Goal: Task Accomplishment & Management: Manage account settings

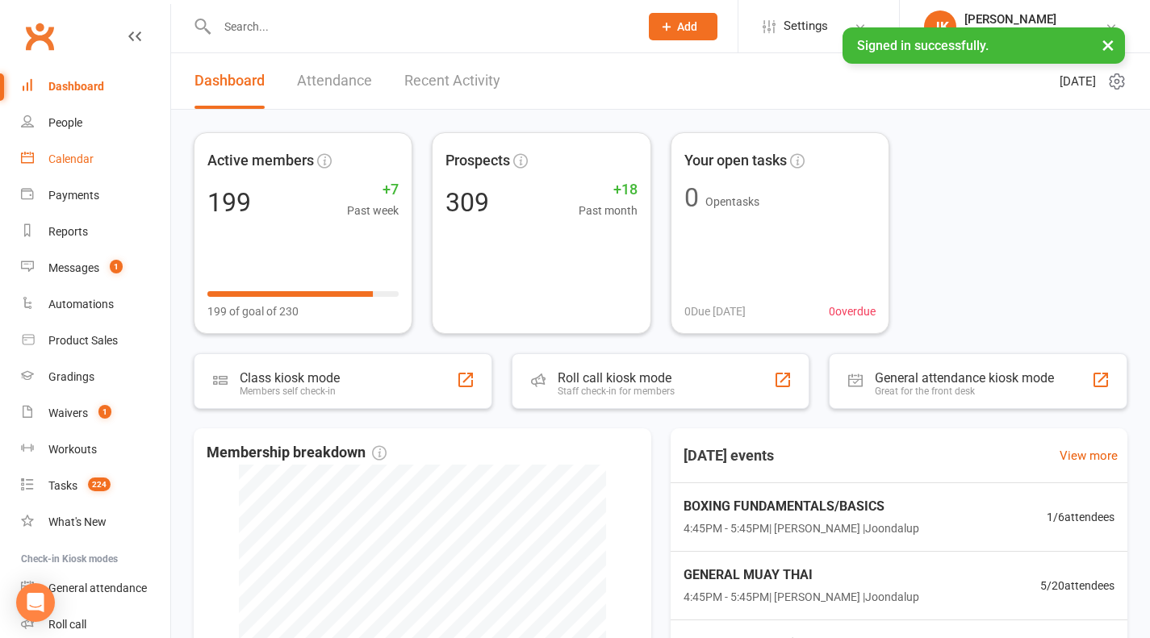
click at [91, 143] on link "Calendar" at bounding box center [95, 159] width 149 height 36
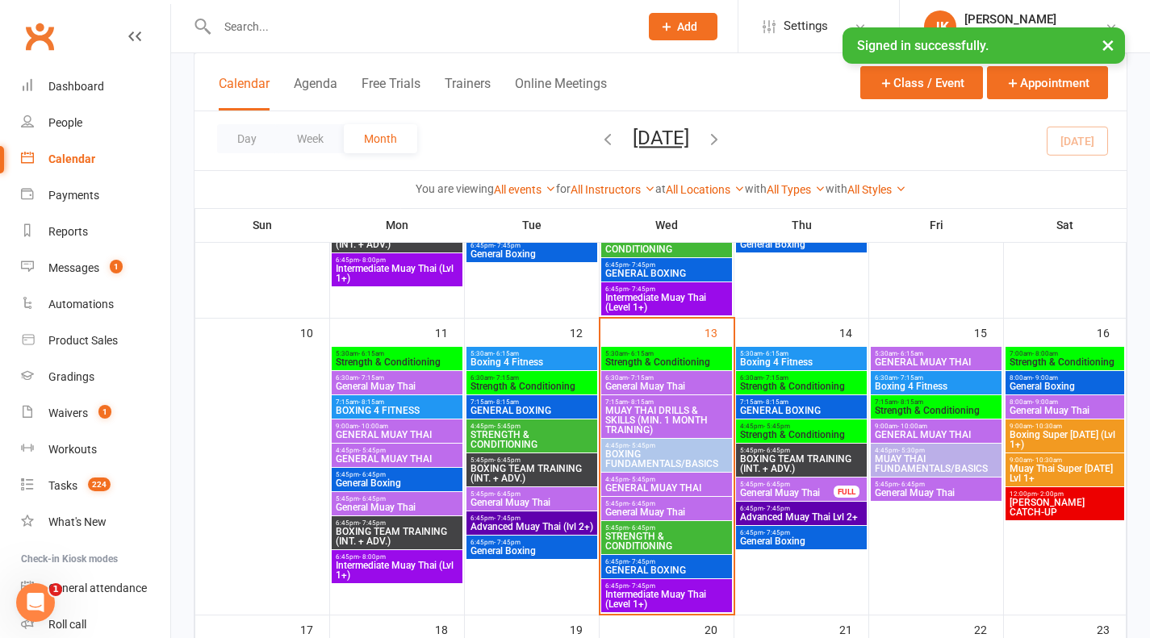
scroll to position [630, 0]
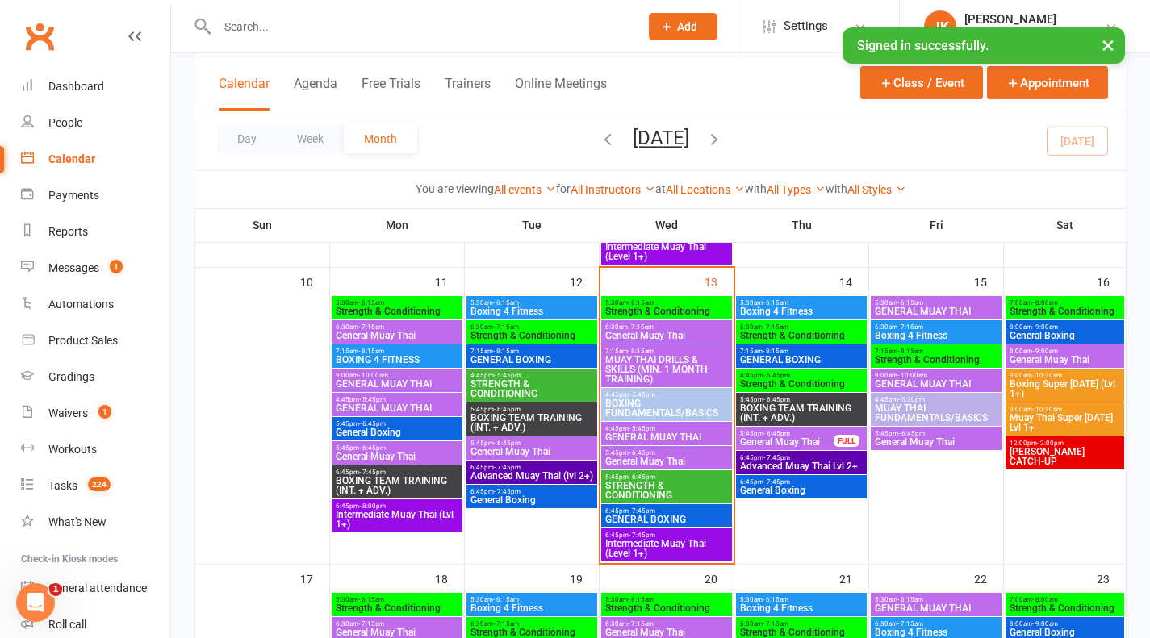
click at [672, 13] on button "Add" at bounding box center [683, 26] width 69 height 27
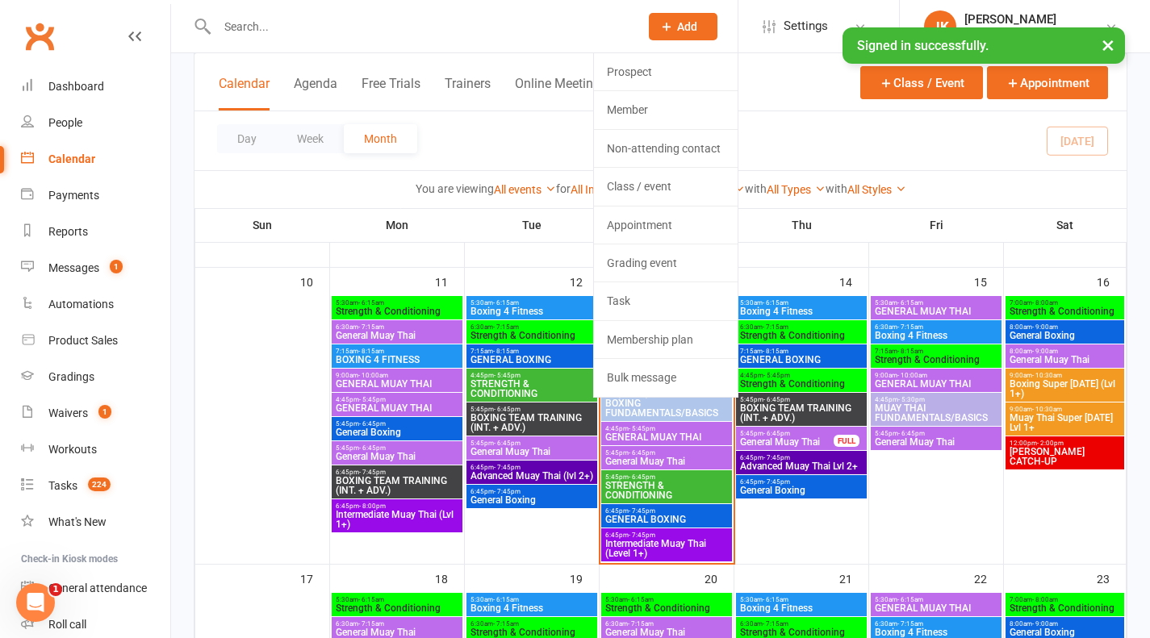
click at [469, 33] on input "text" at bounding box center [420, 26] width 416 height 23
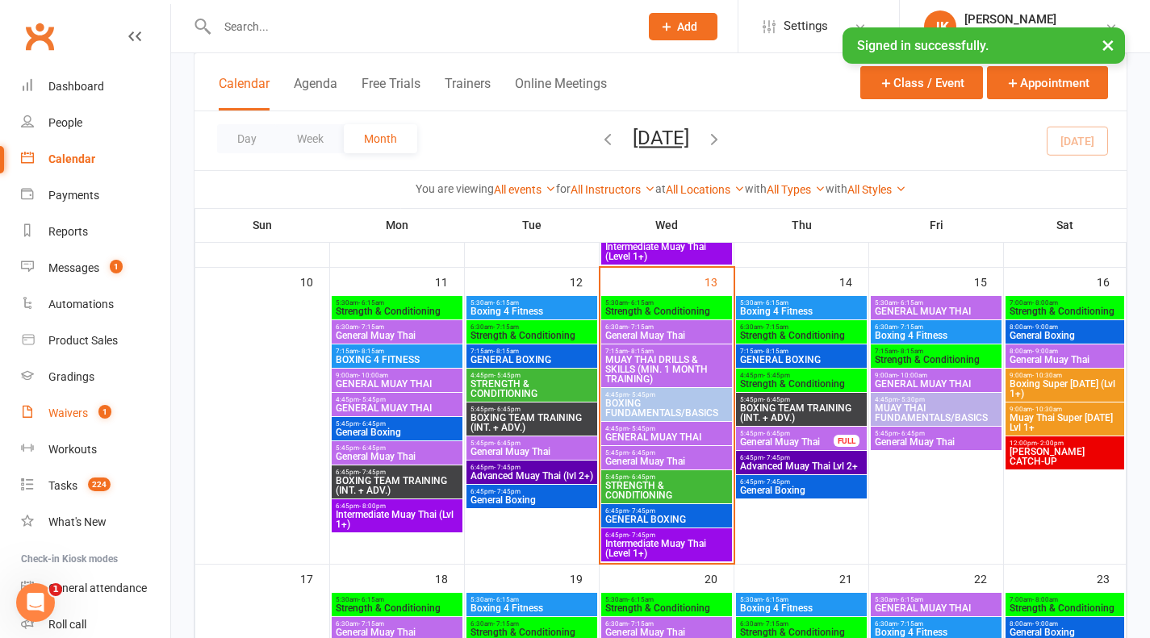
click at [88, 418] on div "Waivers" at bounding box center [68, 413] width 40 height 13
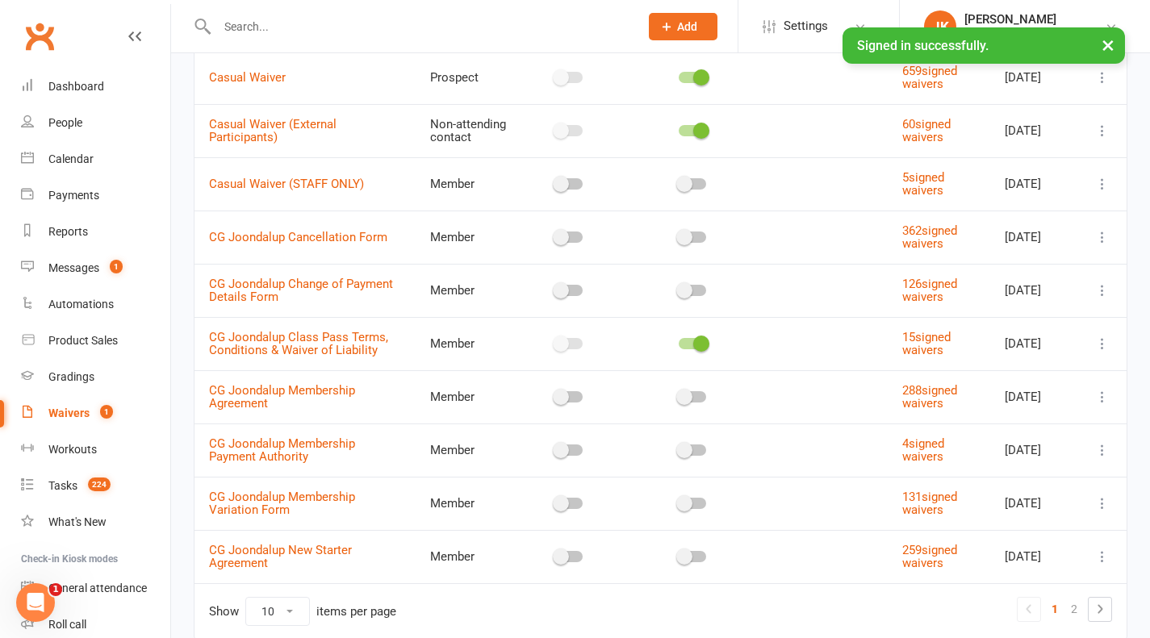
scroll to position [245, 0]
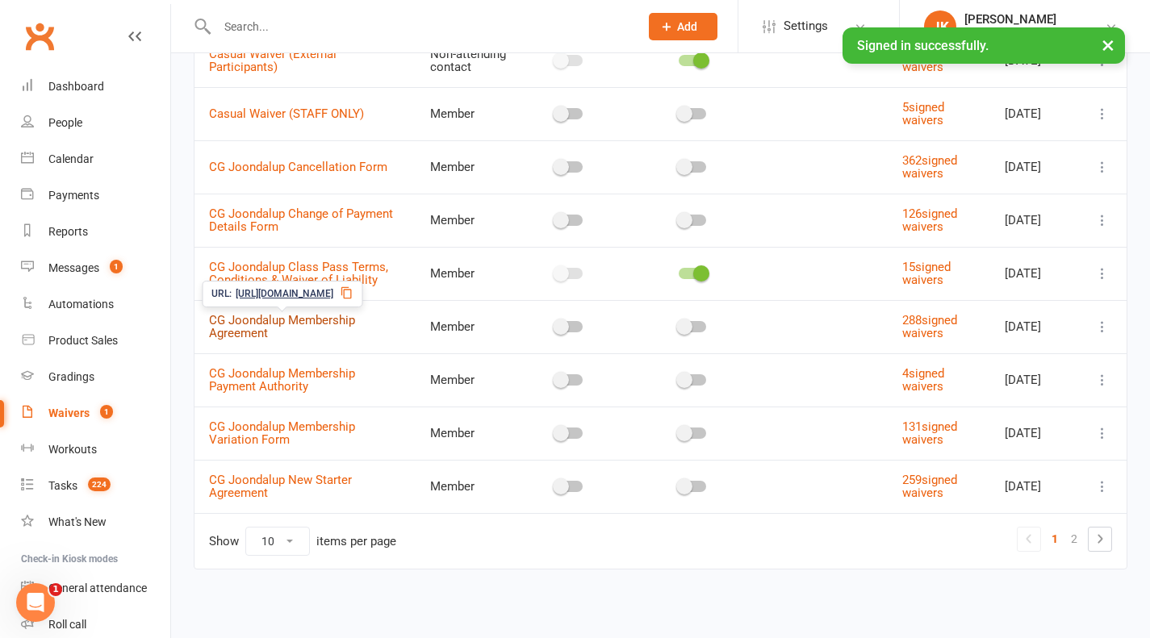
click at [253, 326] on link "CG Joondalup Membership Agreement" at bounding box center [282, 327] width 146 height 28
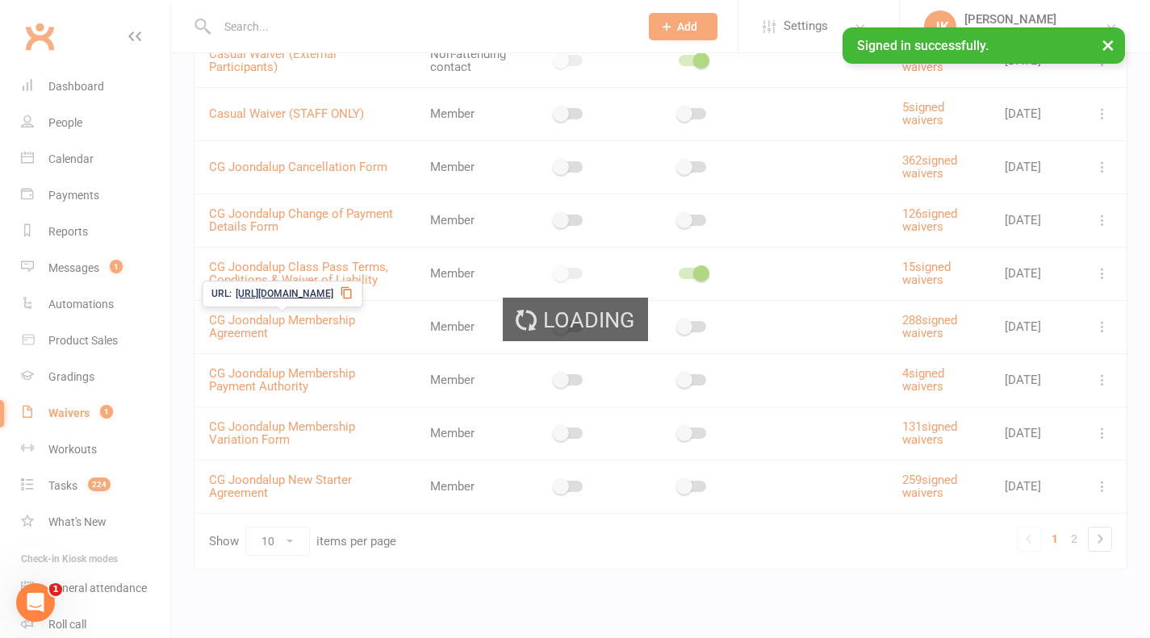
select select "bank_account"
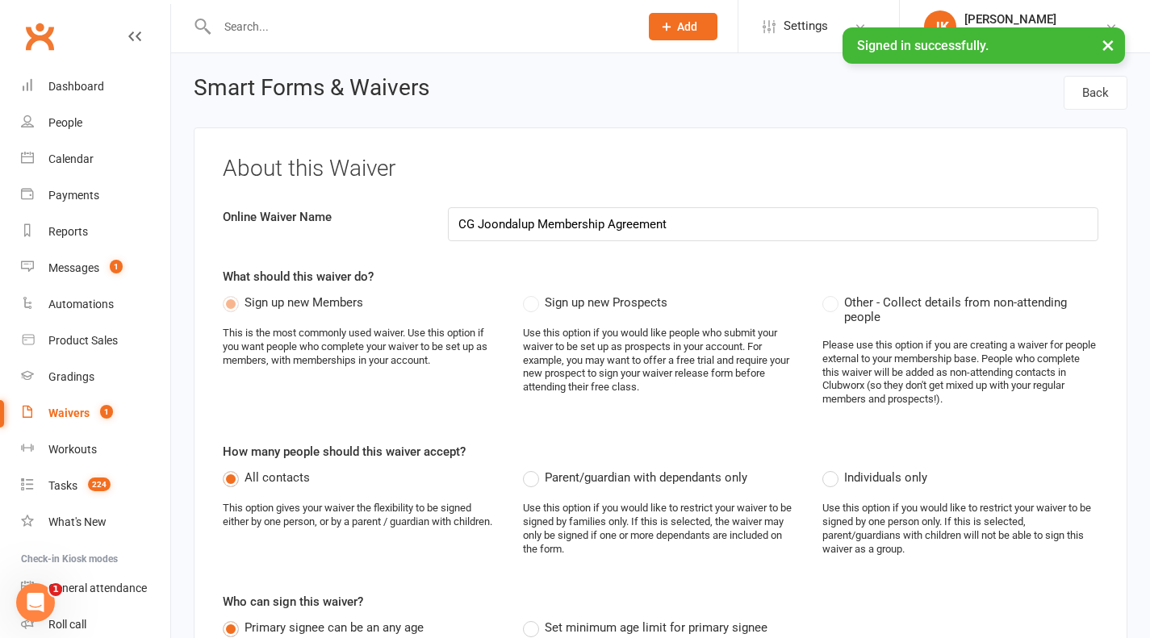
select select "applies_to_all_signees"
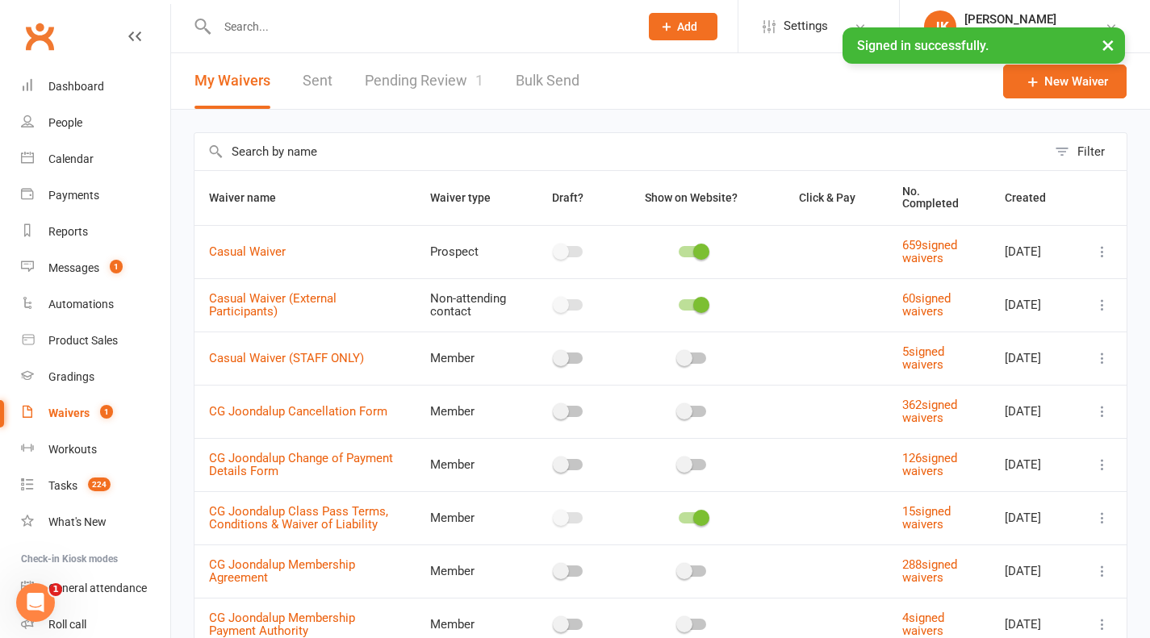
scroll to position [245, 0]
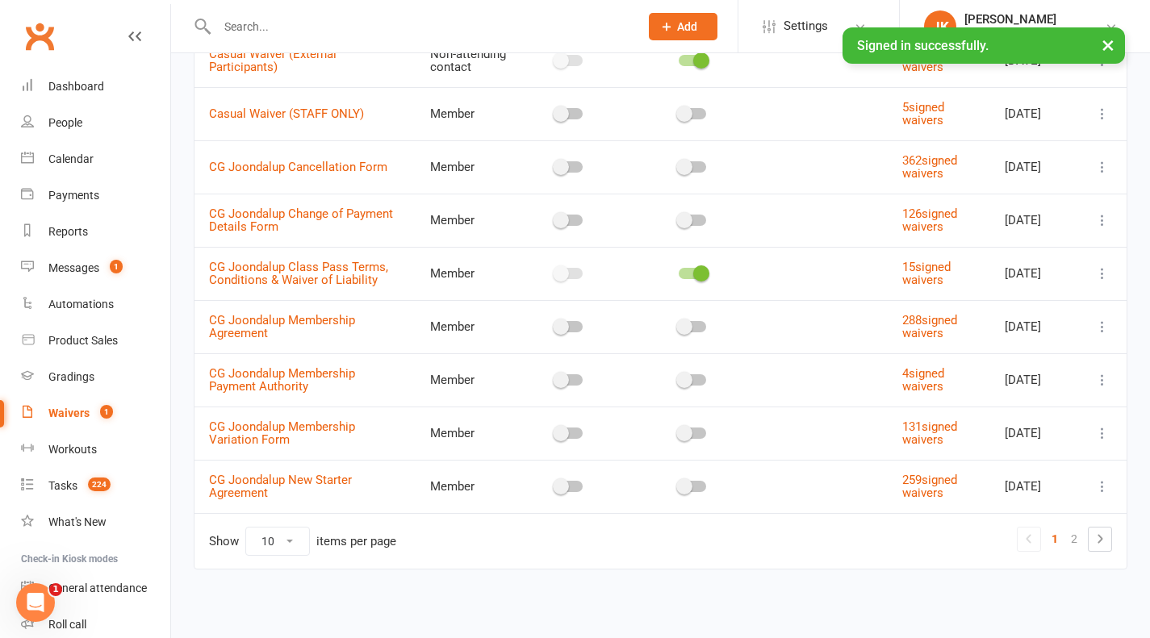
click at [1098, 324] on icon at bounding box center [1102, 327] width 16 height 16
click at [1011, 422] on link "Copy external link to clipboard" at bounding box center [1005, 423] width 190 height 32
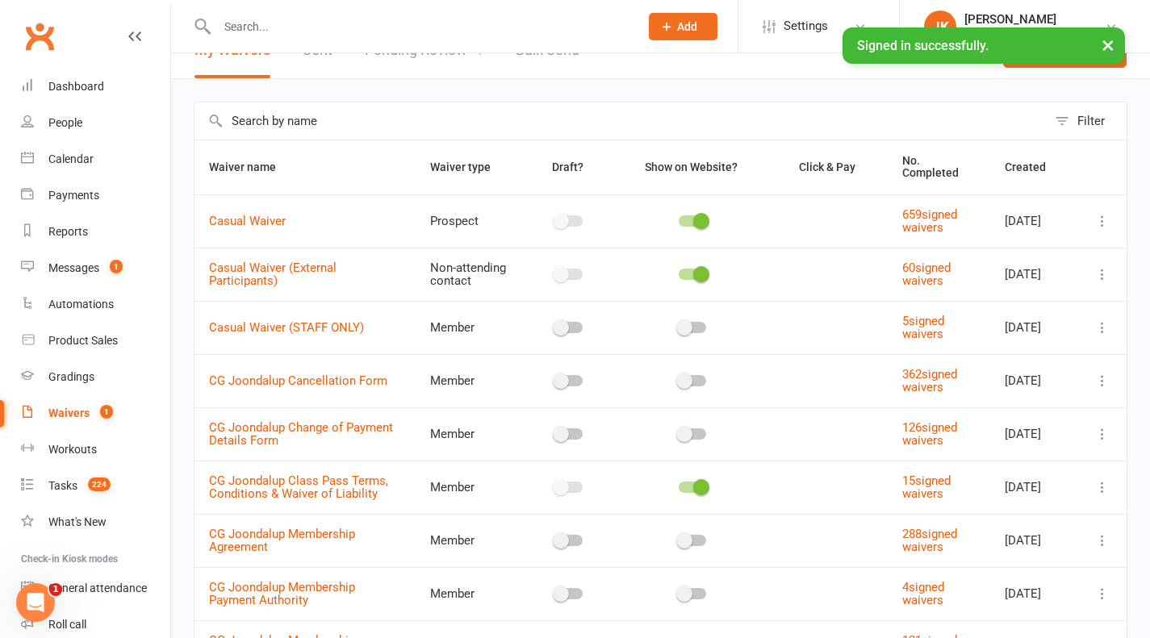
scroll to position [30, 0]
click at [27, 157] on icon at bounding box center [27, 157] width 13 height 13
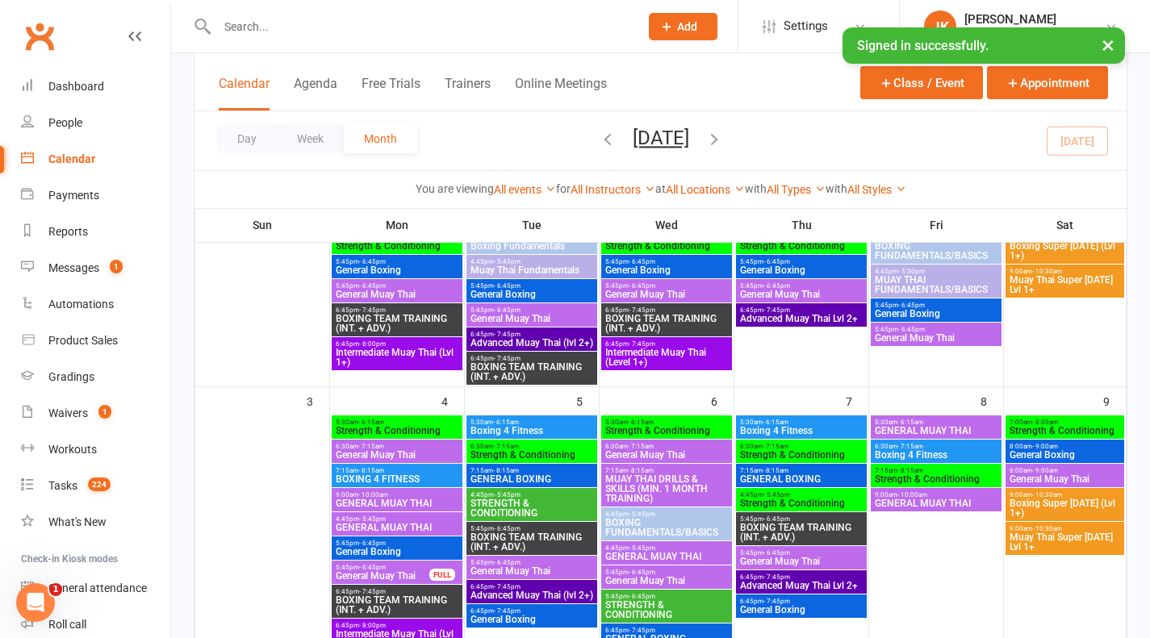
scroll to position [214, 0]
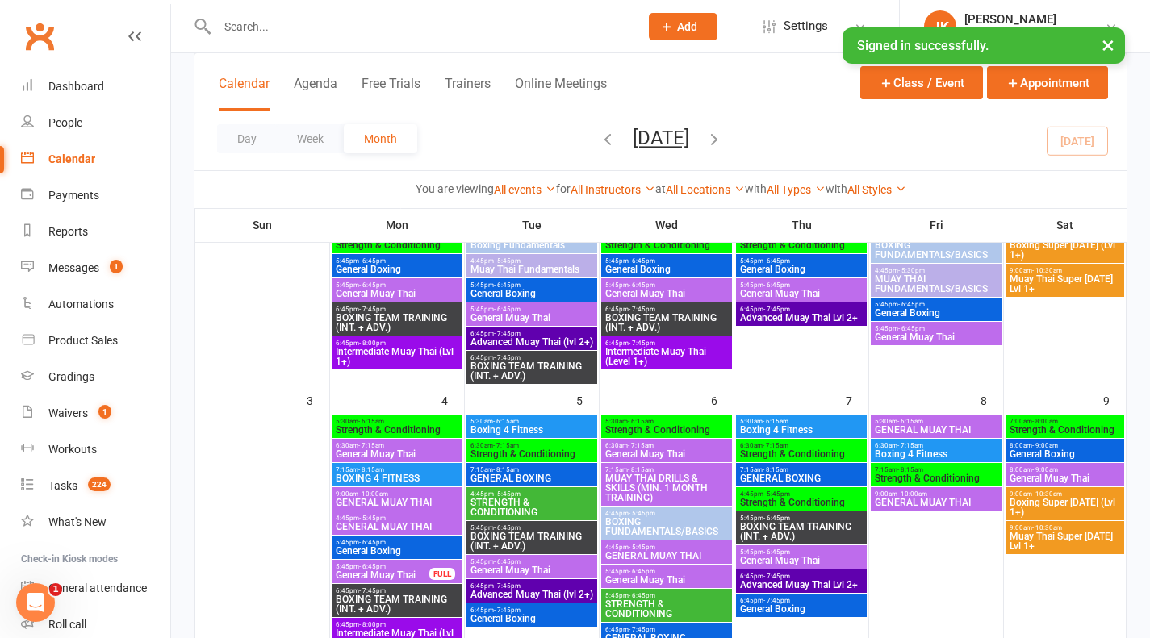
click at [393, 34] on input "text" at bounding box center [420, 26] width 416 height 23
type input "zade"
click at [255, 404] on div "3" at bounding box center [262, 534] width 134 height 295
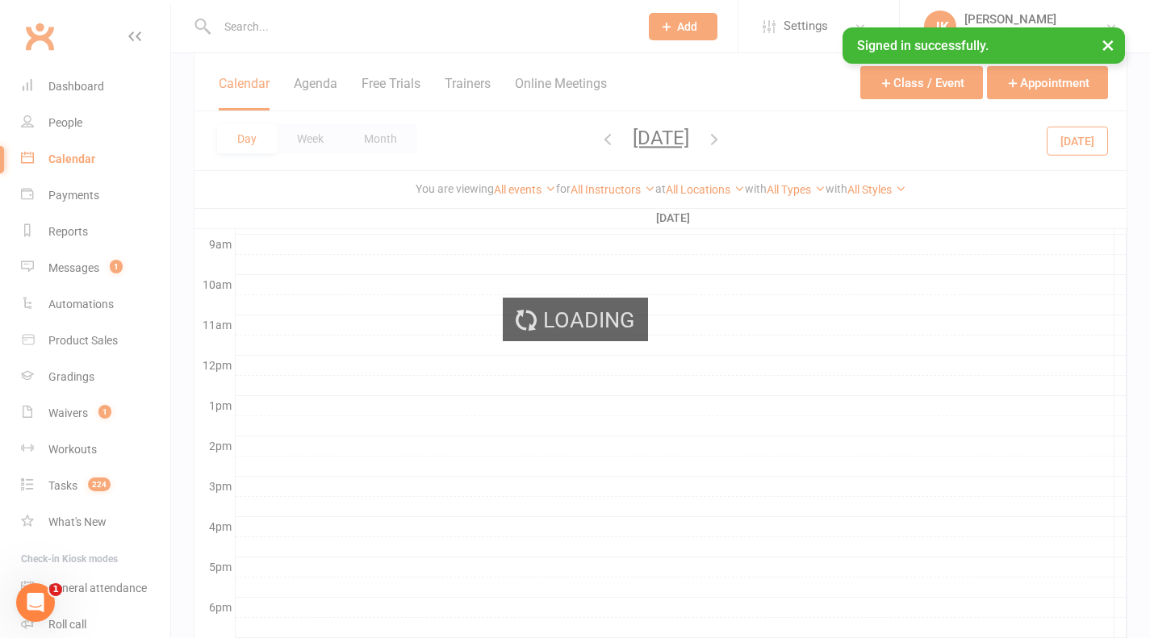
scroll to position [0, 0]
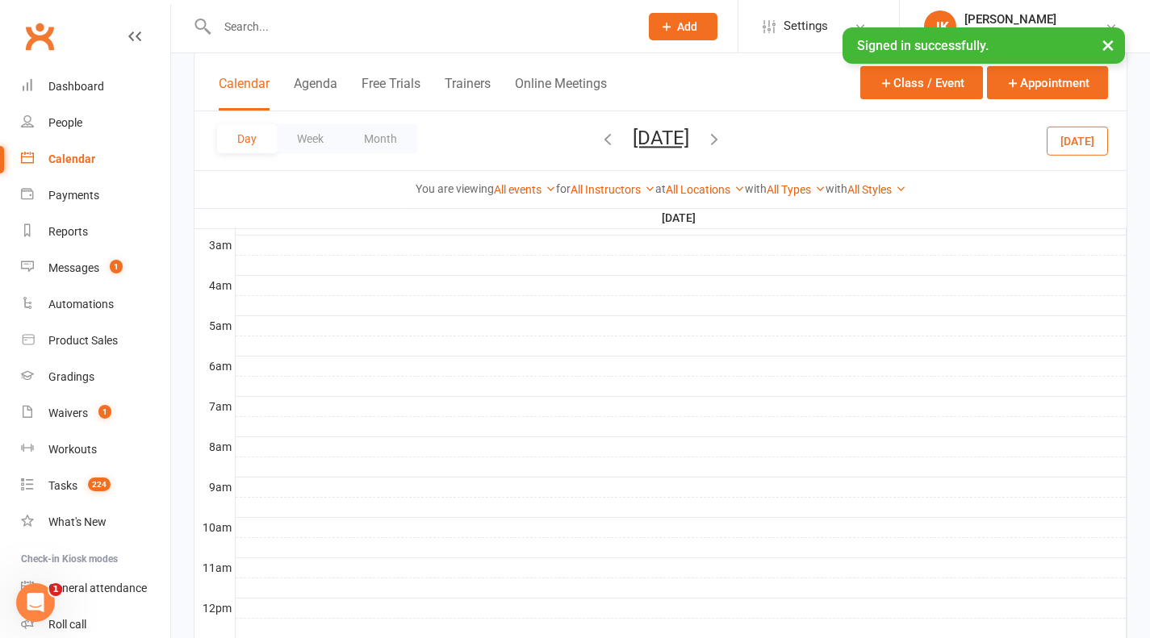
click at [258, 144] on button "Day" at bounding box center [247, 138] width 60 height 29
click at [317, 84] on button "Agenda" at bounding box center [316, 93] width 44 height 35
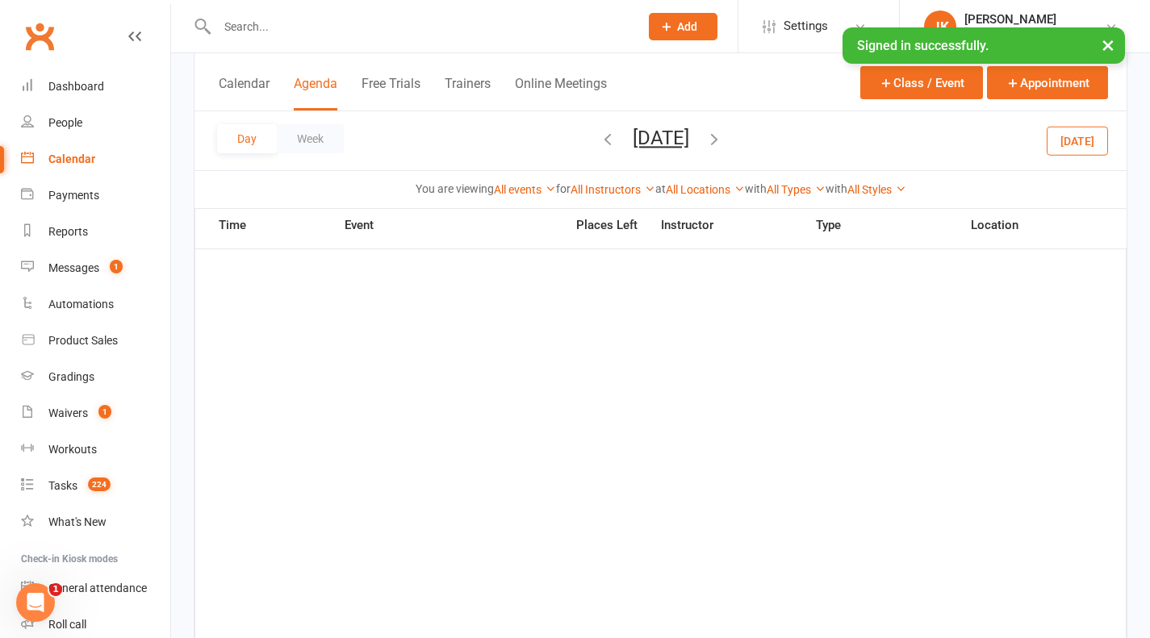
click at [259, 72] on div "Calendar Agenda Free Trials Trainers Online Meetings Class / Event Appointment" at bounding box center [661, 82] width 932 height 58
click at [250, 76] on button "Calendar" at bounding box center [244, 93] width 51 height 35
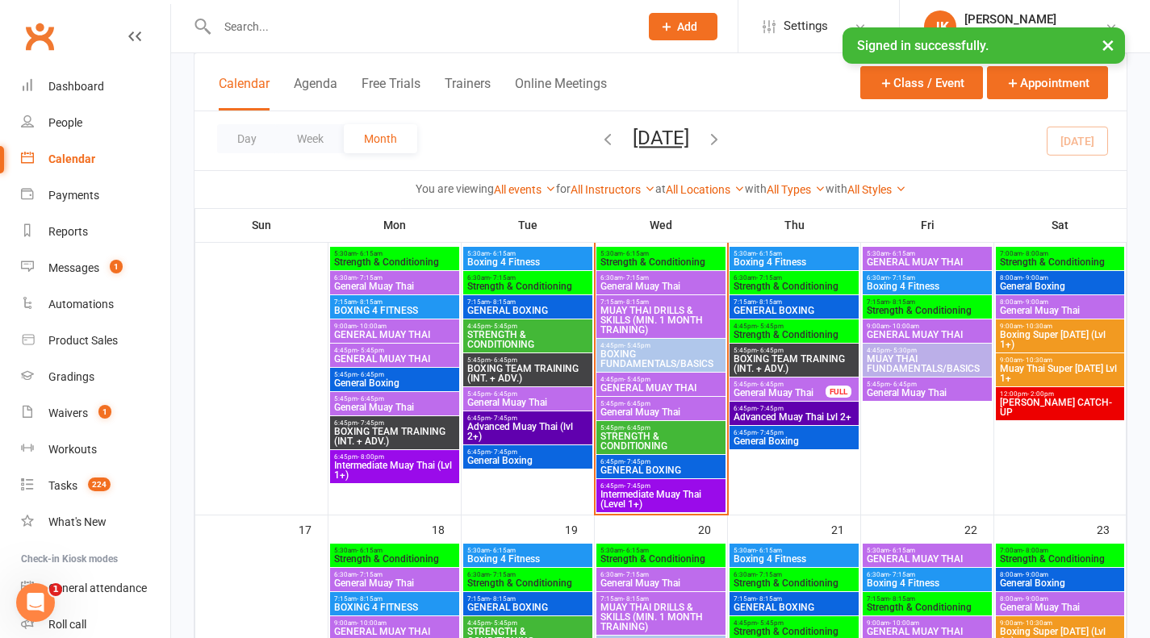
scroll to position [654, 0]
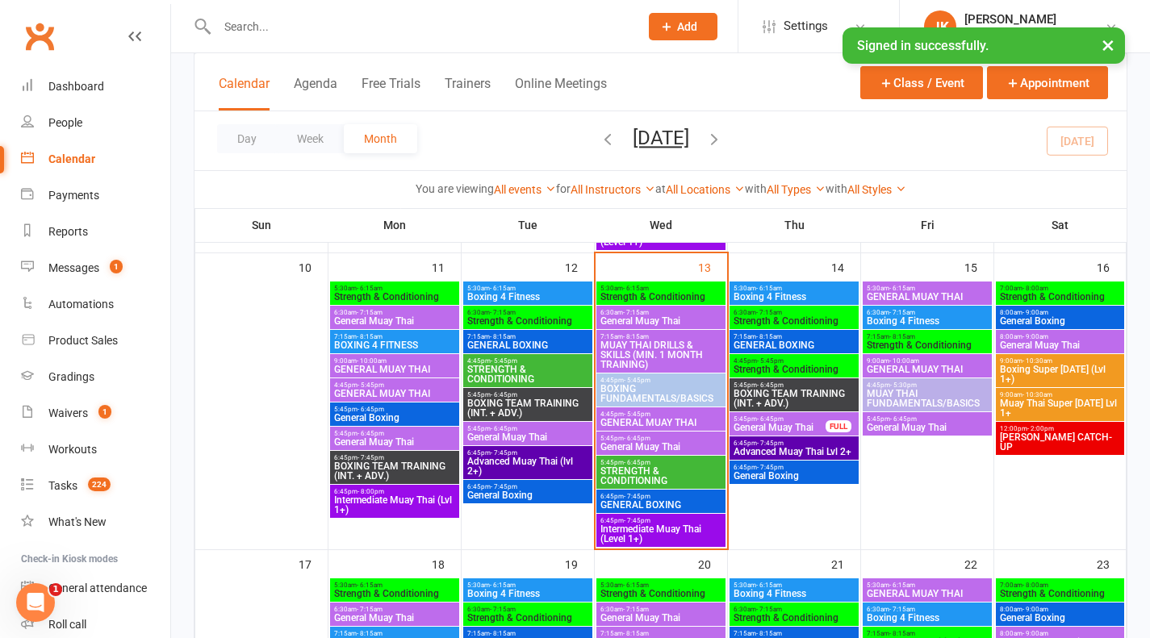
click at [829, 406] on span "BOXING TEAM TRAINING (INT. + ADV.)" at bounding box center [794, 398] width 123 height 19
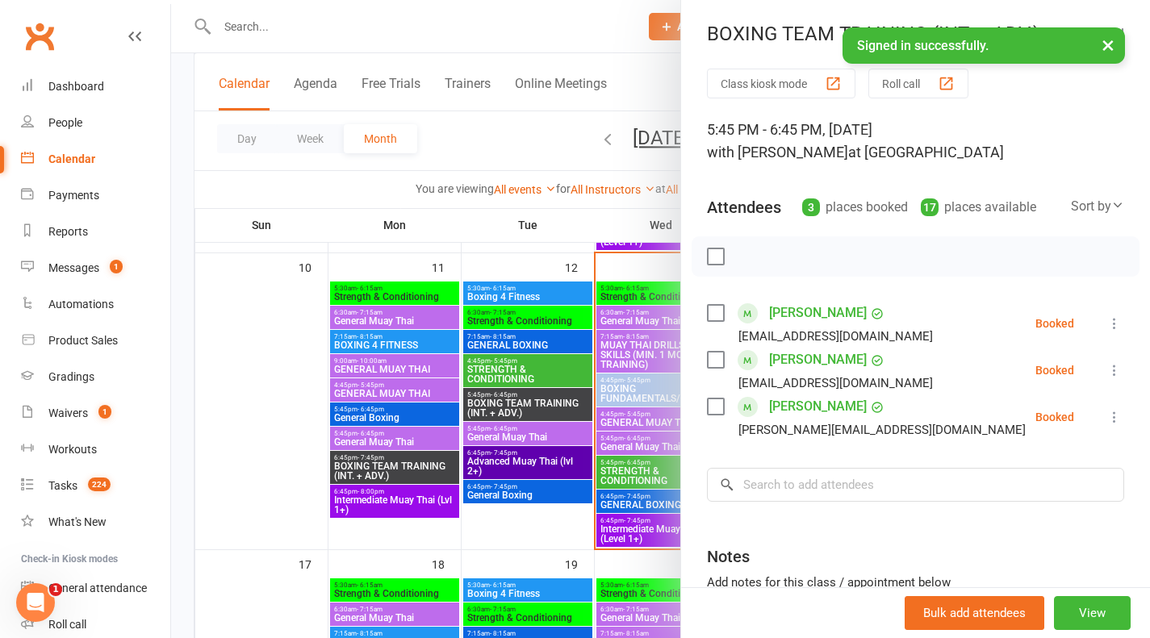
click at [563, 237] on div at bounding box center [660, 319] width 979 height 638
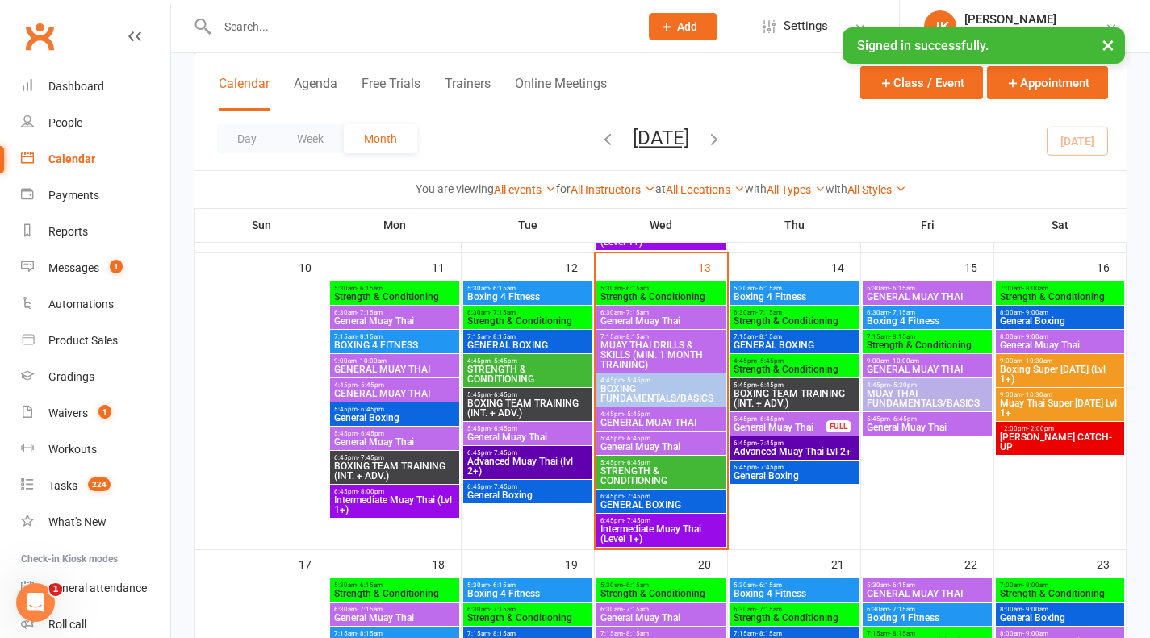
click at [833, 418] on div "5:45pm - 6:45pm General Muay Thai FULL" at bounding box center [794, 423] width 129 height 23
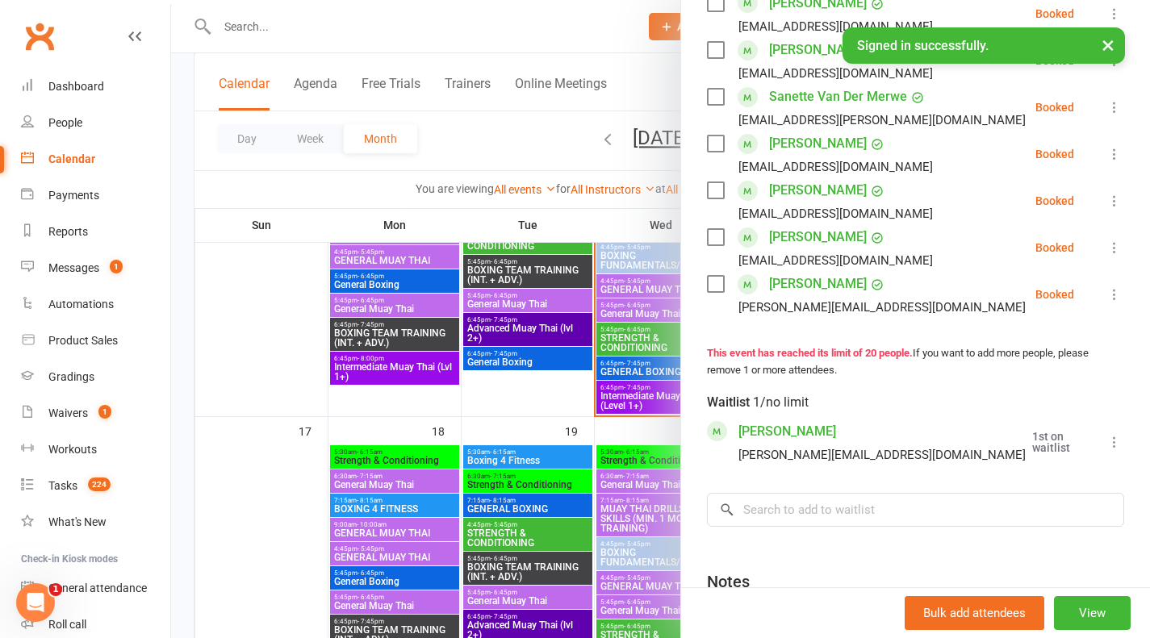
scroll to position [1002, 0]
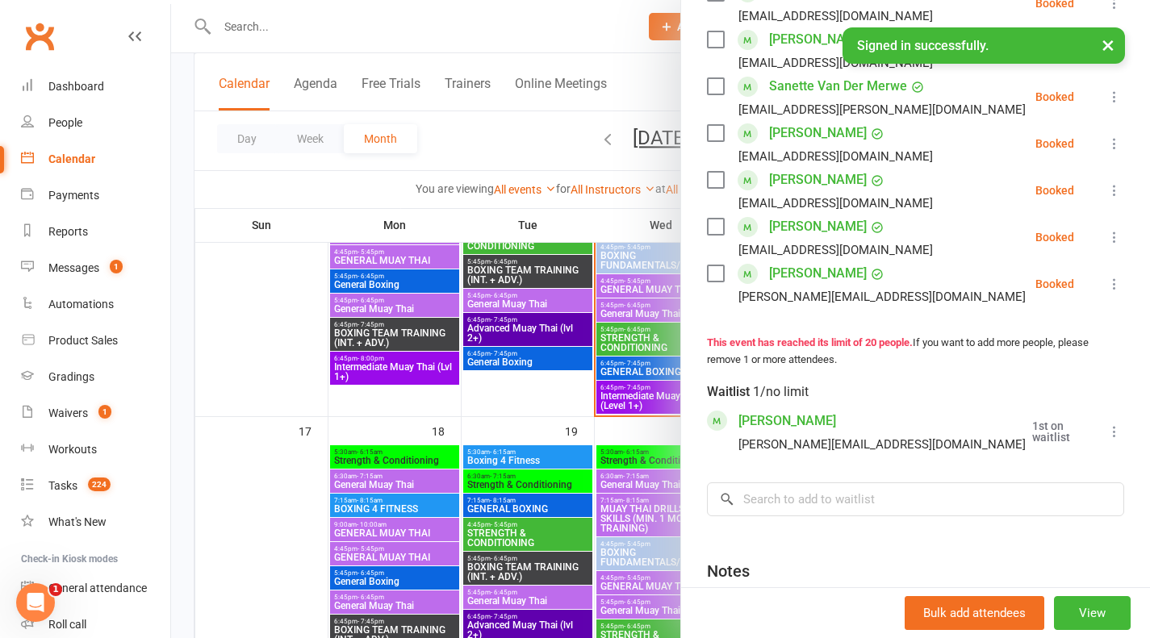
click at [577, 422] on div at bounding box center [660, 319] width 979 height 638
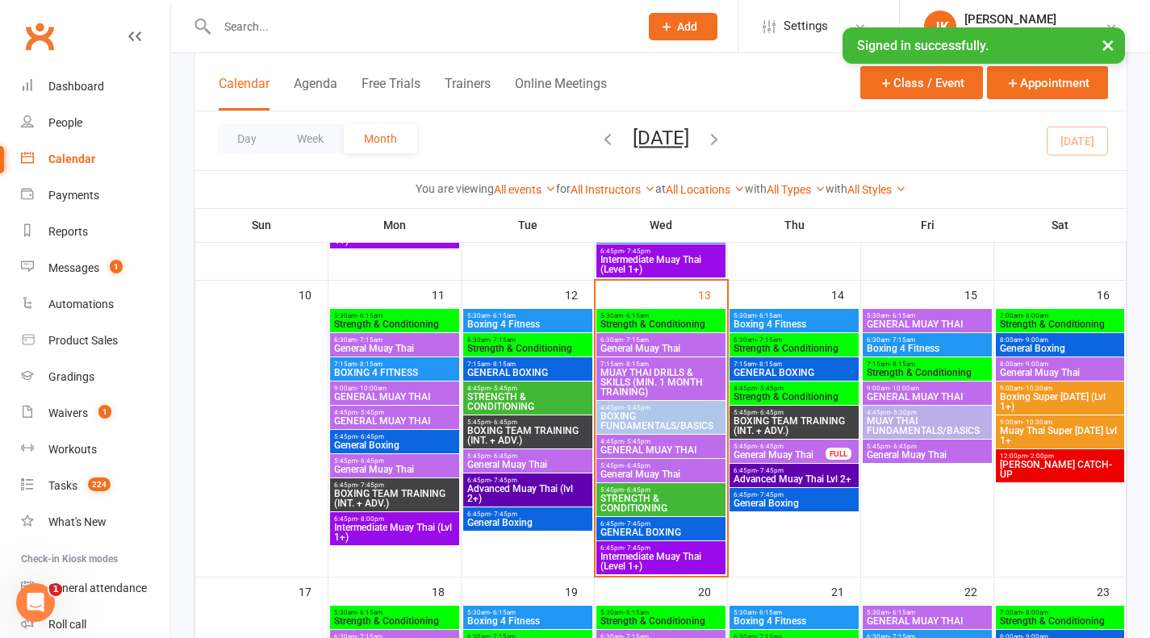
scroll to position [625, 0]
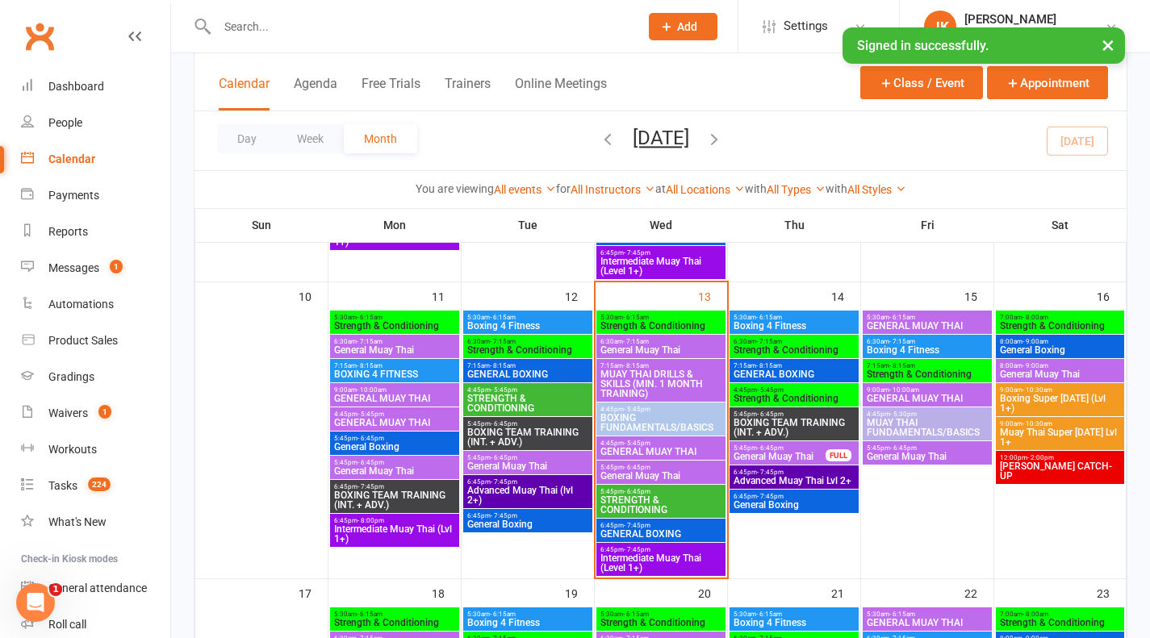
click at [695, 443] on span "4:45pm - 5:45pm" at bounding box center [661, 443] width 123 height 7
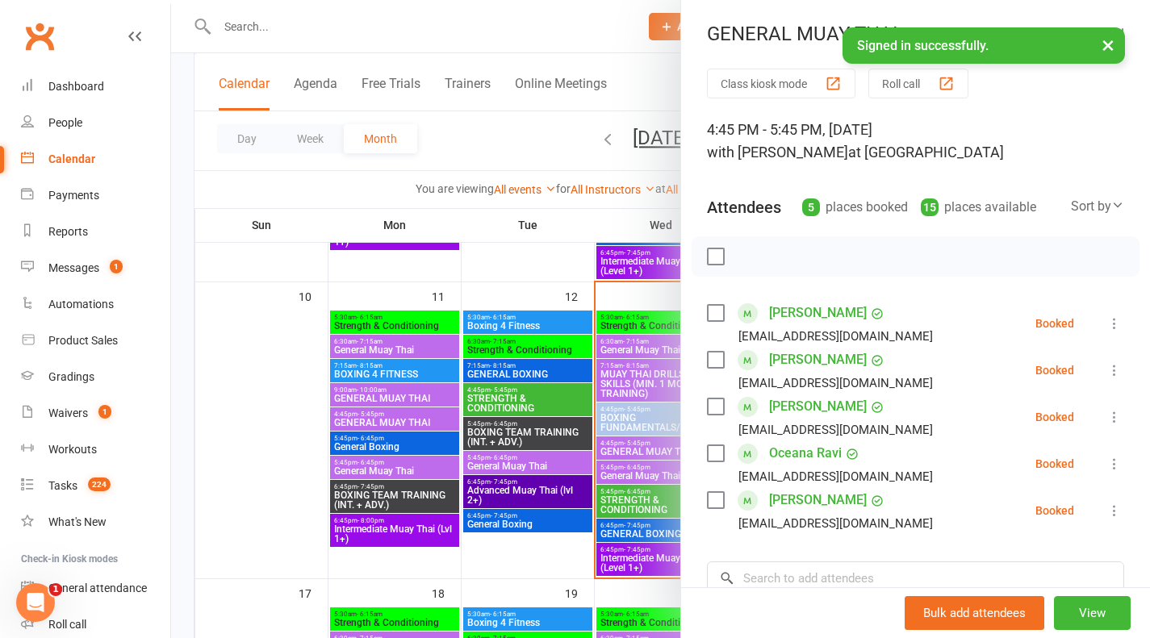
click at [950, 85] on div "button" at bounding box center [946, 83] width 17 height 17
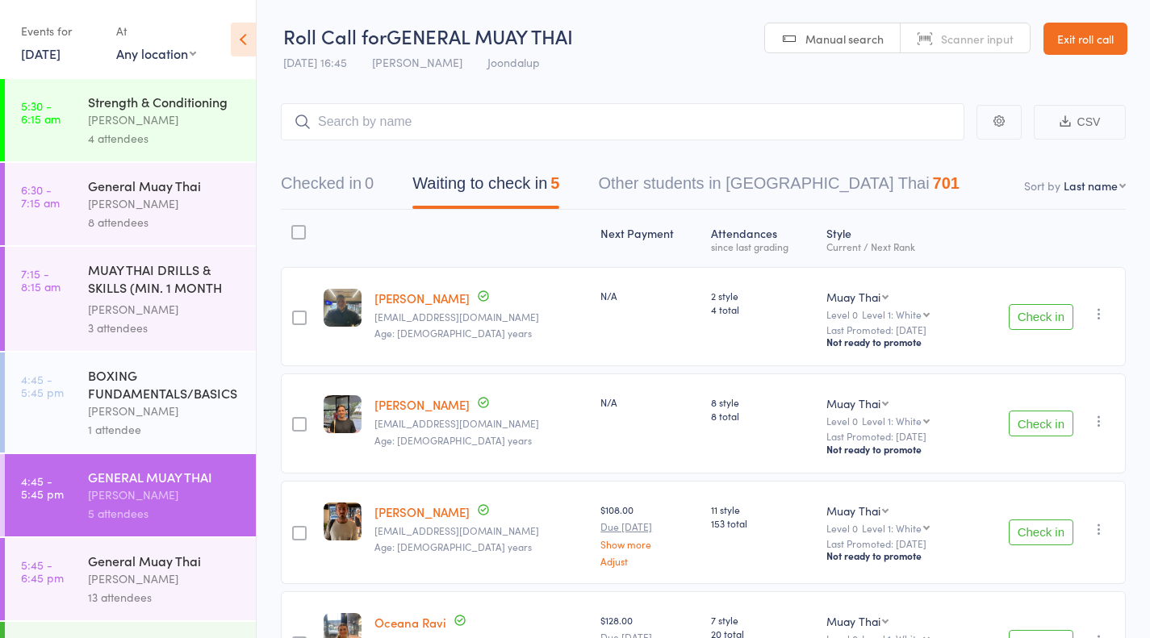
click at [1052, 323] on button "Check in" at bounding box center [1041, 317] width 65 height 26
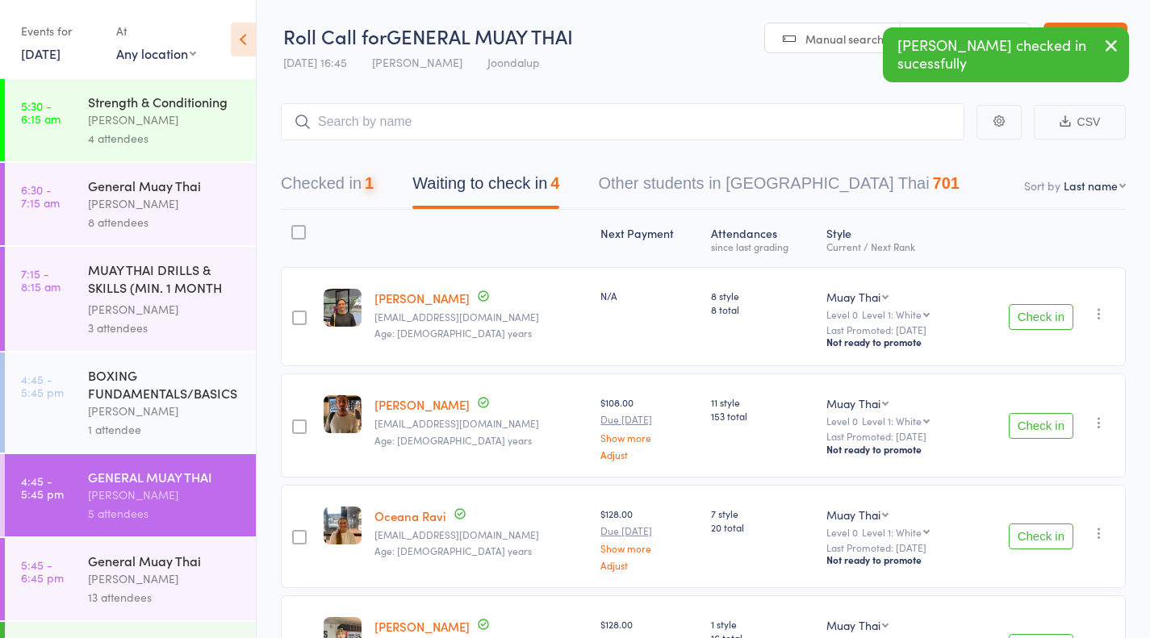
click at [1049, 321] on button "Check in" at bounding box center [1041, 317] width 65 height 26
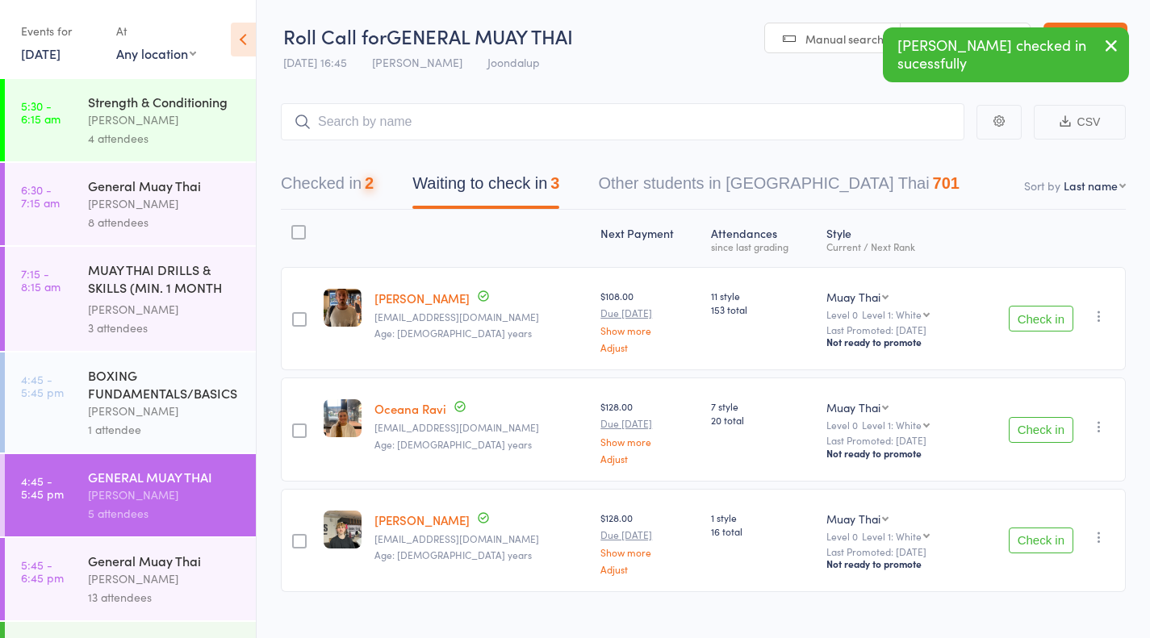
click at [1052, 324] on button "Check in" at bounding box center [1041, 319] width 65 height 26
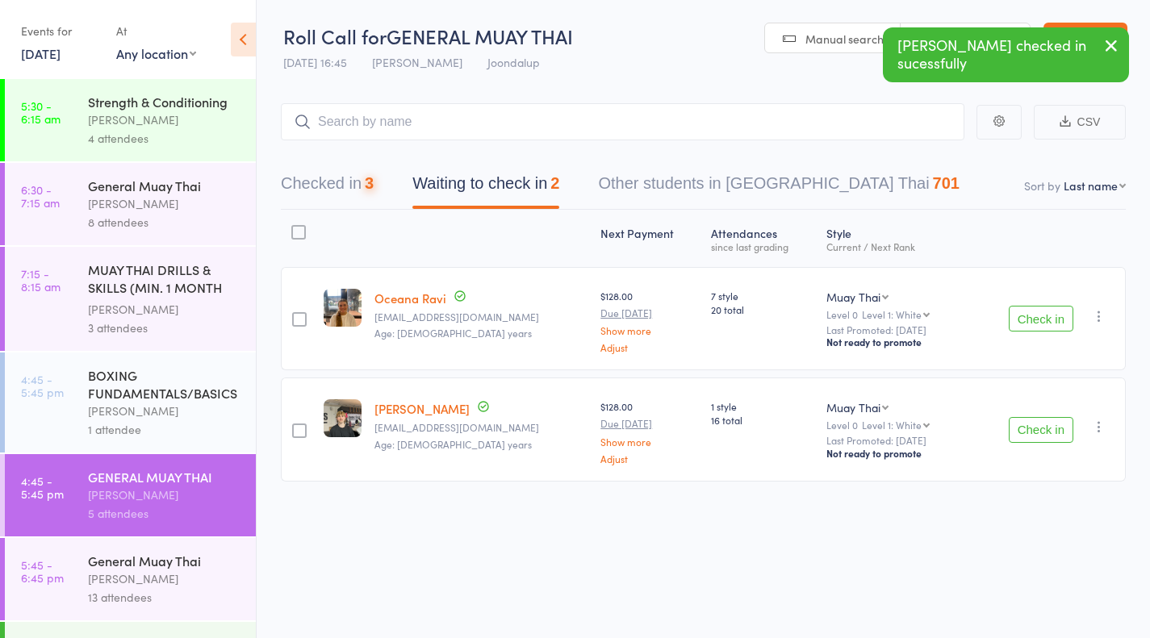
click at [1058, 323] on button "Check in" at bounding box center [1041, 319] width 65 height 26
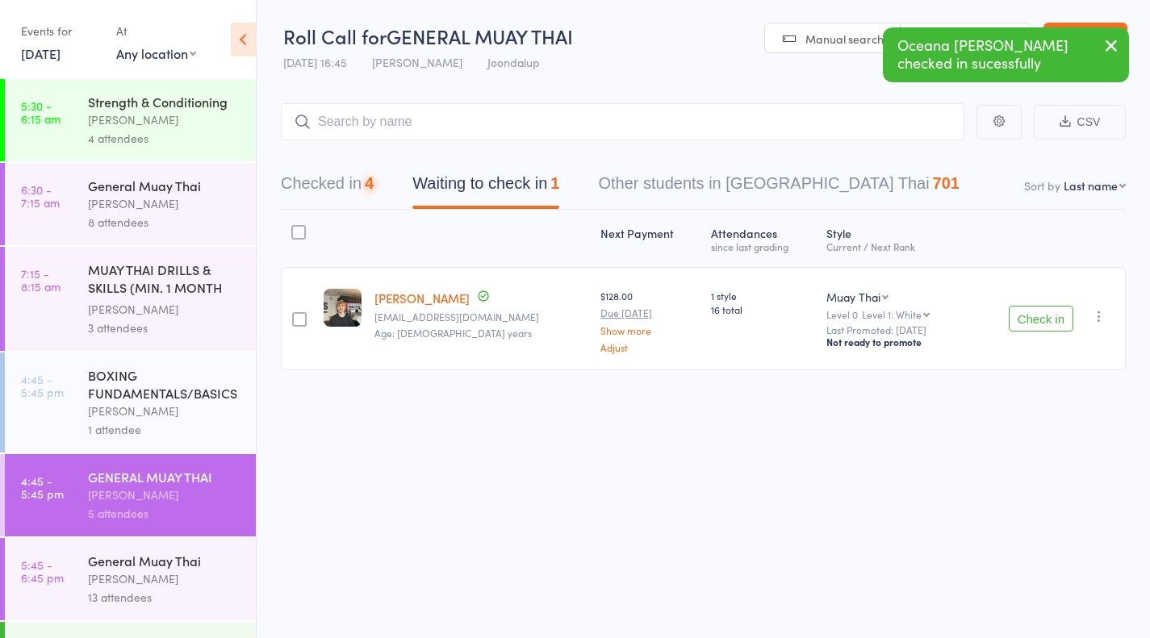
click at [1048, 325] on button "Check in" at bounding box center [1041, 319] width 65 height 26
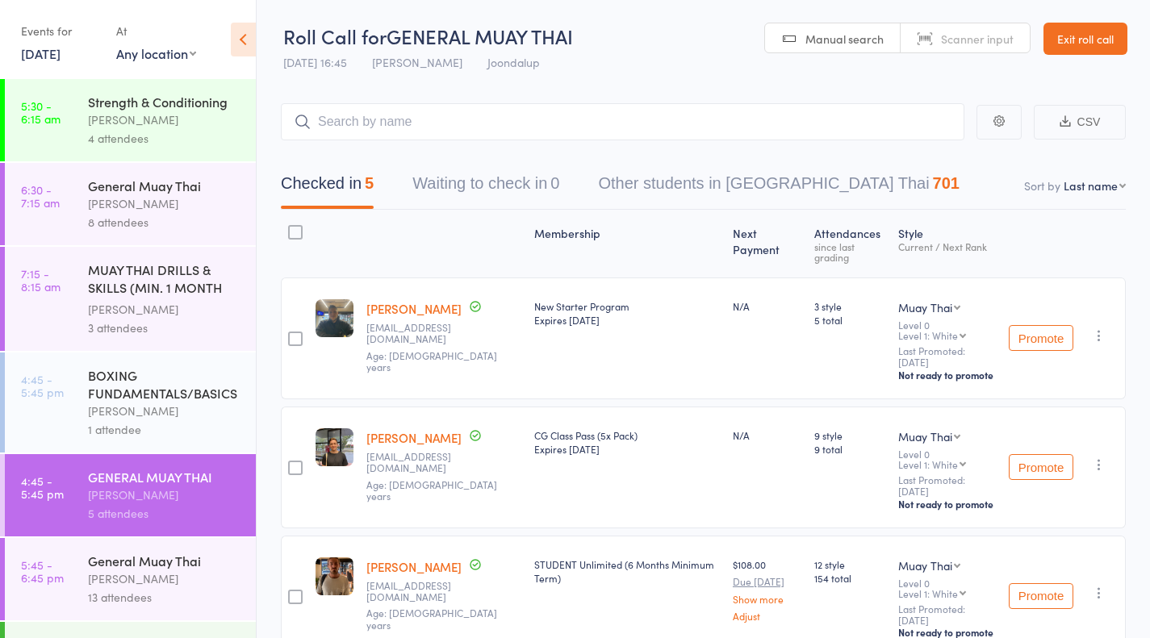
click at [186, 412] on div "[PERSON_NAME]" at bounding box center [165, 411] width 154 height 19
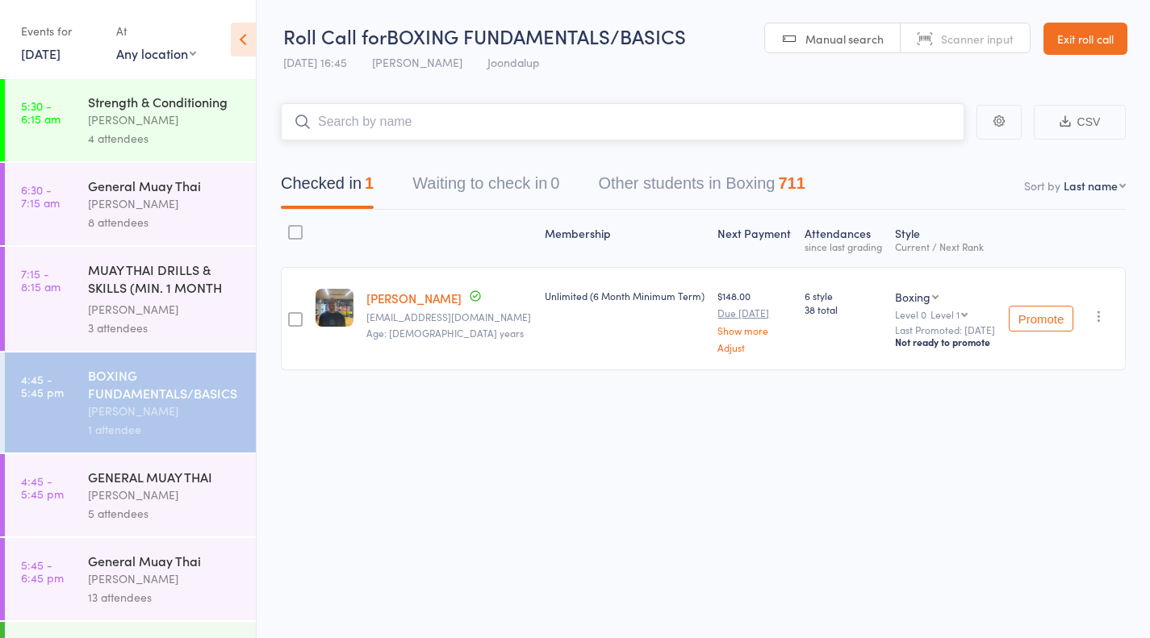
scroll to position [147, 0]
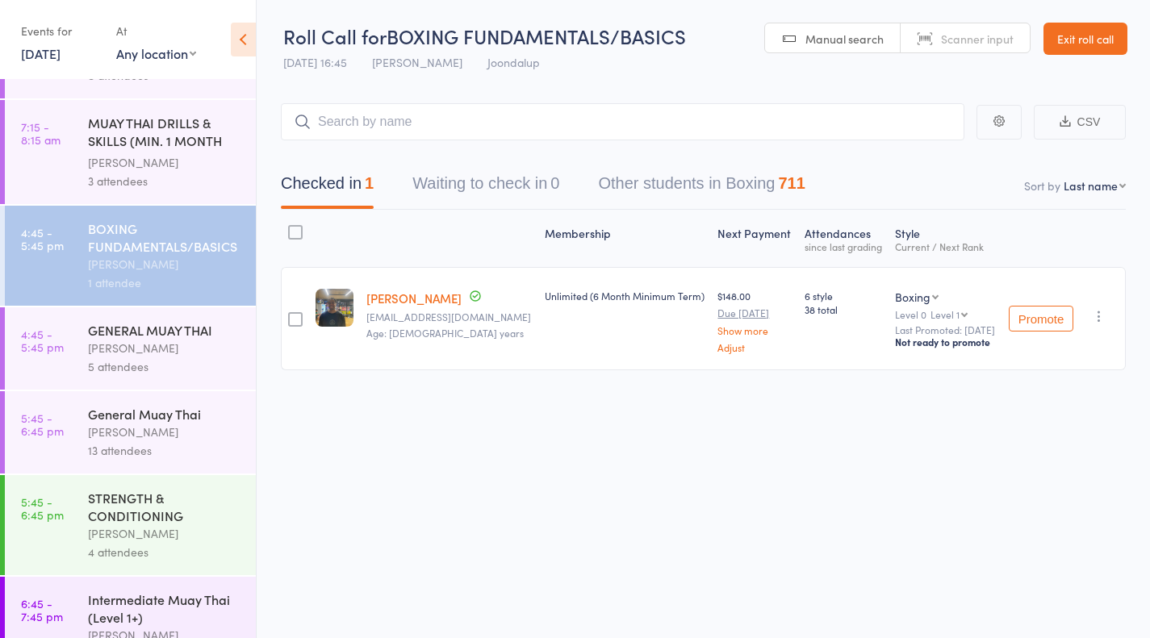
click at [150, 427] on div "[PERSON_NAME]" at bounding box center [165, 432] width 154 height 19
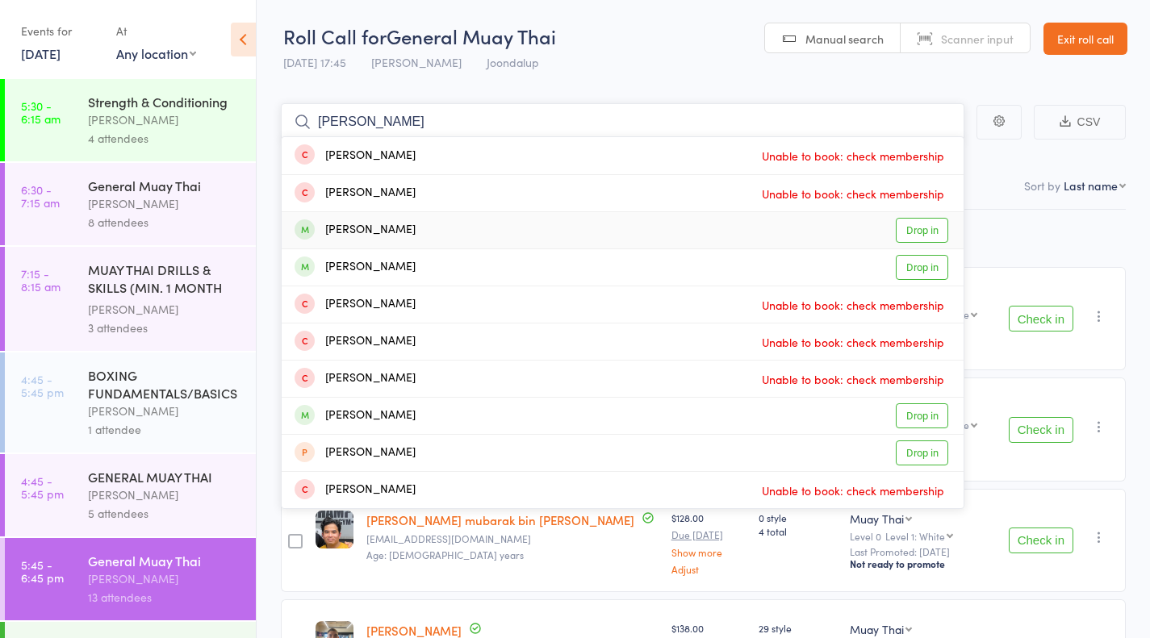
type input "liam"
click at [924, 232] on link "Drop in" at bounding box center [922, 230] width 52 height 25
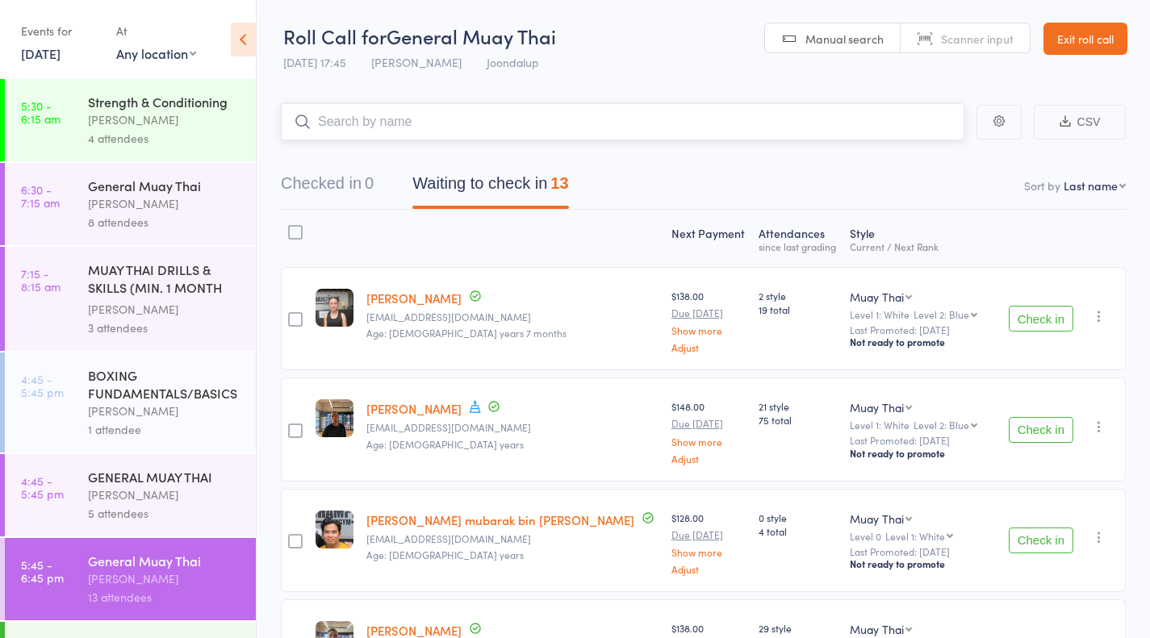
click at [322, 188] on button "Checked in 0" at bounding box center [327, 187] width 93 height 43
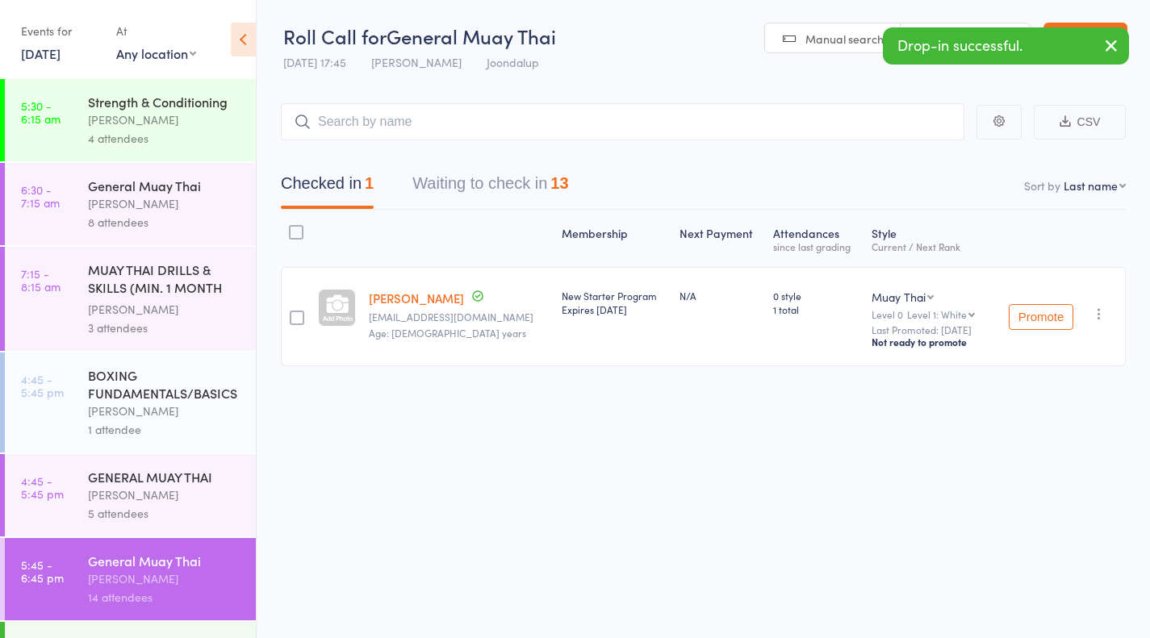
click at [1104, 315] on icon "button" at bounding box center [1099, 314] width 16 height 16
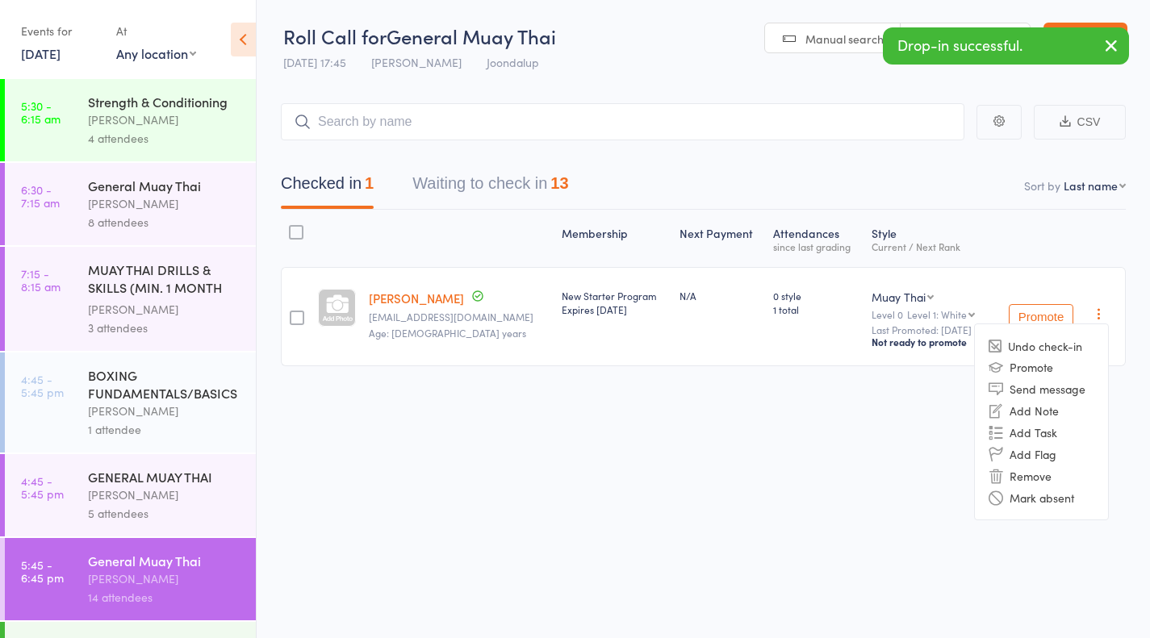
click at [1070, 344] on li "Undo check-in" at bounding box center [1041, 346] width 133 height 20
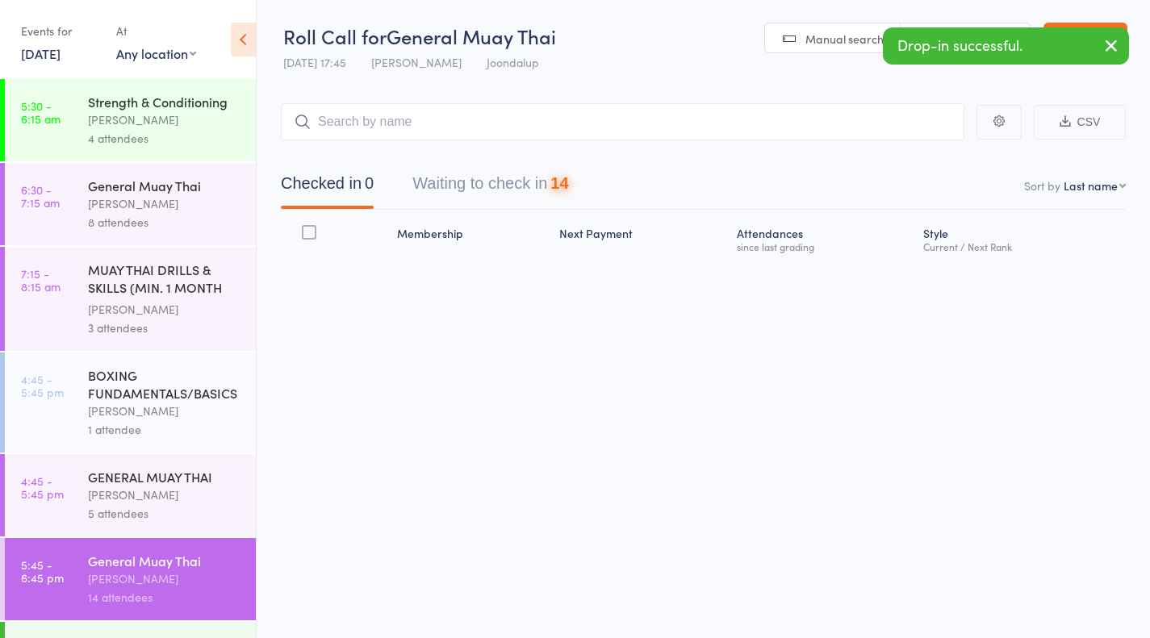
click at [547, 200] on button "Waiting to check in 14" at bounding box center [490, 187] width 156 height 43
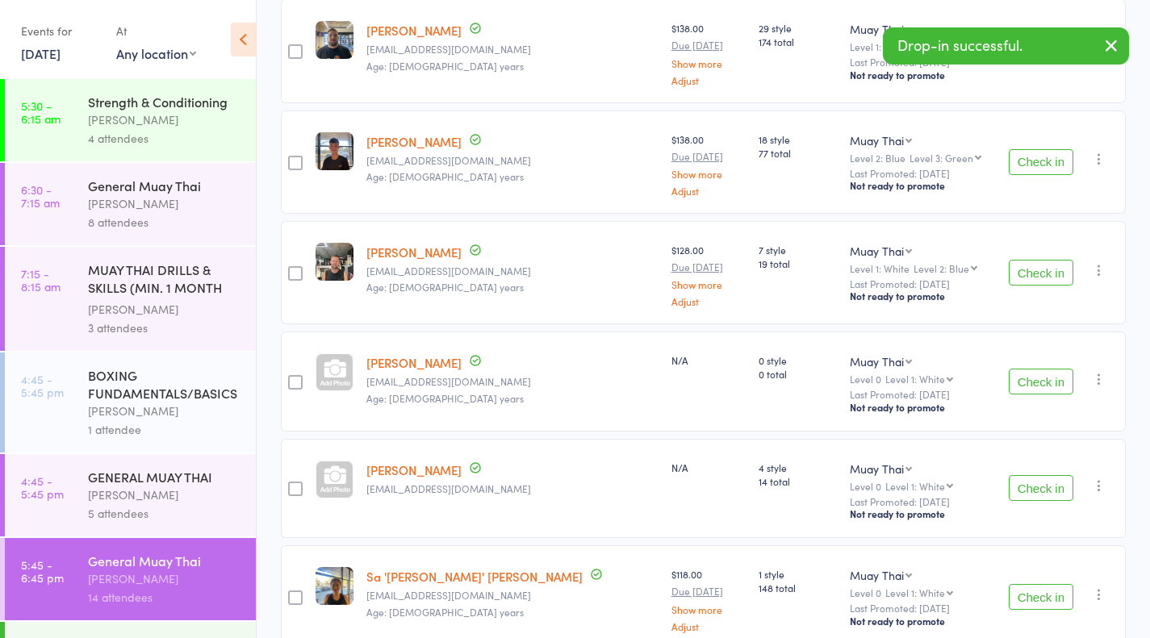
scroll to position [599, 0]
click at [1099, 487] on icon "button" at bounding box center [1099, 487] width 16 height 16
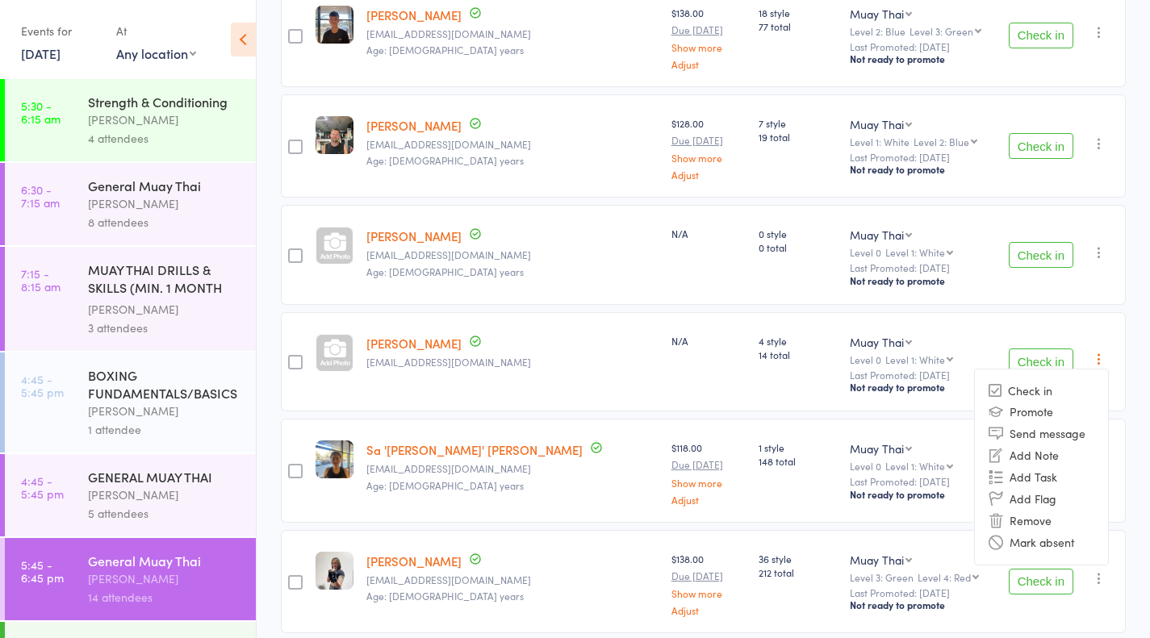
scroll to position [726, 0]
click at [1068, 533] on li "Mark absent" at bounding box center [1041, 544] width 133 height 22
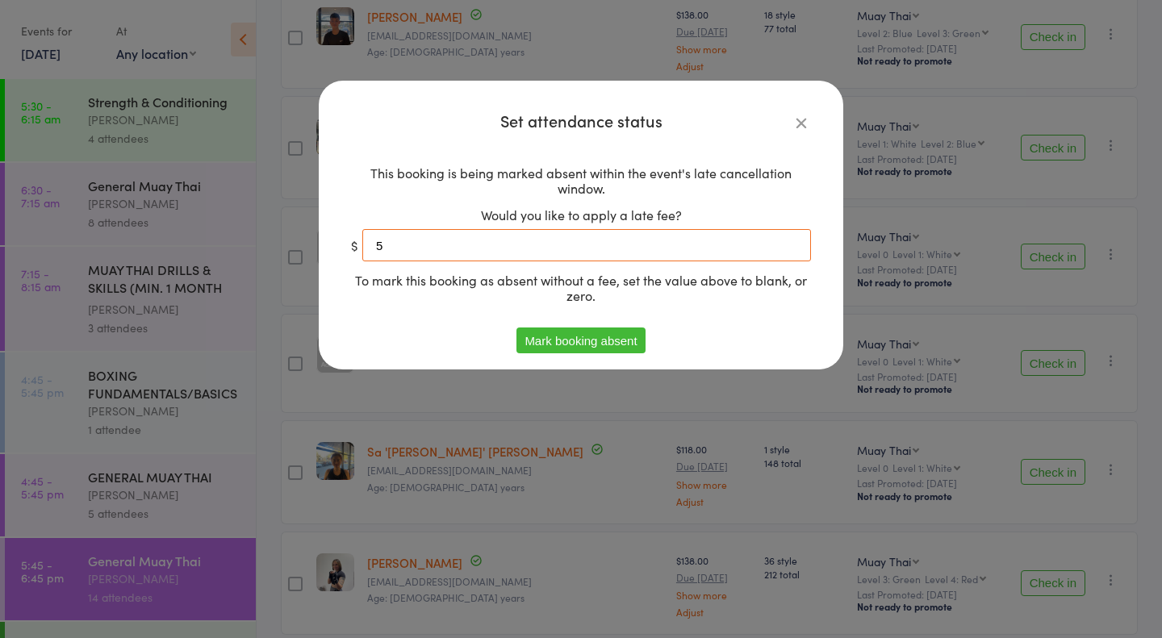
click at [490, 260] on input "5" at bounding box center [586, 245] width 449 height 32
click at [563, 341] on button "Mark booking absent" at bounding box center [581, 341] width 128 height 26
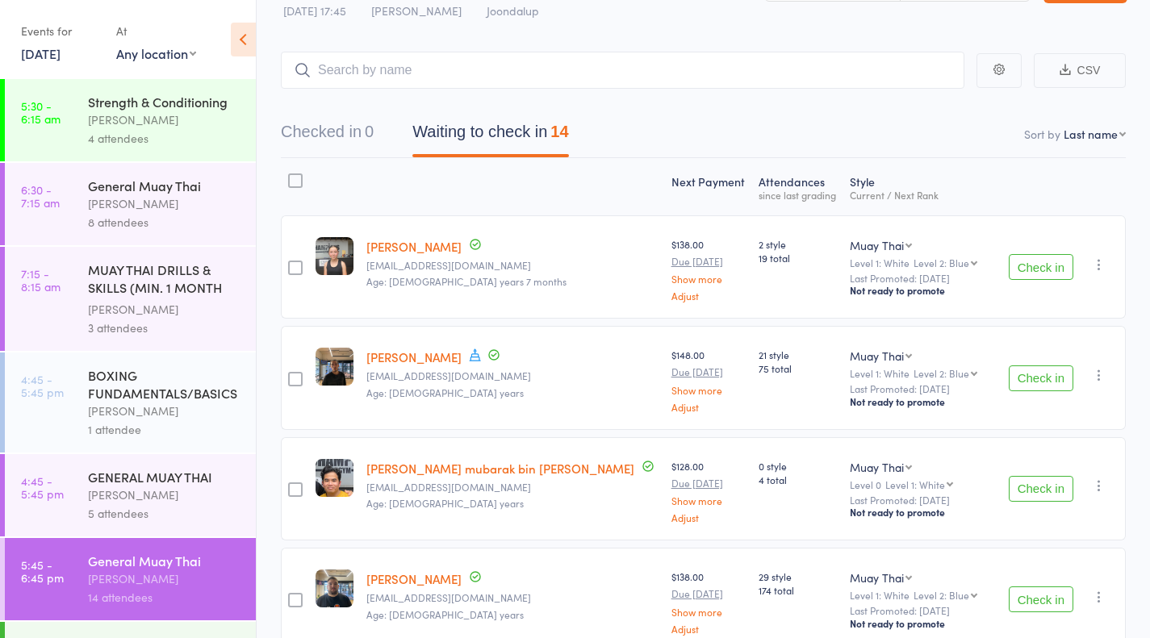
scroll to position [0, 0]
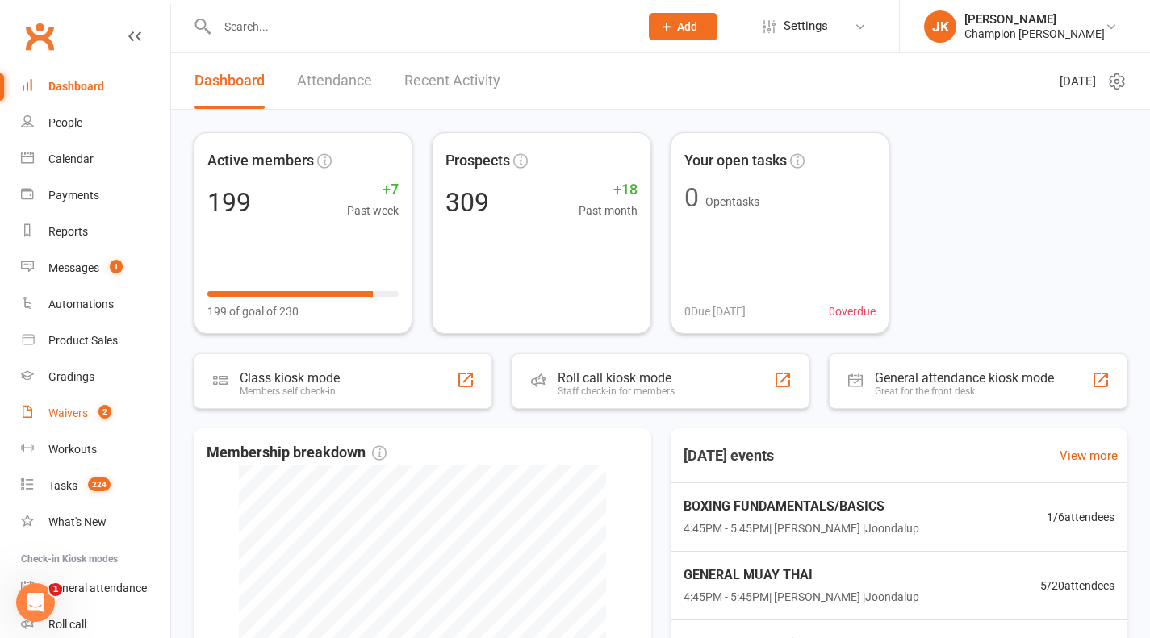
click at [39, 408] on link "Waivers 2" at bounding box center [95, 413] width 149 height 36
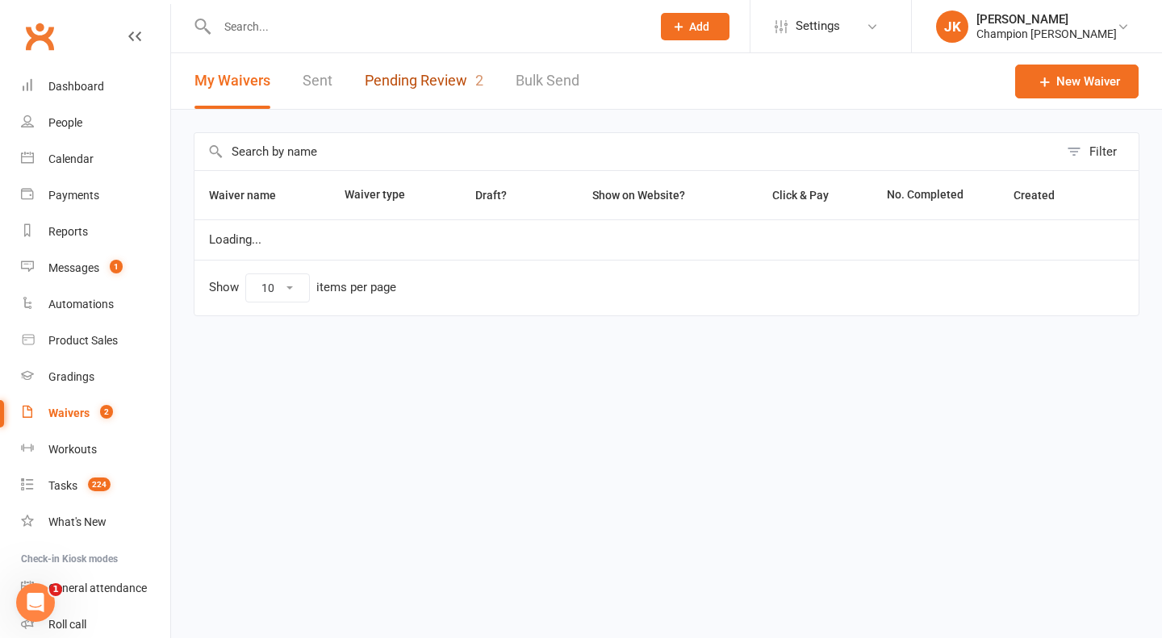
click at [433, 94] on link "Pending Review 2" at bounding box center [424, 81] width 119 height 56
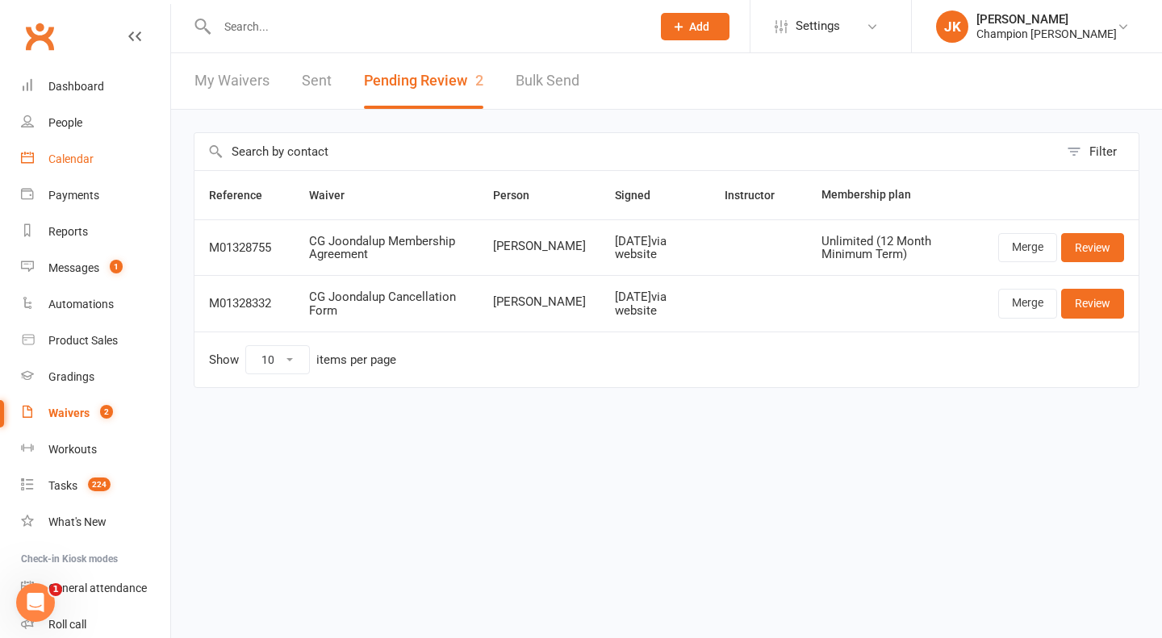
click at [79, 169] on link "Calendar" at bounding box center [95, 159] width 149 height 36
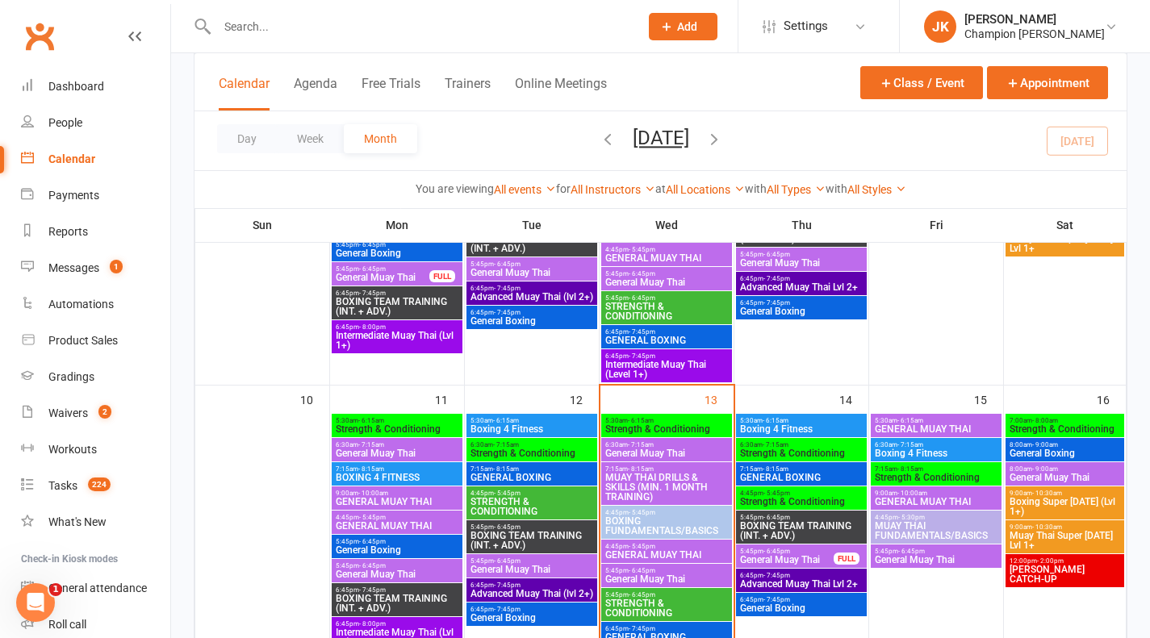
scroll to position [626, 0]
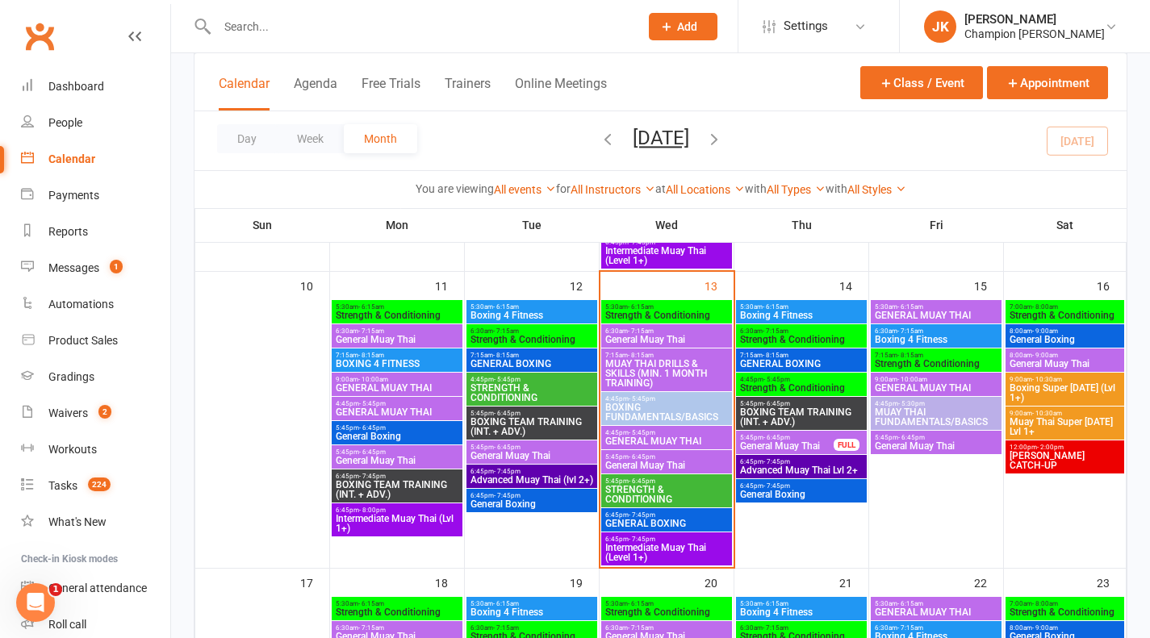
click at [684, 487] on span "STRENGTH & CONDITIONING" at bounding box center [667, 494] width 124 height 19
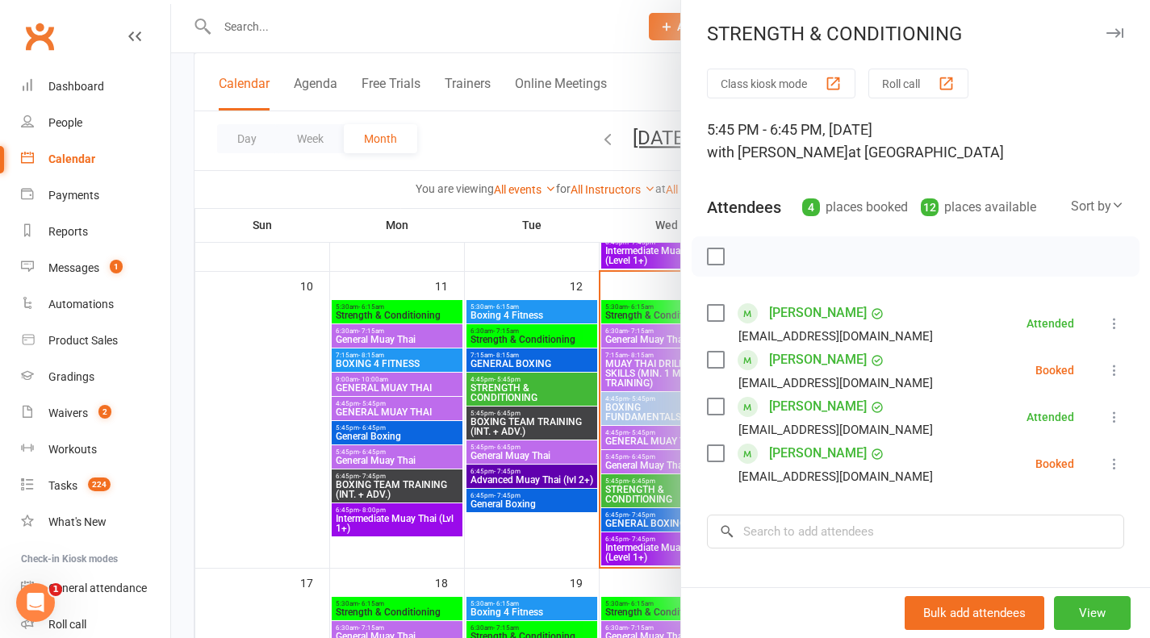
click at [619, 470] on div at bounding box center [660, 319] width 979 height 638
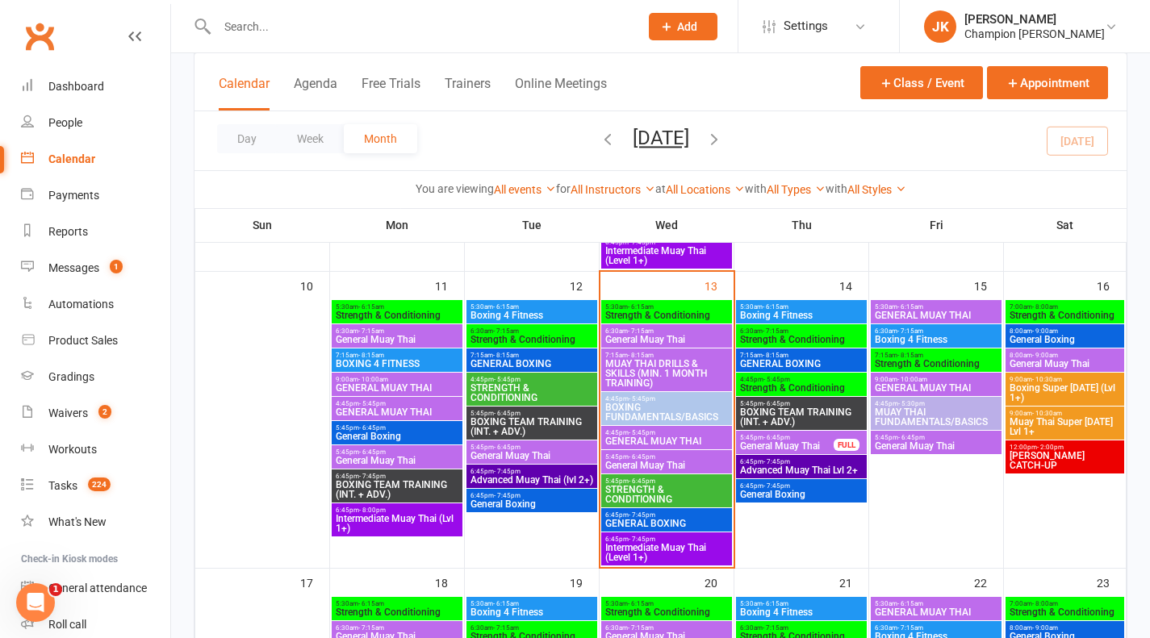
click at [667, 470] on span "General Muay Thai" at bounding box center [667, 466] width 124 height 10
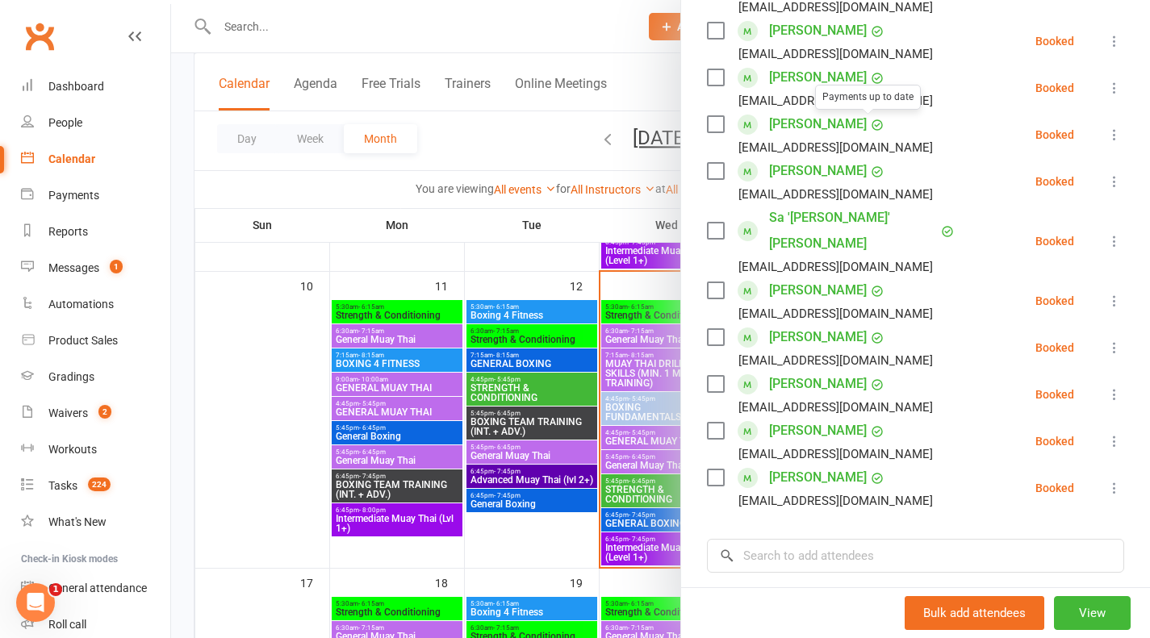
scroll to position [450, 0]
click at [537, 457] on div at bounding box center [660, 319] width 979 height 638
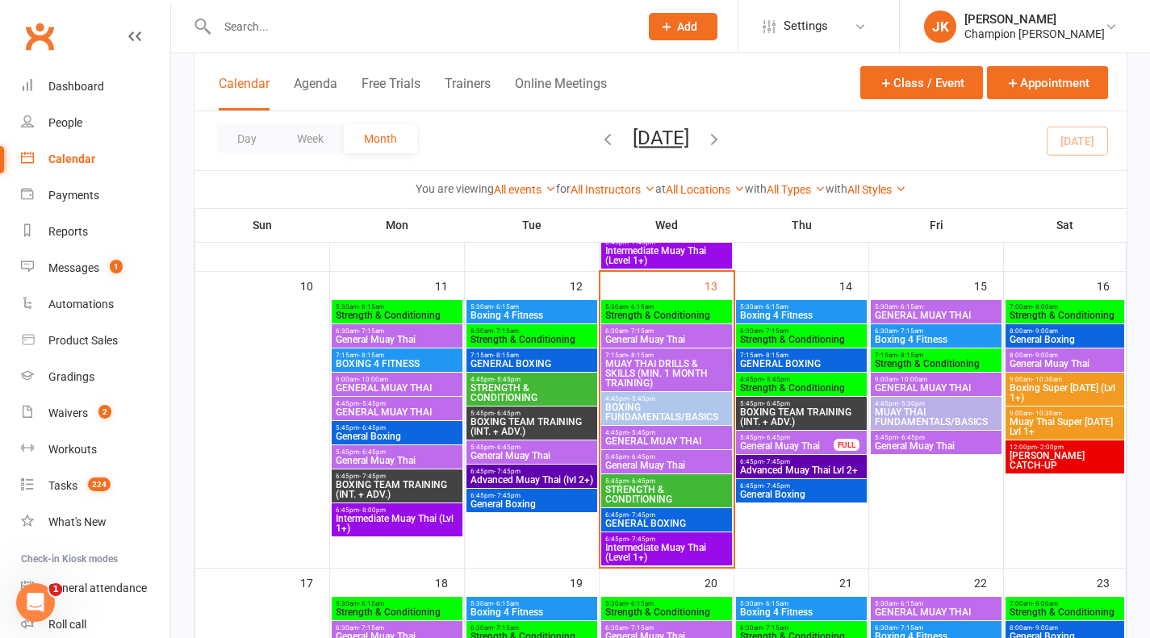
click at [651, 481] on span "- 6:45pm" at bounding box center [642, 481] width 27 height 7
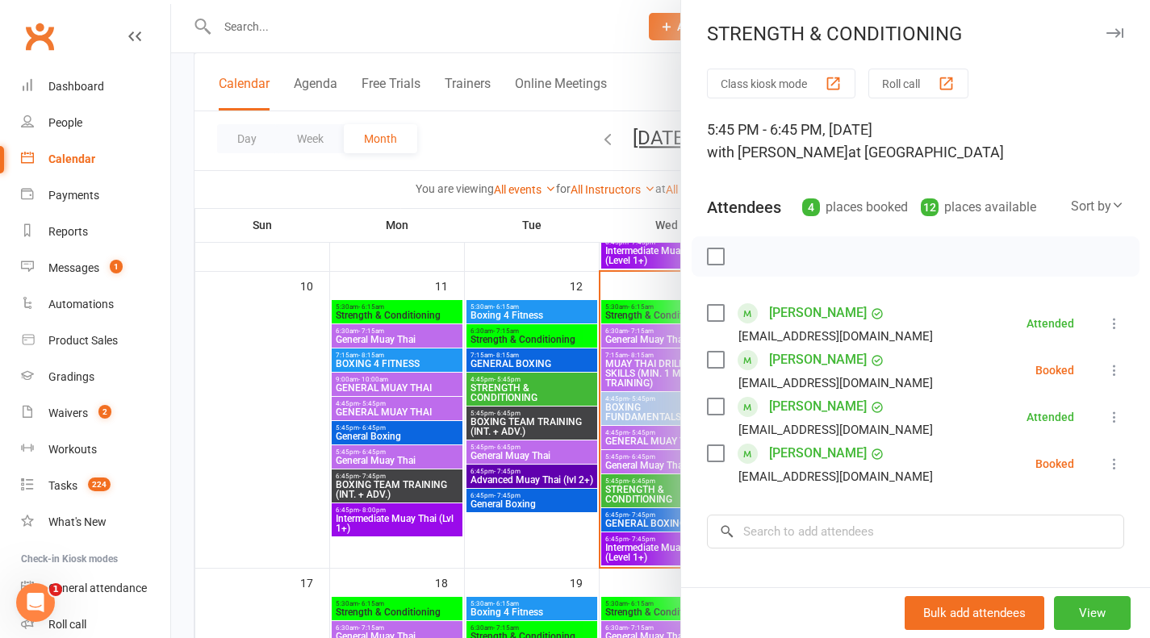
click at [500, 403] on div at bounding box center [660, 319] width 979 height 638
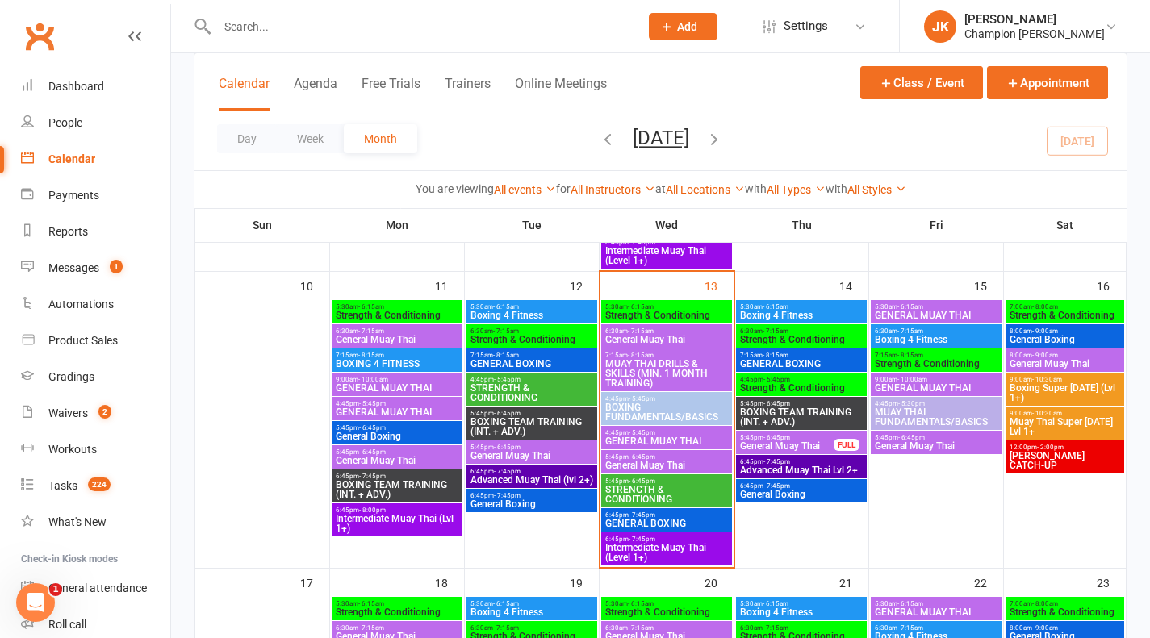
click at [675, 519] on span "GENERAL BOXING" at bounding box center [667, 524] width 124 height 10
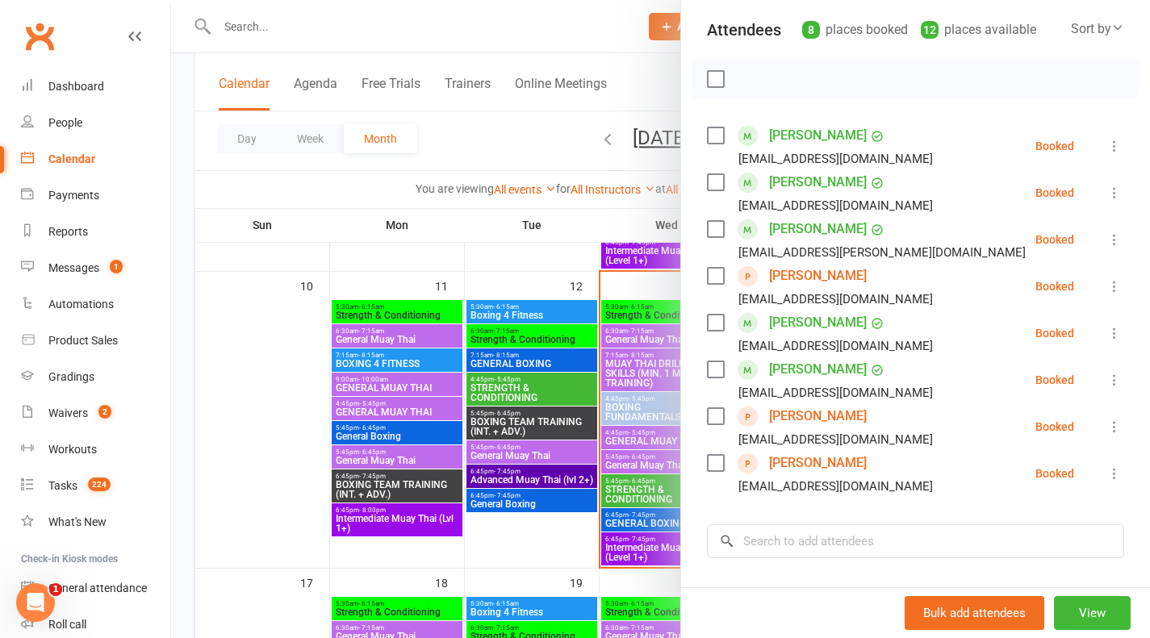
scroll to position [178, 0]
click at [528, 406] on div at bounding box center [660, 319] width 979 height 638
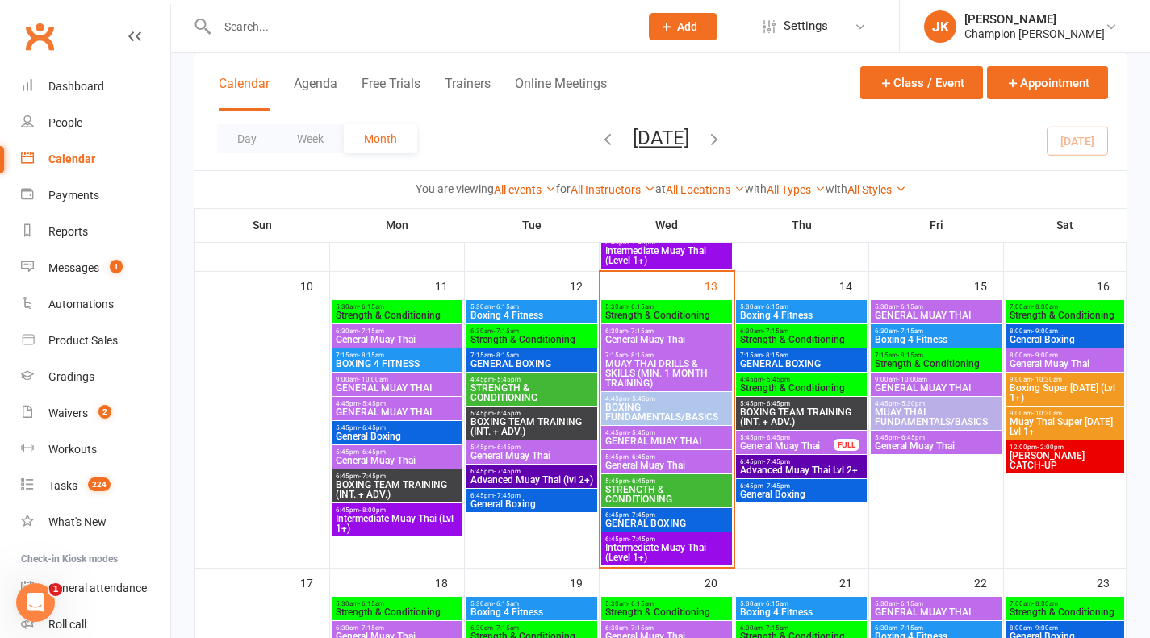
click at [663, 553] on span "Intermediate Muay Thai (Level 1+)" at bounding box center [667, 552] width 124 height 19
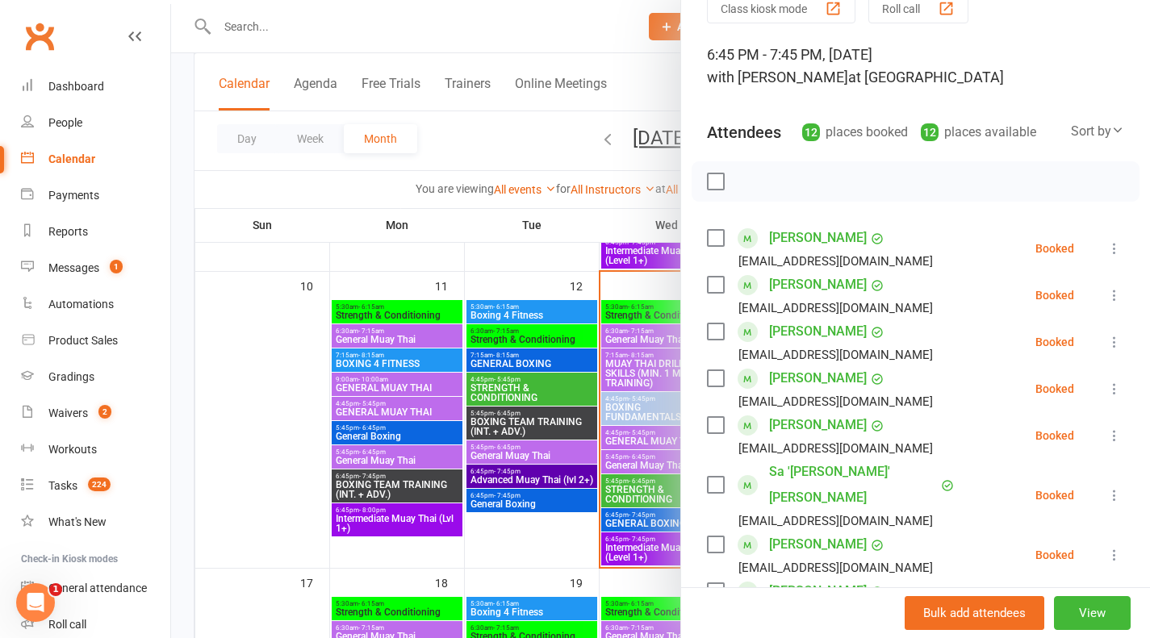
scroll to position [71, 0]
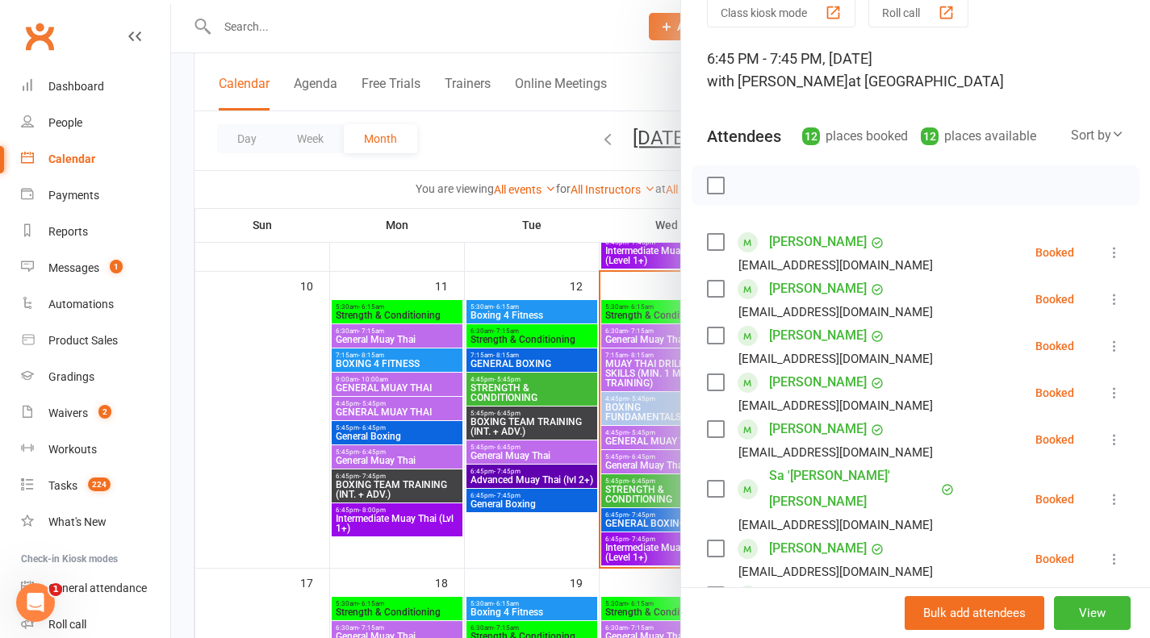
click at [554, 456] on div at bounding box center [660, 319] width 979 height 638
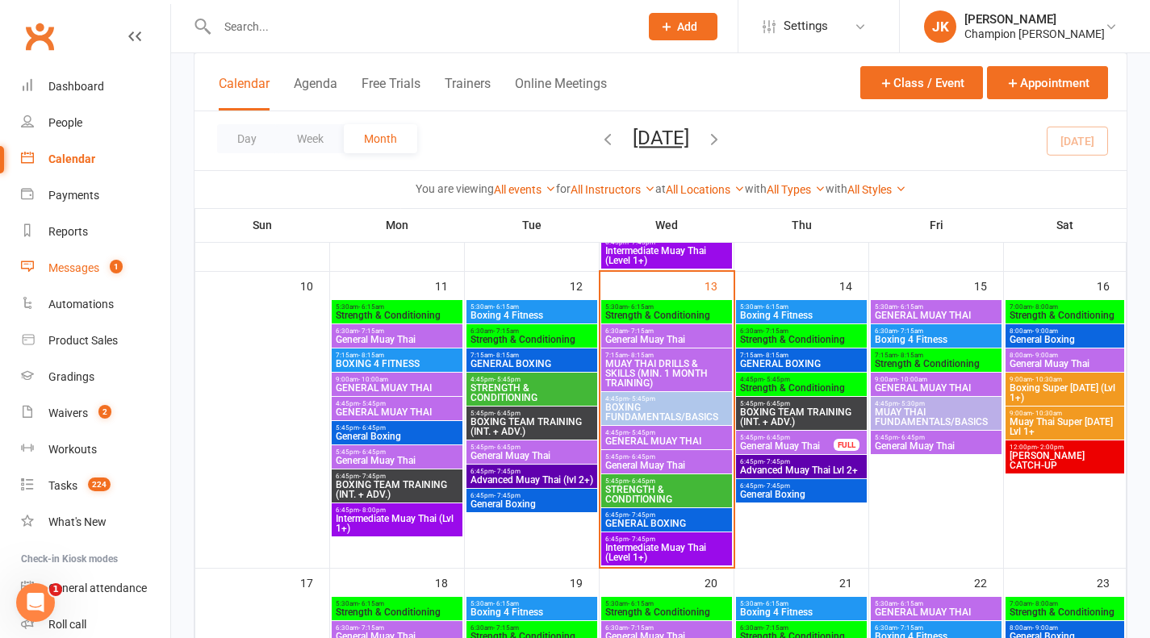
click at [77, 281] on link "Messages 1" at bounding box center [95, 268] width 149 height 36
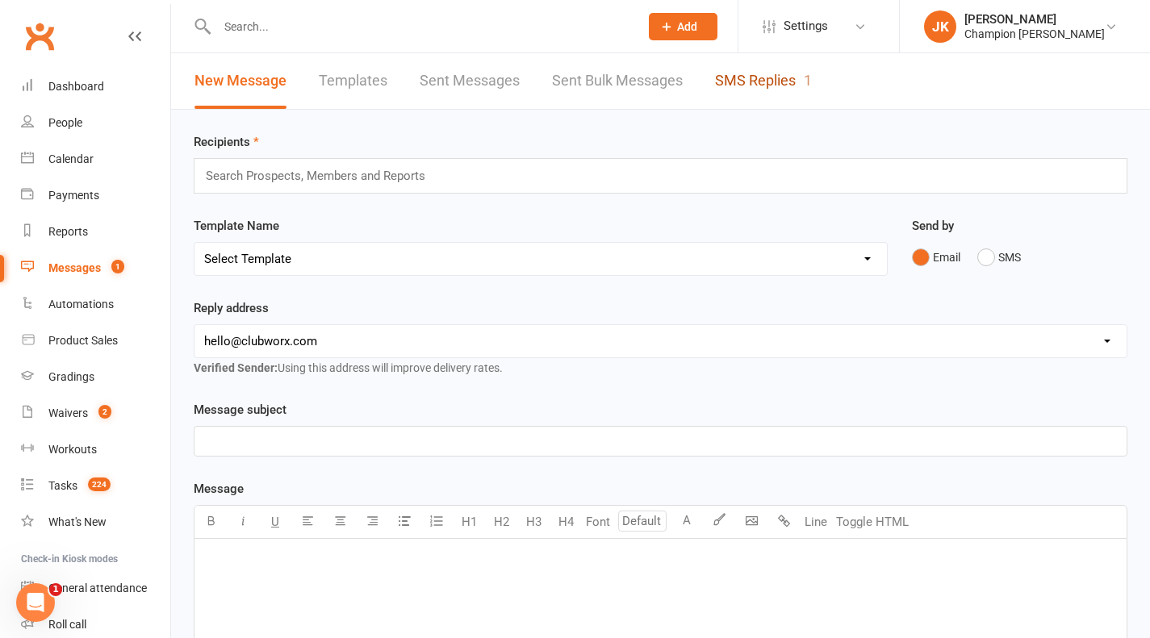
click at [765, 81] on link "SMS Replies 1" at bounding box center [763, 81] width 97 height 56
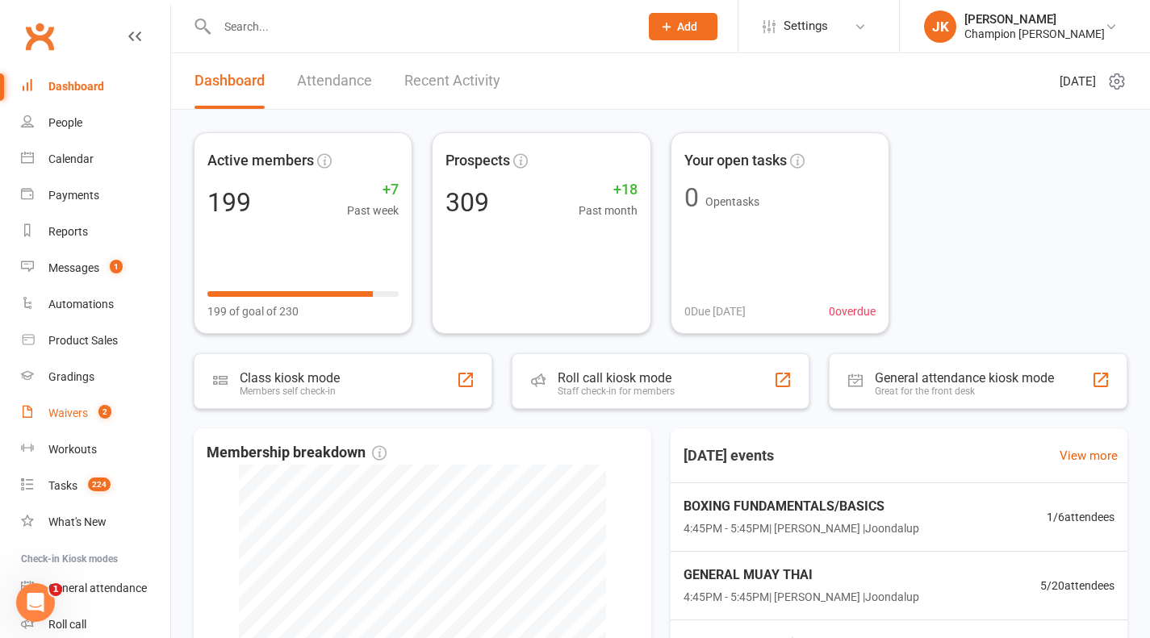
click at [87, 417] on div "Waivers" at bounding box center [68, 413] width 40 height 13
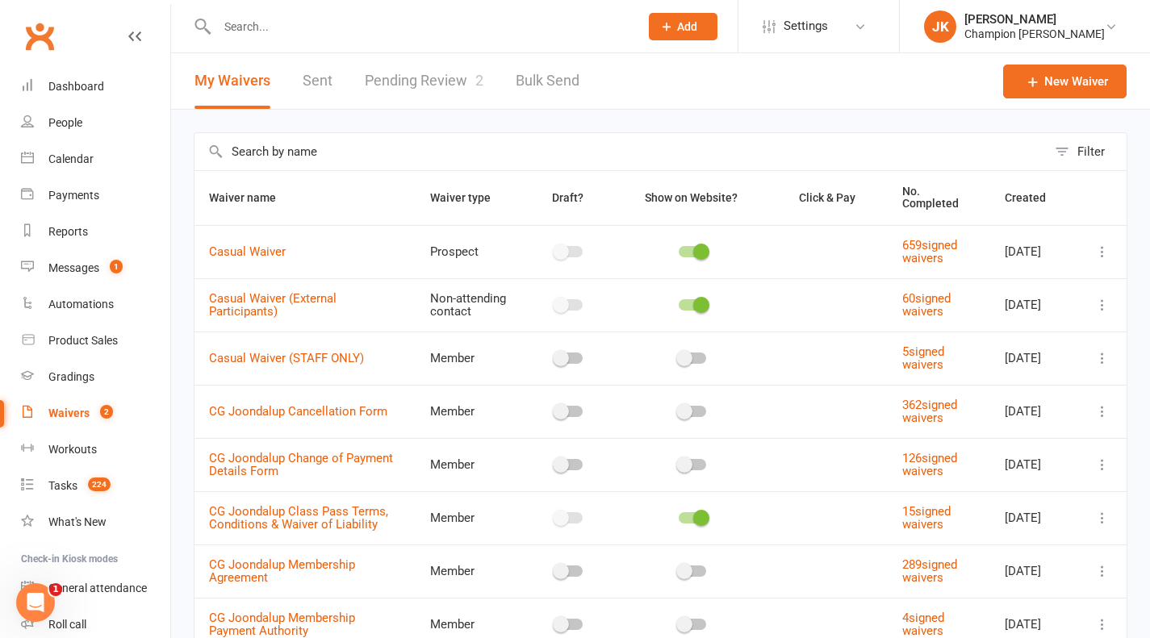
click at [424, 90] on link "Pending Review 2" at bounding box center [424, 81] width 119 height 56
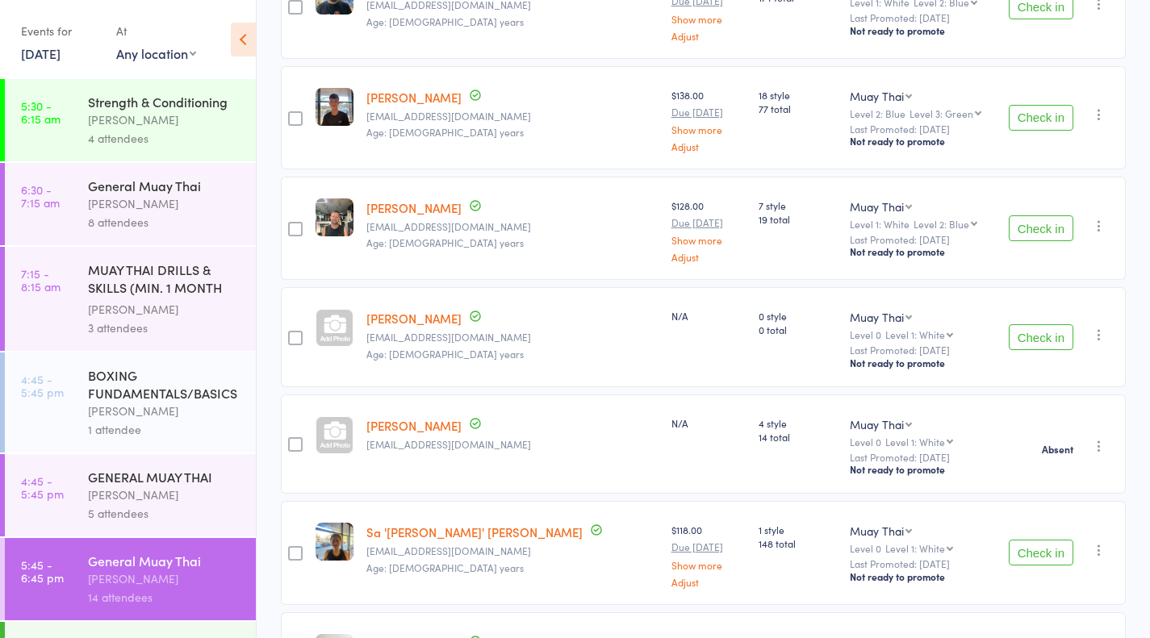
scroll to position [663, 0]
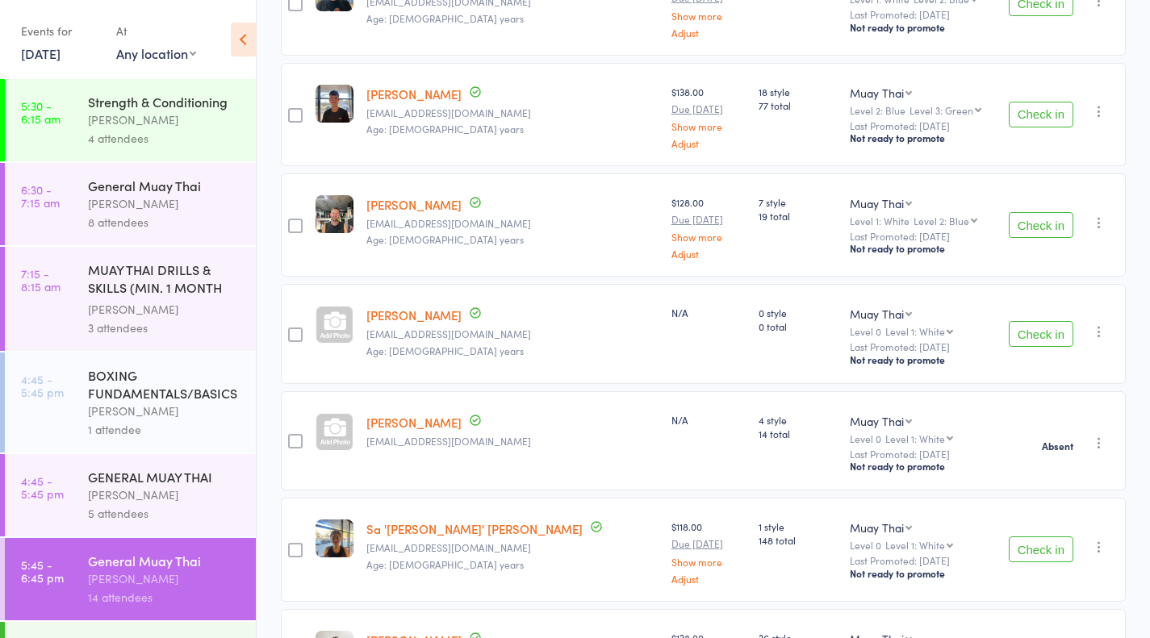
click at [1102, 435] on icon "button" at bounding box center [1099, 443] width 16 height 16
click at [1040, 601] on li "Remove" at bounding box center [1041, 605] width 133 height 22
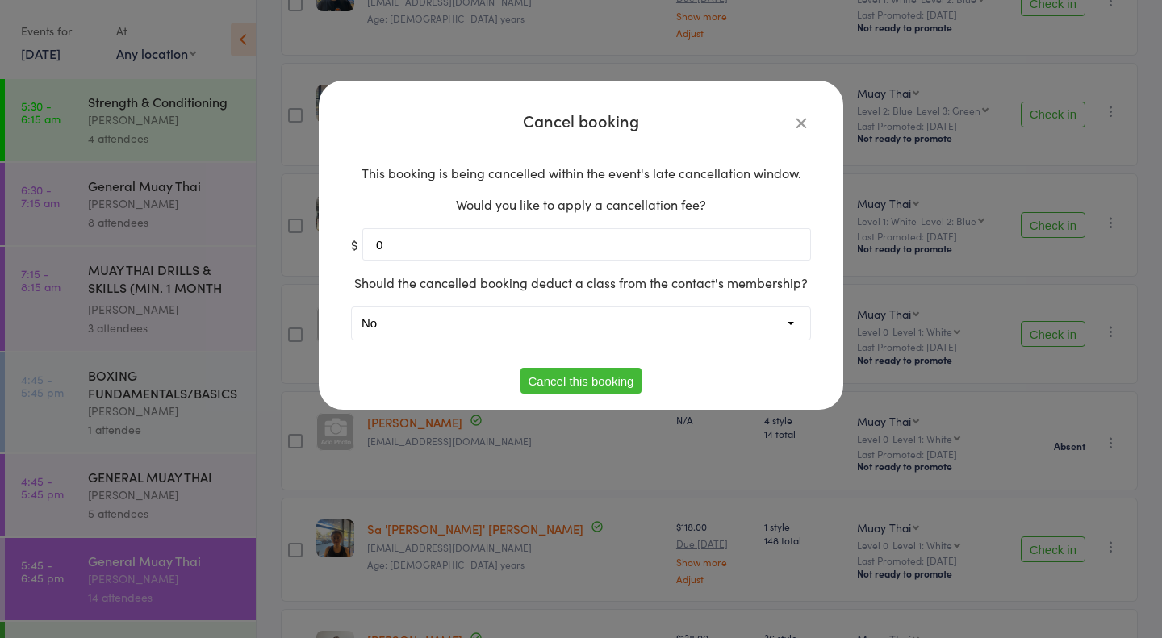
type input "0"
click at [613, 383] on button "Cancel this booking" at bounding box center [582, 381] width 122 height 26
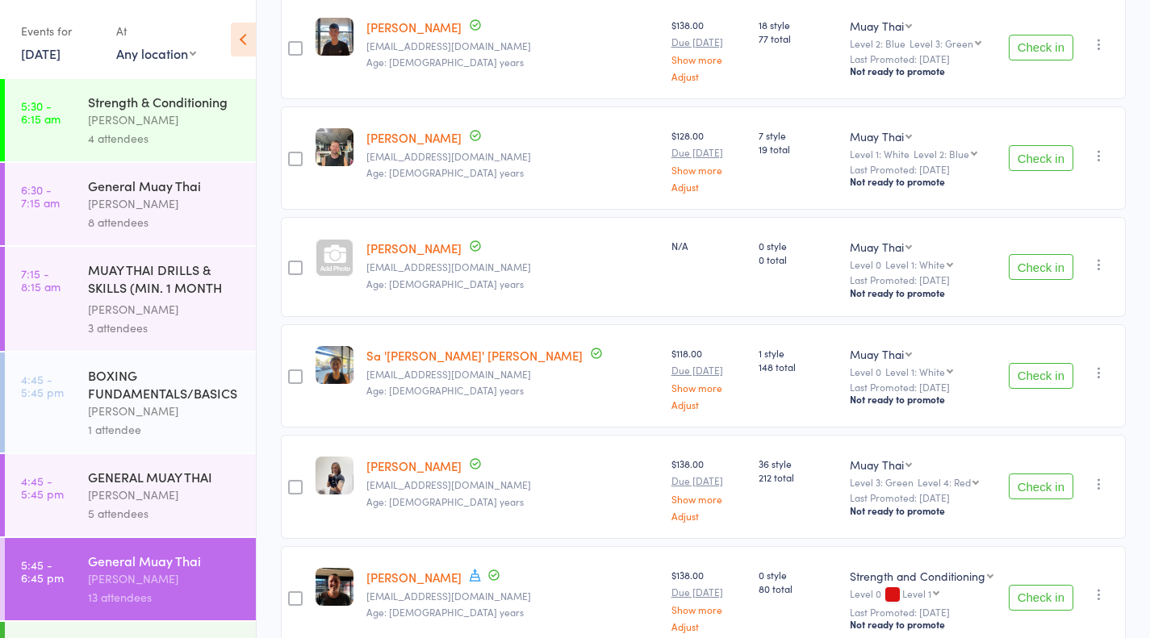
scroll to position [719, 0]
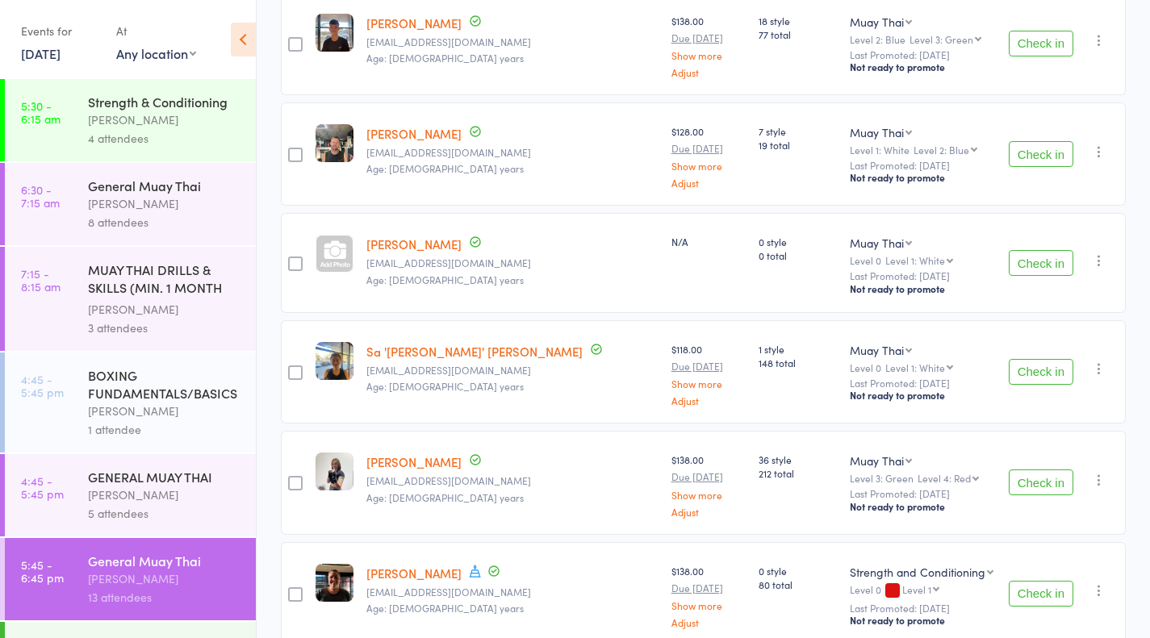
click at [1095, 477] on icon "button" at bounding box center [1099, 480] width 16 height 16
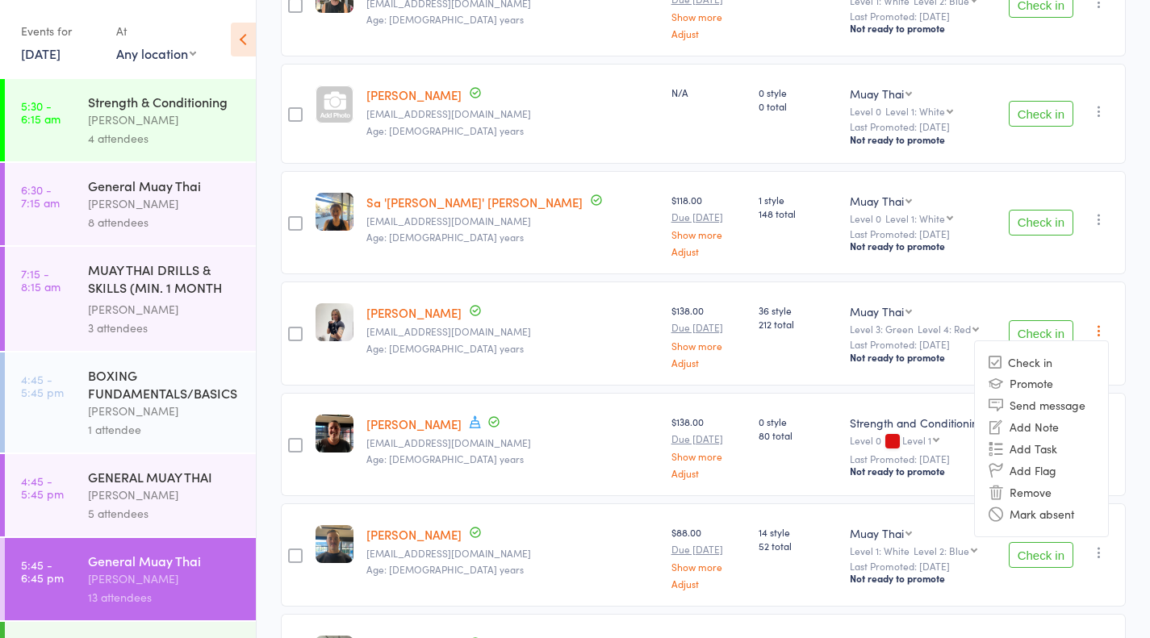
scroll to position [869, 0]
click at [1034, 497] on li "Remove" at bounding box center [1041, 492] width 133 height 22
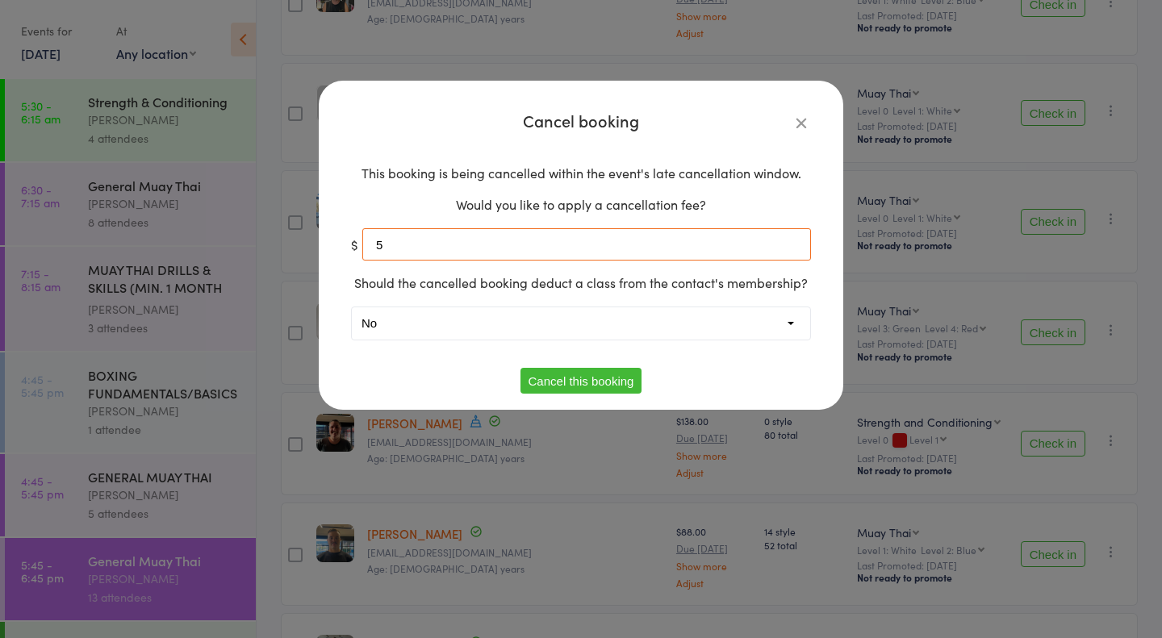
click at [774, 246] on input "5" at bounding box center [586, 244] width 449 height 32
type input "0"
click at [609, 383] on button "Cancel this booking" at bounding box center [582, 381] width 122 height 26
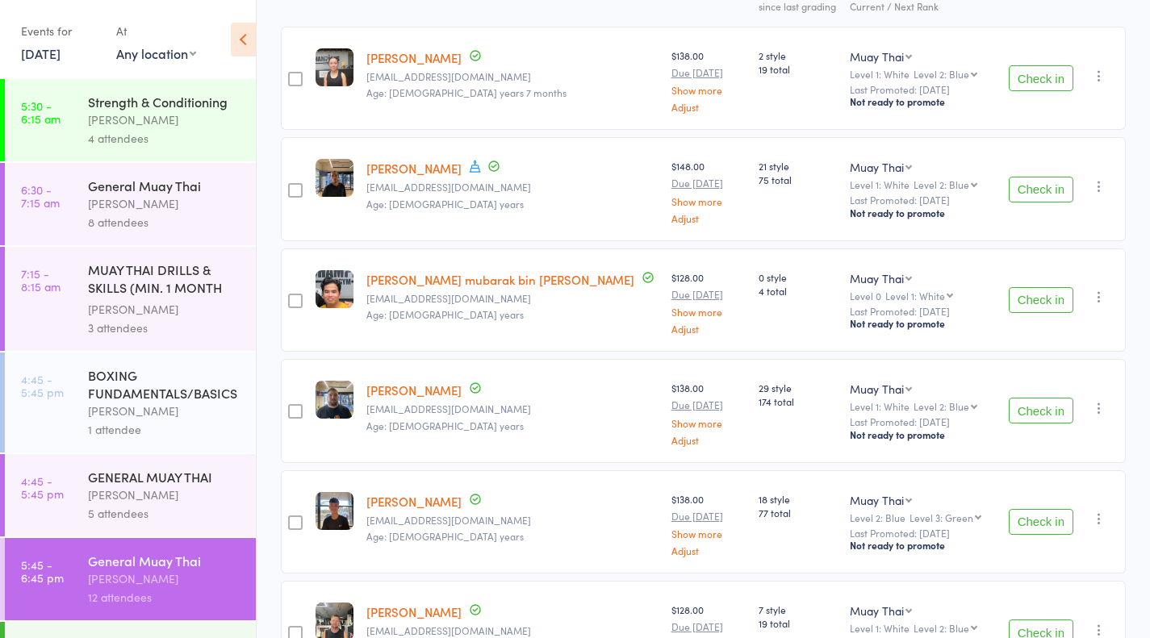
scroll to position [236, 0]
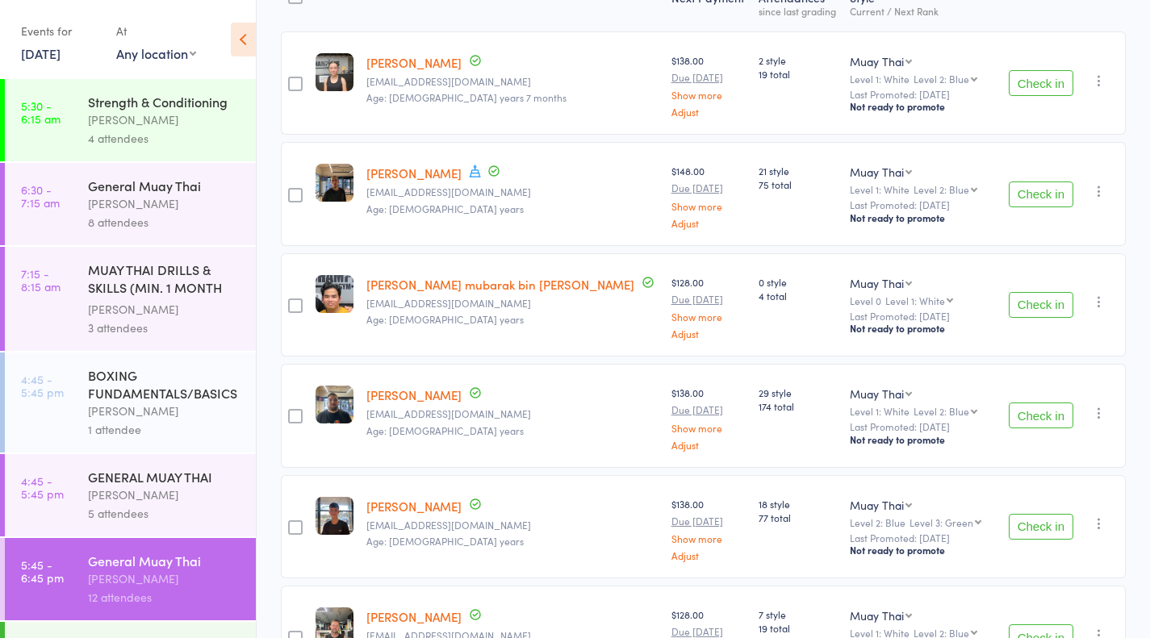
click at [1031, 189] on button "Check in" at bounding box center [1041, 195] width 65 height 26
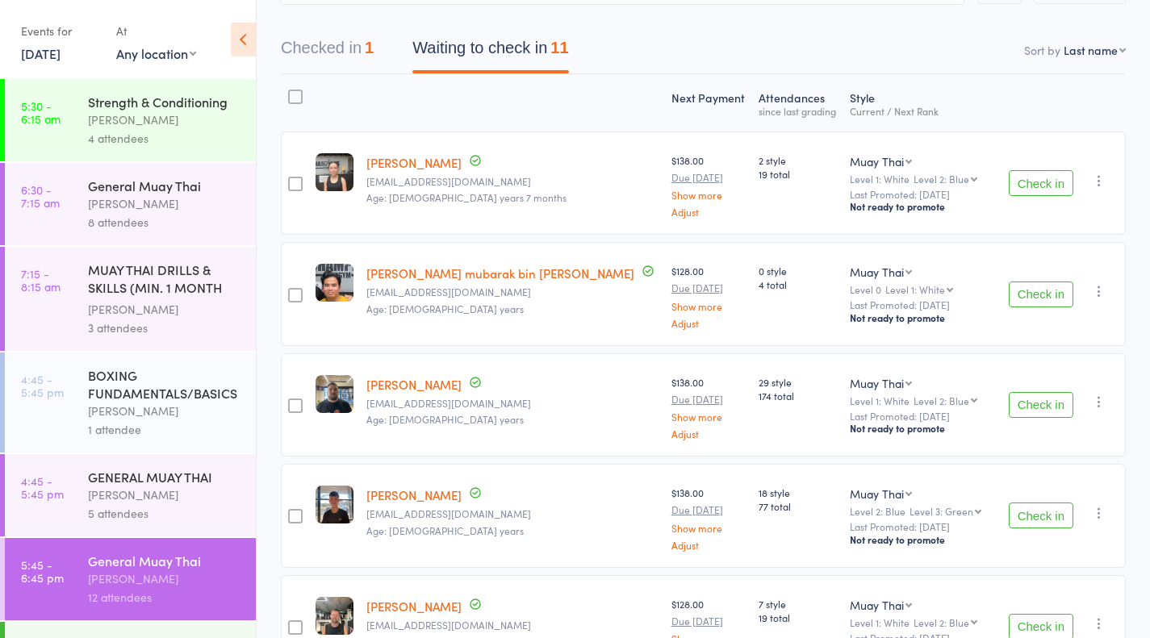
scroll to position [135, 0]
click at [1054, 401] on button "Check in" at bounding box center [1041, 406] width 65 height 26
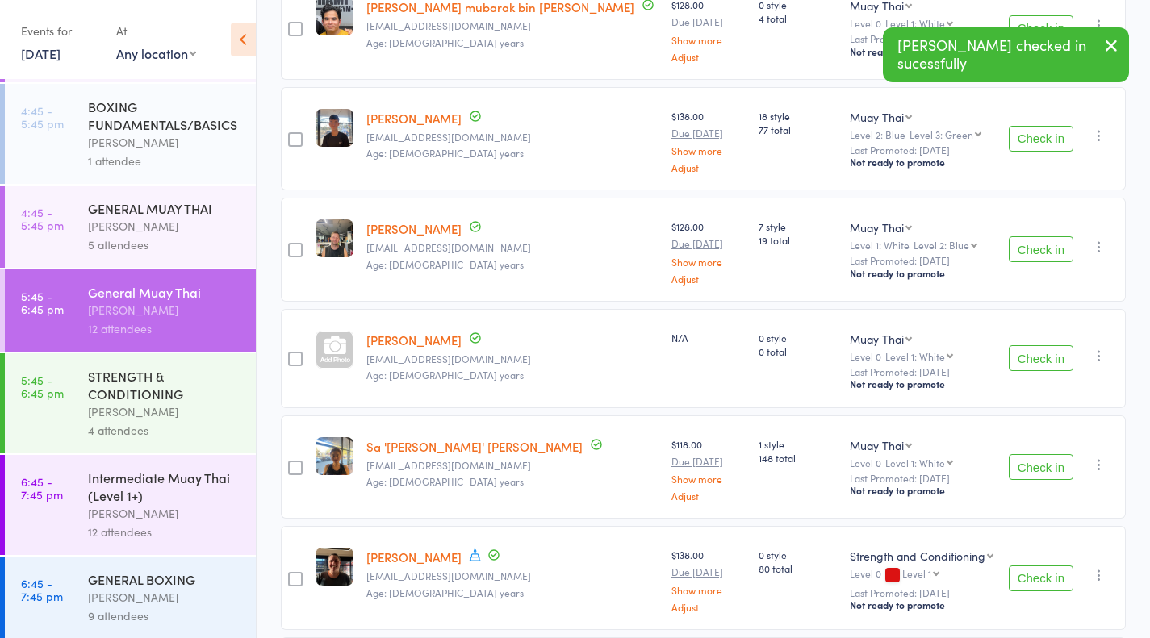
scroll to position [275, 0]
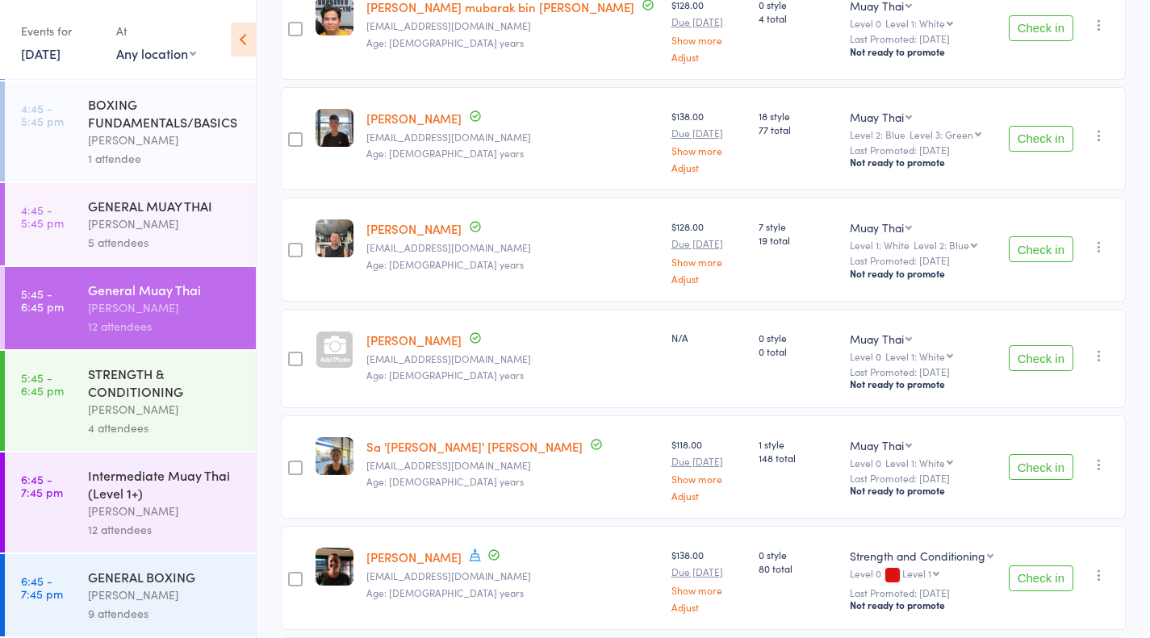
click at [147, 374] on div "STRENGTH & CONDITIONING" at bounding box center [165, 383] width 154 height 36
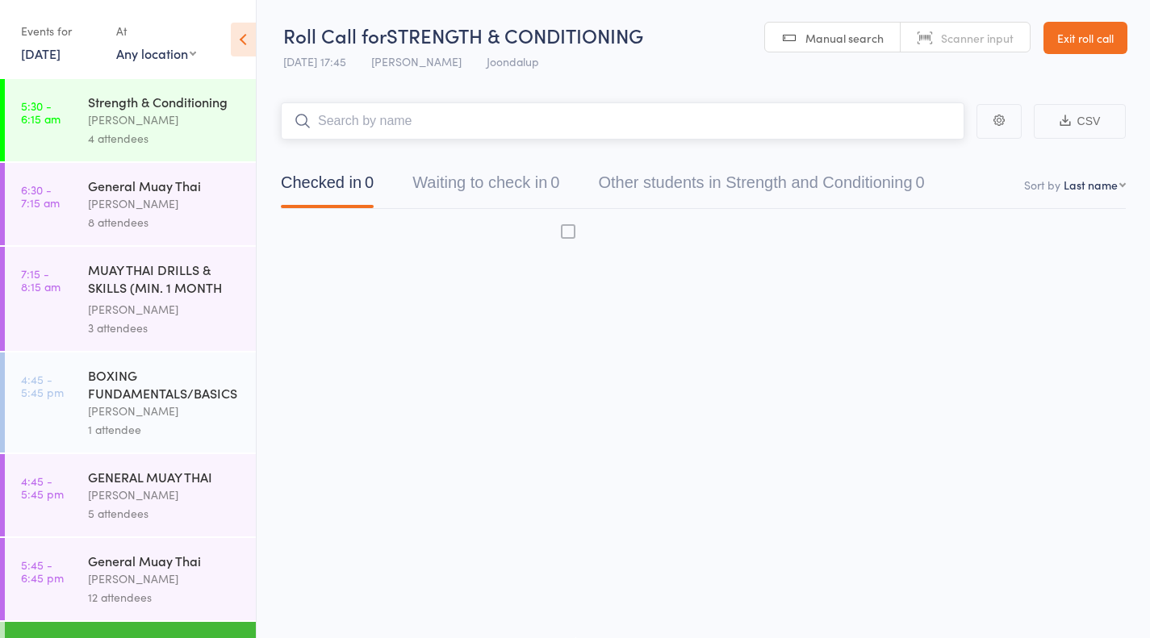
scroll to position [1, 0]
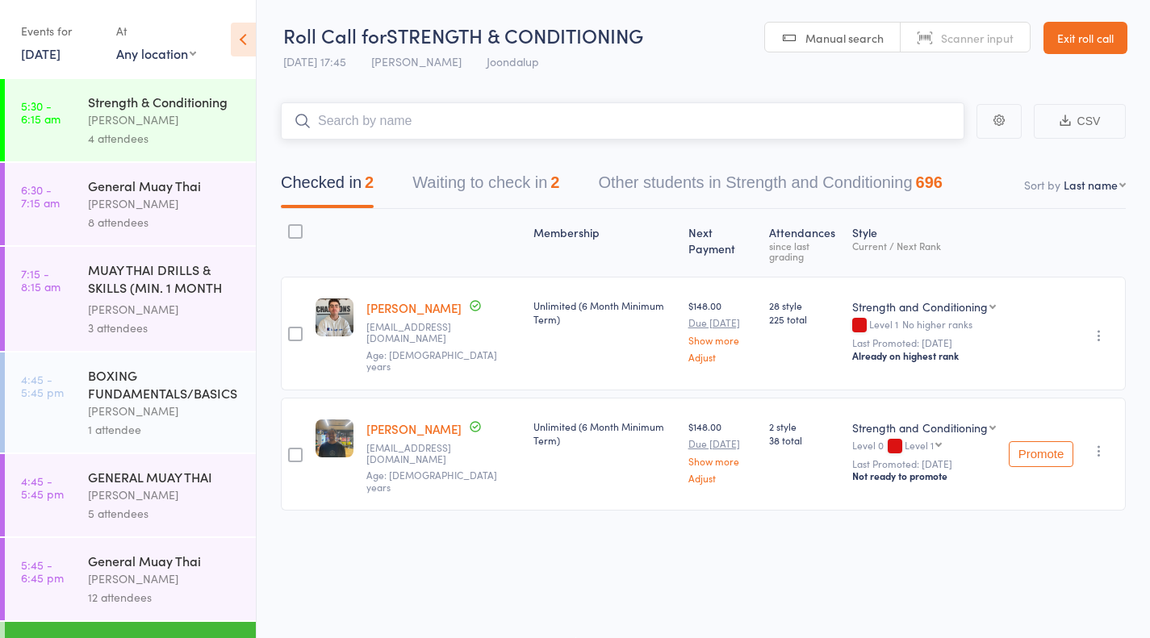
click at [512, 198] on button "Waiting to check in 2" at bounding box center [485, 186] width 147 height 43
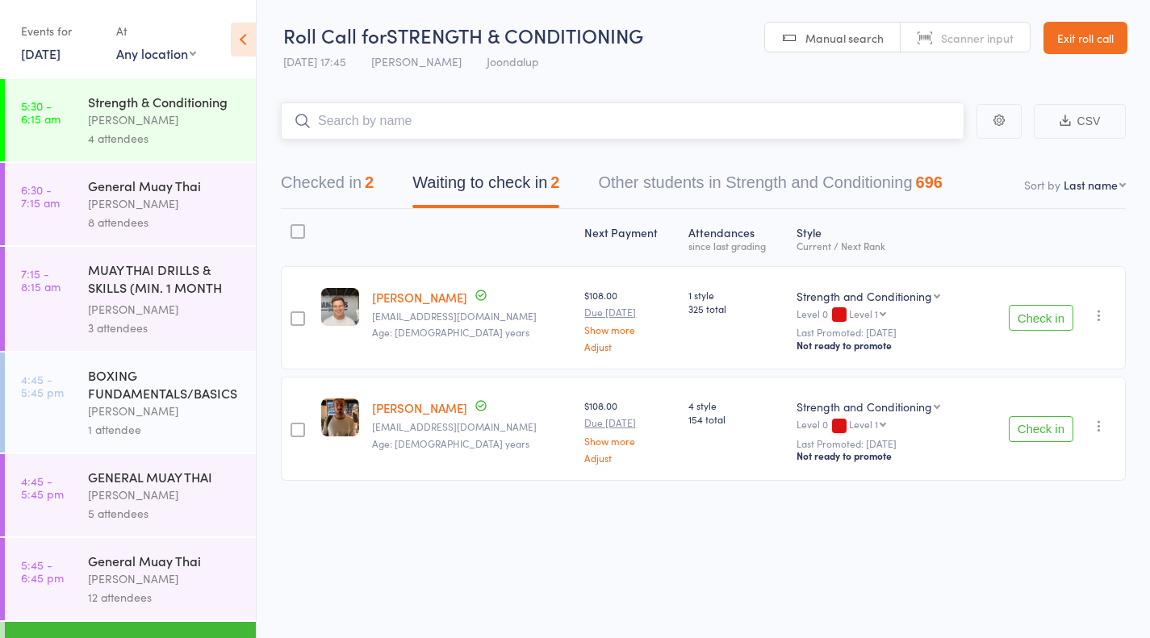
click at [512, 198] on button "Waiting to check in 2" at bounding box center [485, 186] width 147 height 43
click at [160, 564] on div "General Muay Thai" at bounding box center [165, 561] width 154 height 18
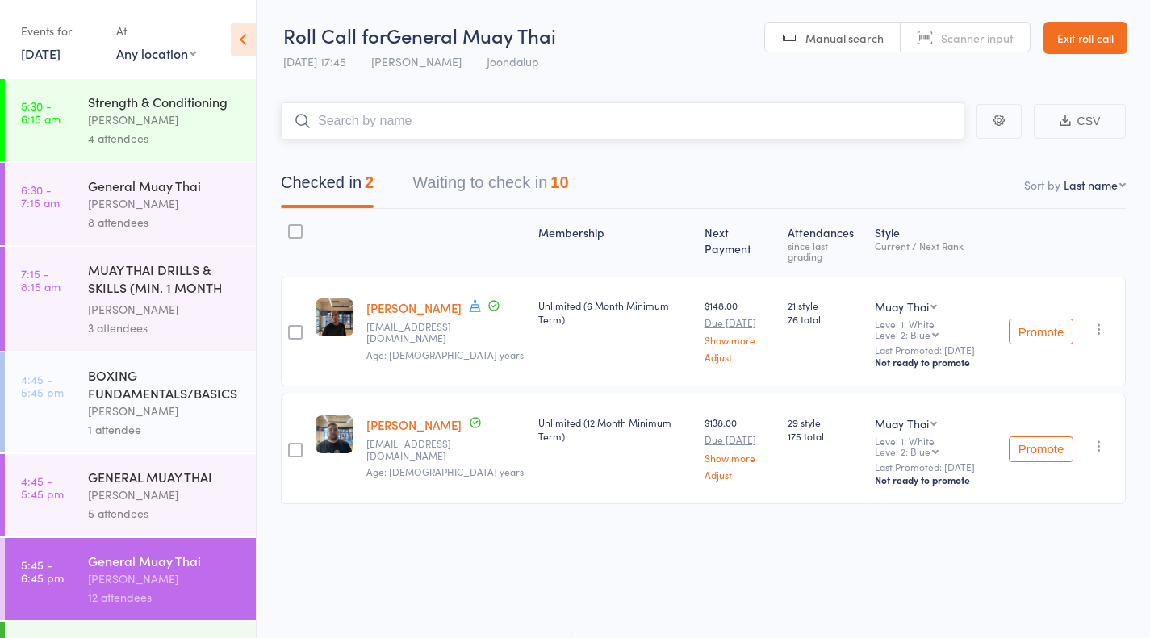
click at [568, 190] on div "10" at bounding box center [559, 183] width 18 height 18
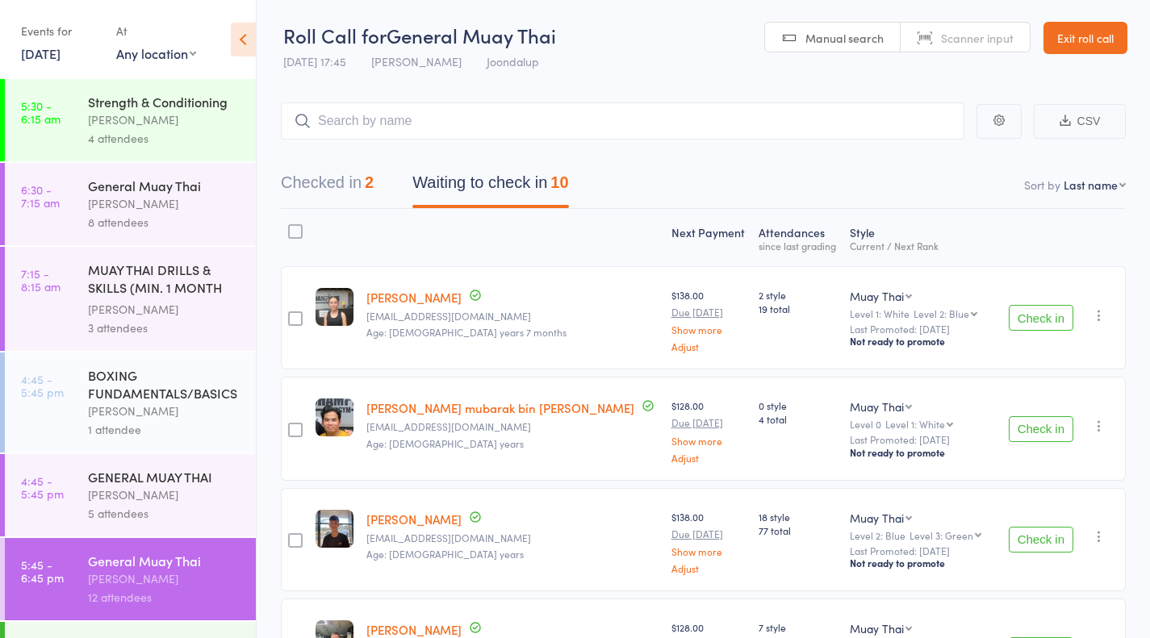
click at [1050, 430] on button "Check in" at bounding box center [1041, 429] width 65 height 26
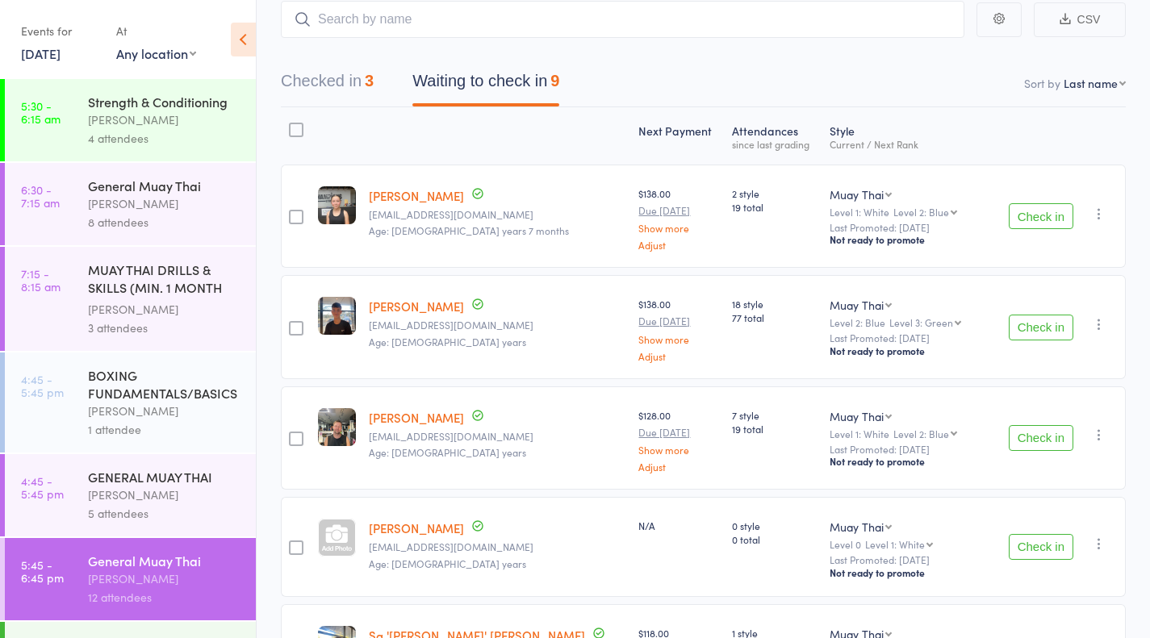
scroll to position [103, 0]
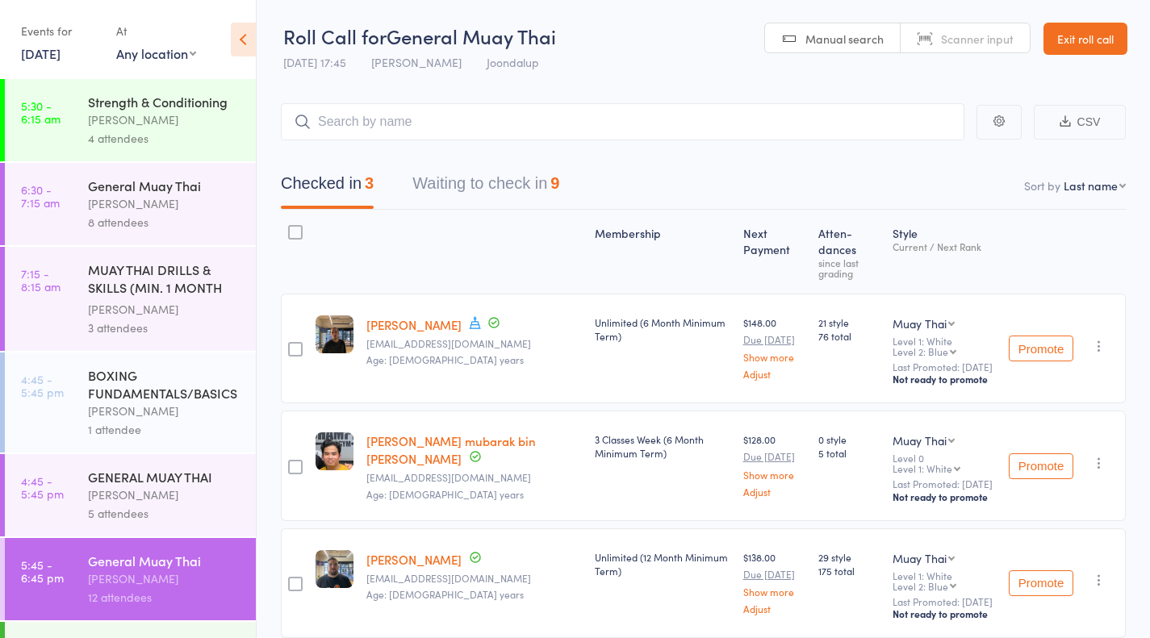
click at [539, 190] on button "Waiting to check in 9" at bounding box center [485, 187] width 147 height 43
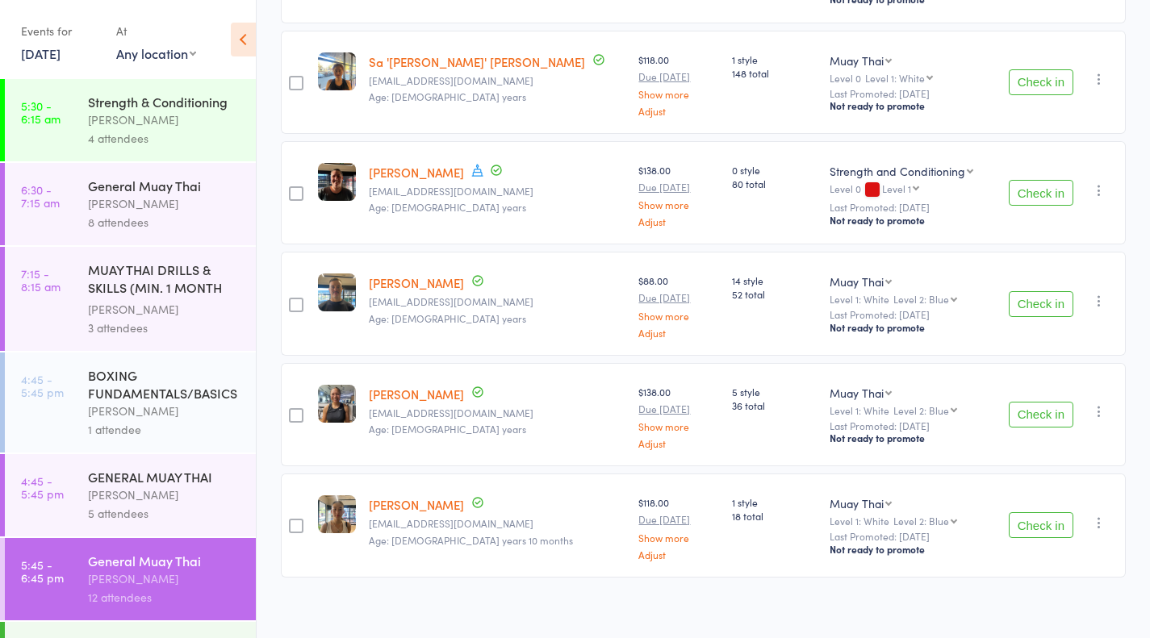
scroll to position [684, 0]
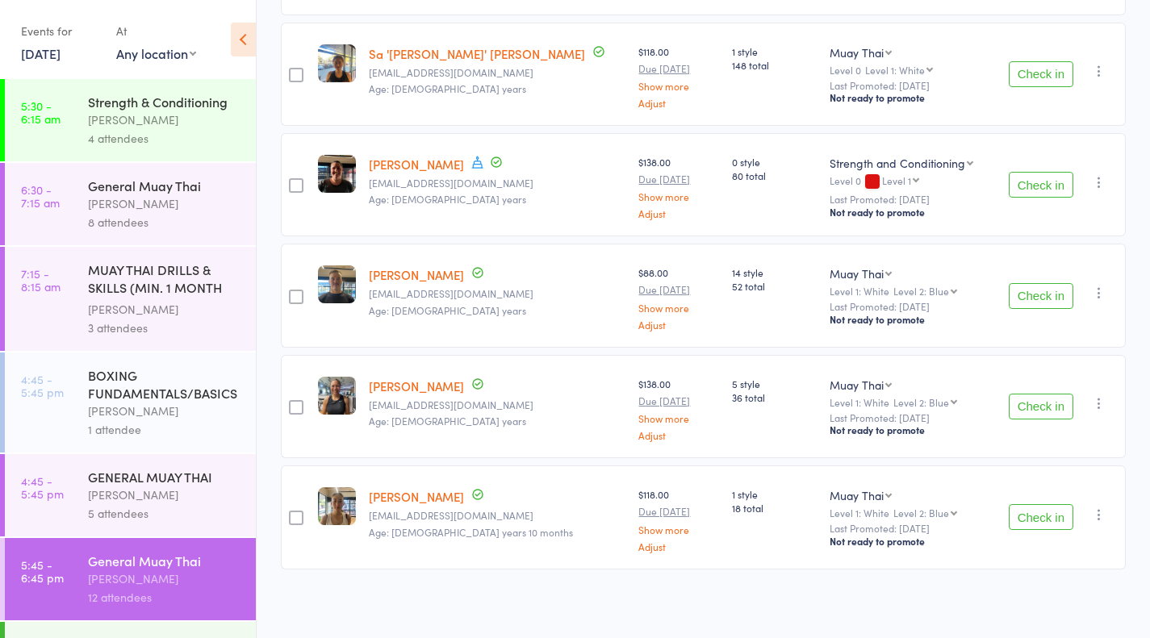
click at [1054, 304] on button "Check in" at bounding box center [1041, 296] width 65 height 26
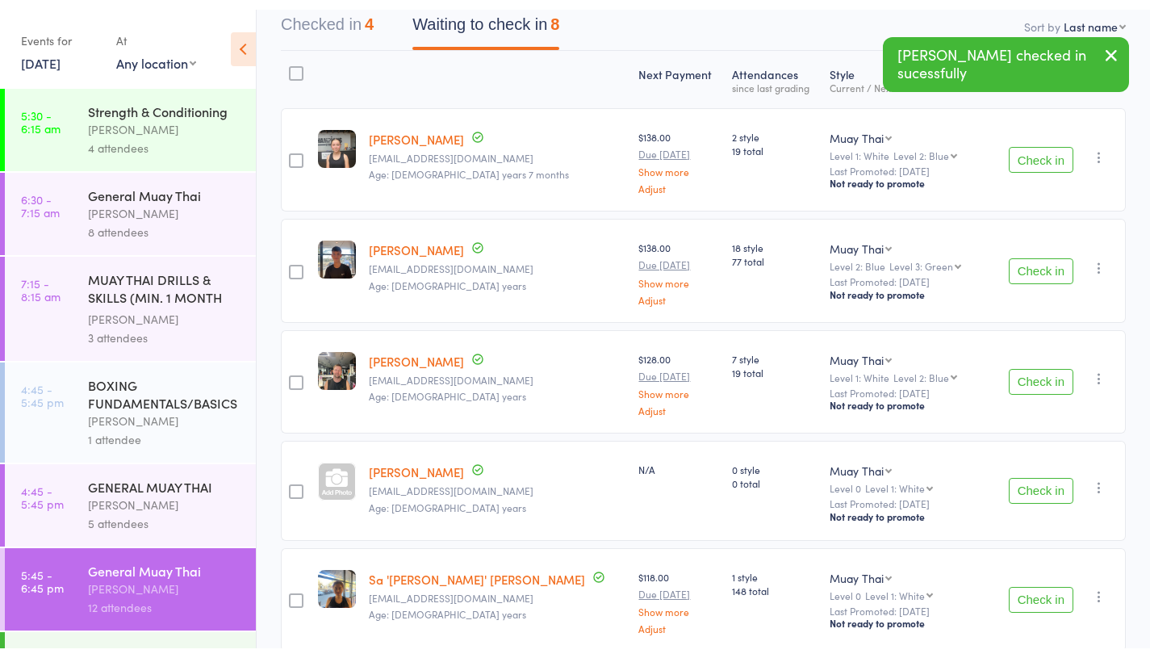
scroll to position [149, 0]
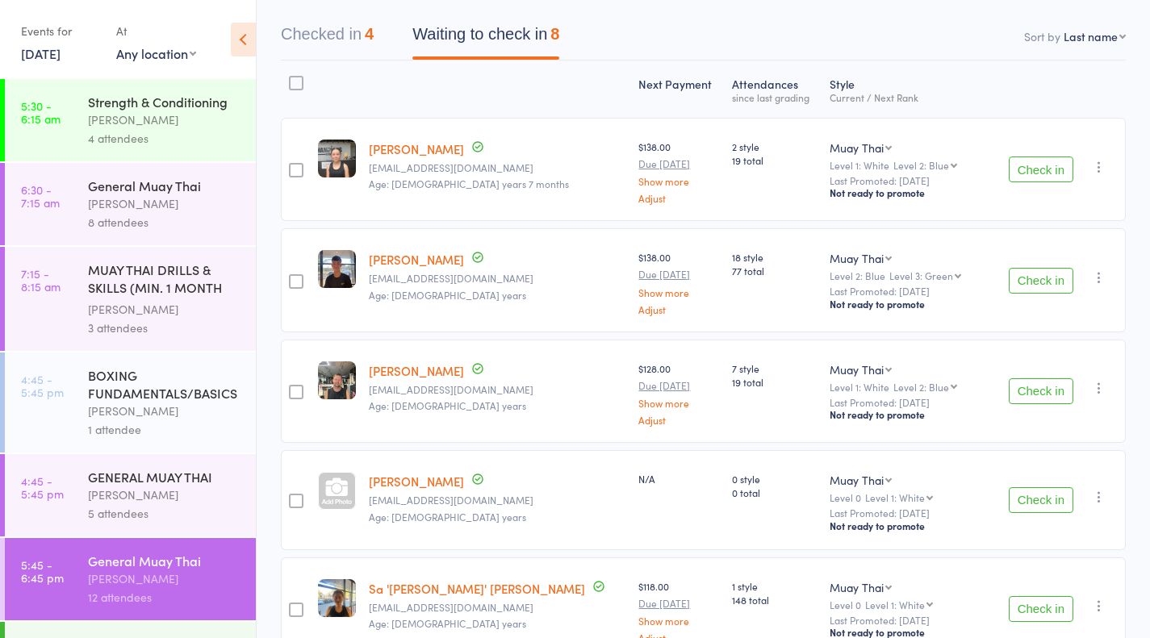
click at [1061, 281] on button "Check in" at bounding box center [1041, 281] width 65 height 26
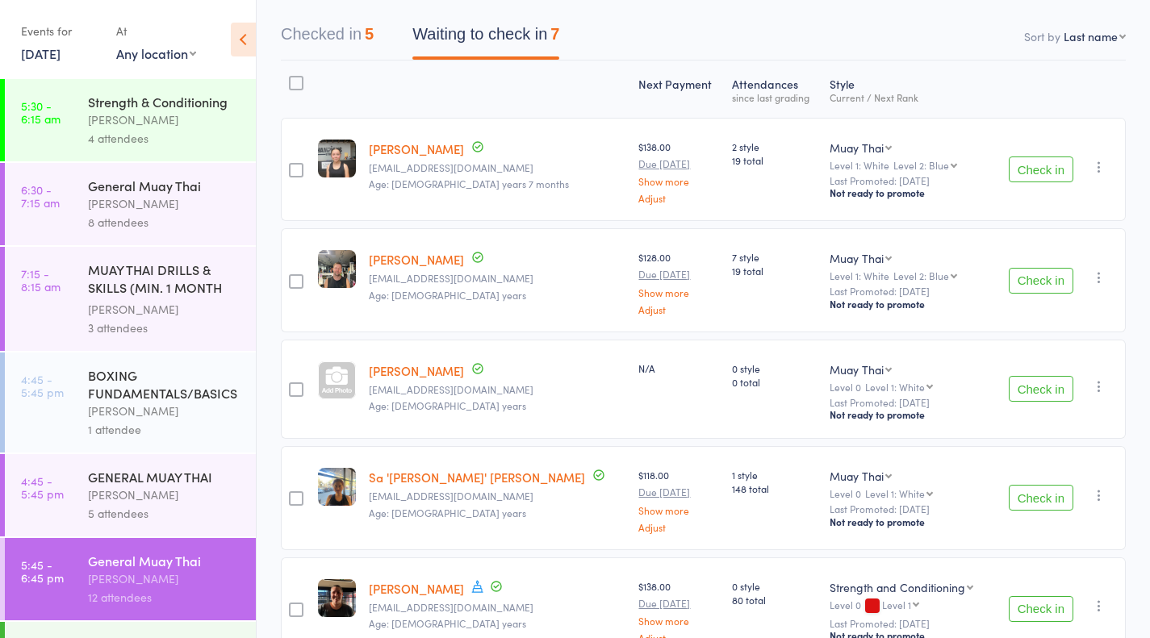
click at [421, 374] on link "[PERSON_NAME]" at bounding box center [416, 370] width 95 height 17
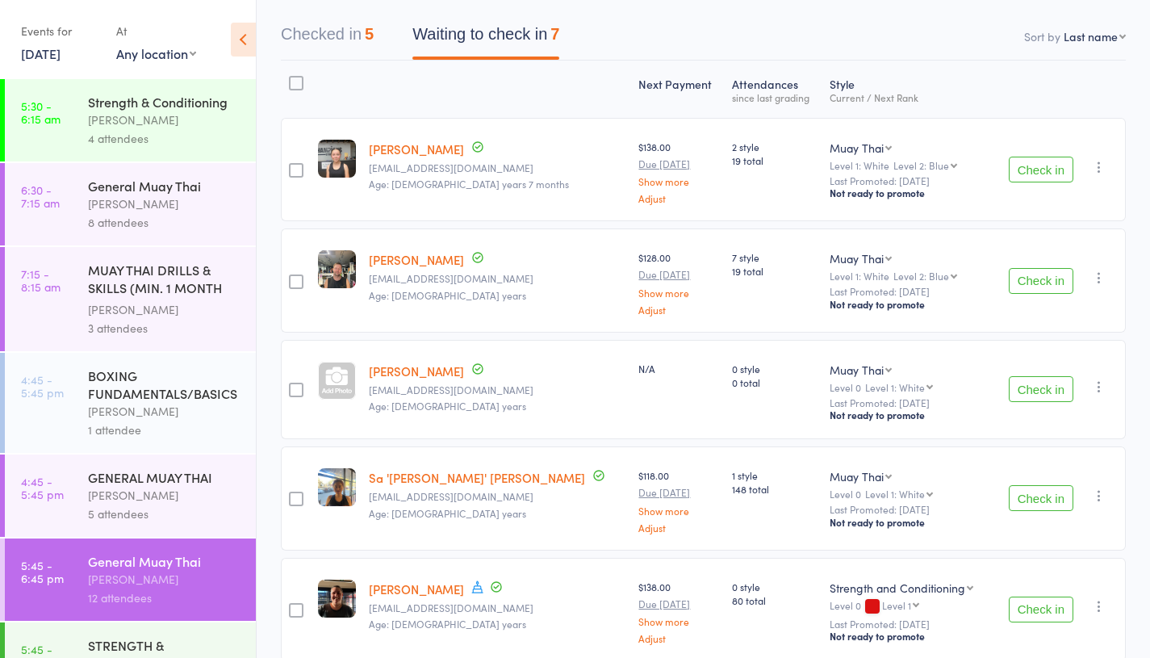
click at [1044, 178] on button "Check in" at bounding box center [1041, 170] width 65 height 26
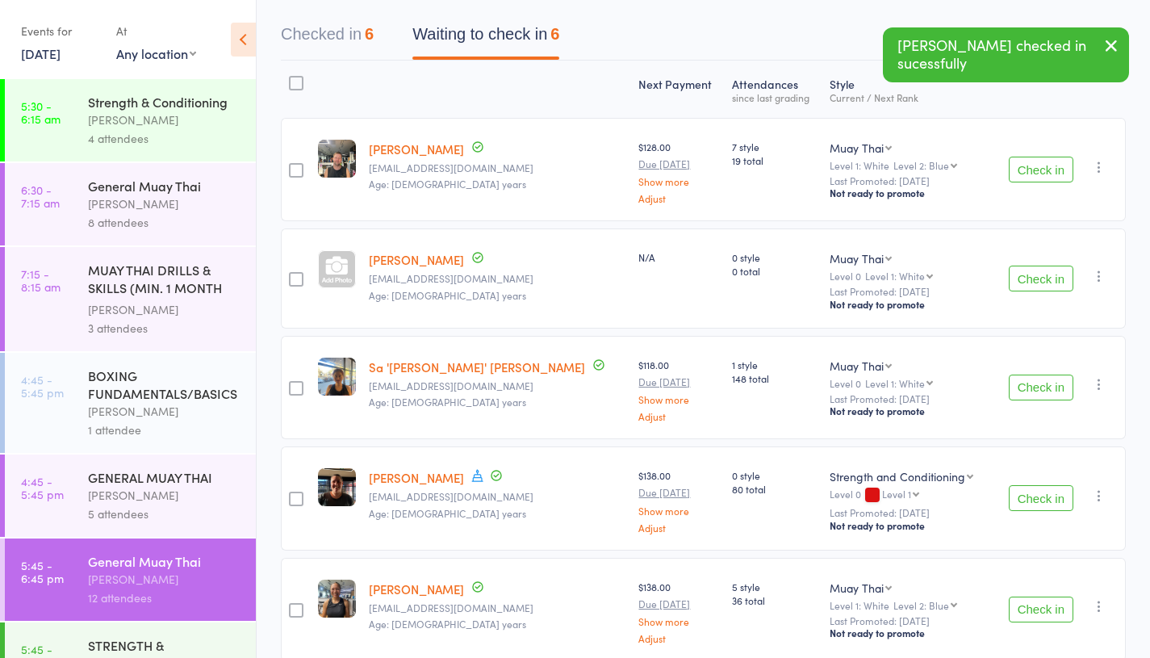
click at [1060, 284] on button "Check in" at bounding box center [1041, 279] width 65 height 26
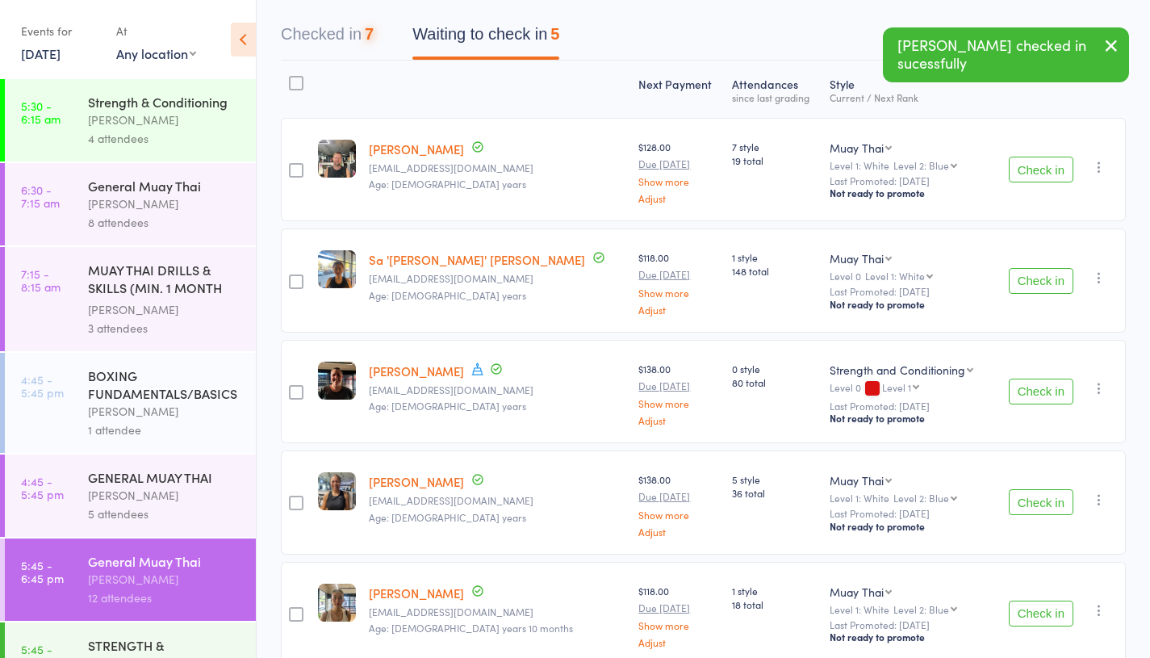
click at [1037, 280] on button "Check in" at bounding box center [1041, 281] width 65 height 26
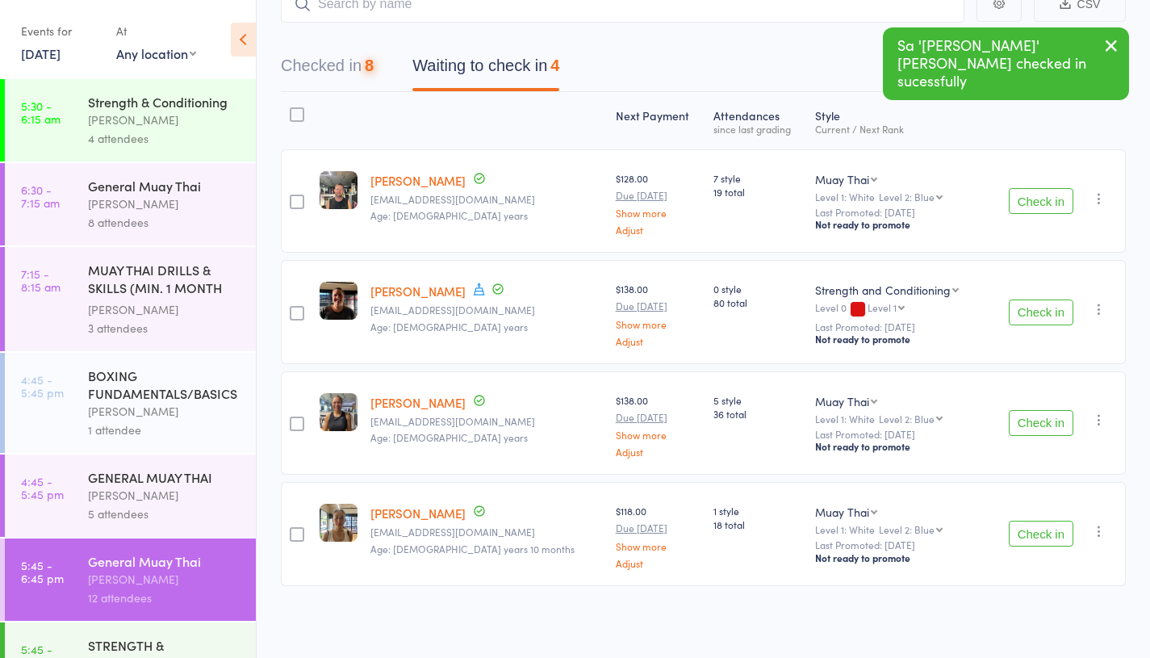
scroll to position [115, 0]
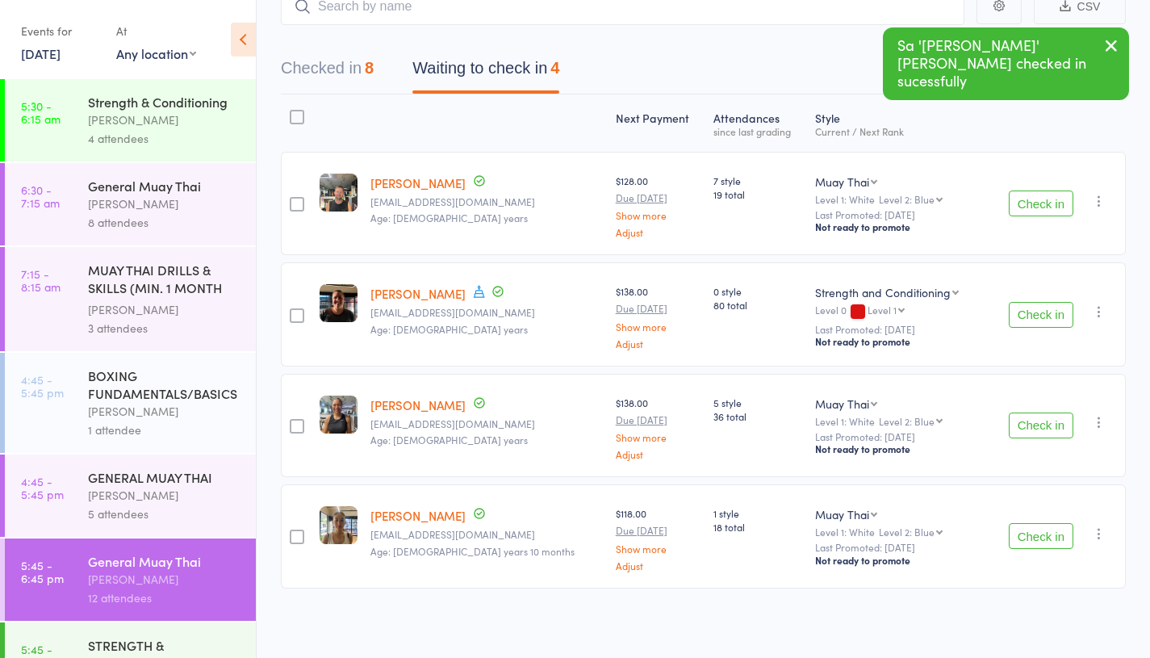
click at [1044, 325] on button "Check in" at bounding box center [1041, 315] width 65 height 26
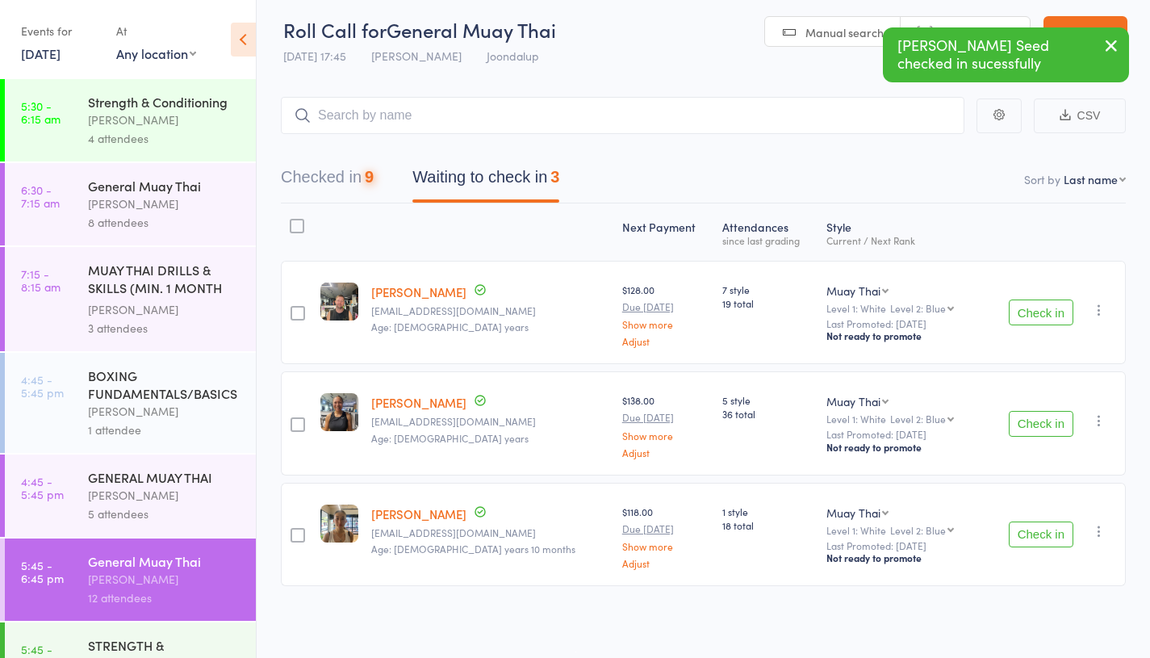
scroll to position [5, 0]
click at [1052, 418] on button "Check in" at bounding box center [1041, 425] width 65 height 26
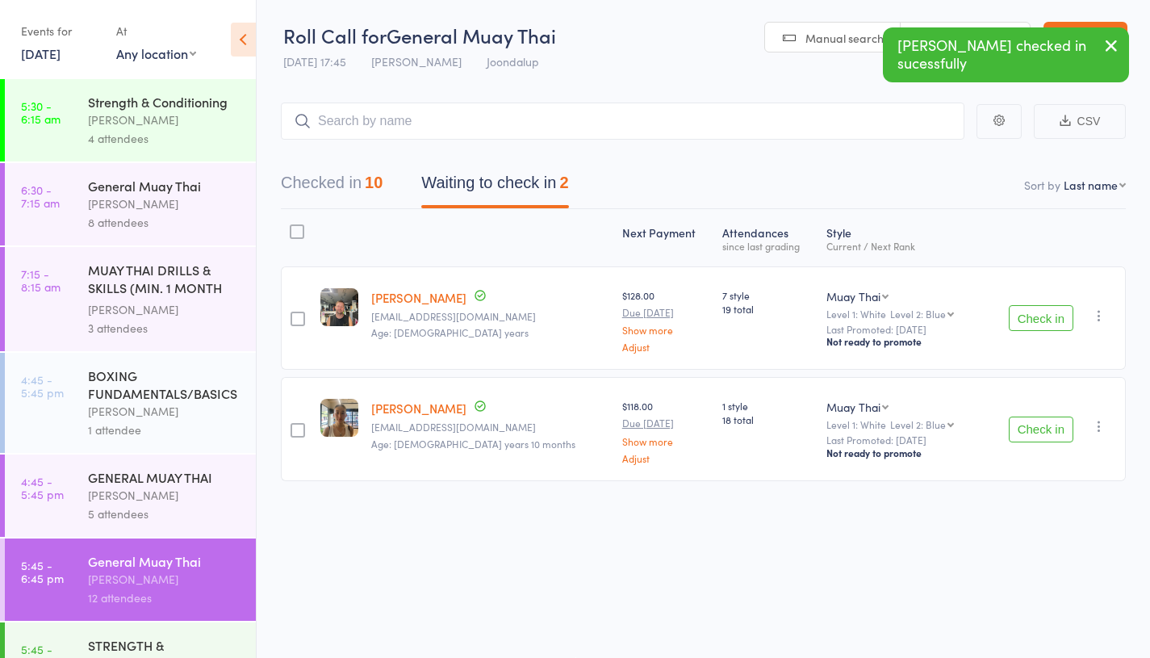
click at [1020, 417] on button "Check in" at bounding box center [1041, 429] width 65 height 26
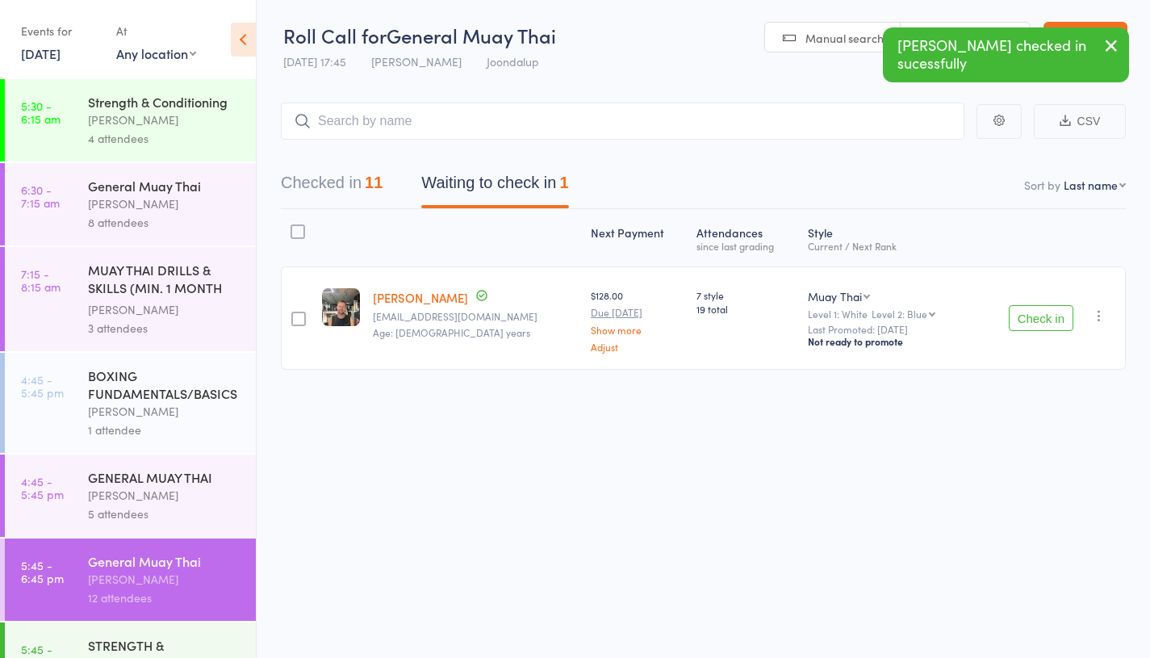
scroll to position [256, 0]
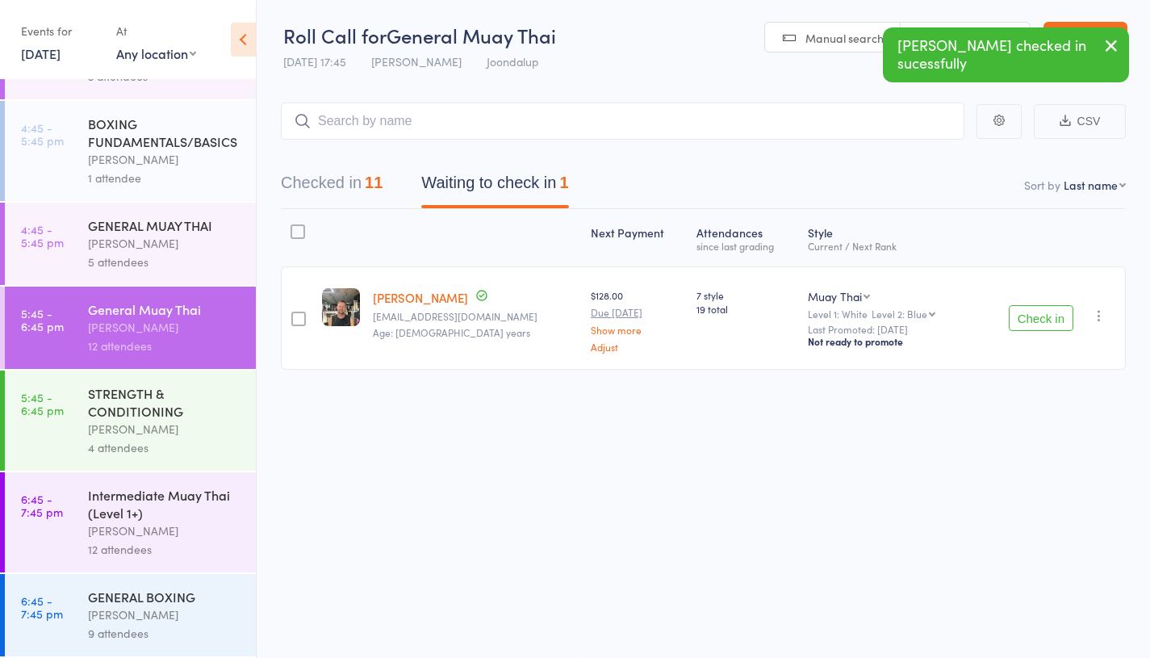
click at [152, 446] on div "4 attendees" at bounding box center [165, 447] width 154 height 19
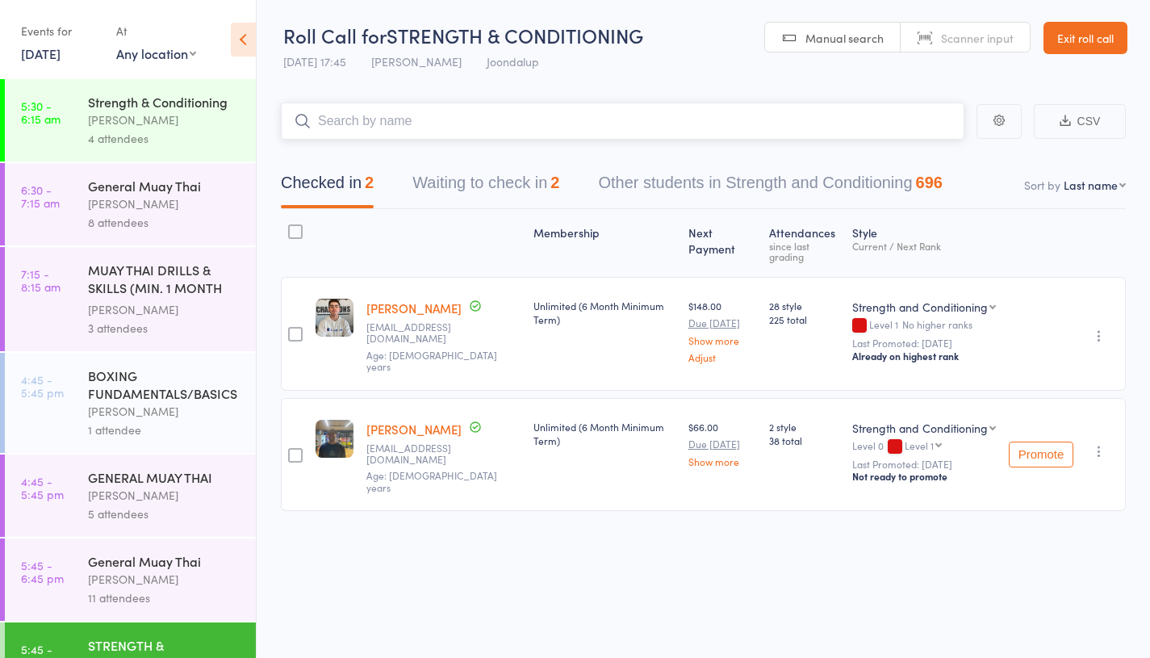
click at [531, 190] on button "Waiting to check in 2" at bounding box center [485, 186] width 147 height 43
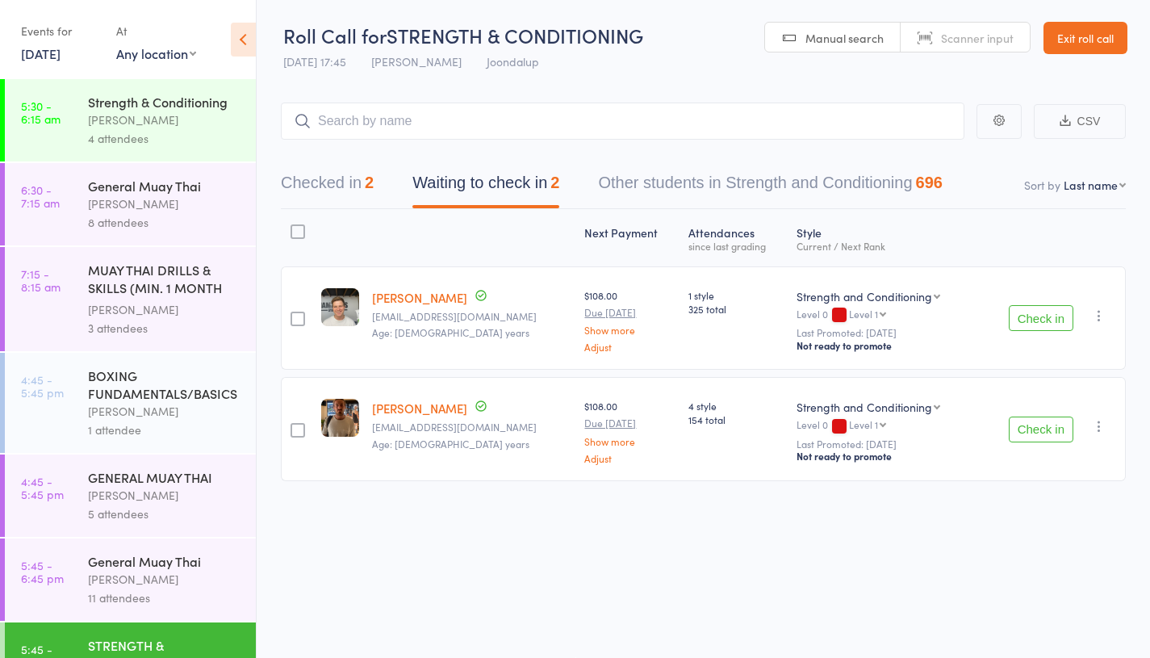
click at [1043, 317] on button "Check in" at bounding box center [1041, 318] width 65 height 26
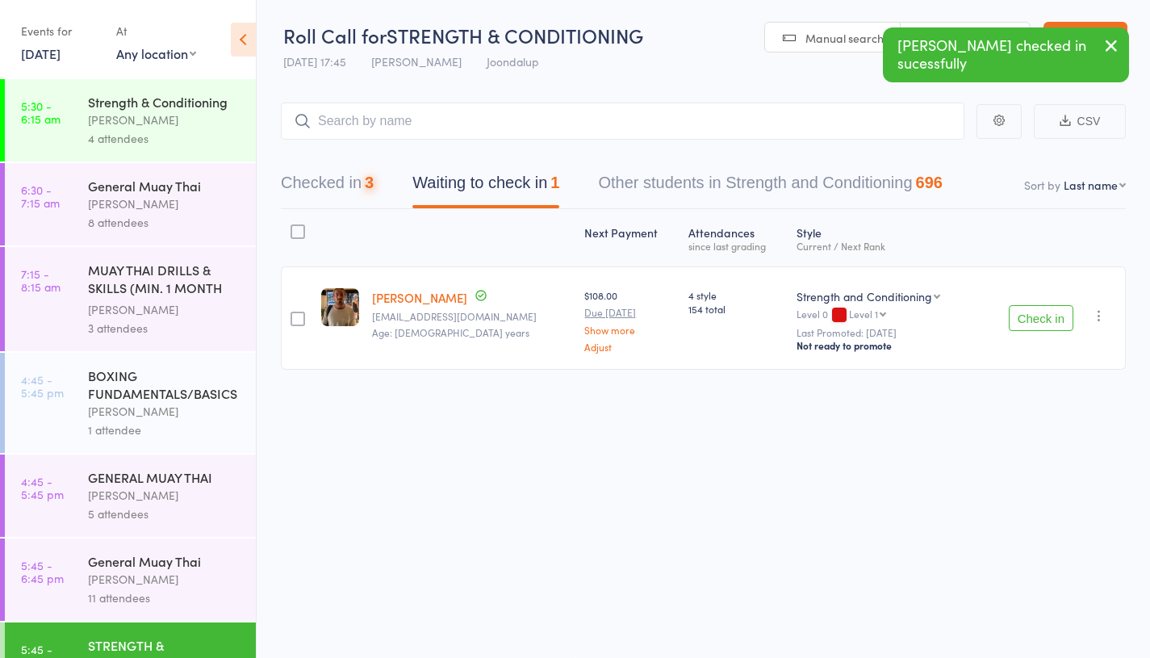
click at [1053, 315] on button "Check in" at bounding box center [1041, 318] width 65 height 26
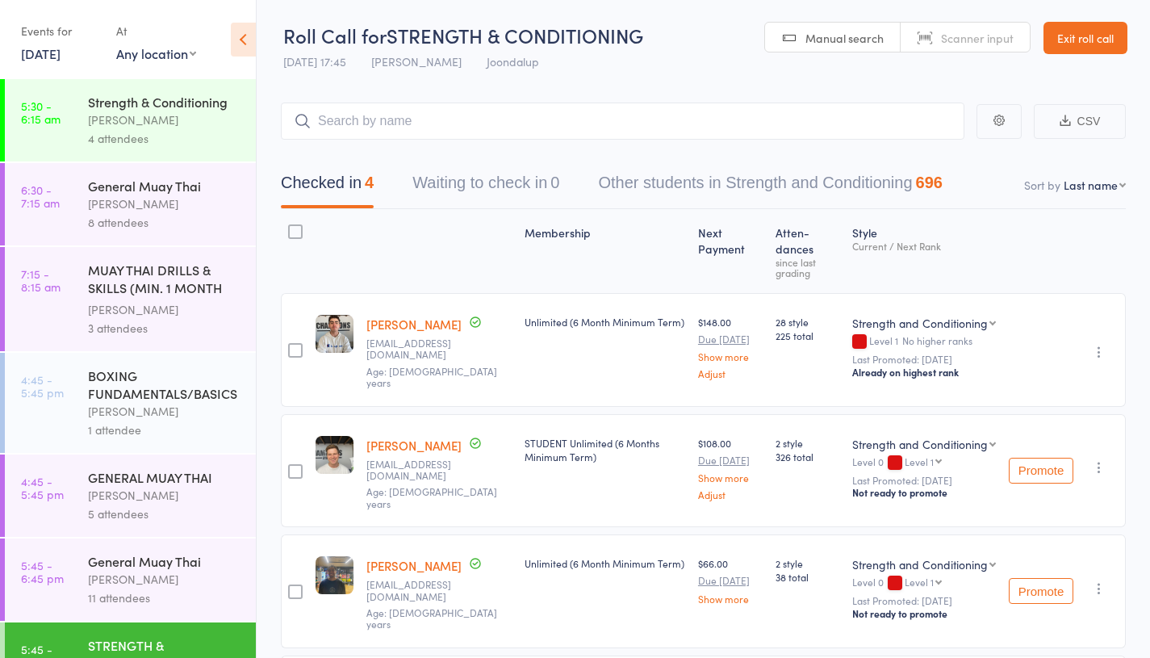
click at [0, 380] on div at bounding box center [2, 403] width 5 height 100
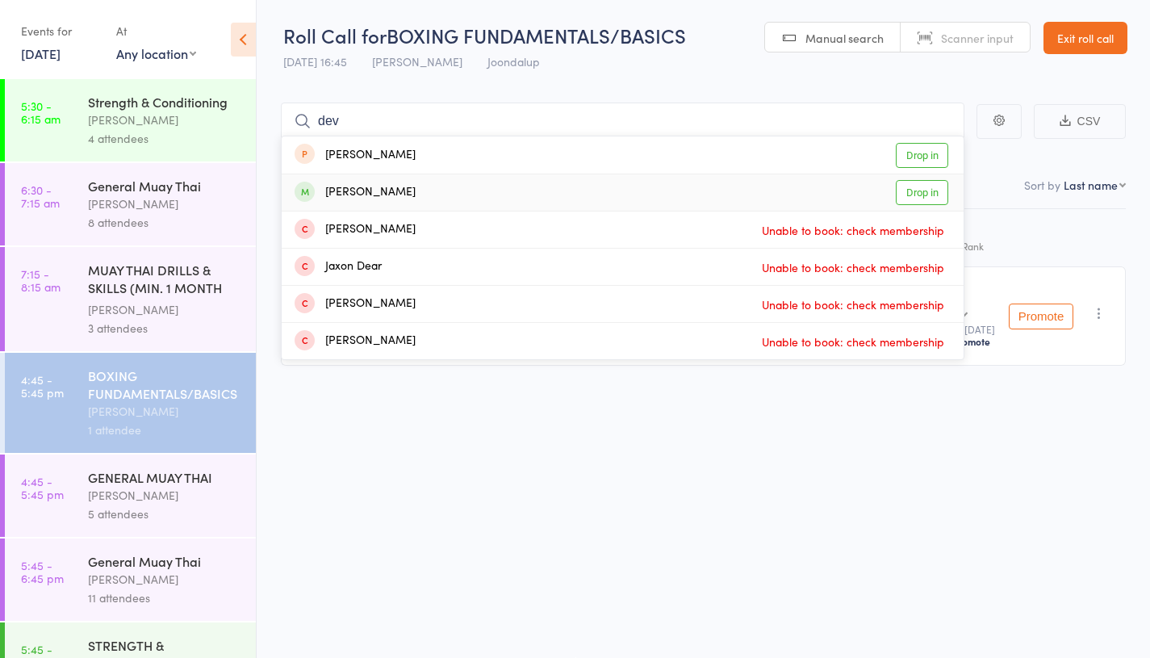
type input "dev"
click at [910, 186] on link "Drop in" at bounding box center [922, 192] width 52 height 25
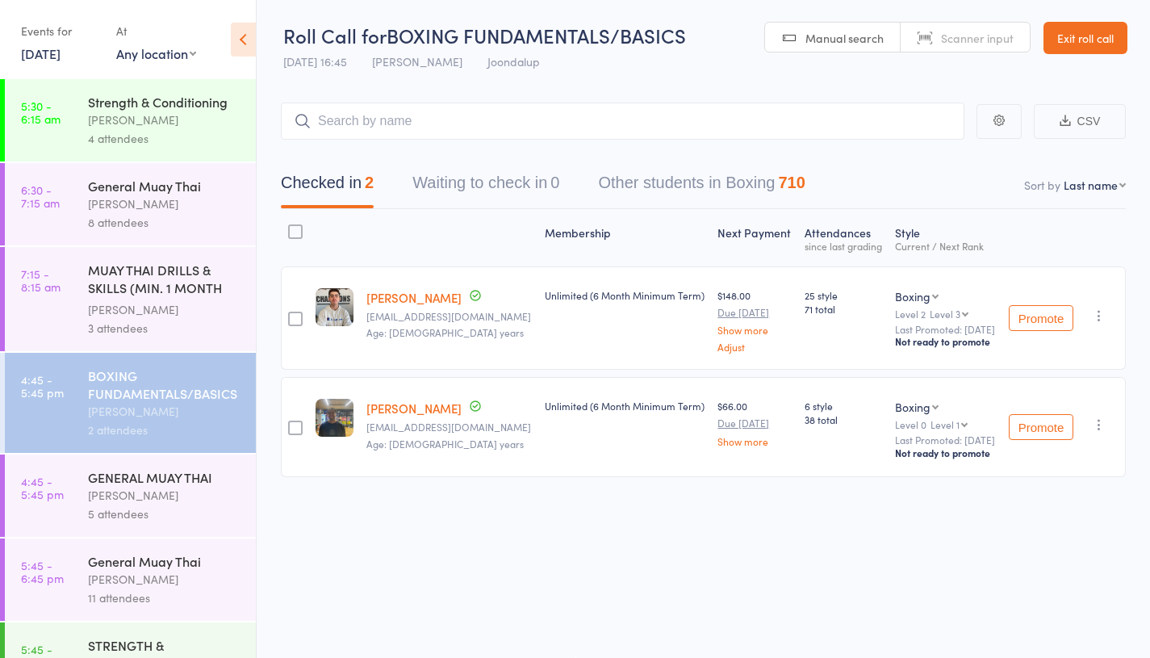
click at [134, 550] on div "General Muay Thai William Parkes 11 attendees" at bounding box center [172, 579] width 168 height 82
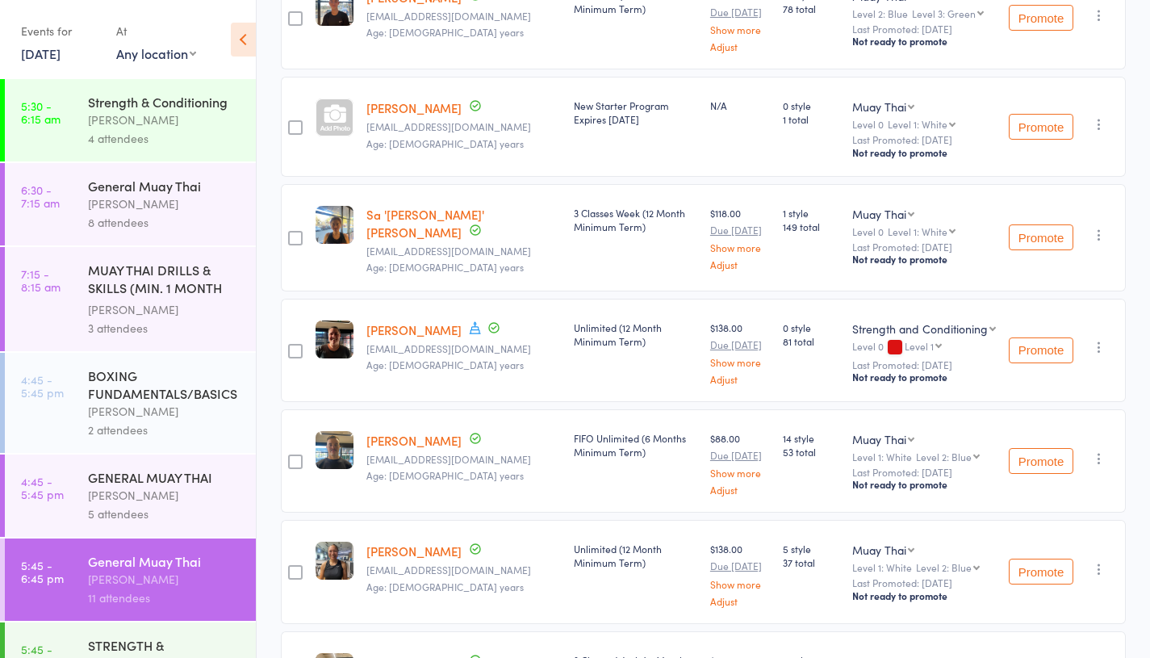
scroll to position [256, 0]
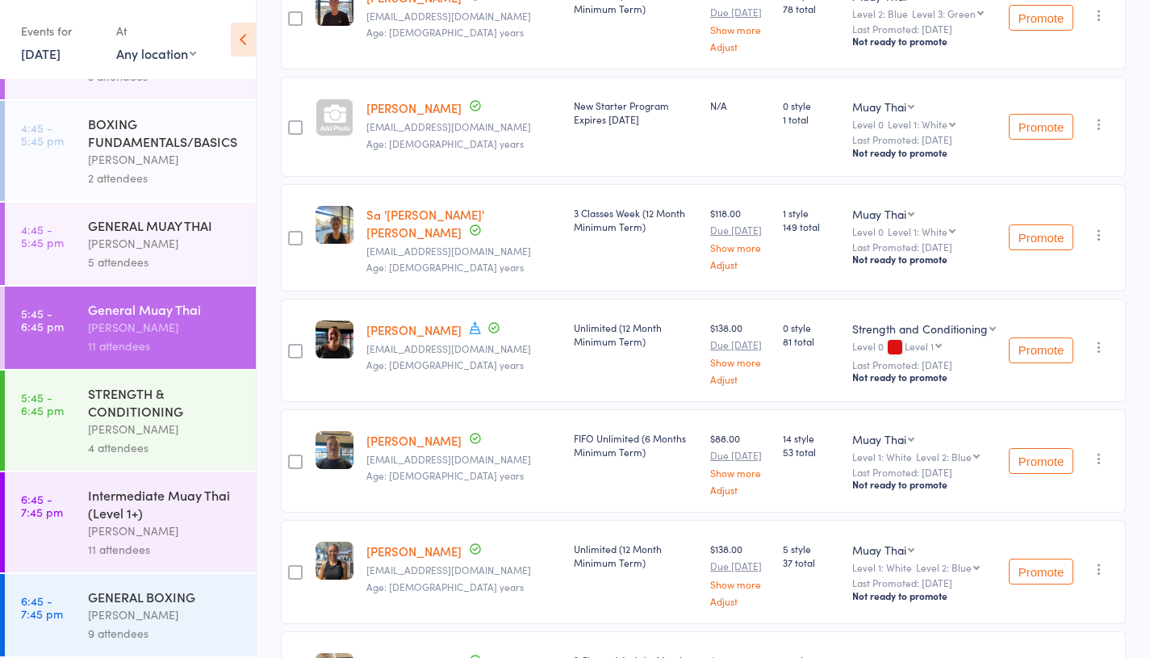
click at [174, 514] on div "Intermediate Muay Thai (Level 1+)" at bounding box center [165, 504] width 154 height 36
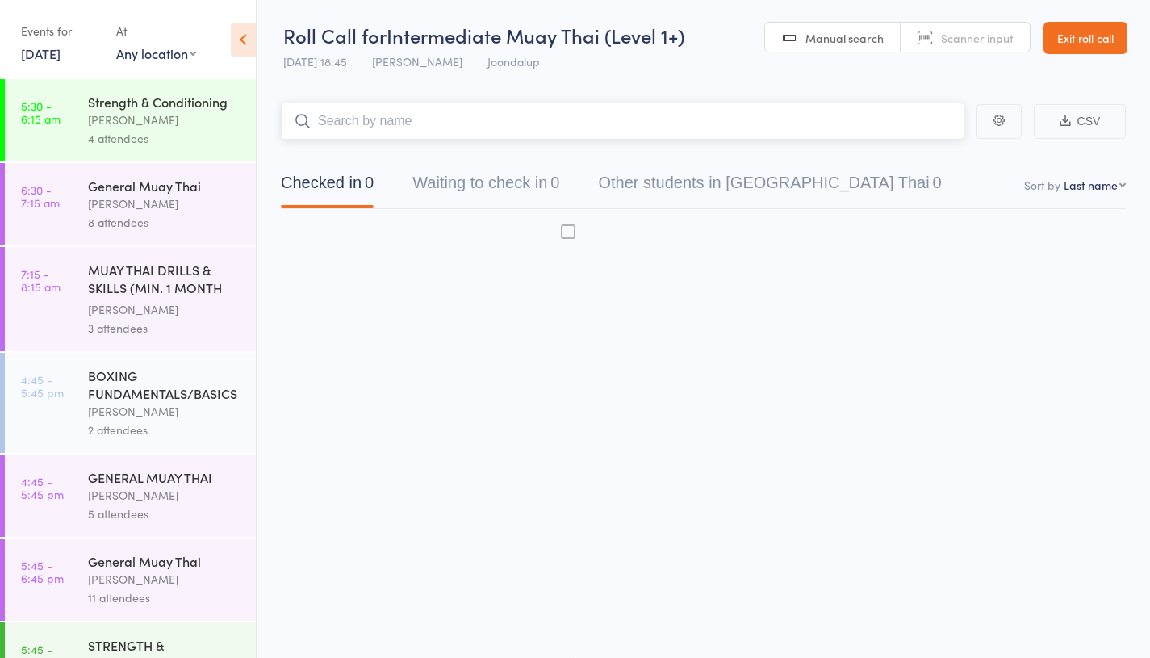
scroll to position [1, 0]
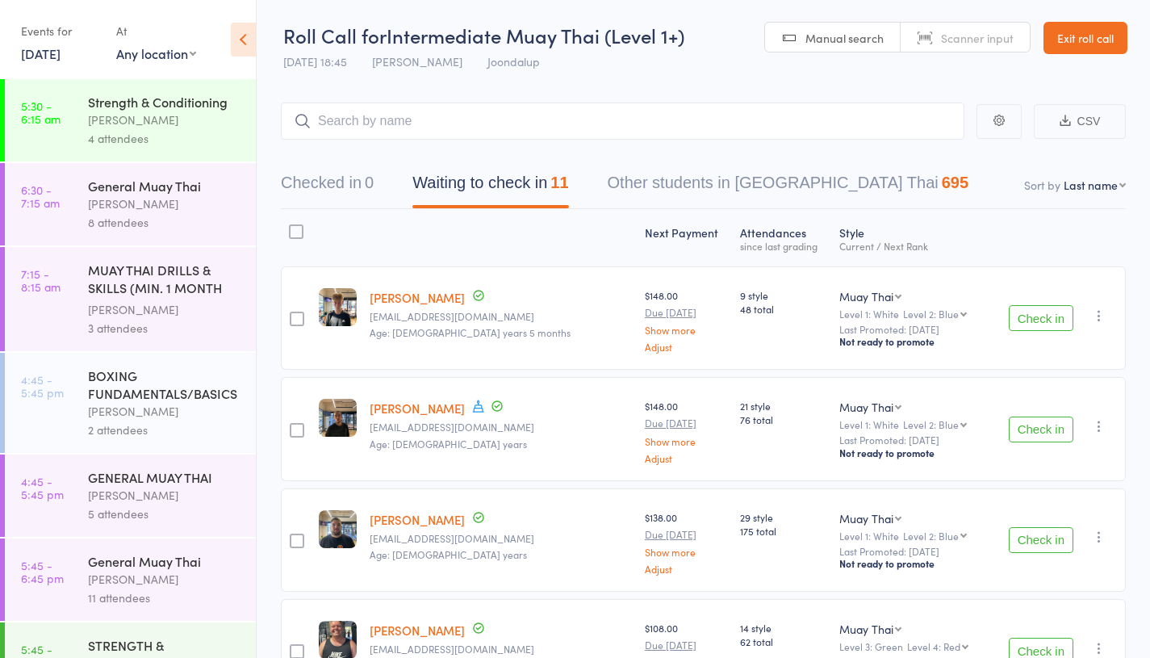
click at [1053, 425] on button "Check in" at bounding box center [1041, 429] width 65 height 26
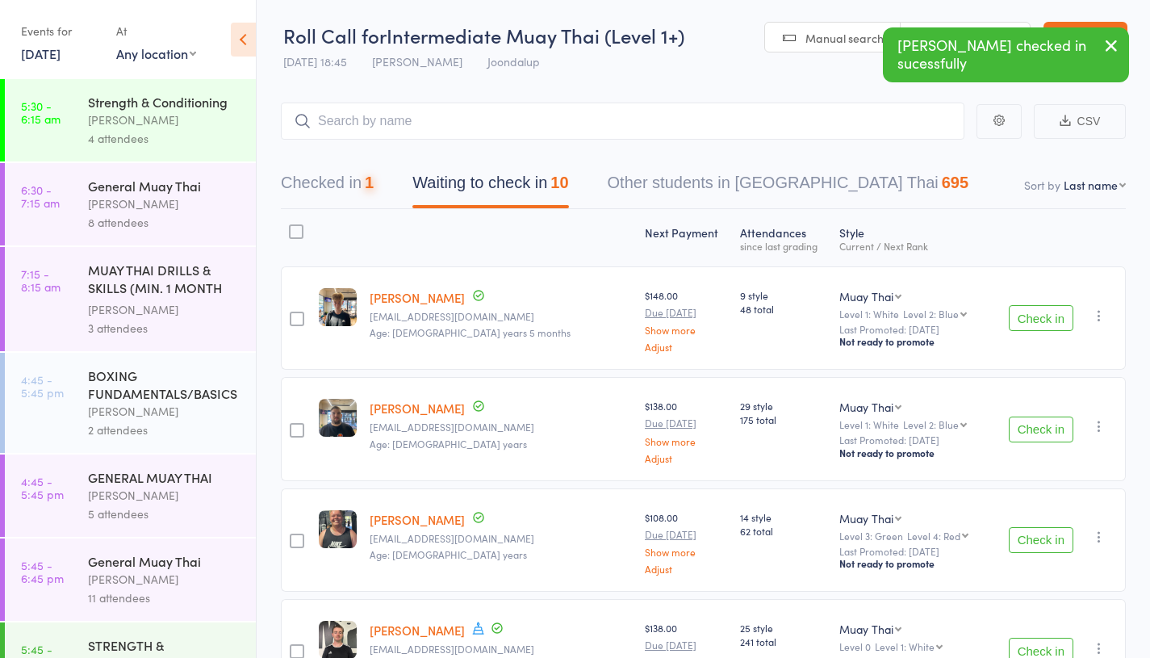
click at [1053, 425] on button "Check in" at bounding box center [1041, 429] width 65 height 26
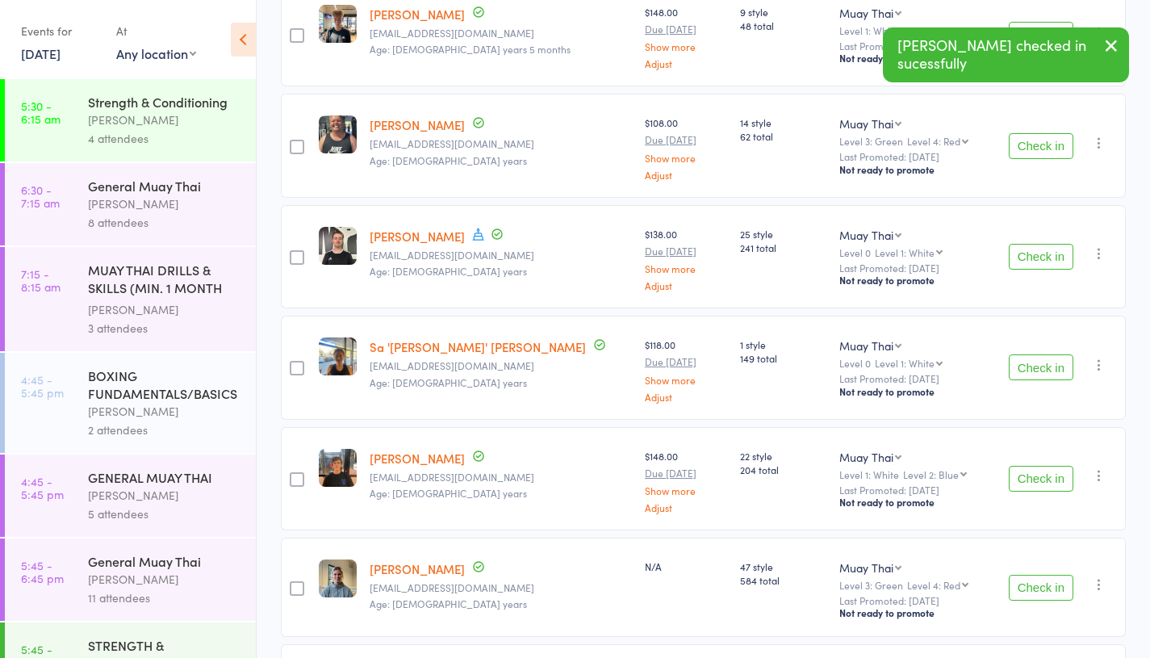
scroll to position [287, 0]
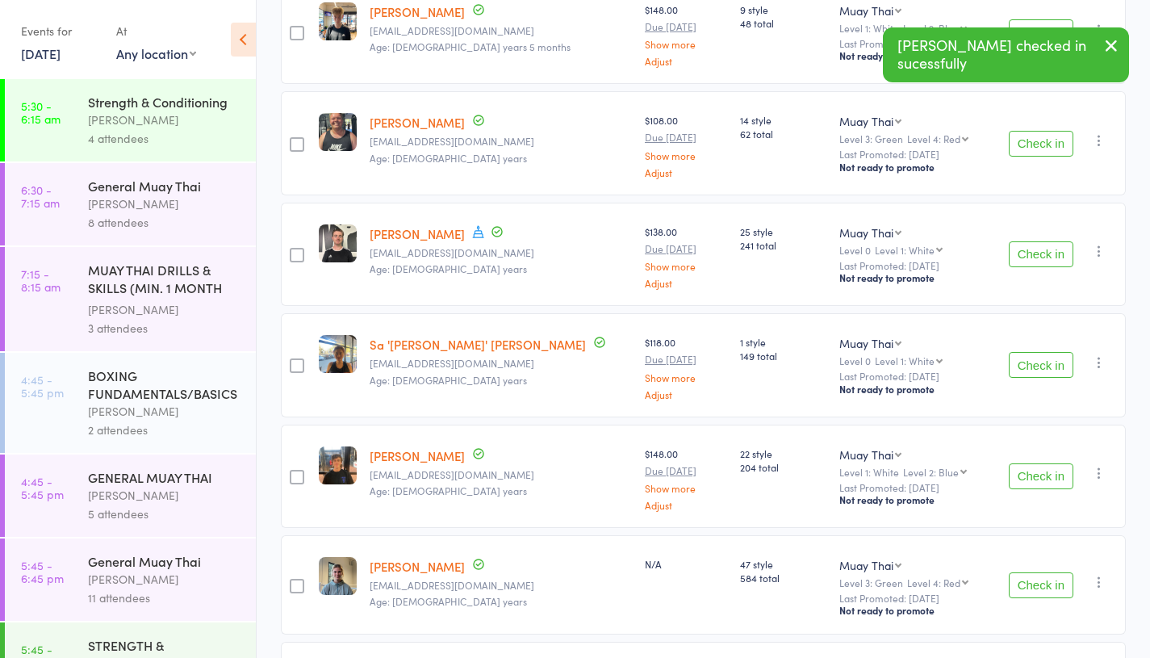
click at [1014, 359] on button "Check in" at bounding box center [1041, 365] width 65 height 26
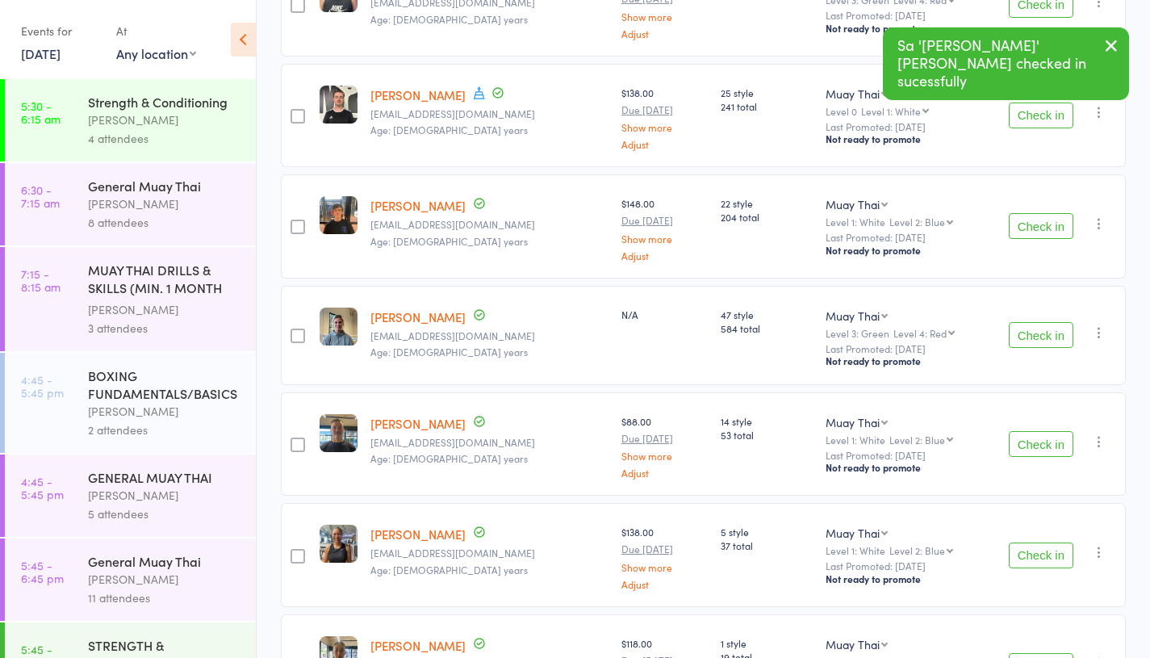
scroll to position [429, 0]
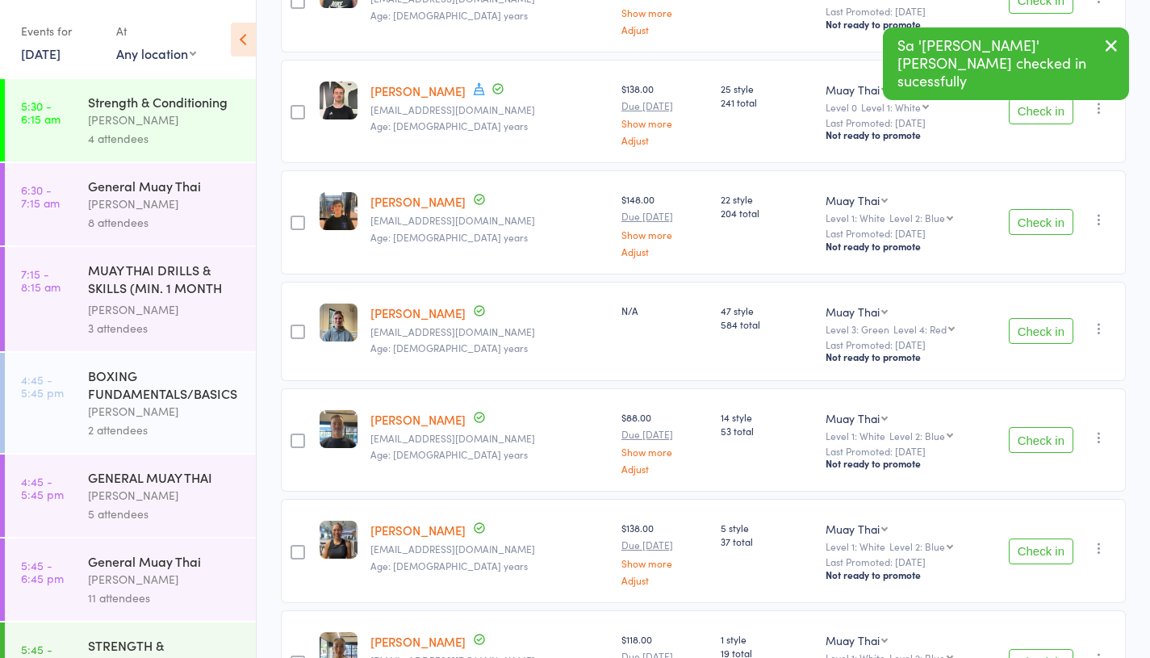
click at [1044, 445] on button "Check in" at bounding box center [1041, 440] width 65 height 26
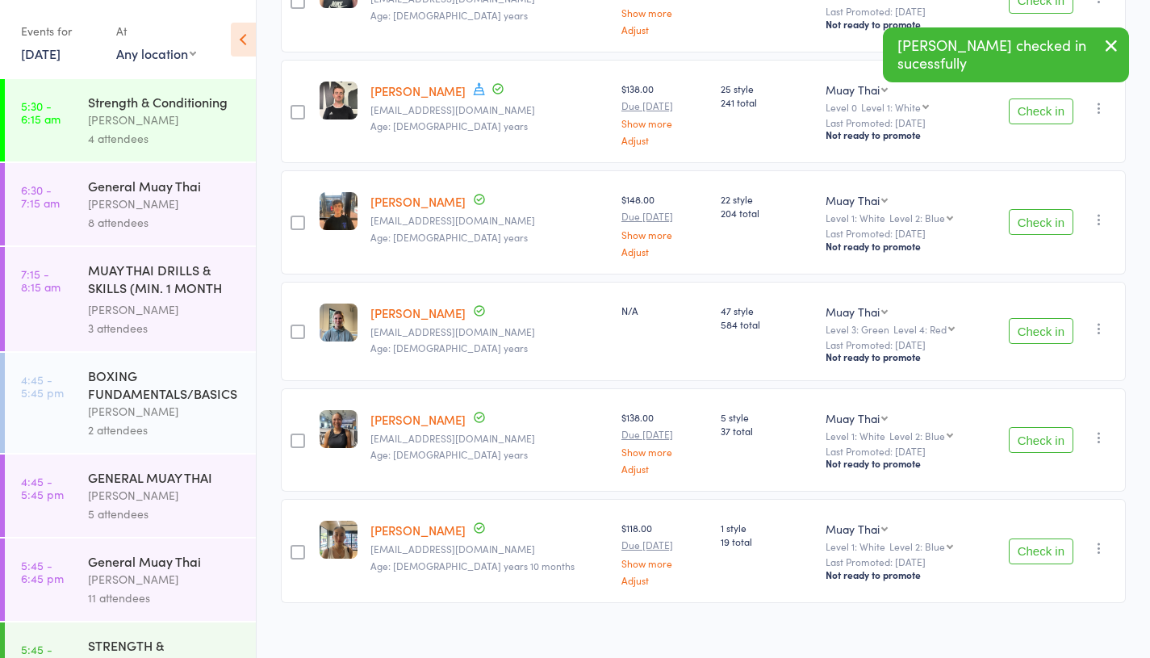
click at [1044, 445] on button "Check in" at bounding box center [1041, 440] width 65 height 26
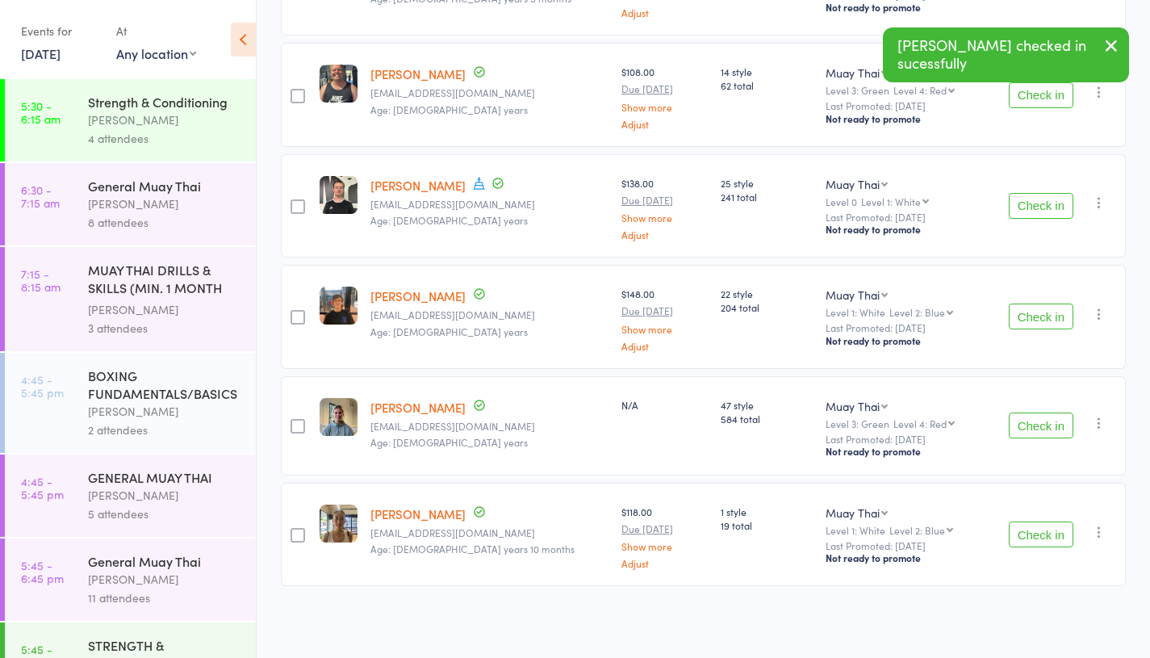
scroll to position [333, 0]
click at [1044, 532] on button "Check in" at bounding box center [1041, 536] width 65 height 26
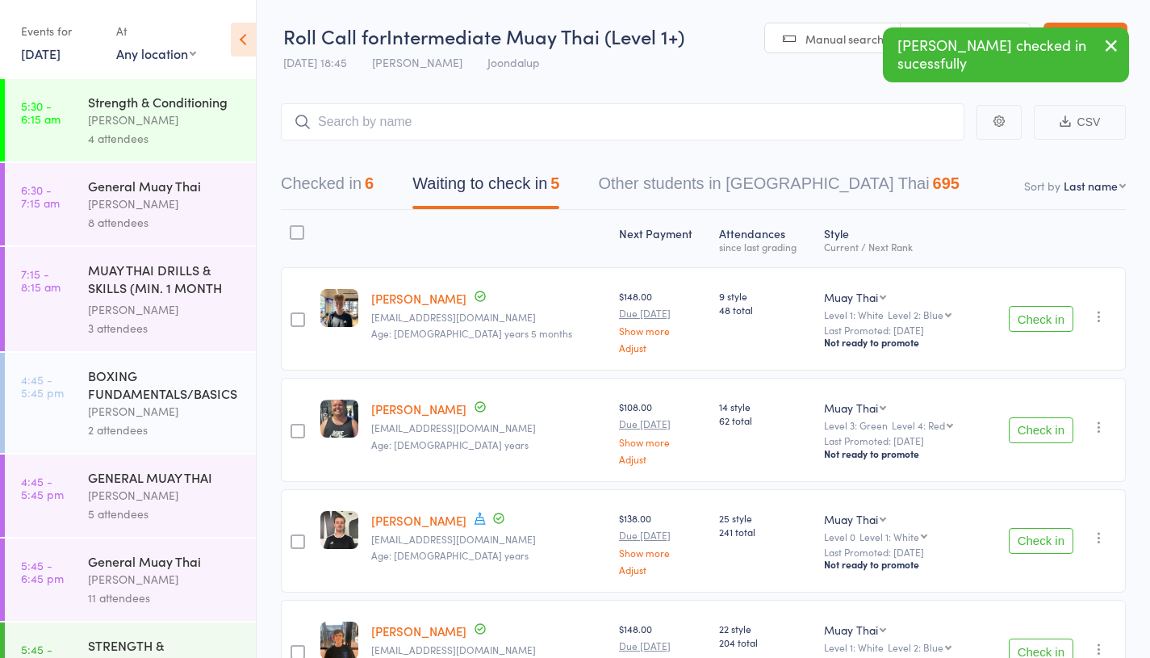
scroll to position [256, 0]
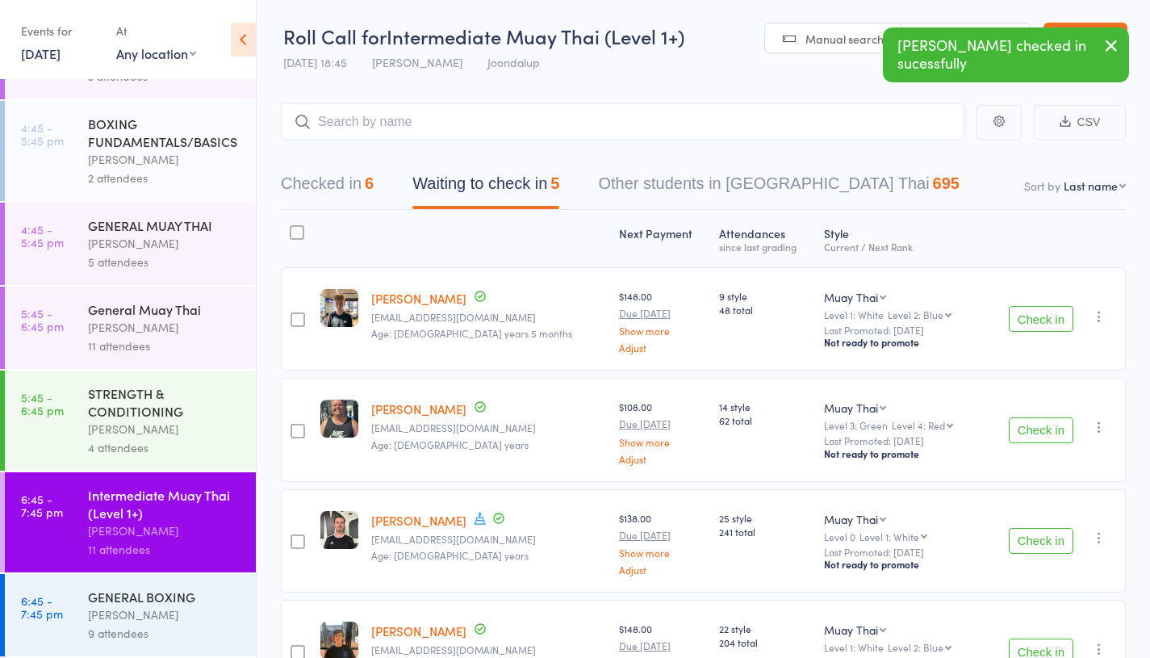
click at [182, 596] on div "GENERAL BOXING" at bounding box center [165, 597] width 154 height 18
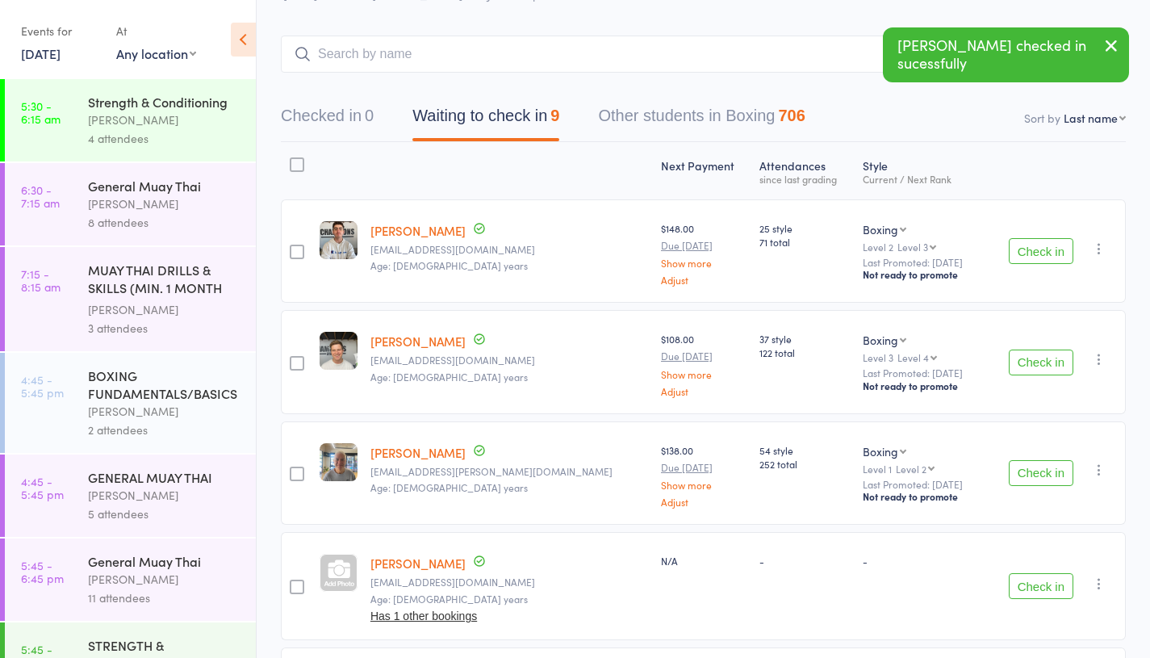
scroll to position [69, 0]
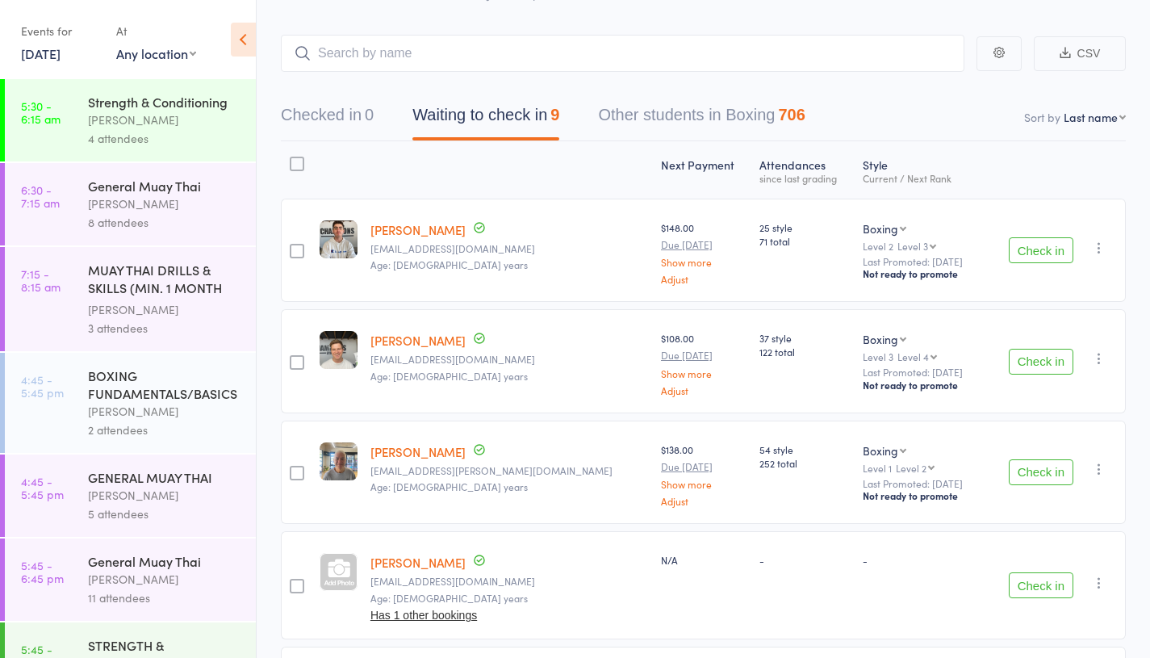
click at [1047, 244] on button "Check in" at bounding box center [1041, 250] width 65 height 26
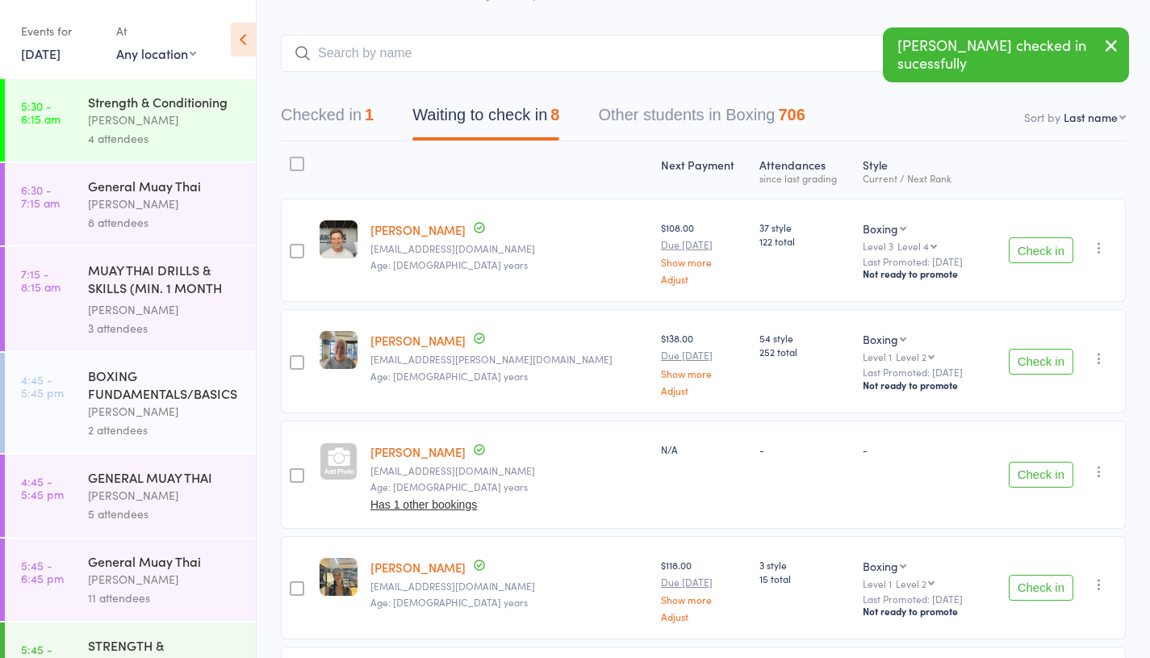
click at [1046, 250] on button "Check in" at bounding box center [1041, 250] width 65 height 26
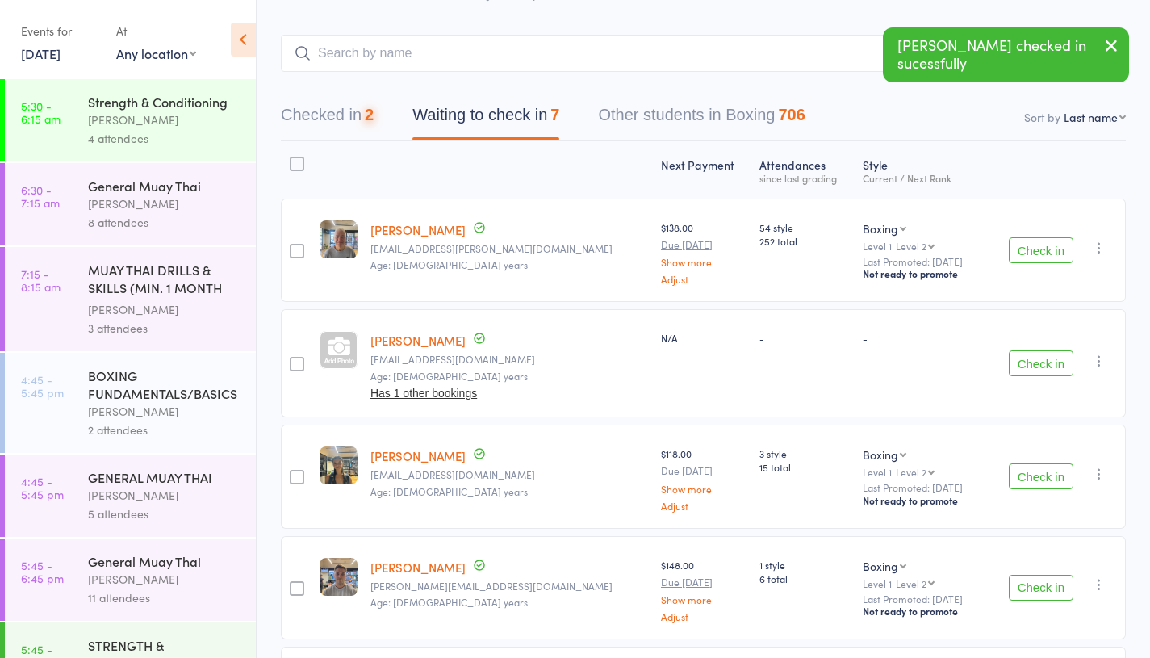
click at [1046, 250] on button "Check in" at bounding box center [1041, 250] width 65 height 26
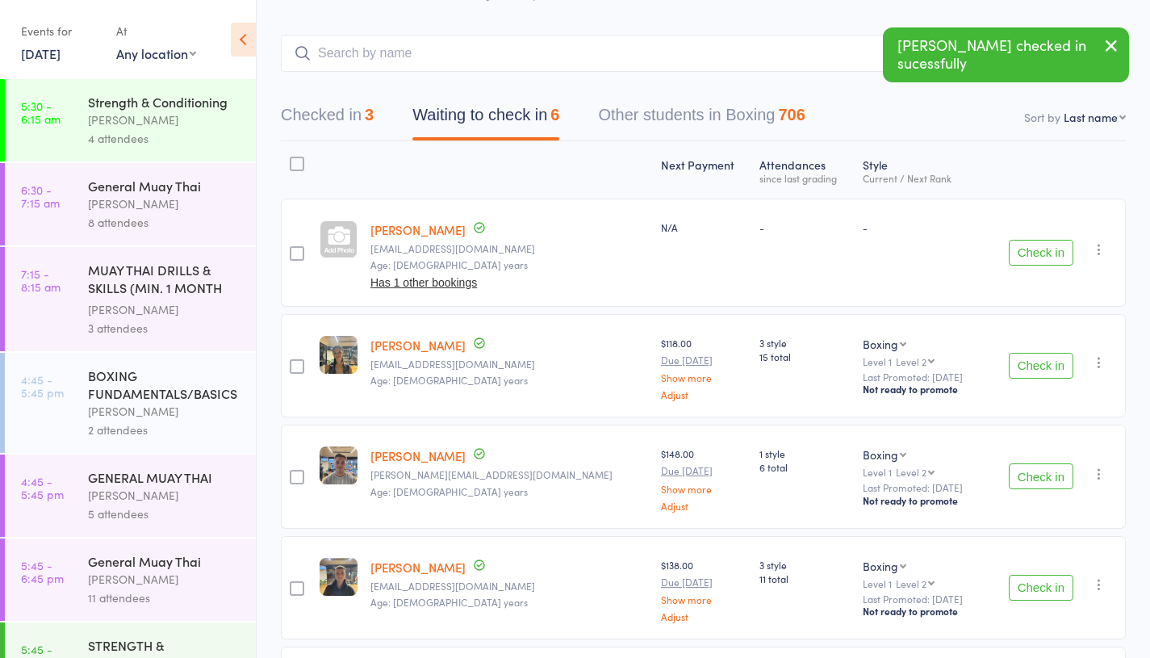
click at [1044, 374] on button "Check in" at bounding box center [1041, 366] width 65 height 26
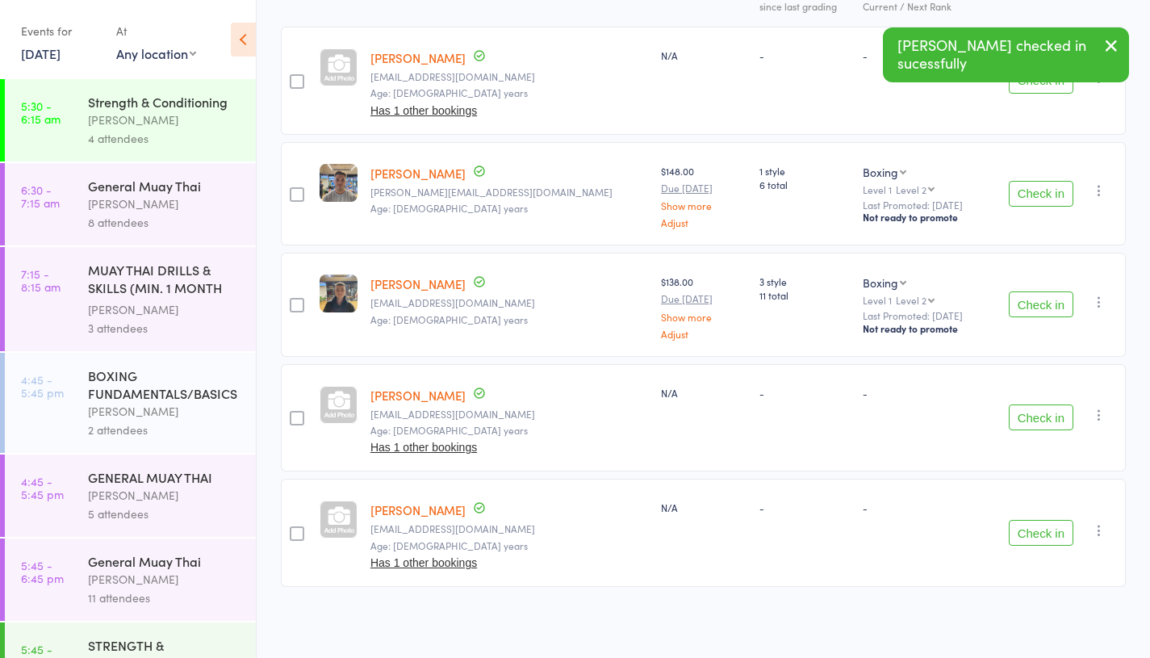
scroll to position [0, 0]
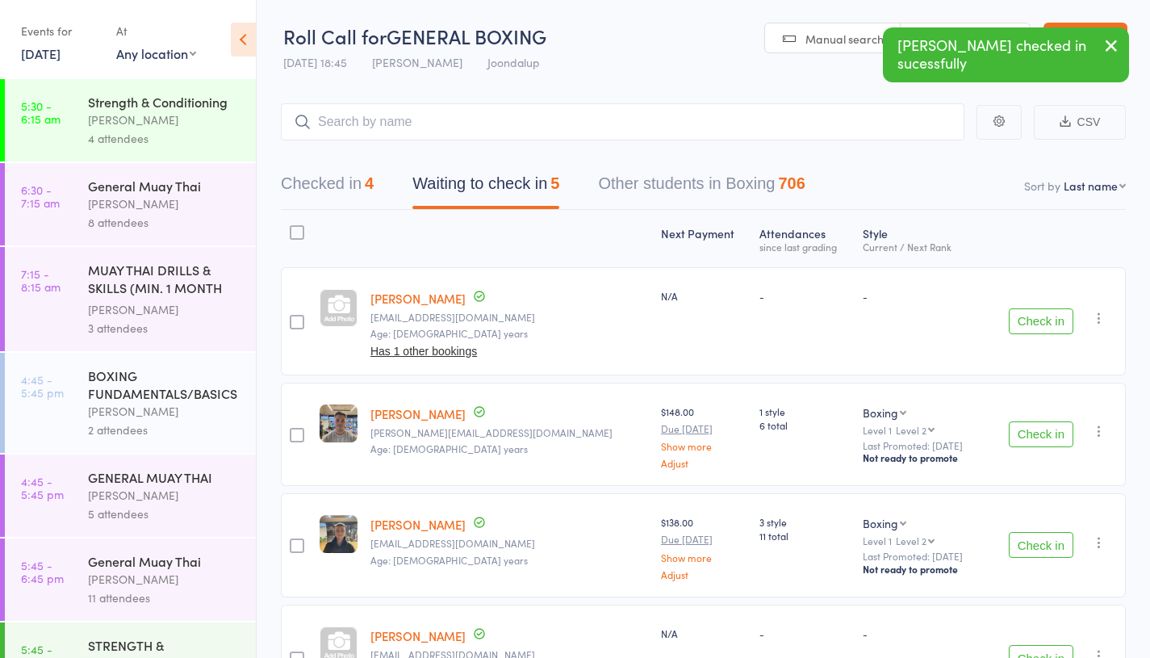
click at [277, 166] on main "CSV Checked in 4 Waiting to check in 5 Other students in Boxing 706 Sort by Las…" at bounding box center [703, 489] width 893 height 820
click at [305, 169] on button "Checked in 4" at bounding box center [327, 187] width 93 height 43
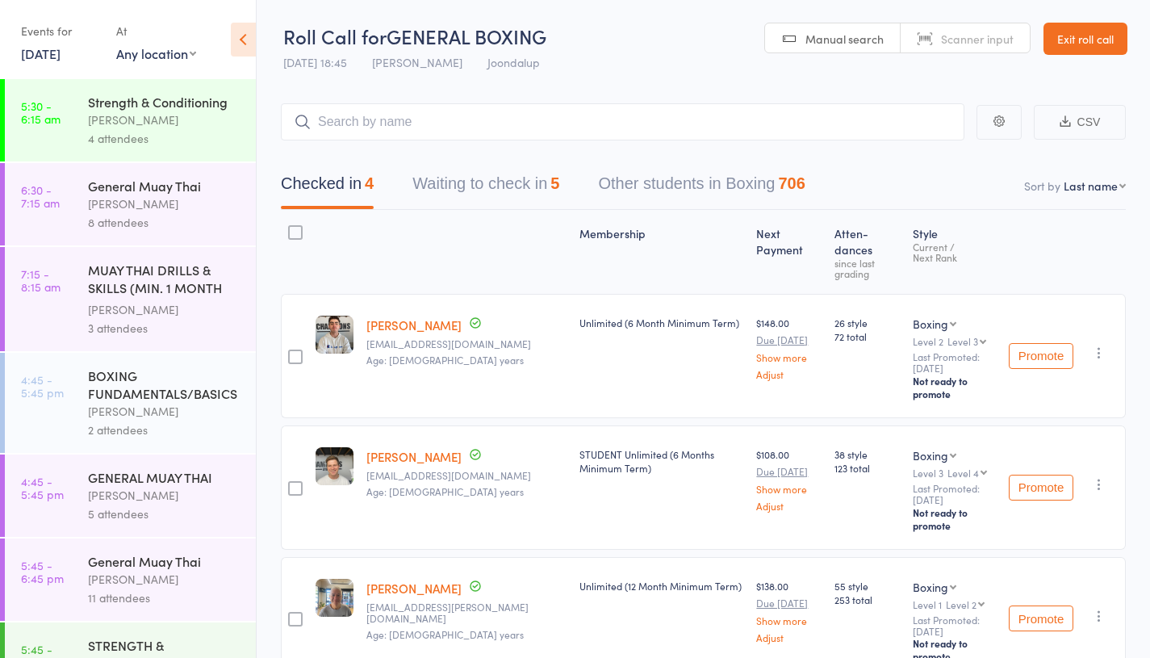
scroll to position [152, 0]
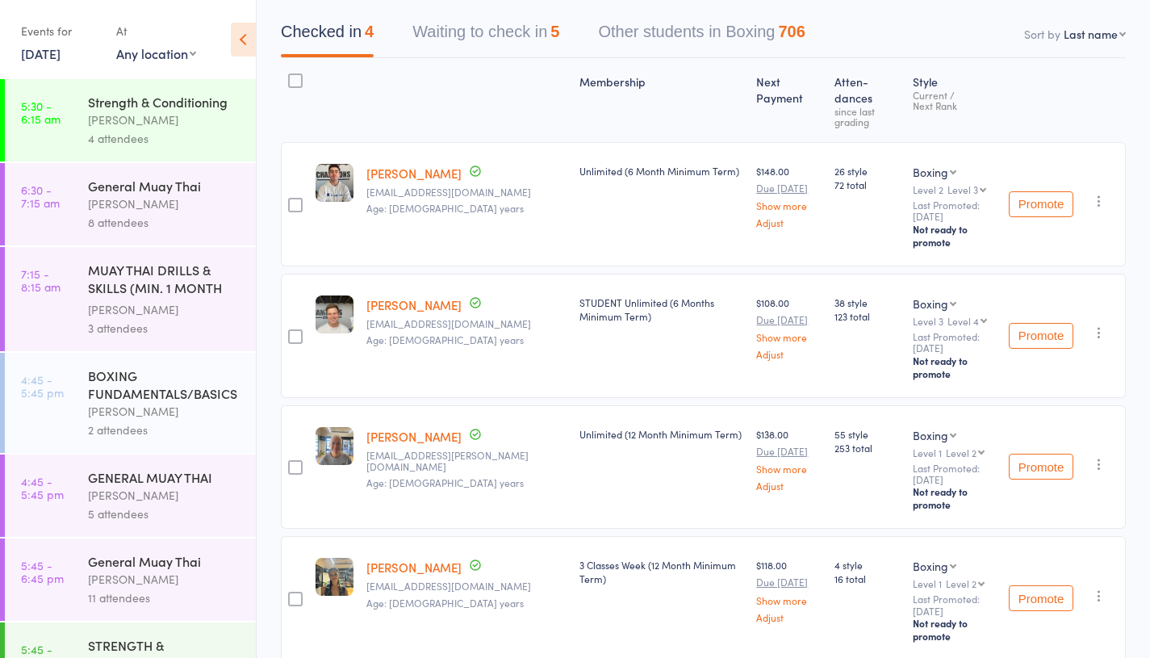
click at [1103, 588] on icon "button" at bounding box center [1099, 596] width 16 height 16
click at [1064, 617] on li "Undo check-in" at bounding box center [1041, 627] width 133 height 20
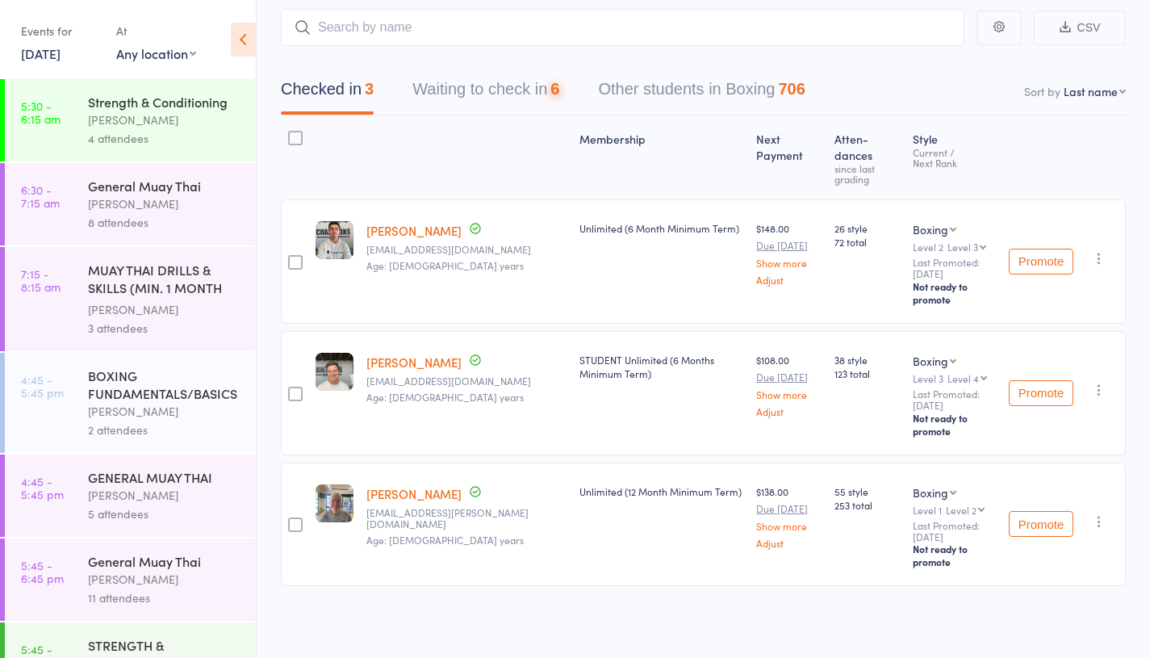
scroll to position [32, 0]
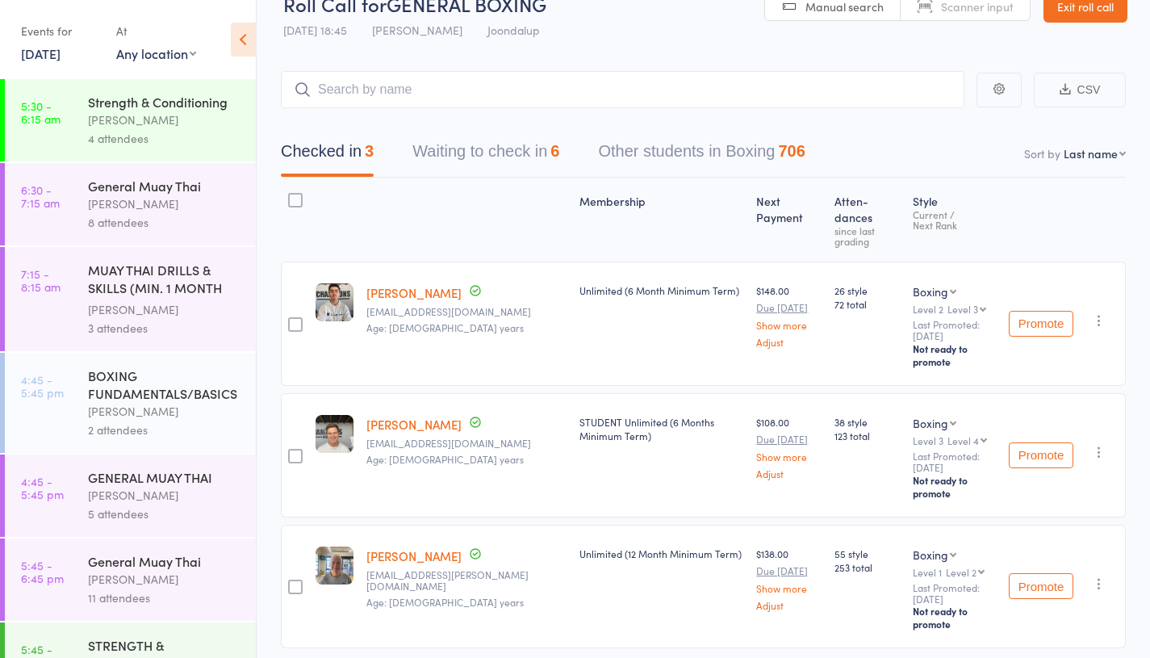
click at [552, 169] on button "Waiting to check in 6" at bounding box center [485, 155] width 147 height 43
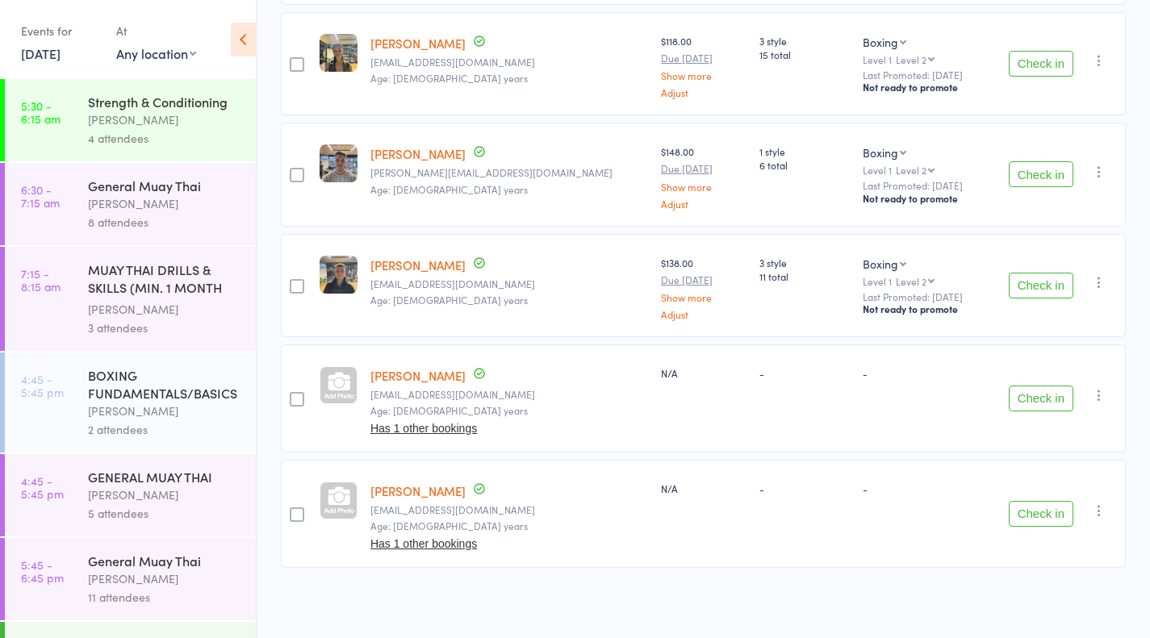
scroll to position [275, 0]
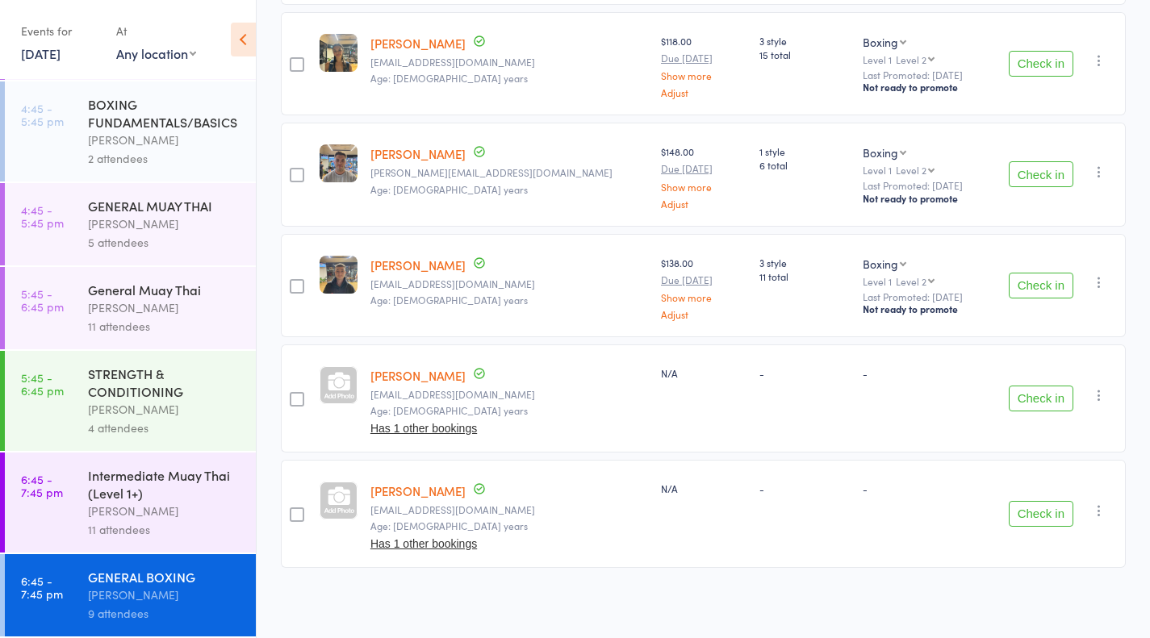
click at [144, 495] on div "Intermediate Muay Thai (Level 1+)" at bounding box center [165, 485] width 154 height 36
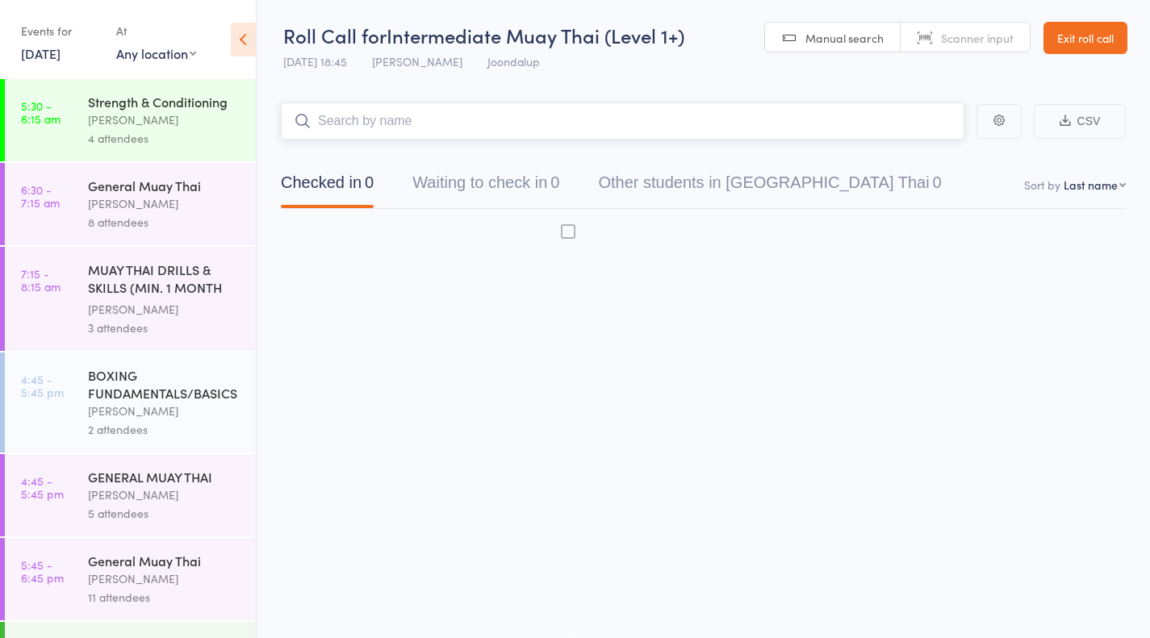
scroll to position [1, 0]
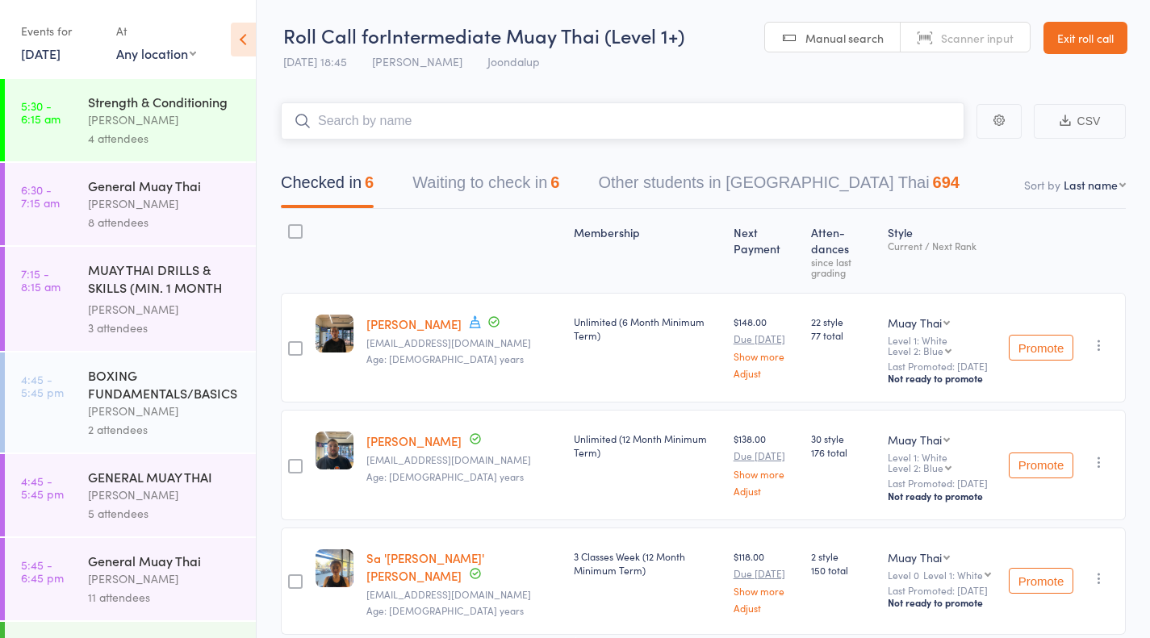
click at [446, 189] on button "Waiting to check in 6" at bounding box center [485, 186] width 147 height 43
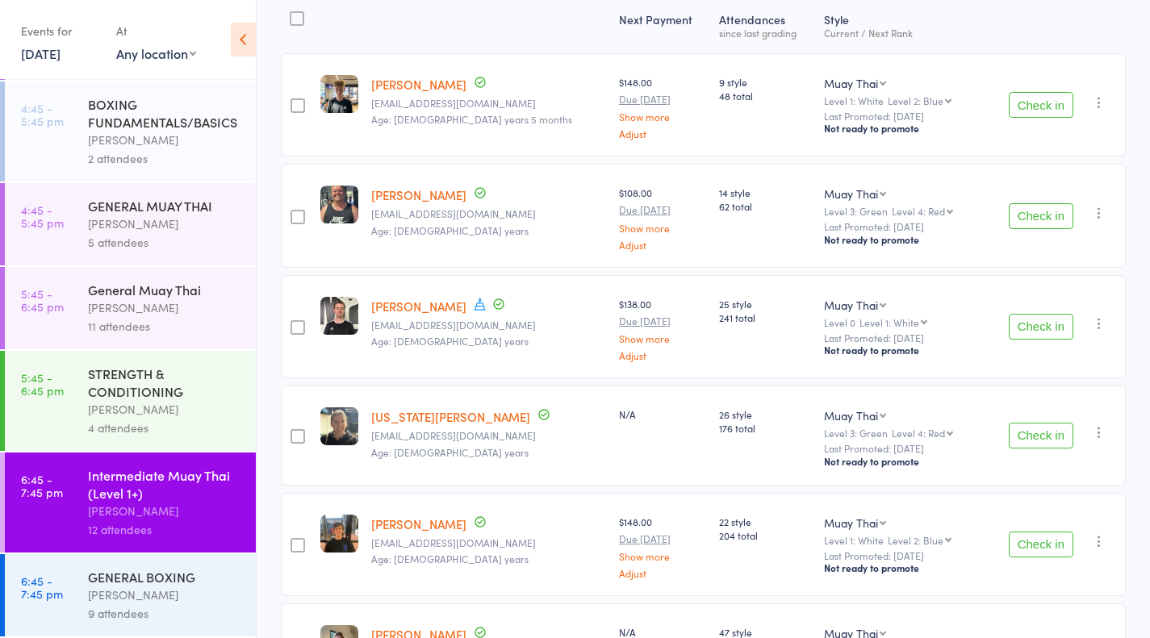
scroll to position [215, 0]
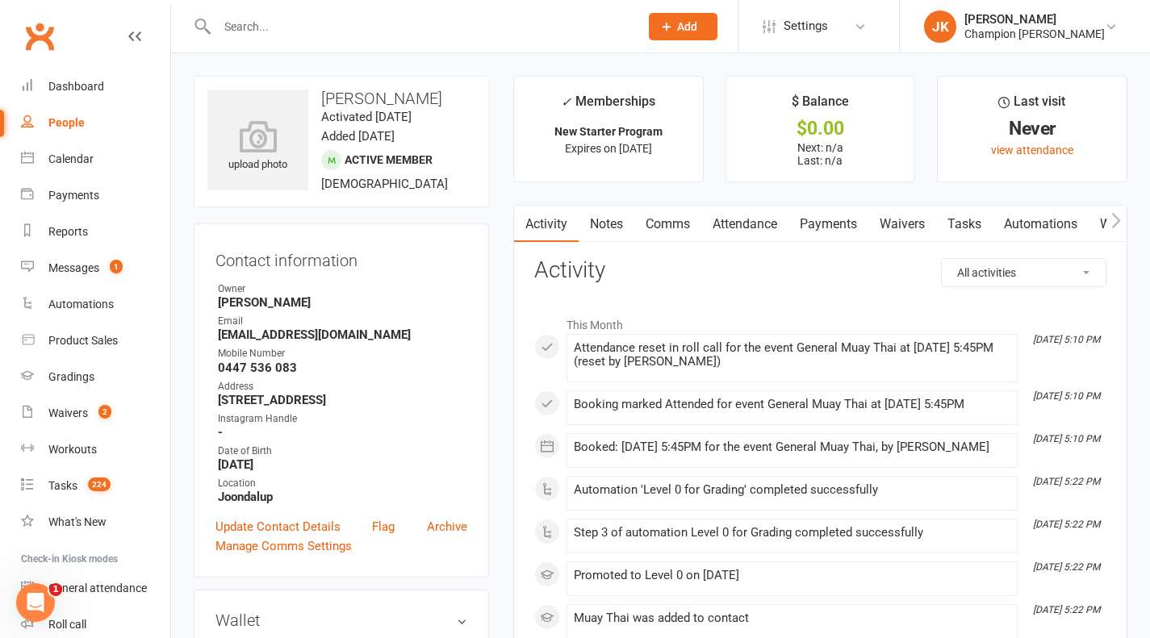
click at [893, 237] on link "Waivers" at bounding box center [902, 224] width 68 height 37
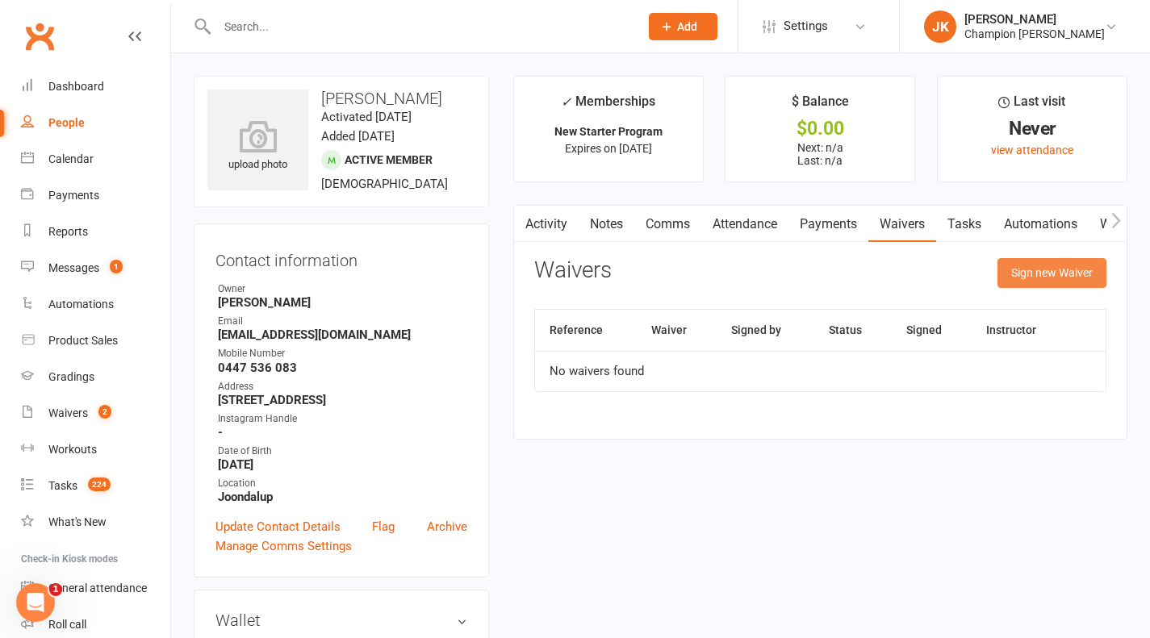
click at [1031, 262] on button "Sign new Waiver" at bounding box center [1052, 272] width 109 height 29
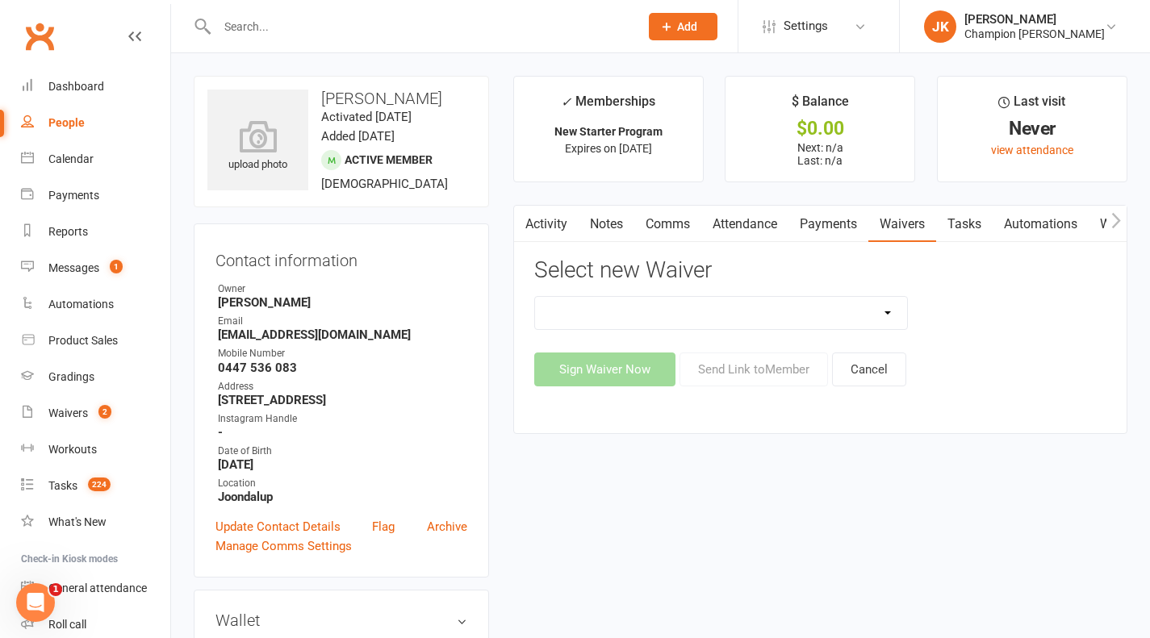
click at [697, 323] on select "Casual Waiver Casual Waiver (STAFF ONLY) CG Joondalup Cancellation Form CG Joon…" at bounding box center [721, 313] width 372 height 32
select select "9198"
click at [535, 297] on select "Casual Waiver Casual Waiver (STAFF ONLY) CG Joondalup Cancellation Form CG Joon…" at bounding box center [721, 313] width 372 height 32
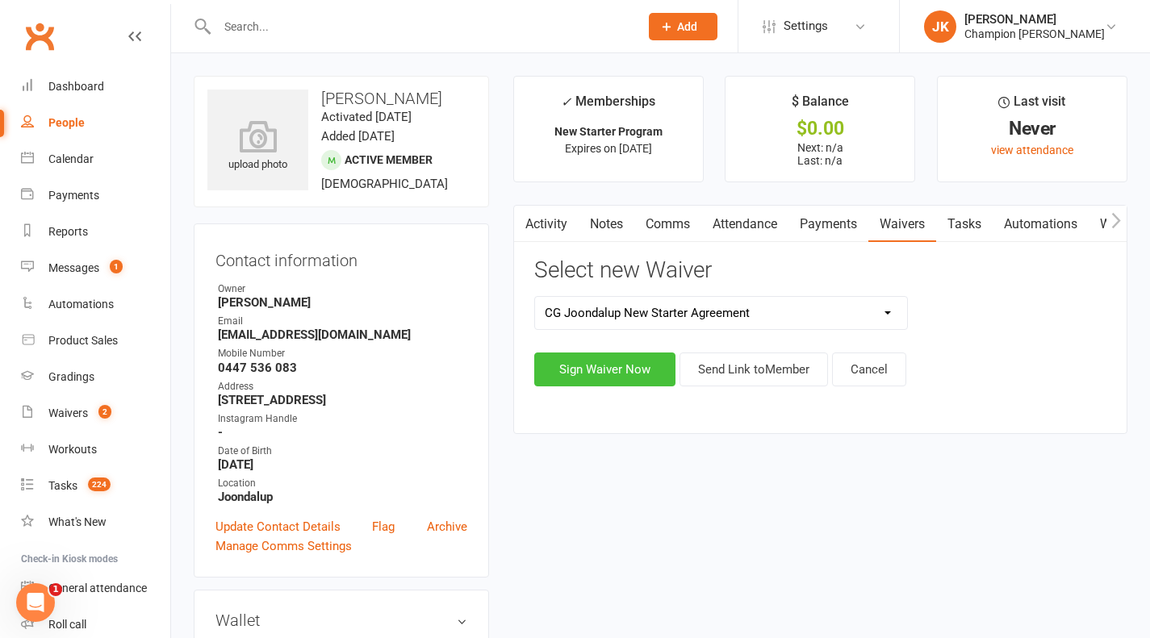
click at [634, 369] on button "Sign Waiver Now" at bounding box center [604, 370] width 141 height 34
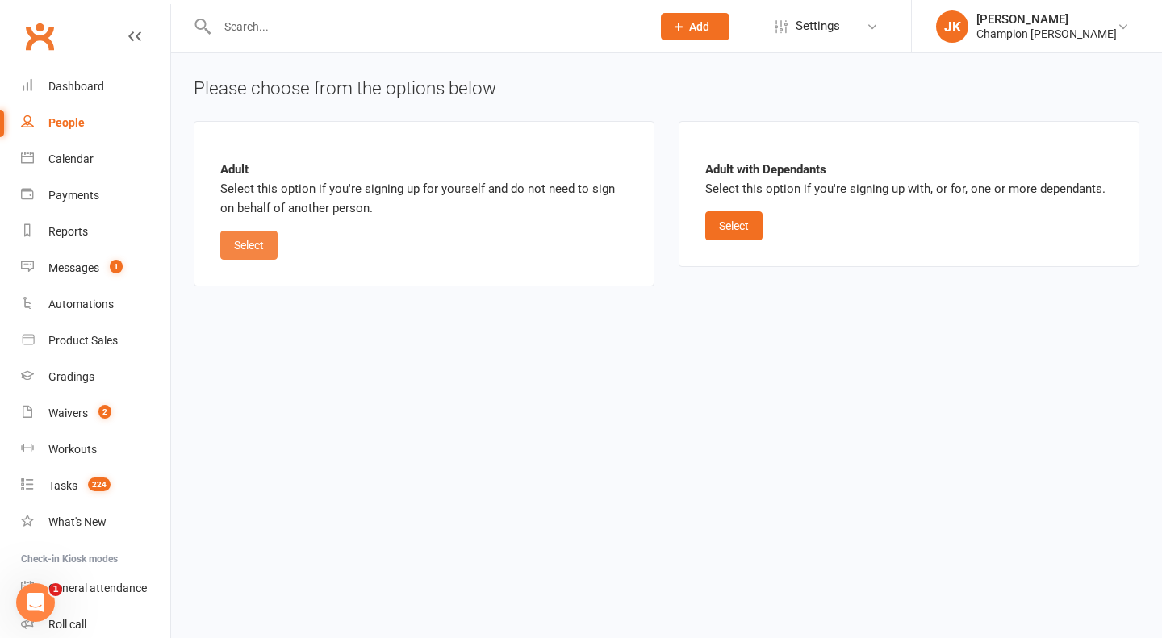
click at [262, 256] on button "Select" at bounding box center [248, 245] width 57 height 29
select select "bank_account"
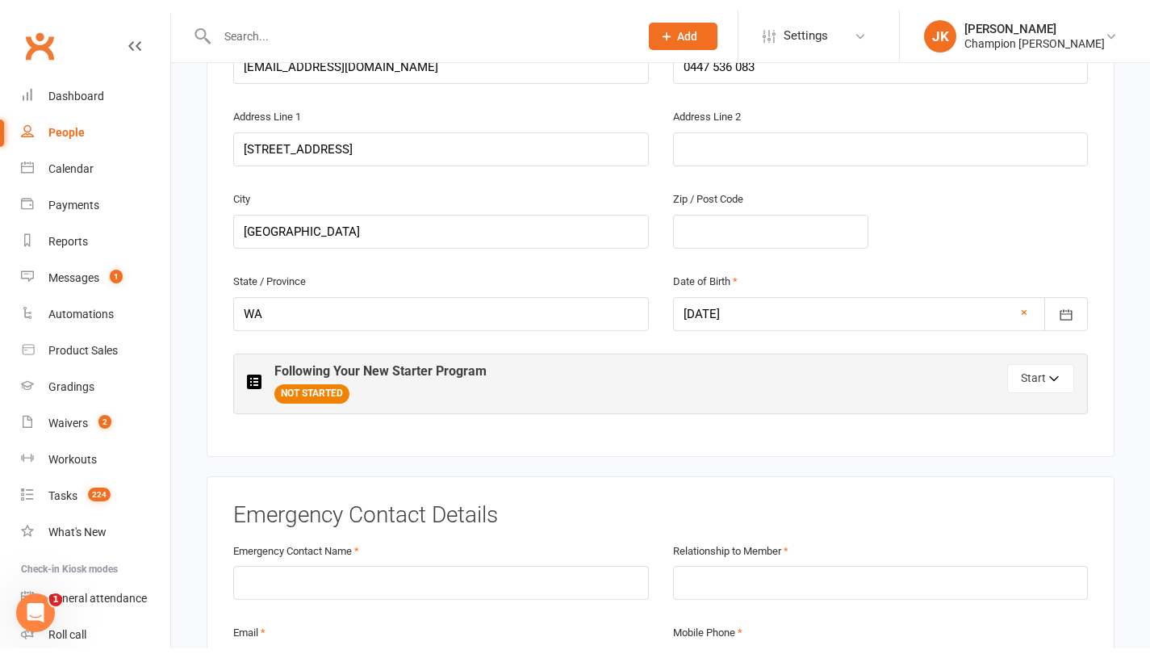
scroll to position [600, 0]
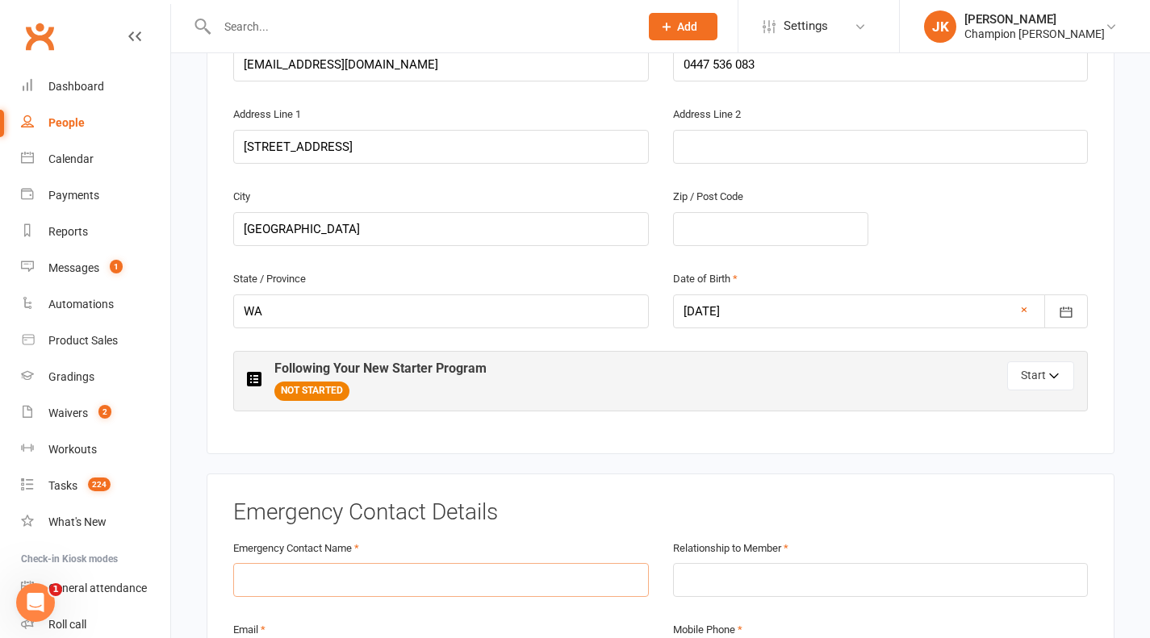
click at [476, 563] on input "text" at bounding box center [441, 580] width 416 height 34
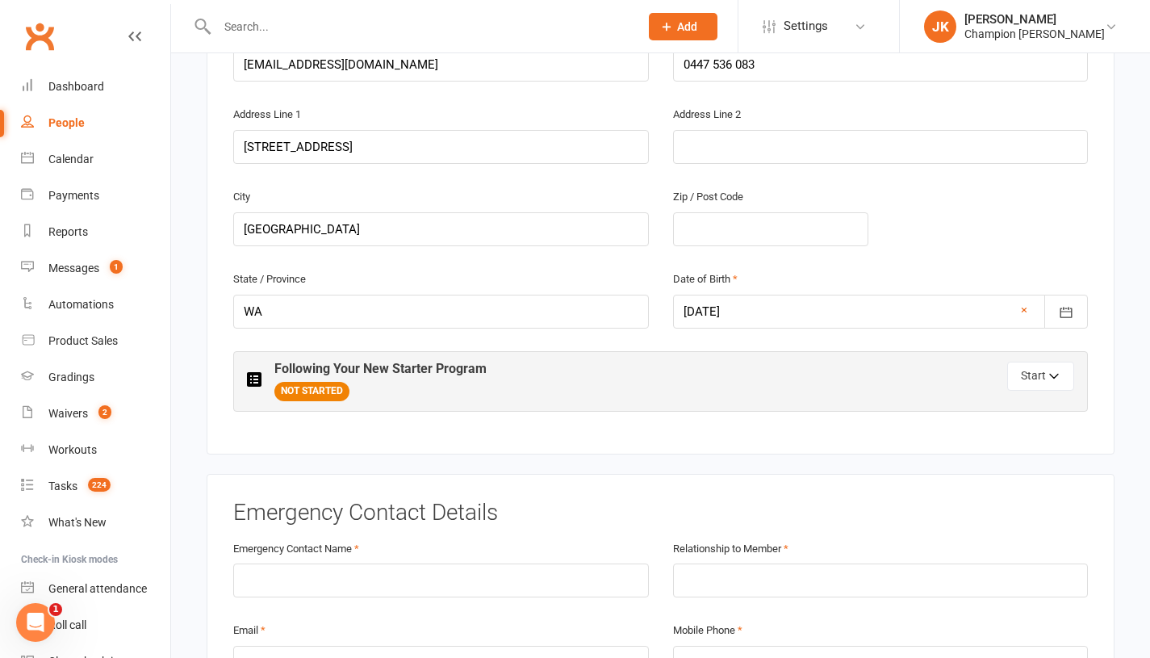
click at [2, 316] on li "Automations" at bounding box center [85, 305] width 170 height 36
click at [467, 563] on input "text" at bounding box center [441, 580] width 416 height 34
type input "[PERSON_NAME]"
click at [770, 567] on input "text" at bounding box center [881, 580] width 416 height 34
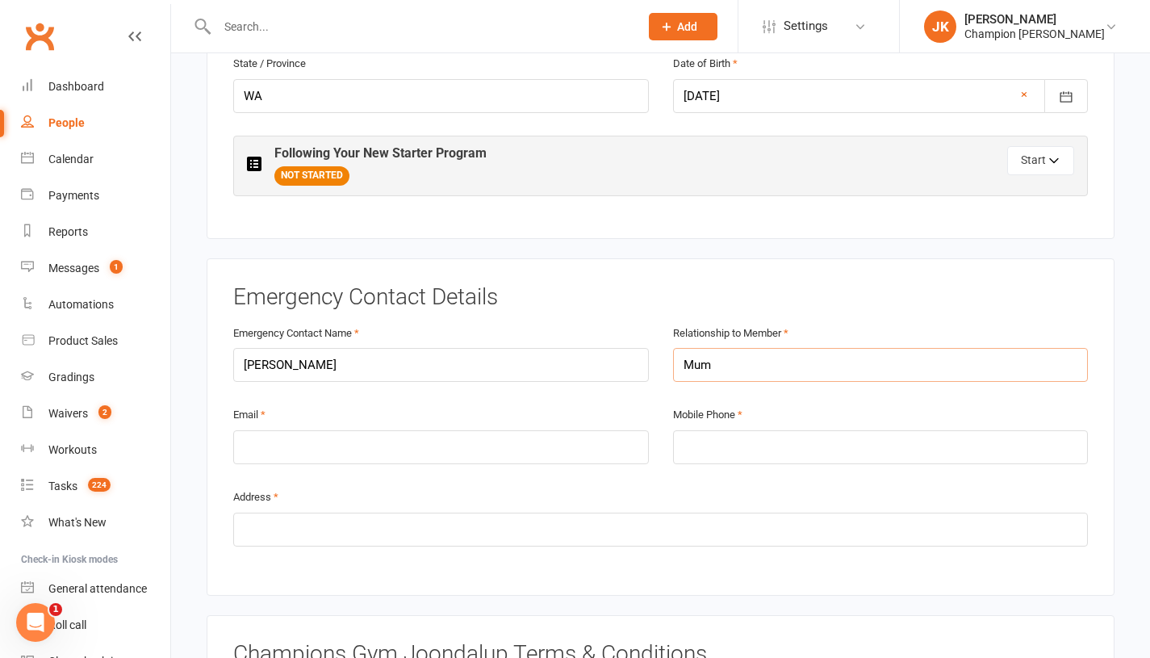
scroll to position [814, 0]
type input "Mum"
click at [532, 432] on input "email" at bounding box center [441, 449] width 416 height 34
type input "[EMAIL_ADDRESS][DOMAIN_NAME]"
click at [790, 432] on input "tel" at bounding box center [881, 449] width 416 height 34
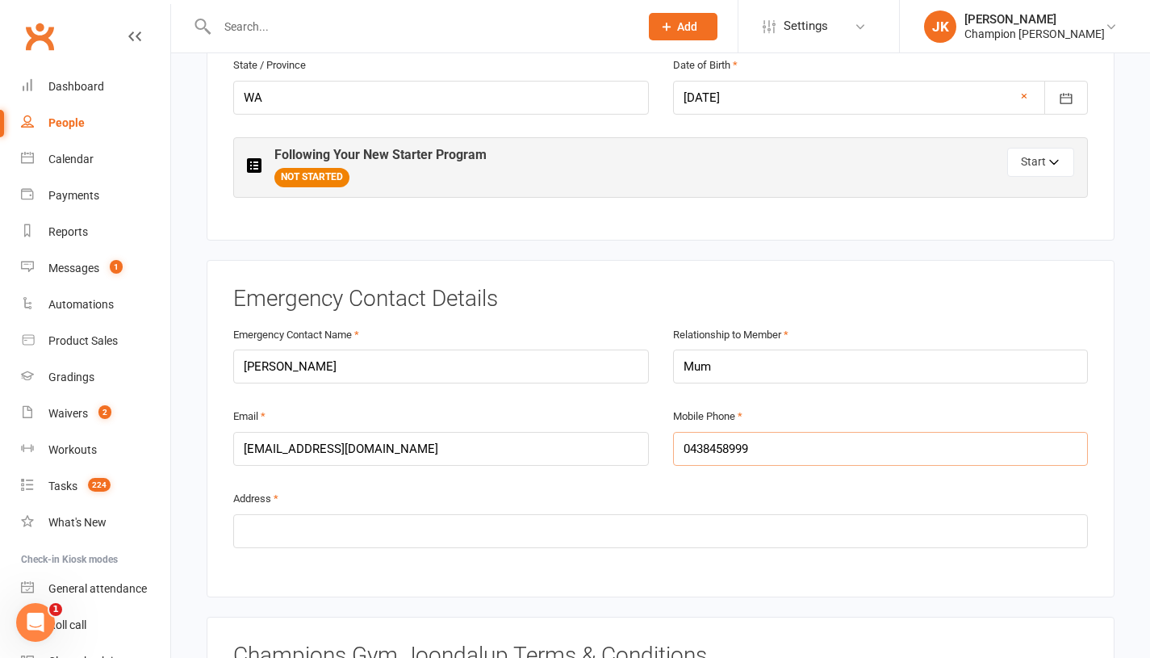
type input "0438458999"
click at [772, 514] on input "text" at bounding box center [660, 531] width 855 height 34
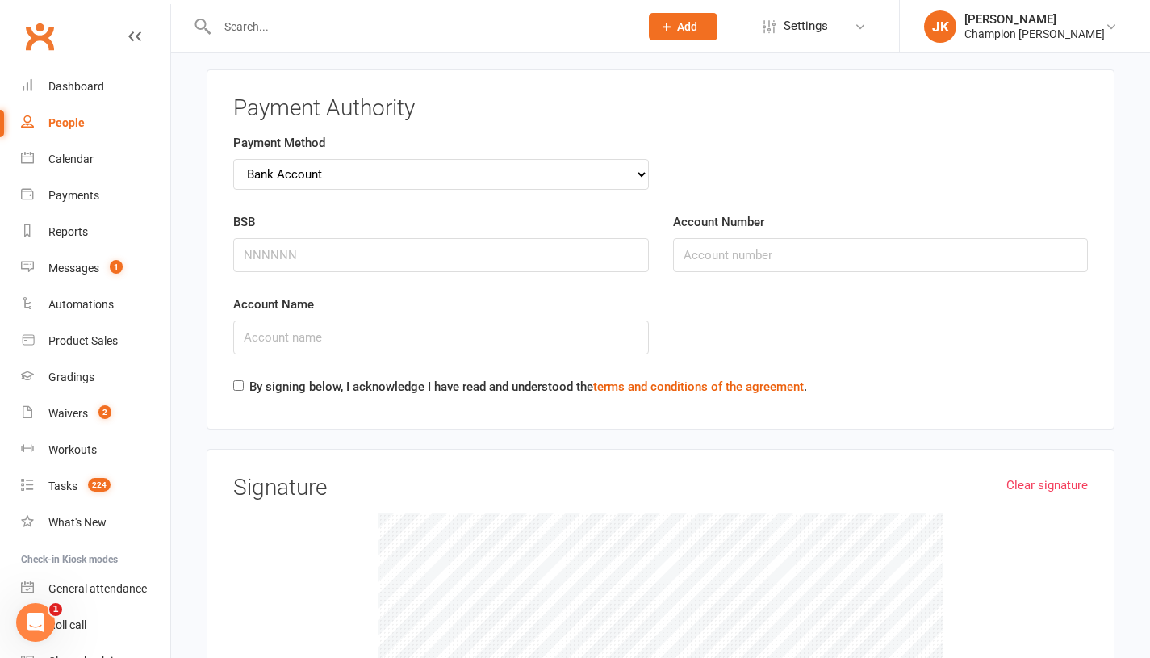
scroll to position [1845, 0]
type input "[STREET_ADDRESS] Reef"
click at [539, 241] on input "BSB" at bounding box center [441, 255] width 416 height 34
type input "306821"
click at [812, 241] on input "Account Number" at bounding box center [881, 255] width 416 height 34
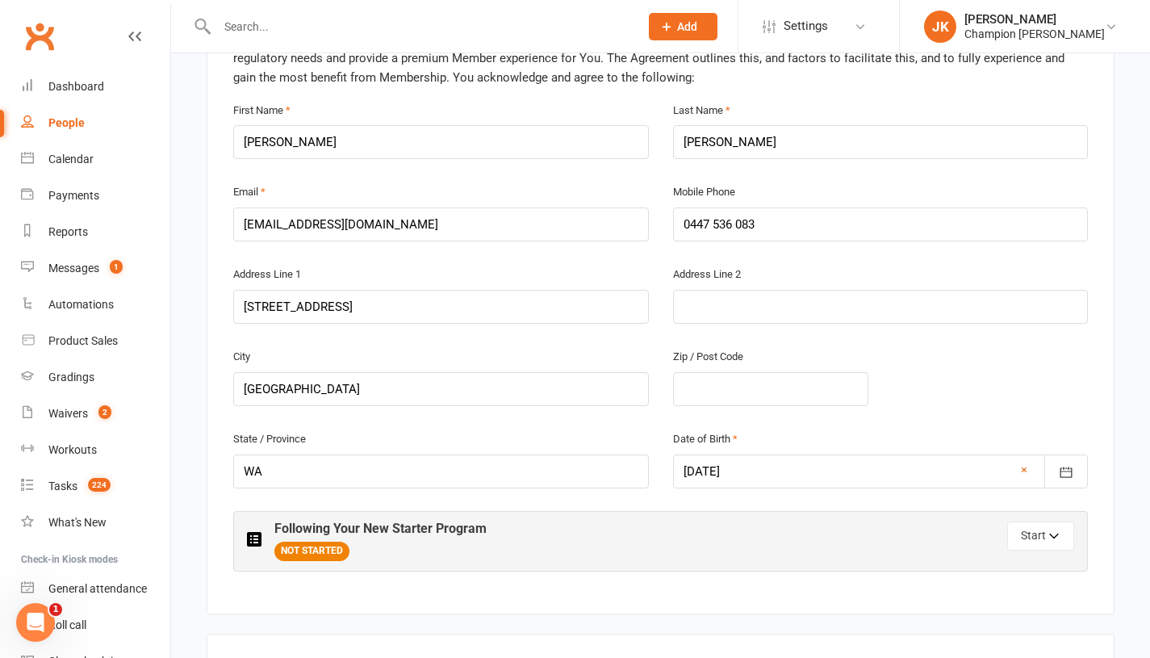
scroll to position [439, 0]
click at [851, 208] on input "0447 536 083" at bounding box center [881, 225] width 416 height 34
type input "0447 536 083"
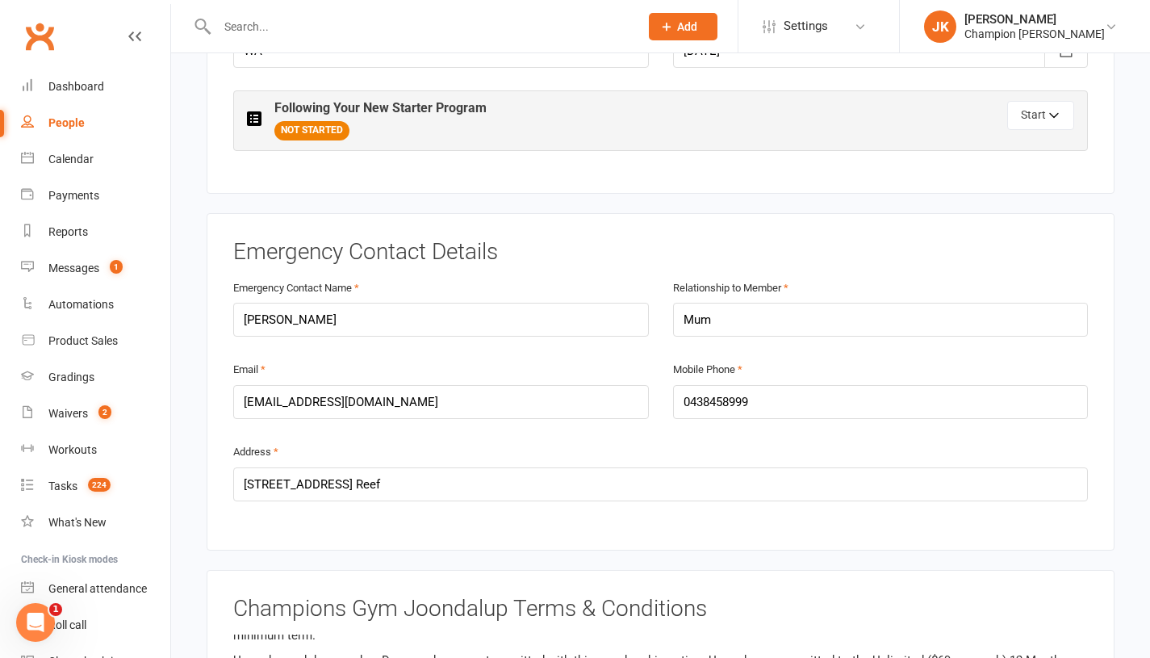
scroll to position [863, 0]
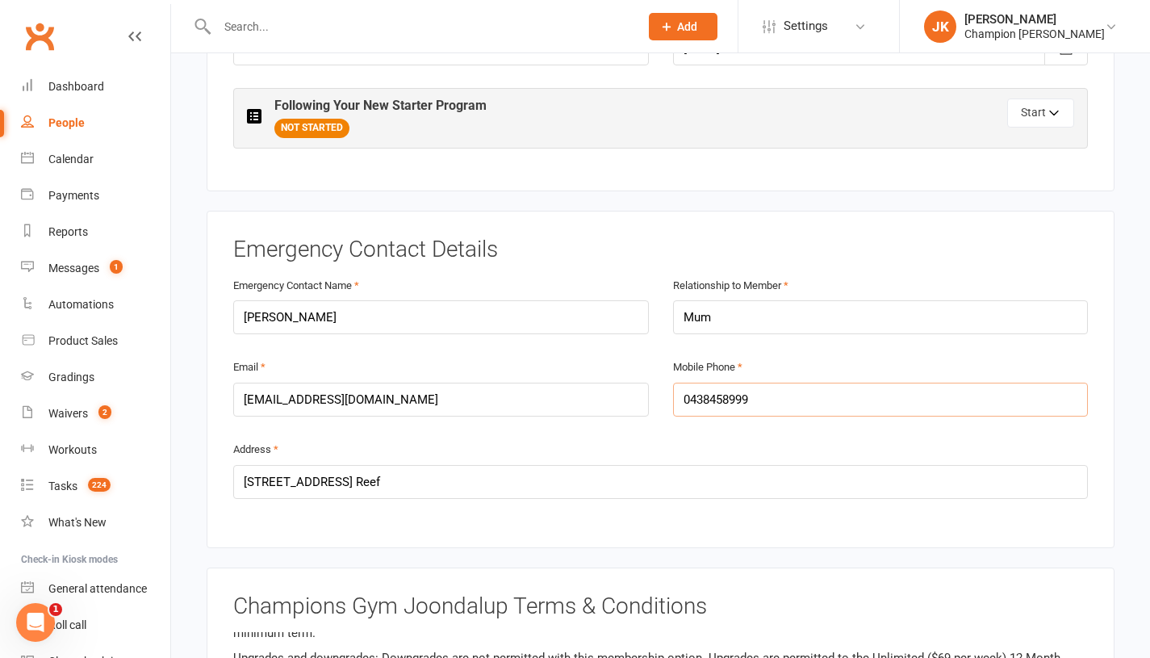
click at [885, 383] on input "0438458999" at bounding box center [881, 400] width 416 height 34
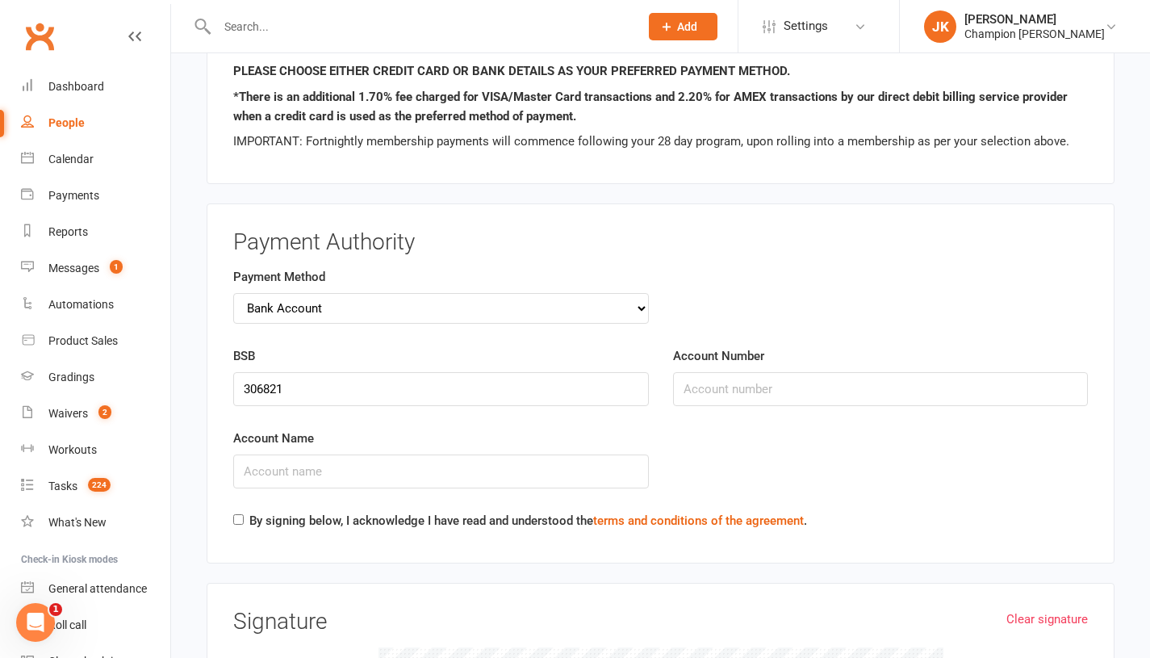
scroll to position [1712, 0]
type input "0438837622"
click at [625, 462] on input "Account Name" at bounding box center [441, 471] width 416 height 34
type input "[PERSON_NAME]"
click at [887, 371] on input "Account Number" at bounding box center [881, 388] width 416 height 34
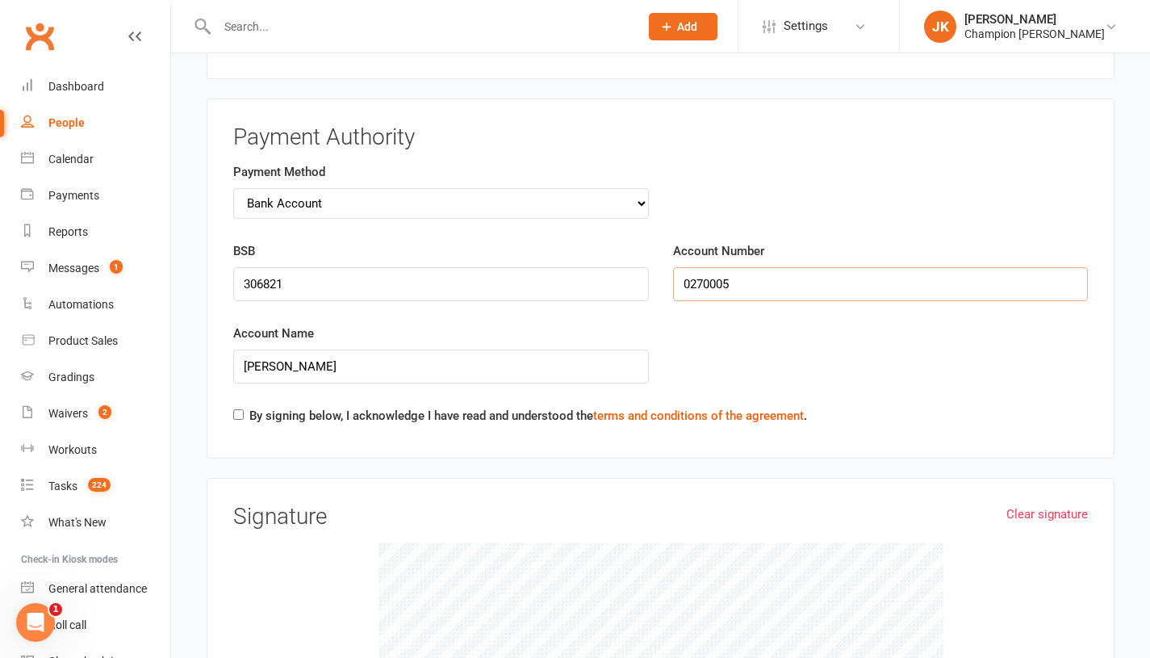
scroll to position [1862, 0]
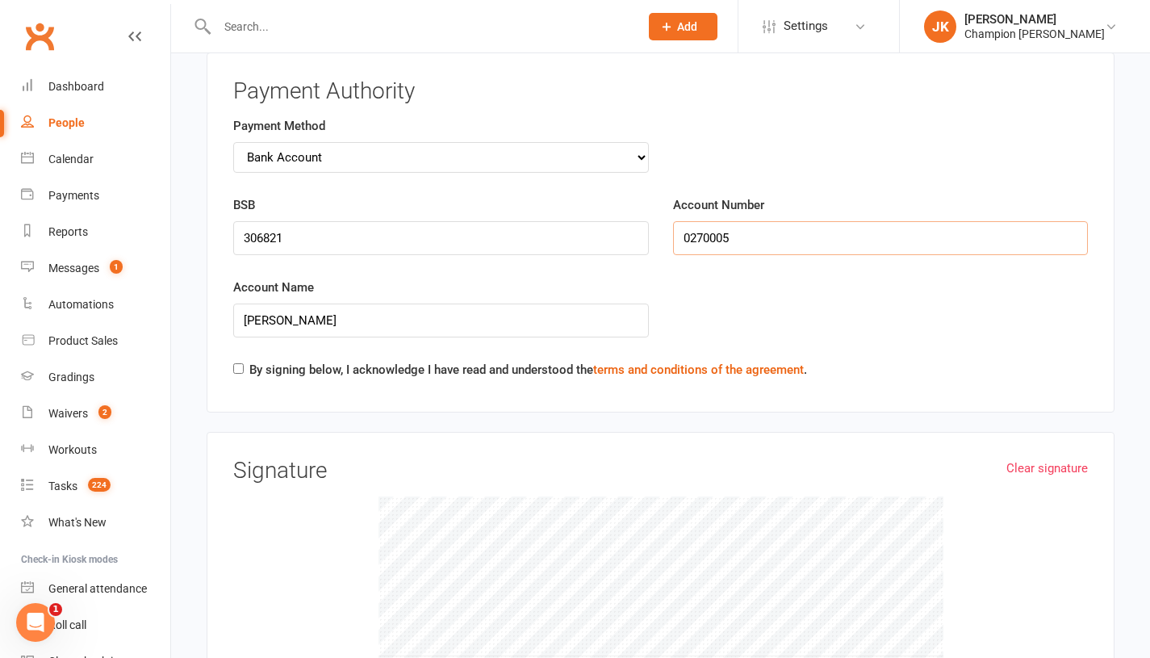
type input "0270005"
click at [238, 363] on input "By signing below, I acknowledge I have read and understood the terms and condit…" at bounding box center [238, 368] width 10 height 10
checkbox input "true"
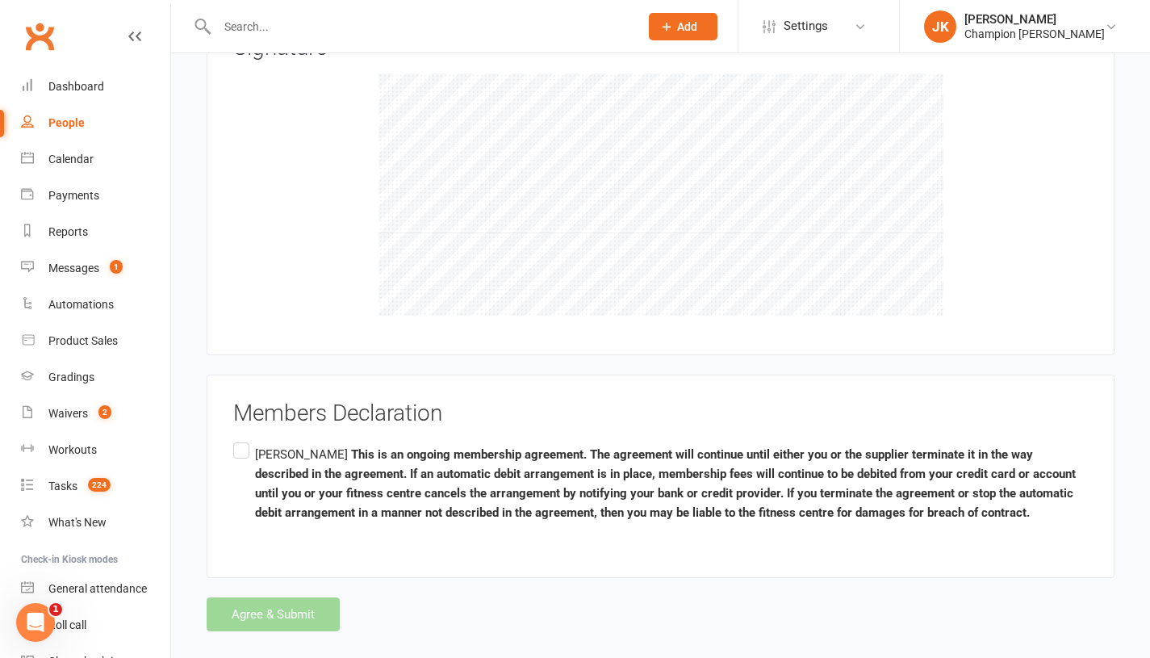
scroll to position [2284, 0]
click at [236, 440] on label "[PERSON_NAME] This is an ongoing membership agreement. The agreement will conti…" at bounding box center [660, 485] width 855 height 90
click at [236, 440] on input "Liam Jensen This is an ongoing membership agreement. The agreement will continu…" at bounding box center [238, 440] width 10 height 0
click at [258, 598] on button "Agree & Submit" at bounding box center [273, 615] width 133 height 34
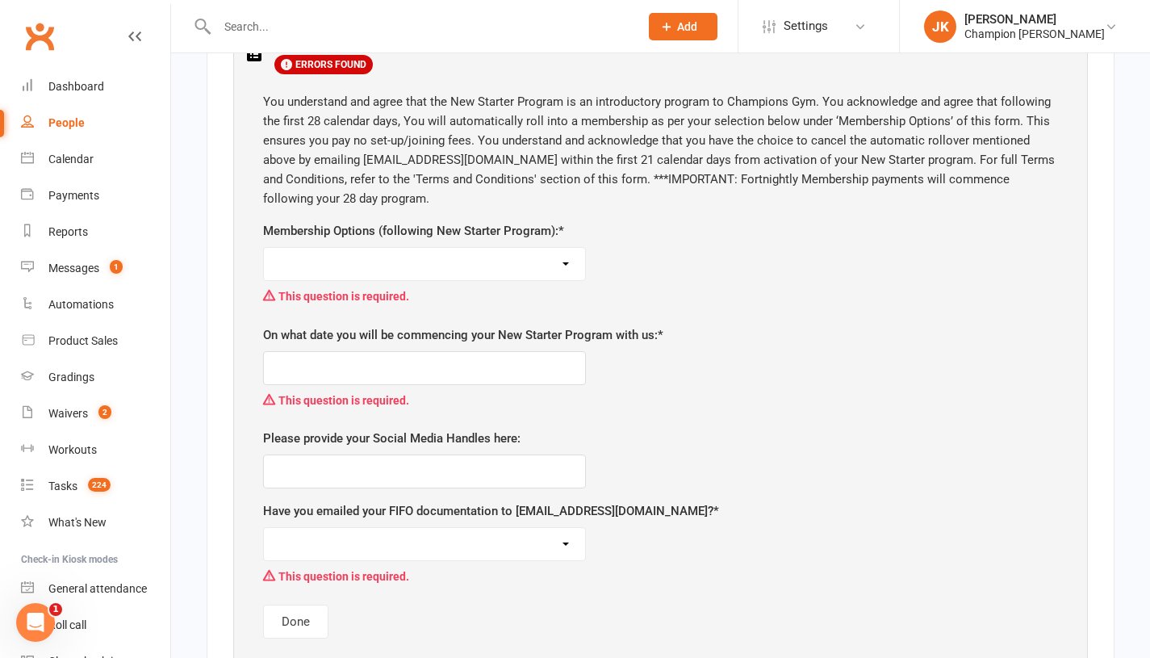
scroll to position [926, 0]
drag, startPoint x: 525, startPoint y: 542, endPoint x: 513, endPoint y: 514, distance: 30.7
click at [513, 514] on div "Have you emailed your FIFO documentation to newstartersjoondalup@championsgym.c…" at bounding box center [660, 545] width 795 height 90
click at [513, 527] on select "Yes No, I am not choosing a FIFO membership following my program" at bounding box center [424, 543] width 321 height 32
select select "No, I am not choosing a FIFO membership following my program"
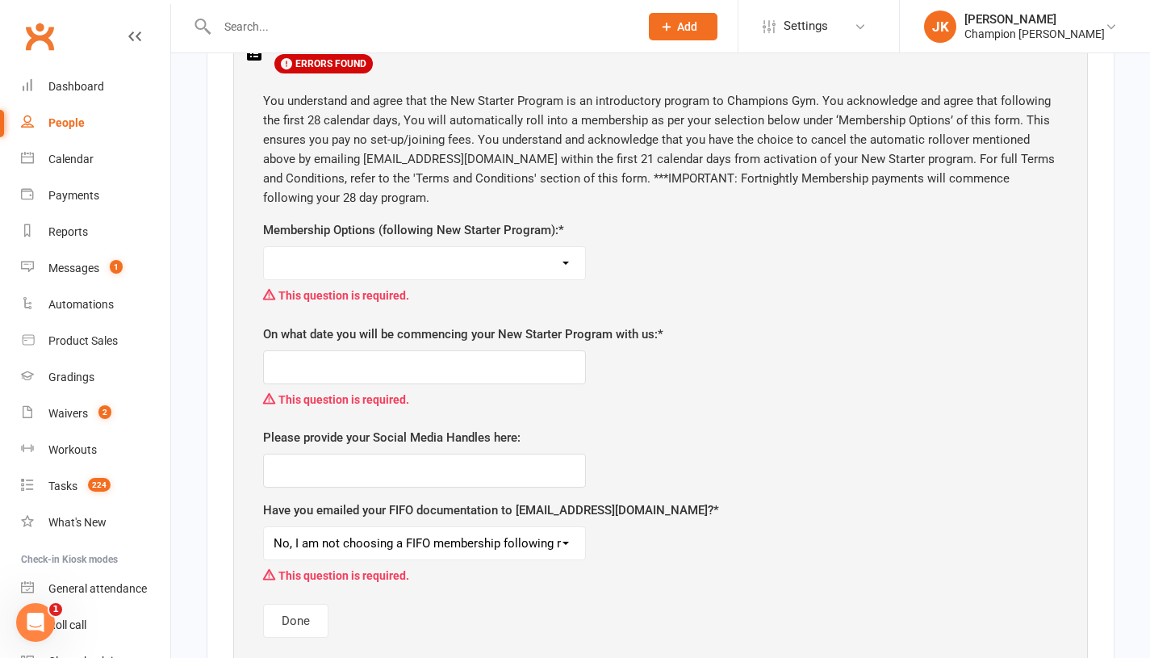
click at [264, 527] on select "Yes No, I am not choosing a FIFO membership following my program" at bounding box center [424, 543] width 321 height 32
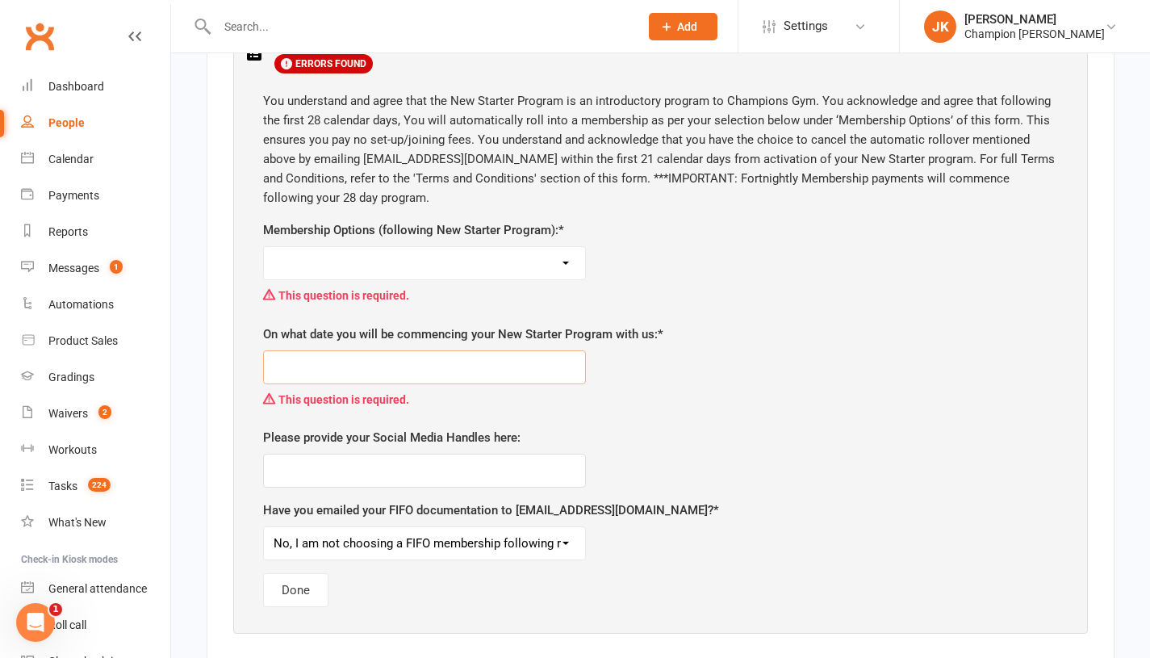
click at [431, 350] on input "text" at bounding box center [424, 367] width 323 height 34
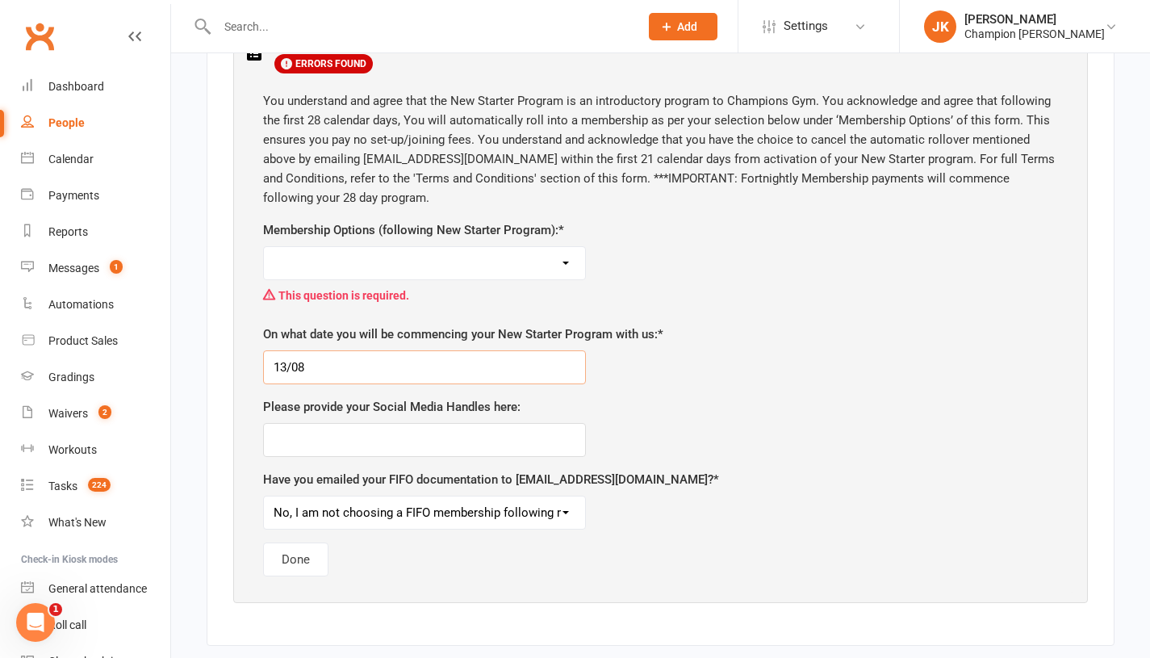
type input "13/08"
drag, startPoint x: 421, startPoint y: 221, endPoint x: 424, endPoint y: 240, distance: 18.8
click at [424, 240] on div "Membership Options (following New Starter Program): * Unlimited ($69 per week) …" at bounding box center [660, 265] width 795 height 90
click at [424, 247] on select "Unlimited ($69 per week) 12 Month Minimum Term Unlimited ($74 per week) 6 Month…" at bounding box center [424, 263] width 321 height 32
click at [264, 247] on select "Unlimited ($69 per week) 12 Month Minimum Term Unlimited ($74 per week) 6 Month…" at bounding box center [424, 263] width 321 height 32
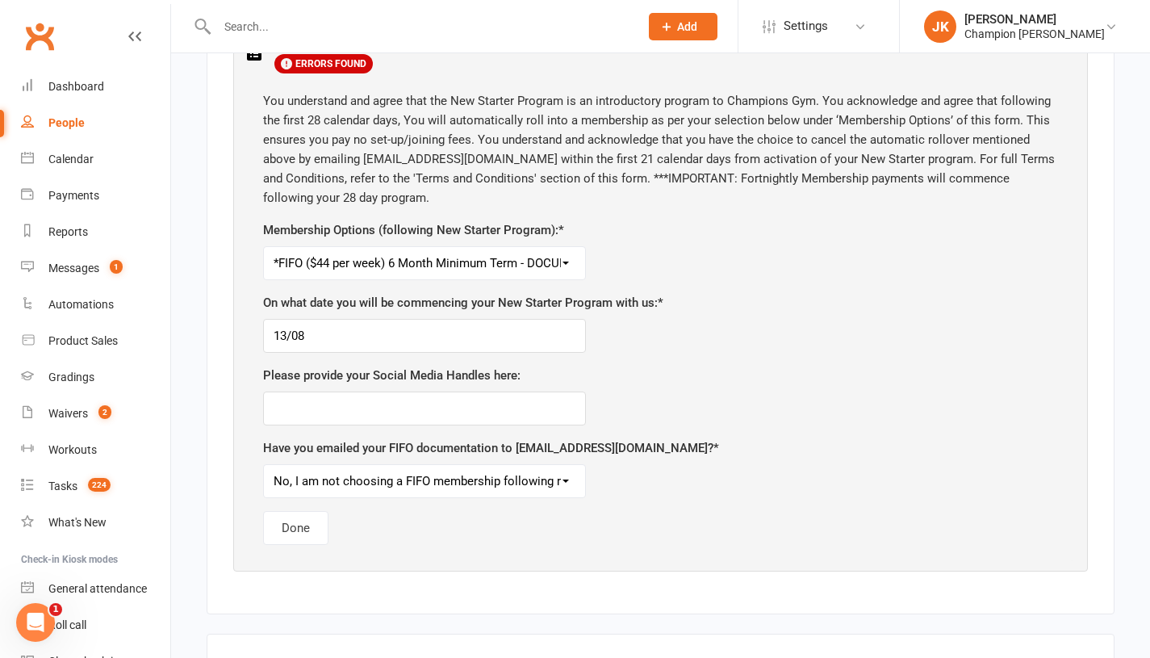
click at [564, 247] on select "Unlimited ($69 per week) 12 Month Minimum Term Unlimited ($74 per week) 6 Month…" at bounding box center [424, 263] width 321 height 32
select select "3 Classes Per Week ($64 per week) 6 Month Minimum Term"
click at [264, 247] on select "Unlimited ($69 per week) 12 Month Minimum Term Unlimited ($74 per week) 6 Month…" at bounding box center [424, 263] width 321 height 32
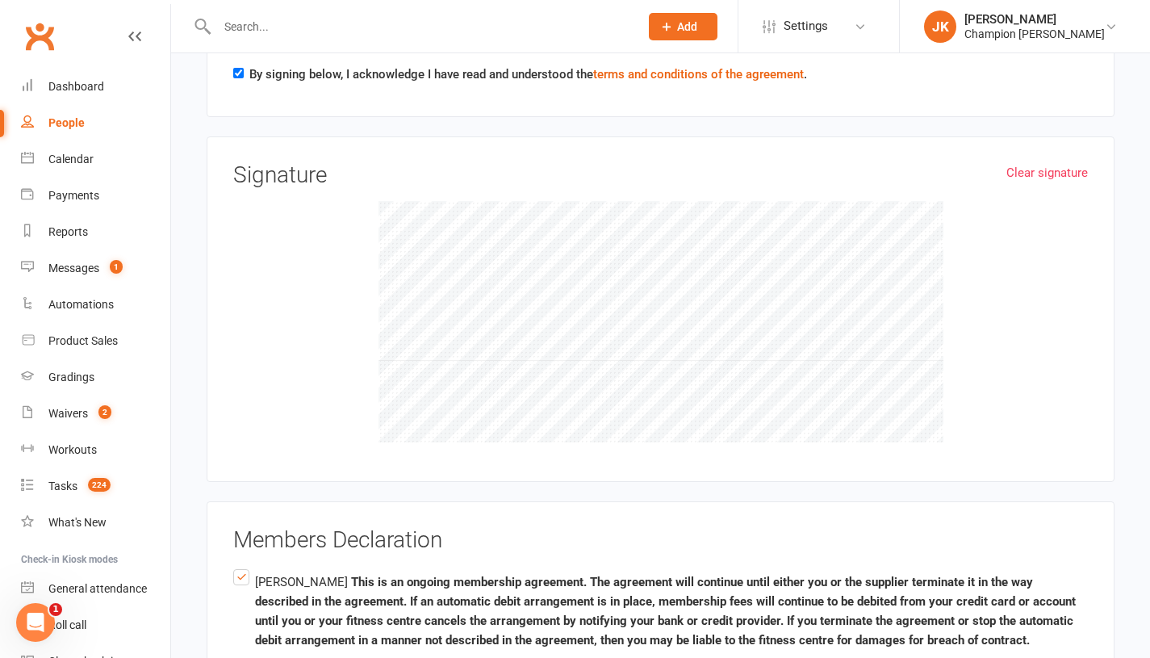
scroll to position [2772, 0]
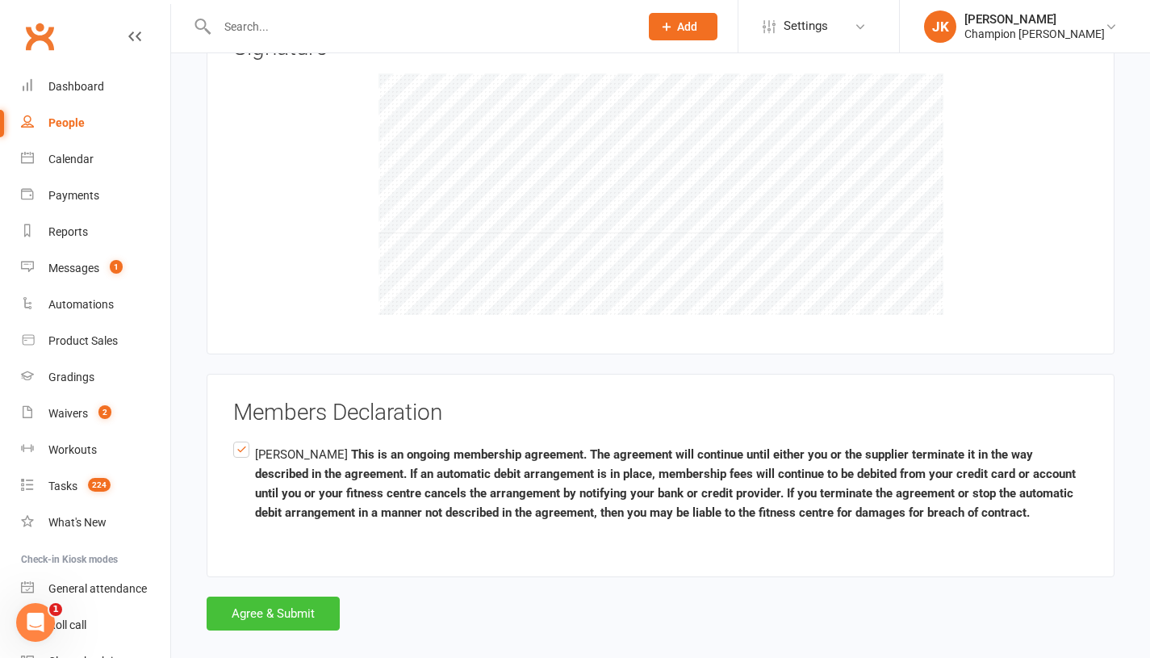
click at [305, 596] on button "Agree & Submit" at bounding box center [273, 613] width 133 height 34
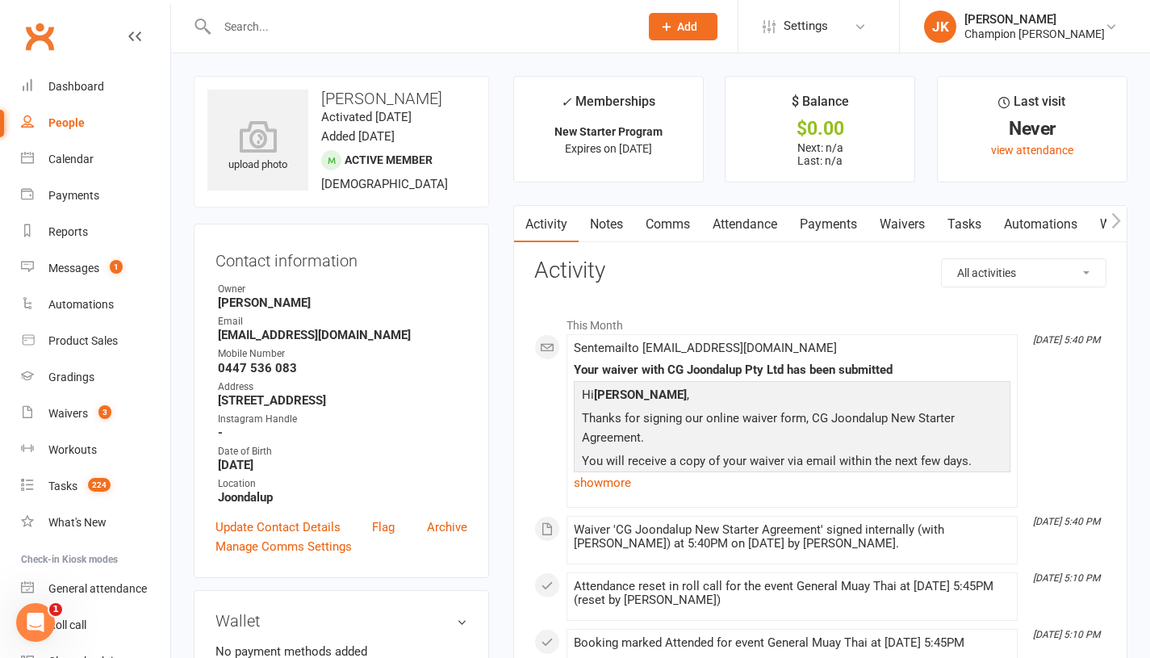
click at [255, 36] on input "text" at bounding box center [420, 26] width 416 height 23
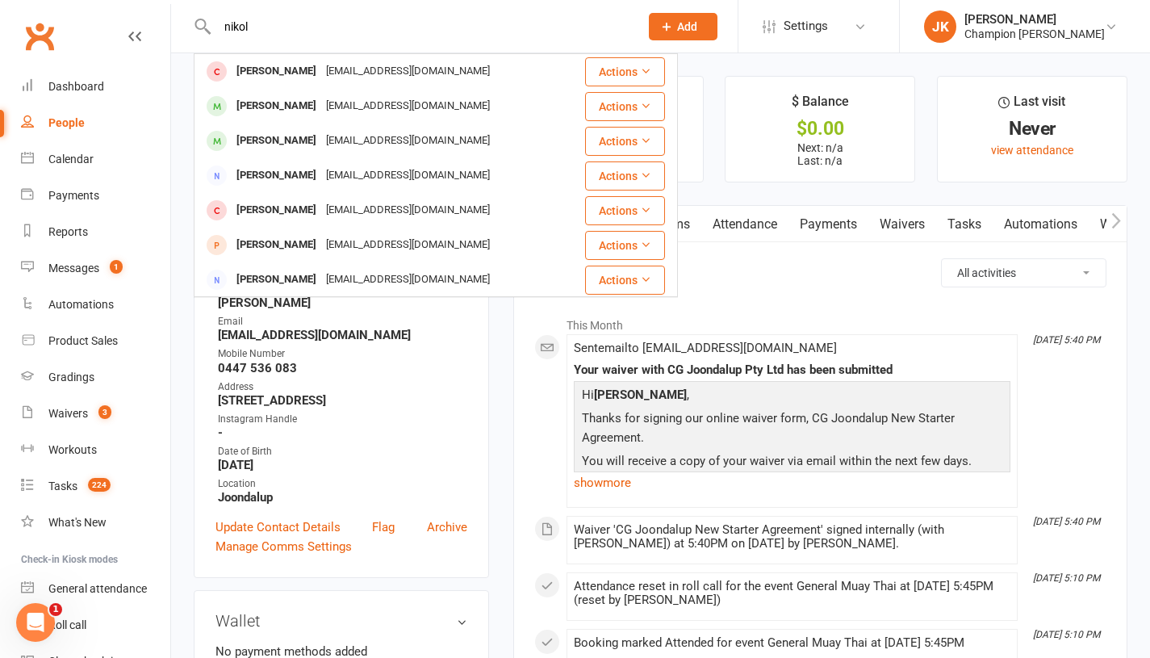
type input "nikol"
click at [274, 119] on div "nikolas vojnovic vlogkingnick@gmail.com" at bounding box center [379, 106] width 369 height 33
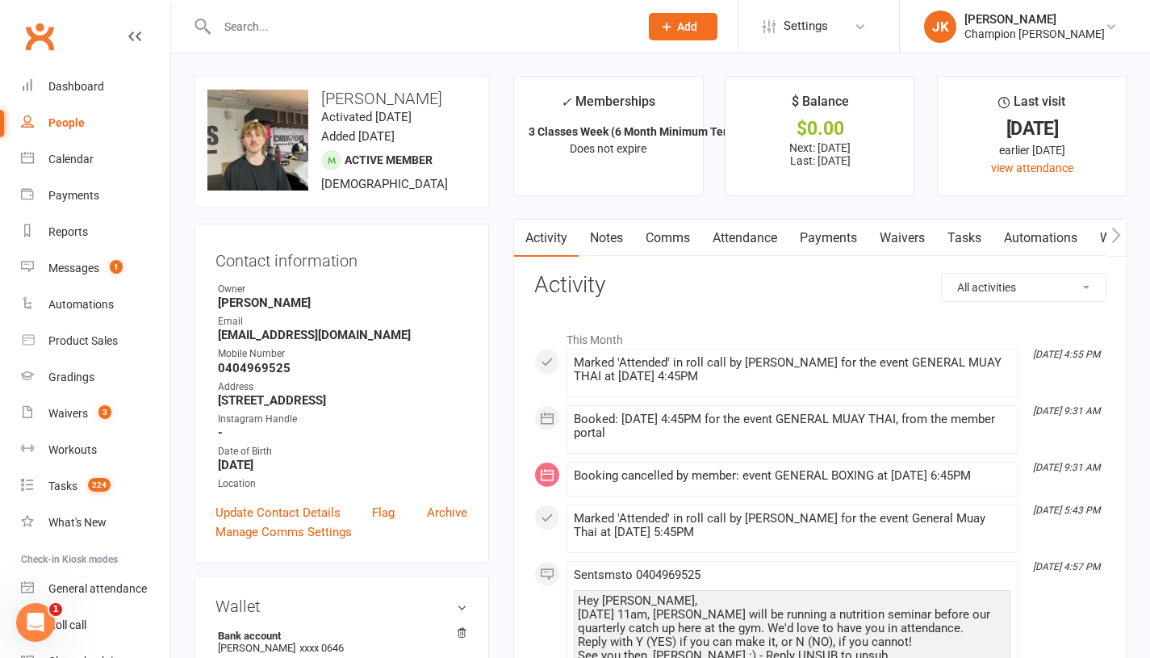
click at [919, 240] on link "Waivers" at bounding box center [902, 238] width 68 height 37
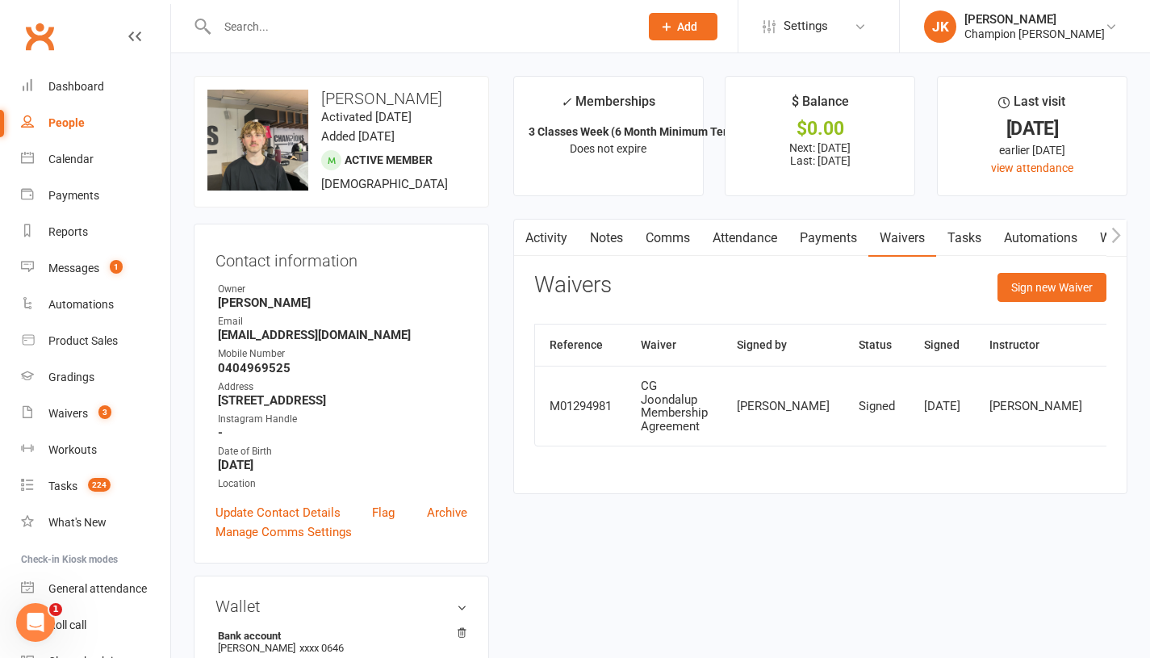
click at [1086, 296] on button "Sign new Waiver" at bounding box center [1052, 287] width 109 height 29
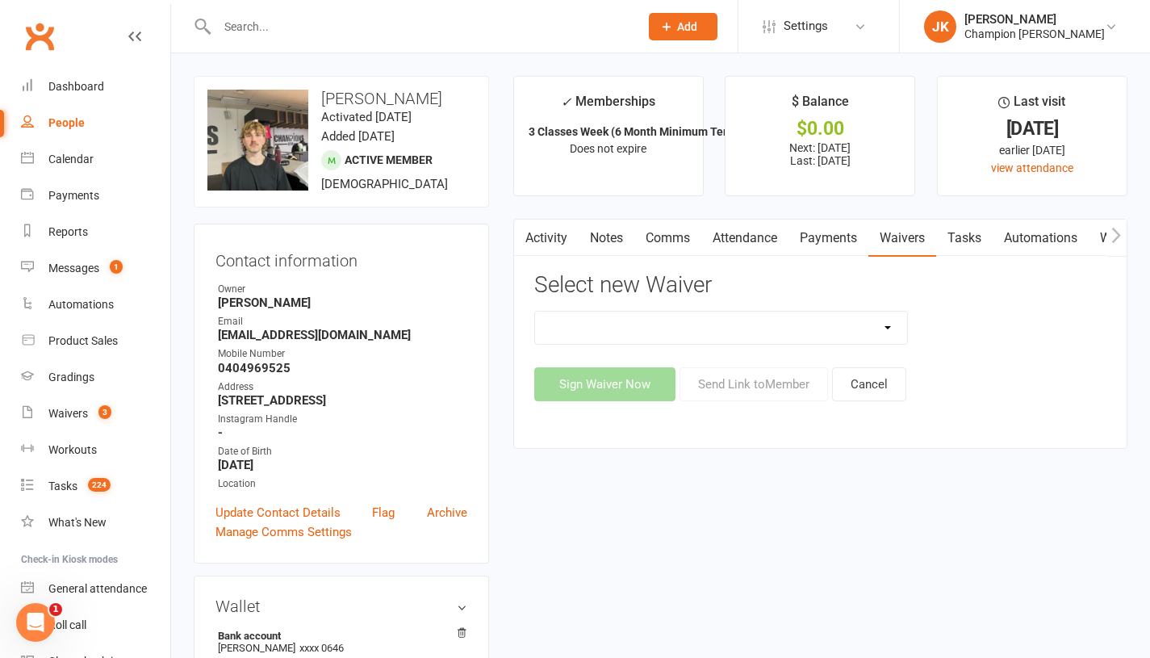
click at [851, 342] on select "Casual Waiver Casual Waiver (STAFF ONLY) CG Joondalup Cancellation Form CG Joon…" at bounding box center [721, 328] width 372 height 32
select select "8782"
click at [535, 312] on select "Casual Waiver Casual Waiver (STAFF ONLY) CG Joondalup Cancellation Form CG Joon…" at bounding box center [721, 328] width 372 height 32
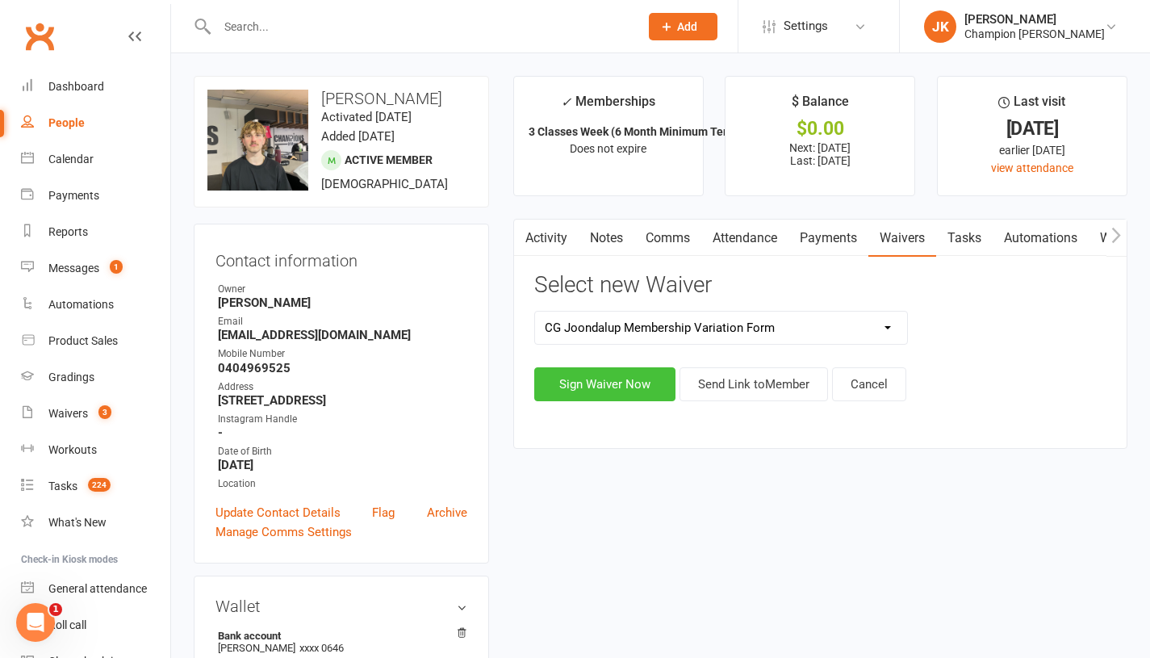
click at [626, 391] on button "Sign Waiver Now" at bounding box center [604, 384] width 141 height 34
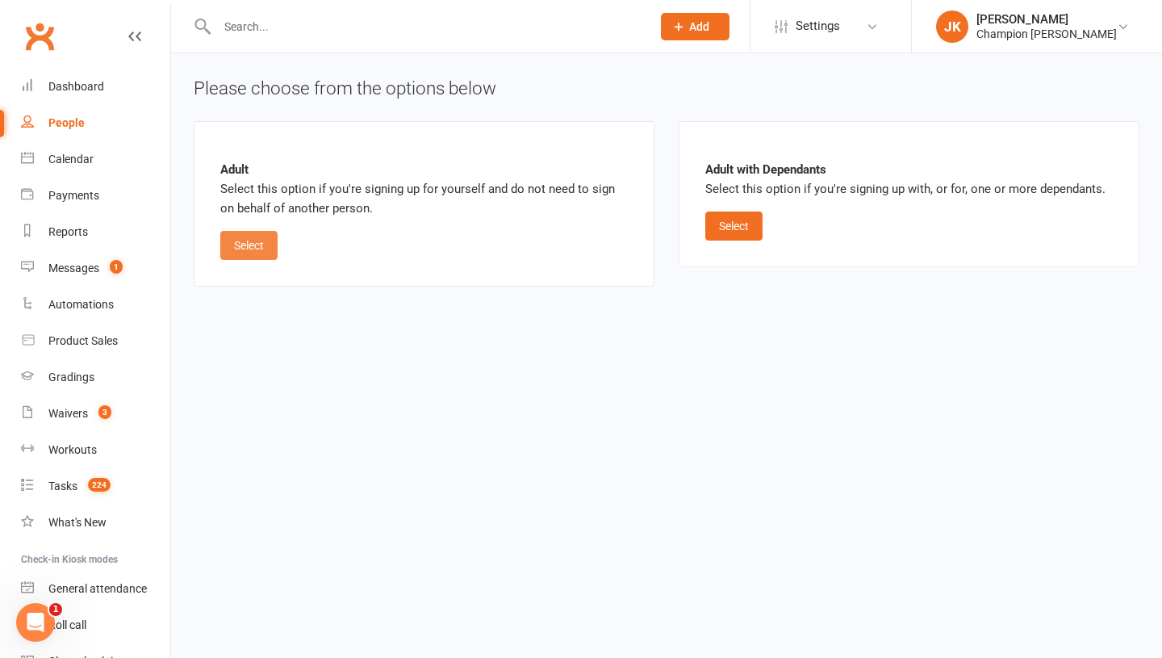
click at [249, 232] on button "Select" at bounding box center [248, 245] width 57 height 29
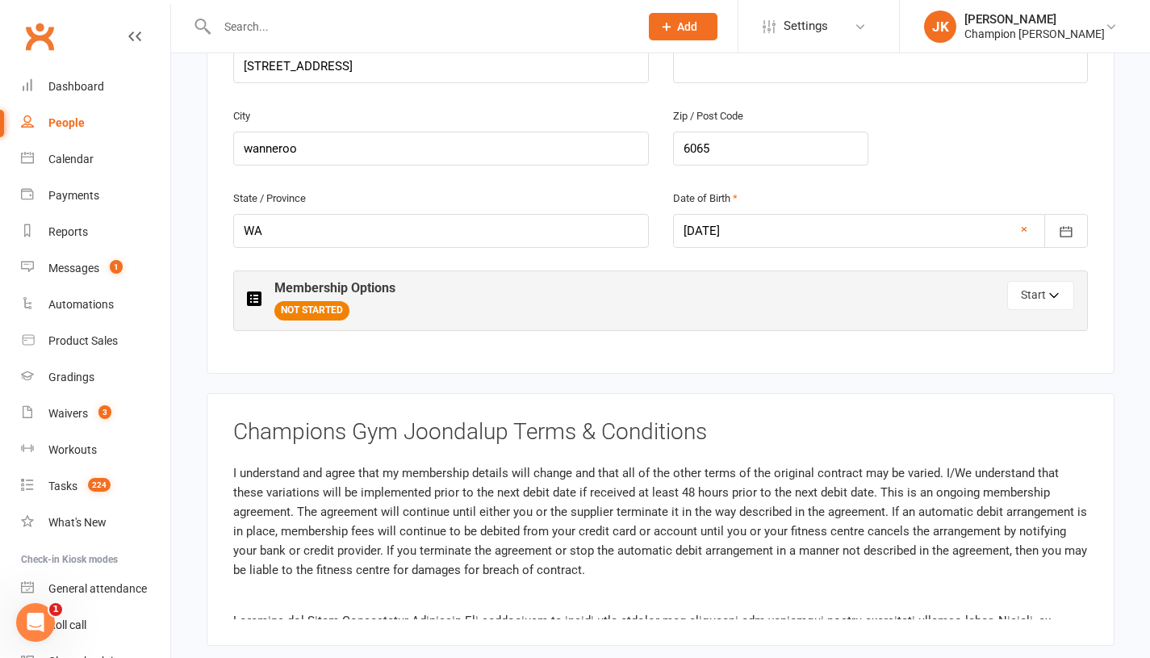
scroll to position [642, 0]
click at [1055, 295] on icon "button" at bounding box center [1054, 297] width 11 height 11
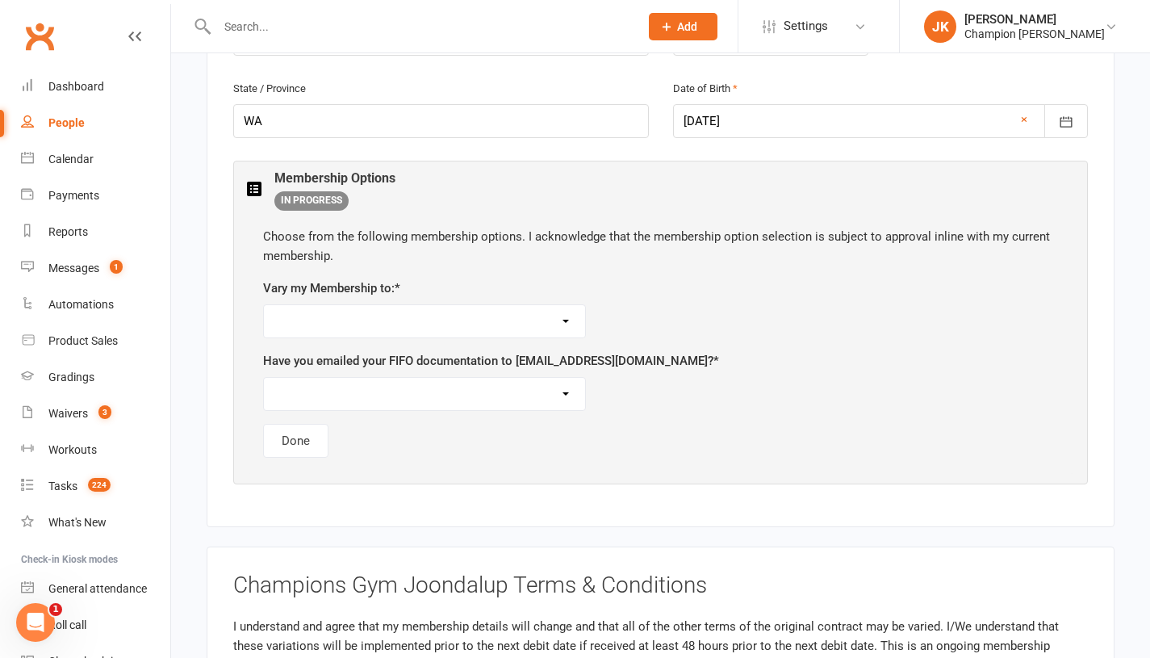
scroll to position [755, 0]
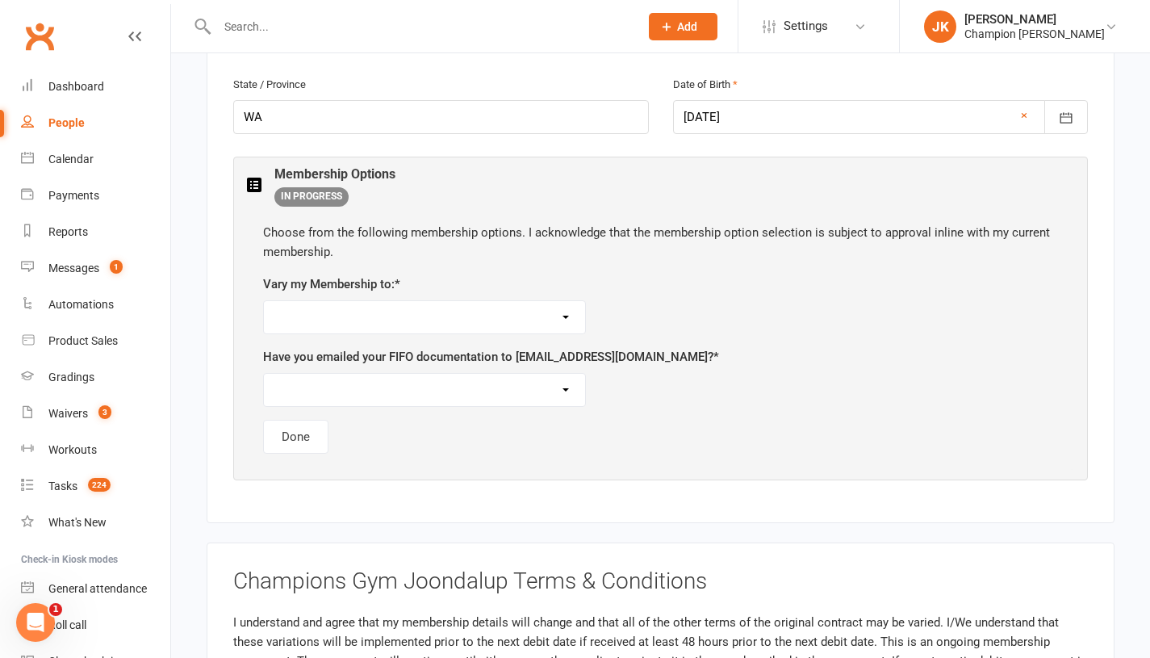
click at [422, 320] on select "Unlimited 12 Month Upfront Membership ($3380) Unlimited ($69 per week) 12 Month…" at bounding box center [424, 317] width 321 height 32
click at [264, 301] on select "Unlimited 12 Month Upfront Membership ($3380) Unlimited ($69 per week) 12 Month…" at bounding box center [424, 317] width 321 height 32
click at [312, 324] on select "Unlimited 12 Month Upfront Membership ($3380) Unlimited ($69 per week) 12 Month…" at bounding box center [424, 317] width 321 height 32
select select "Unlimited ($74 per week) 6 Month Minimum Term"
click at [264, 301] on select "Unlimited 12 Month Upfront Membership ($3380) Unlimited ($69 per week) 12 Month…" at bounding box center [424, 317] width 321 height 32
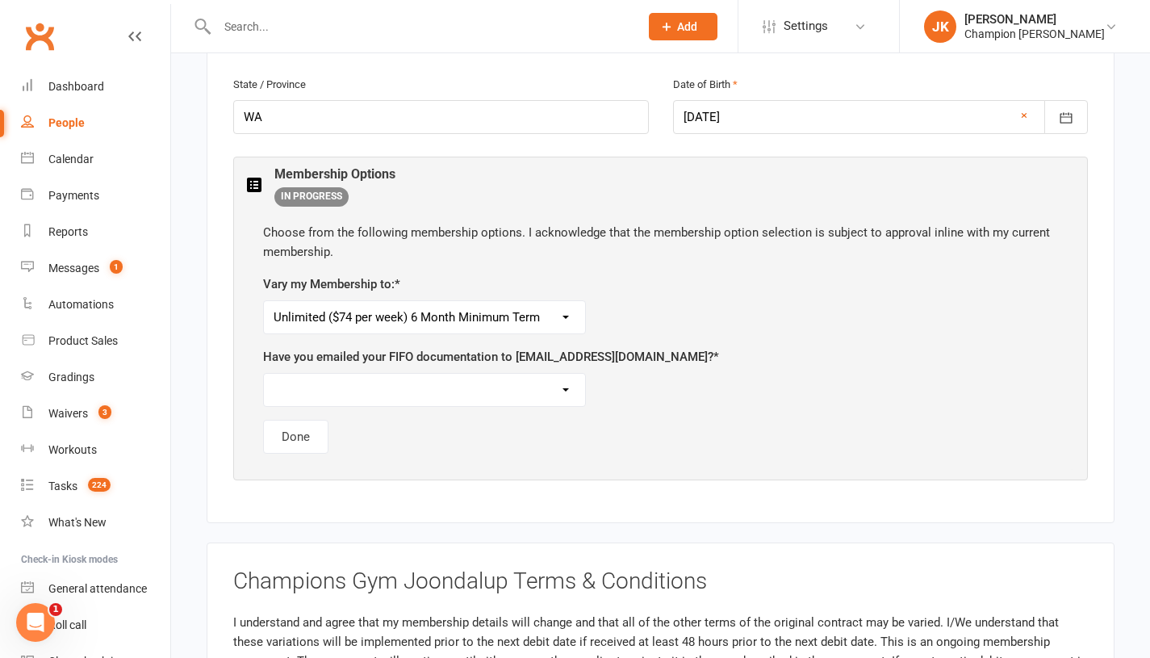
click at [470, 398] on select "Yes No, I am not choosing a FIFO membership" at bounding box center [424, 390] width 321 height 32
select select "No, I am not choosing a FIFO membership"
click at [264, 374] on select "Yes No, I am not choosing a FIFO membership" at bounding box center [424, 390] width 321 height 32
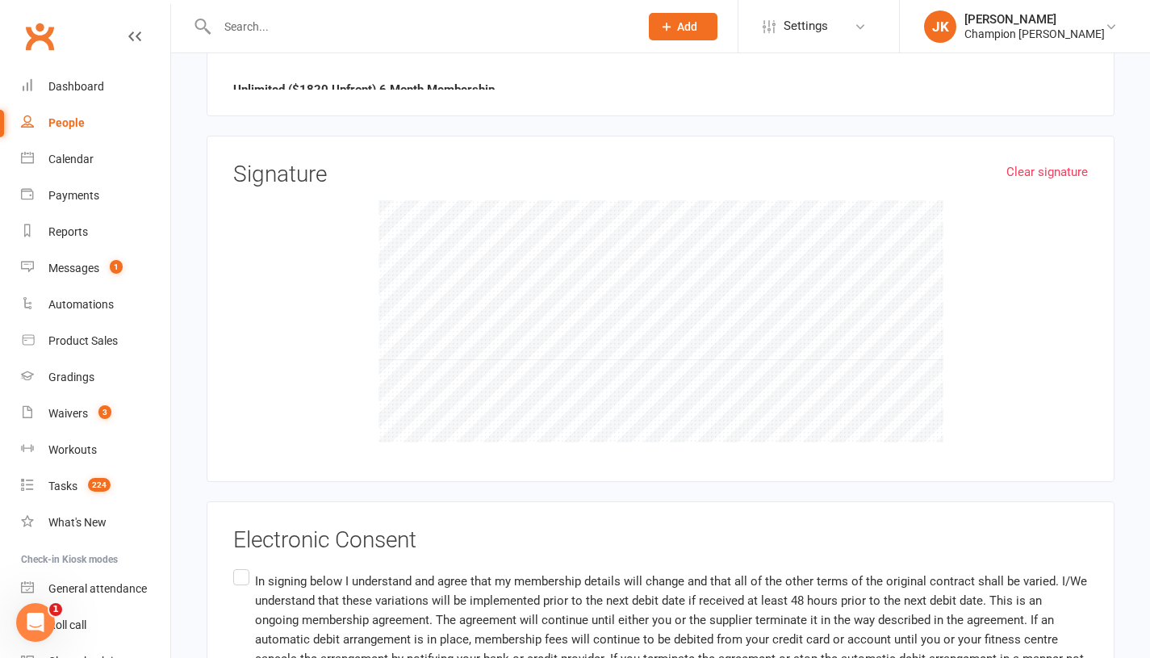
scroll to position [1707, 0]
click at [250, 576] on label "In signing below I understand and agree that my membership details will change …" at bounding box center [660, 628] width 855 height 128
click at [244, 564] on input "In signing below I understand and agree that my membership details will change …" at bounding box center [238, 564] width 10 height 0
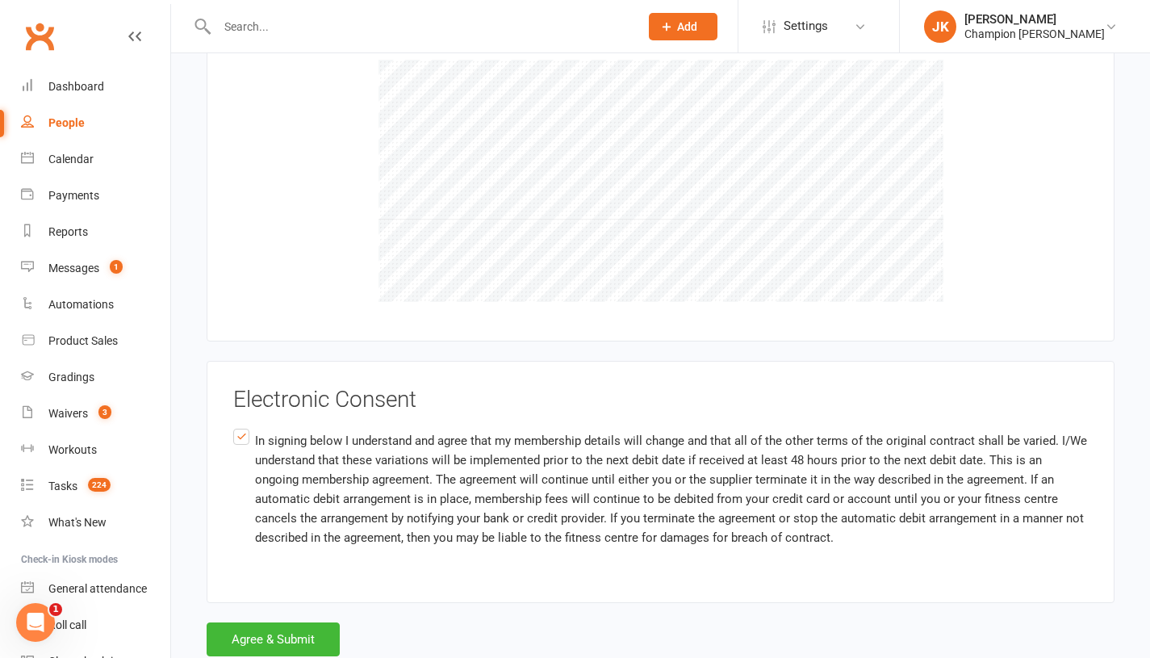
scroll to position [1870, 0]
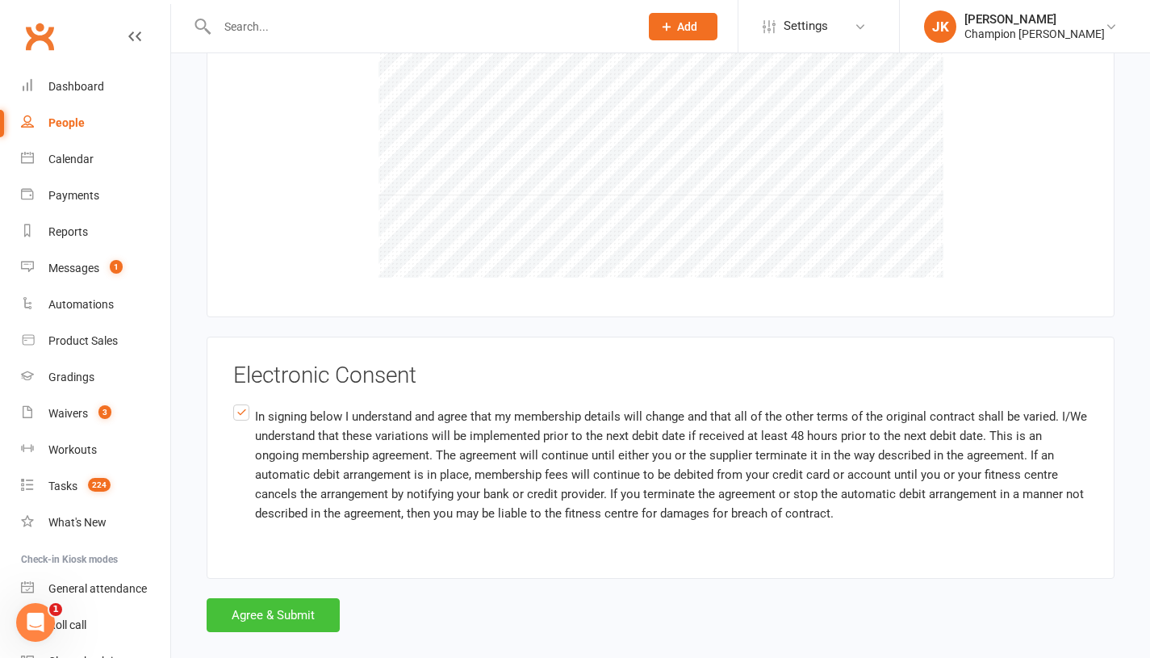
click at [275, 622] on button "Agree & Submit" at bounding box center [273, 615] width 133 height 34
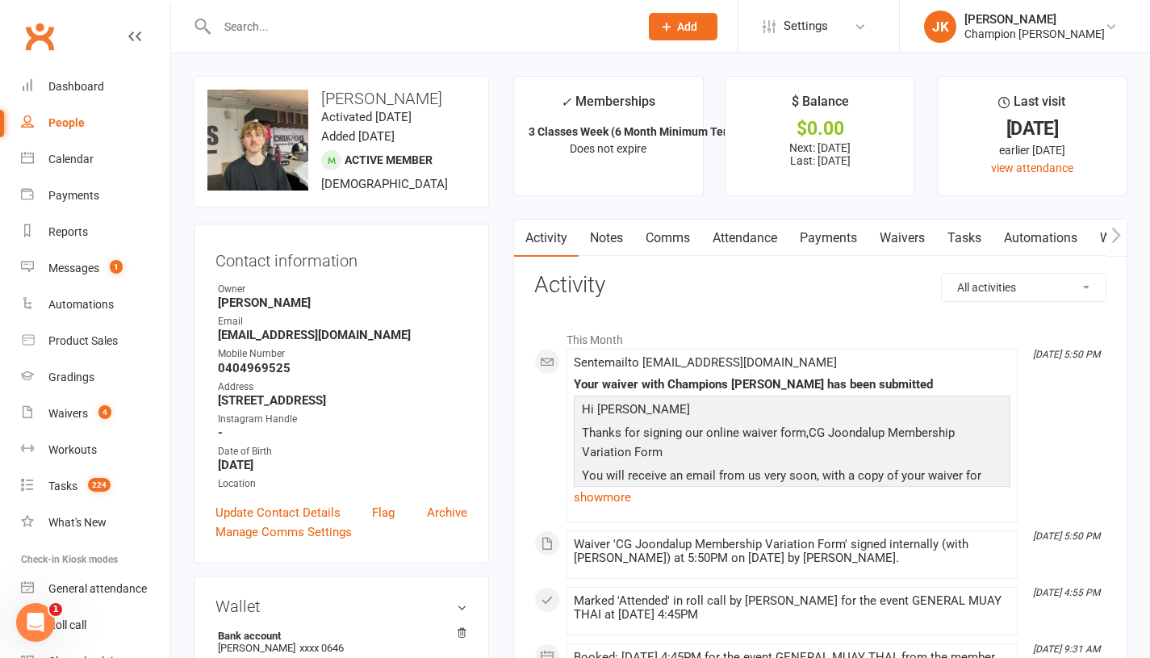
click at [298, 38] on div at bounding box center [411, 26] width 434 height 52
click at [77, 404] on link "Waivers 4" at bounding box center [95, 413] width 149 height 36
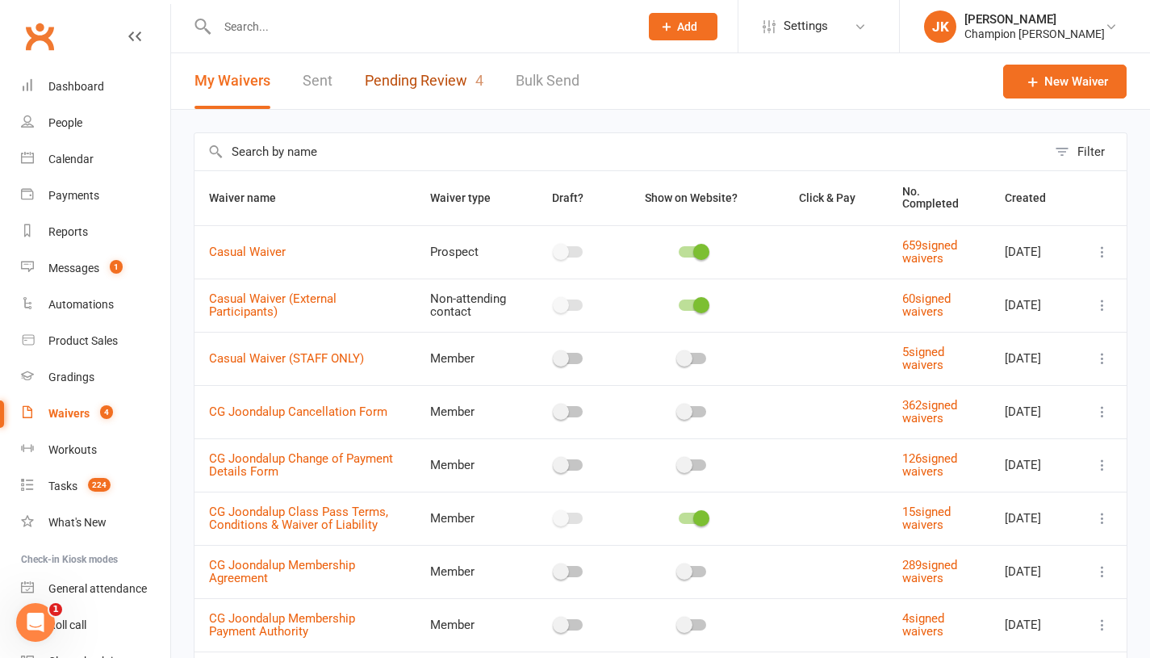
click at [425, 104] on link "Pending Review 4" at bounding box center [424, 81] width 119 height 56
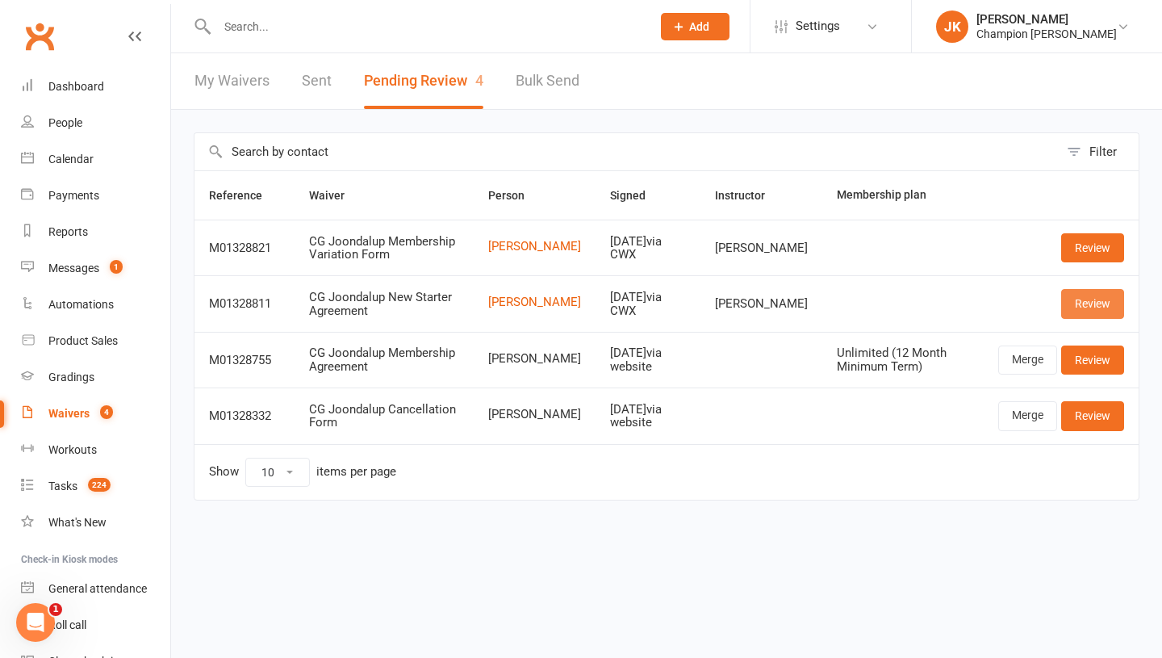
click at [1107, 299] on link "Review" at bounding box center [1092, 303] width 63 height 29
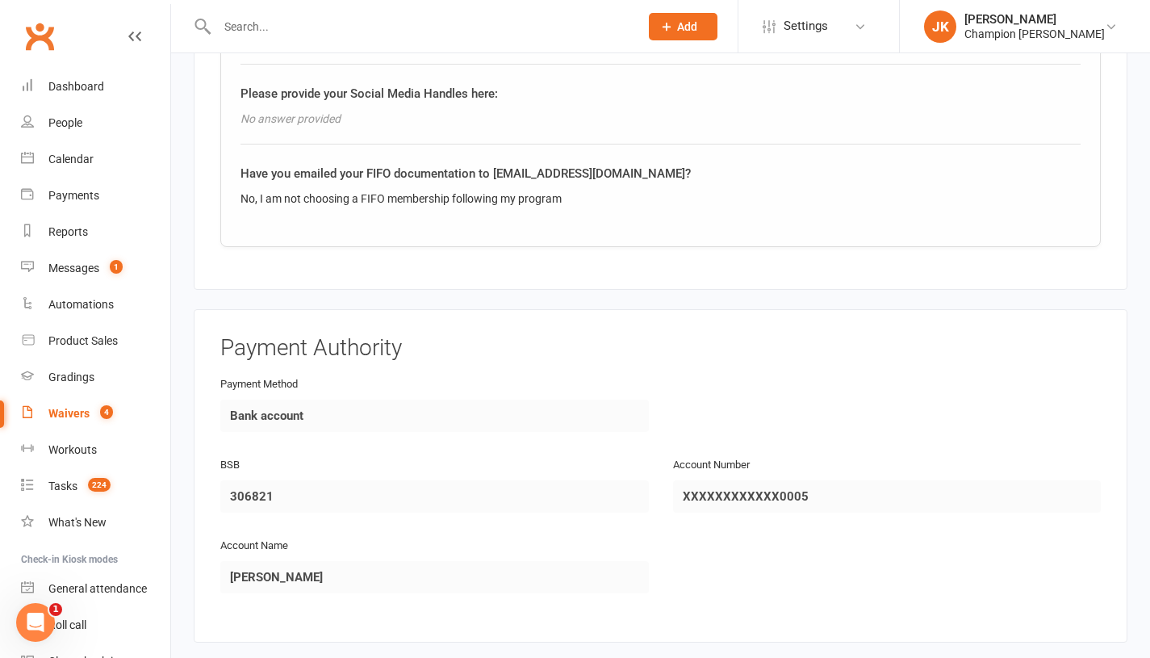
scroll to position [1747, 0]
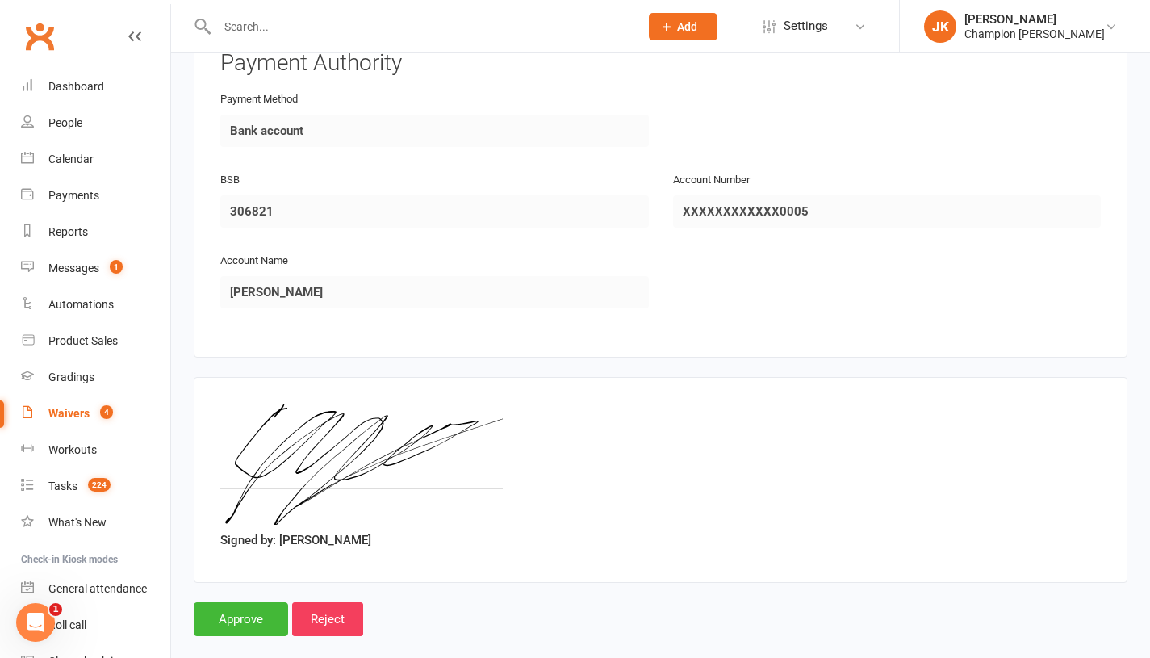
click at [242, 606] on input "Approve" at bounding box center [241, 619] width 94 height 34
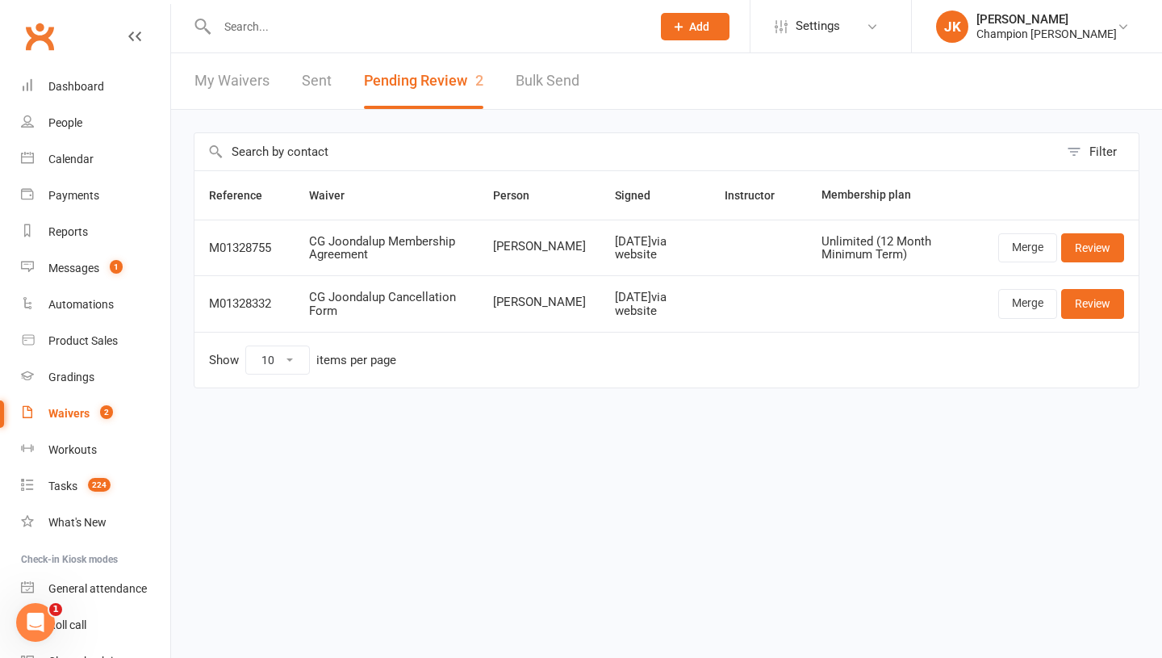
click at [395, 32] on input "text" at bounding box center [426, 26] width 428 height 23
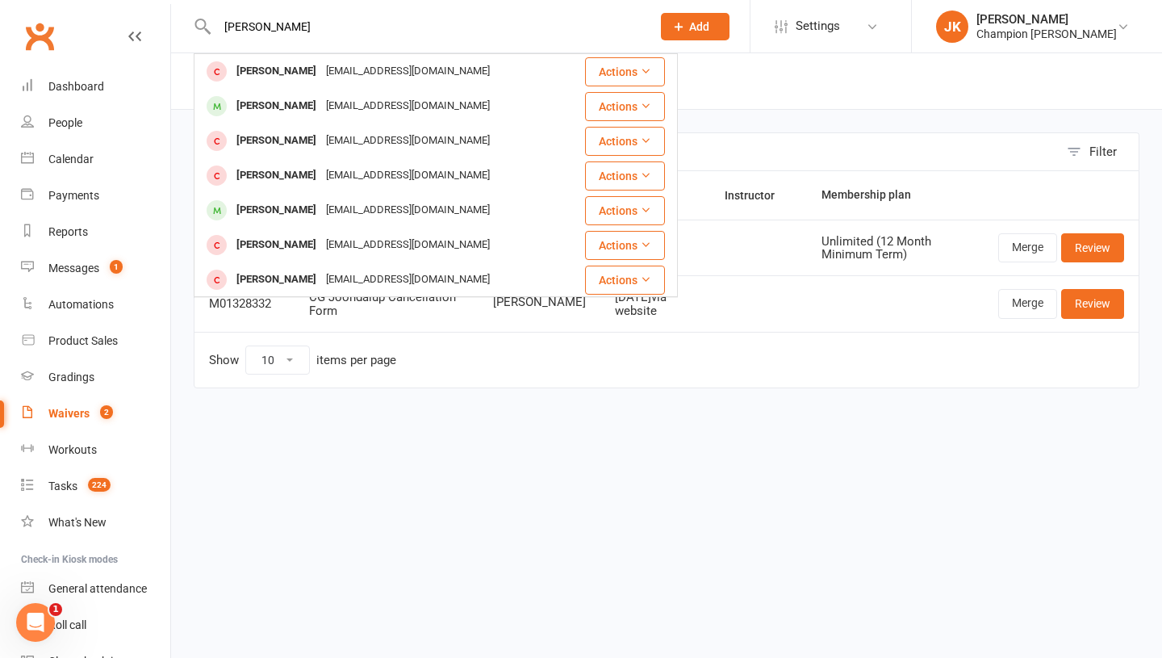
type input "liam"
click at [296, 96] on div "Liam Morley" at bounding box center [277, 105] width 90 height 23
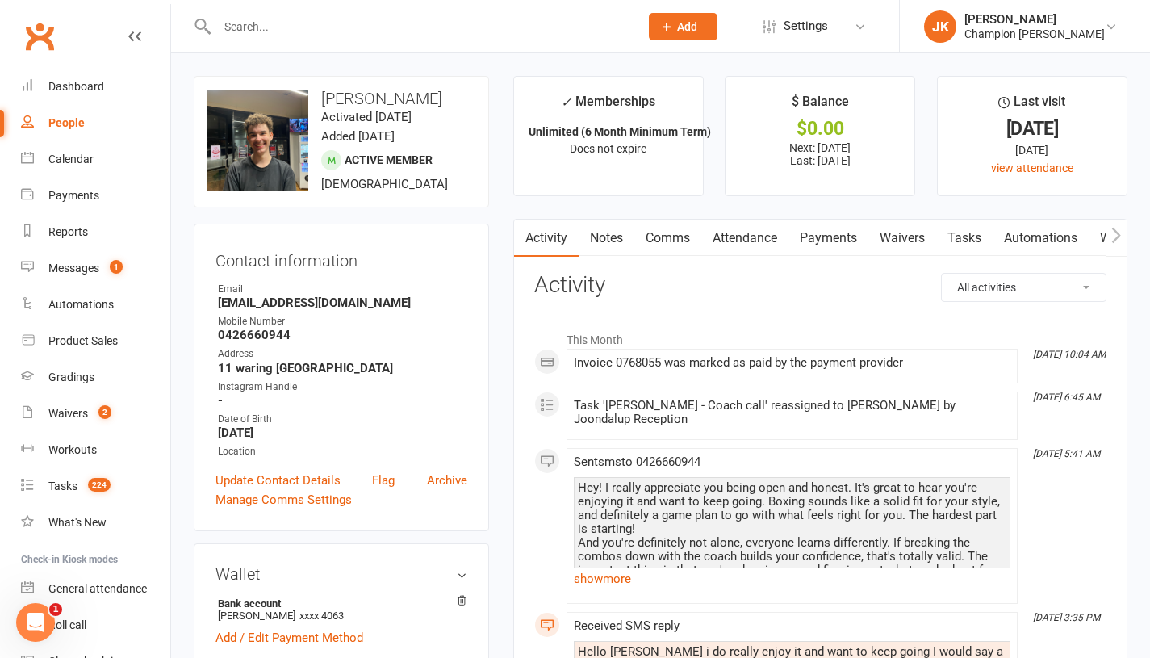
click at [285, 33] on input "text" at bounding box center [420, 26] width 416 height 23
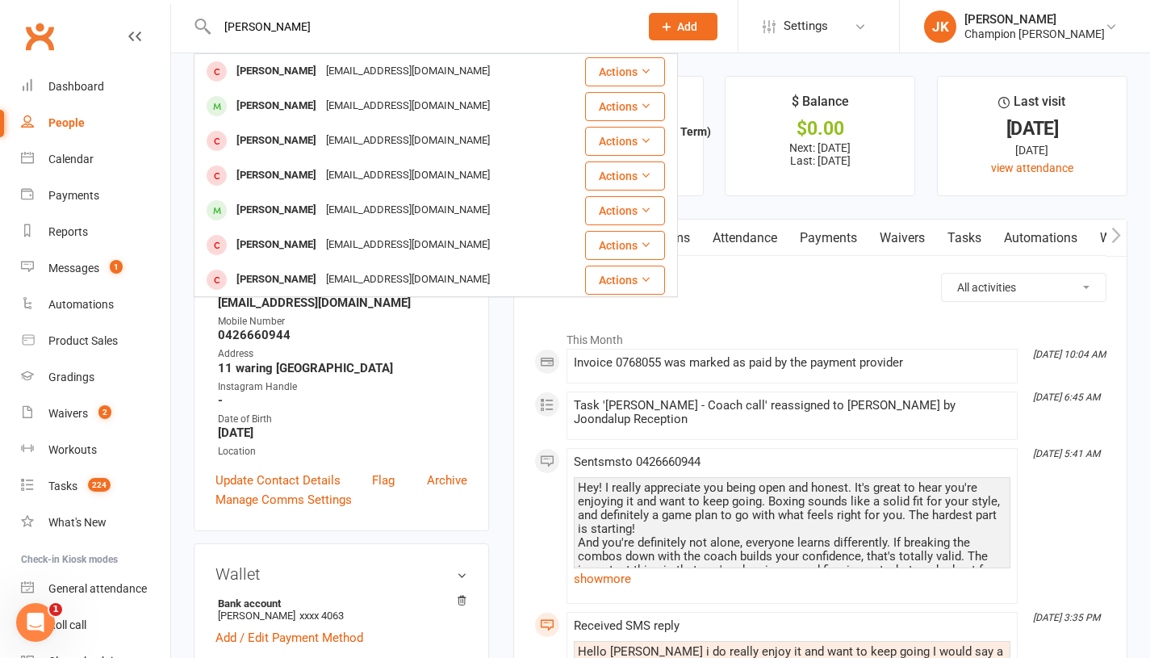
type input "[PERSON_NAME]"
click at [262, 212] on div "[PERSON_NAME]" at bounding box center [277, 210] width 90 height 23
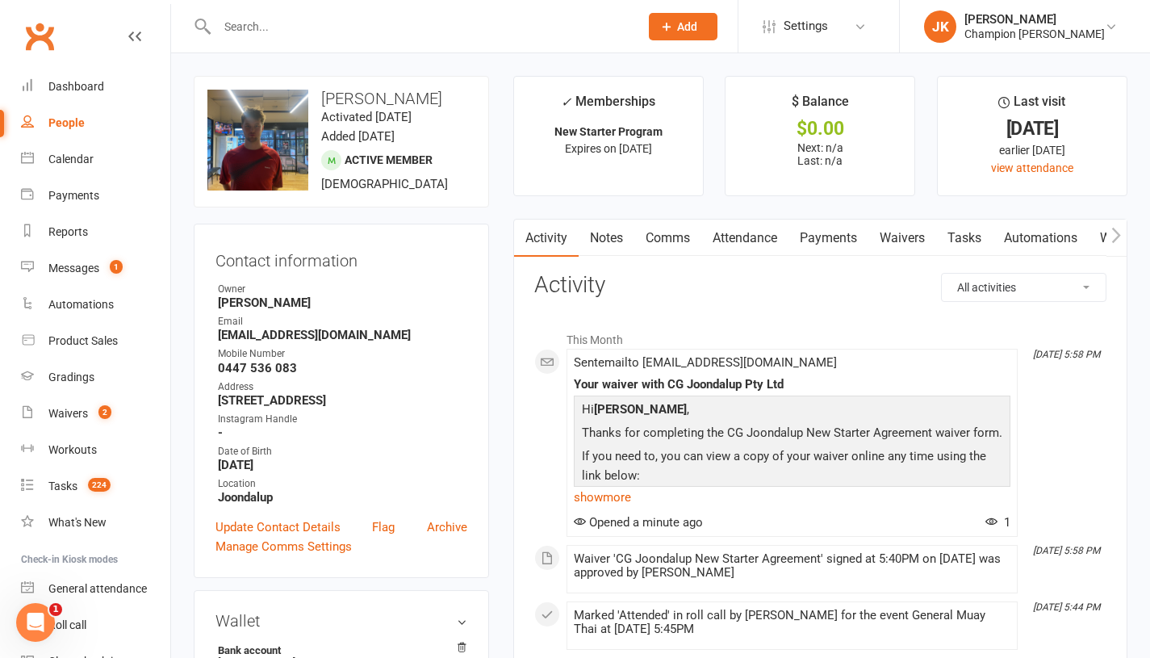
click at [695, 227] on link "Comms" at bounding box center [667, 238] width 67 height 37
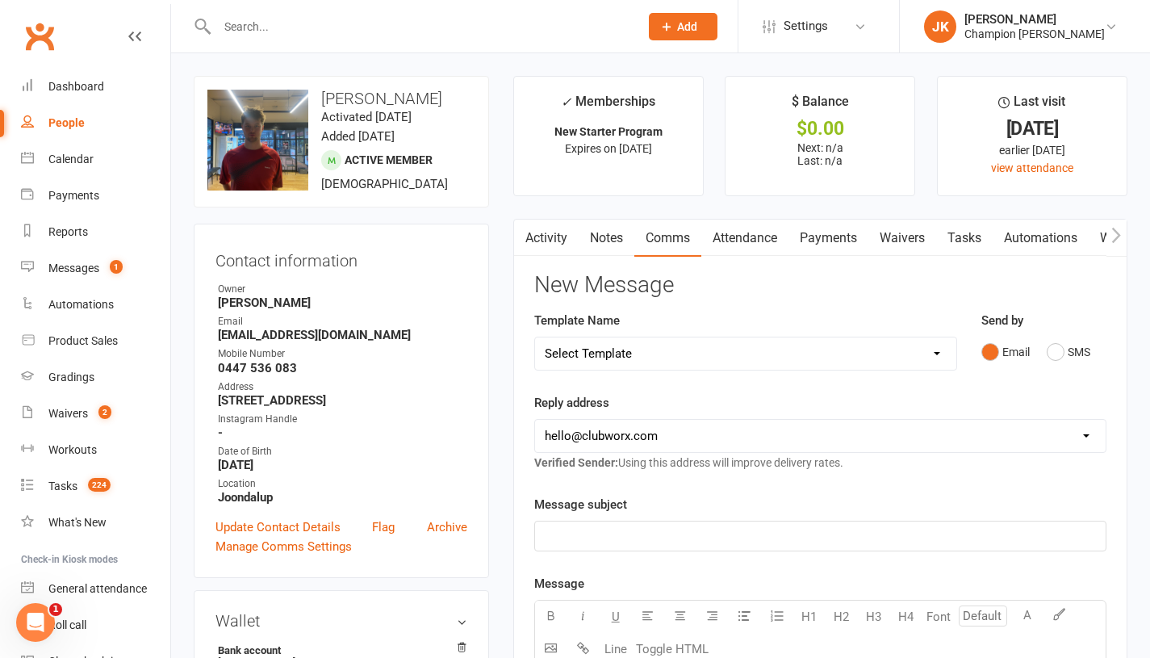
click at [806, 353] on select "Select Template [Email] Goal Setting Template [SMS] 14 days absence [Email] 202…" at bounding box center [745, 353] width 421 height 32
select select "14"
click at [535, 337] on select "Select Template [Email] Goal Setting Template [SMS] 14 days absence [Email] 202…" at bounding box center [745, 353] width 421 height 32
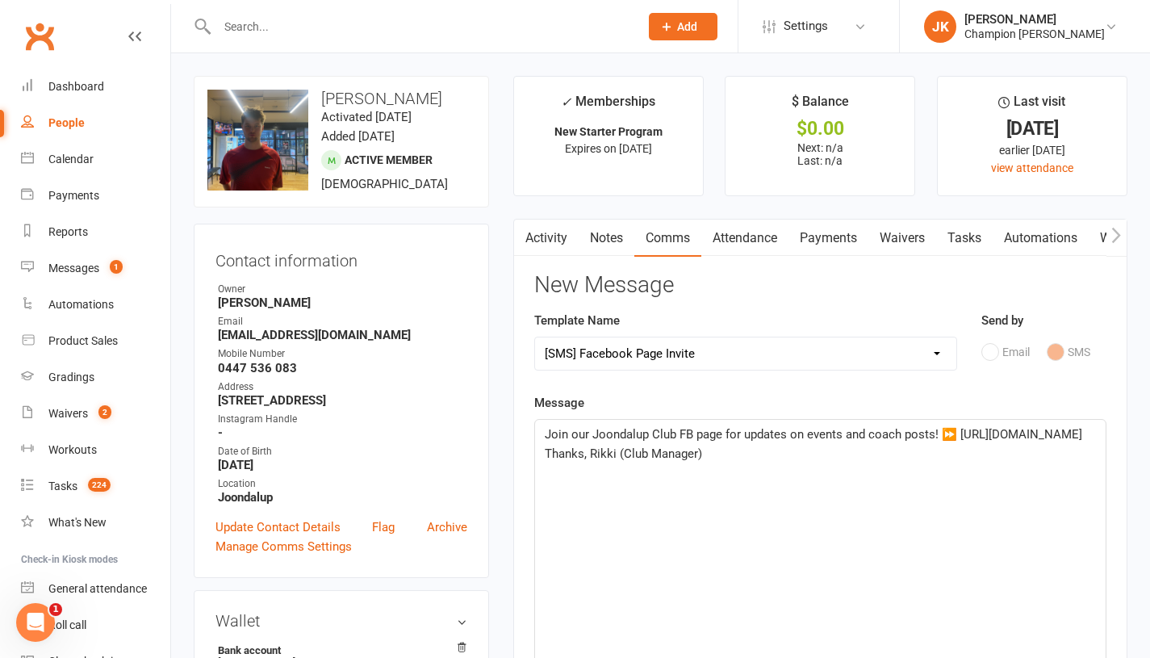
click at [898, 442] on p "Join our Joondalup Club FB page for updates on events and coach posts! ⏩ https:…" at bounding box center [820, 444] width 551 height 39
click at [1012, 445] on p "Join our Joondalup Club FB page for updates on events and coach posts! ⏩ https:…" at bounding box center [820, 444] width 551 height 39
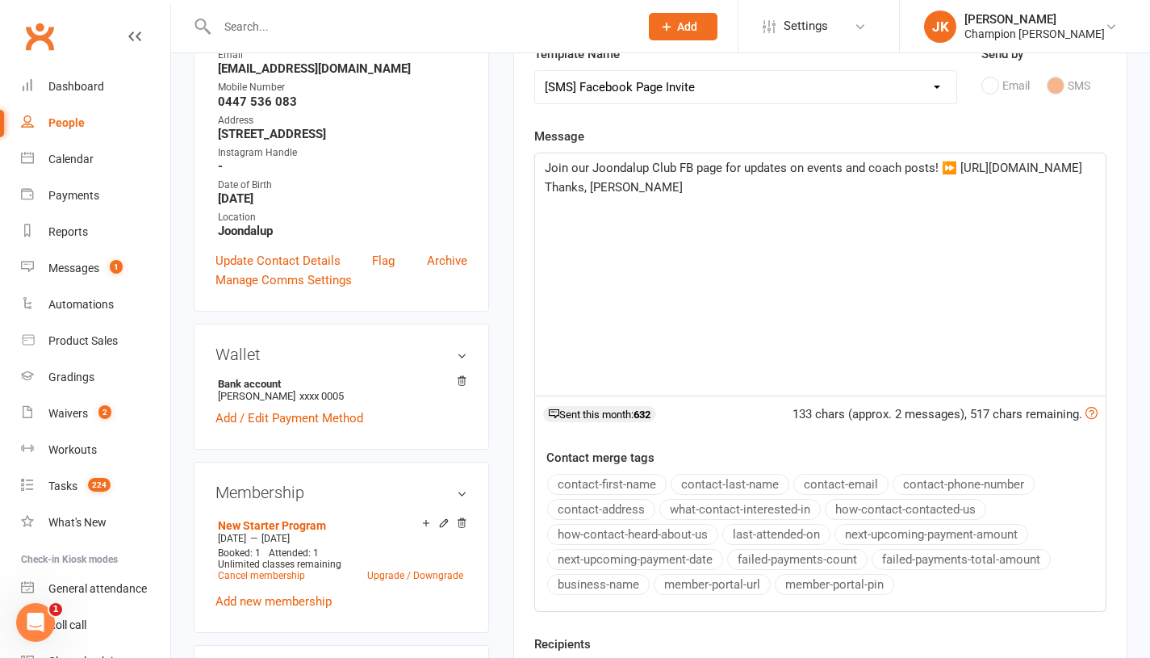
scroll to position [476, 0]
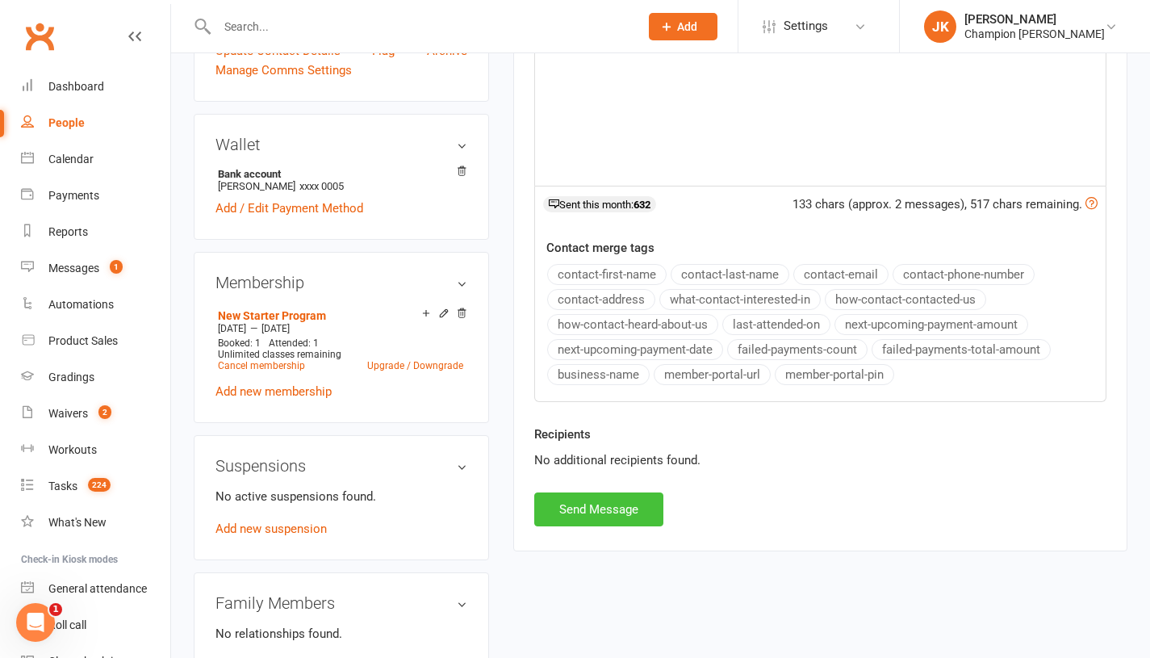
click at [621, 503] on button "Send Message" at bounding box center [598, 509] width 129 height 34
select select
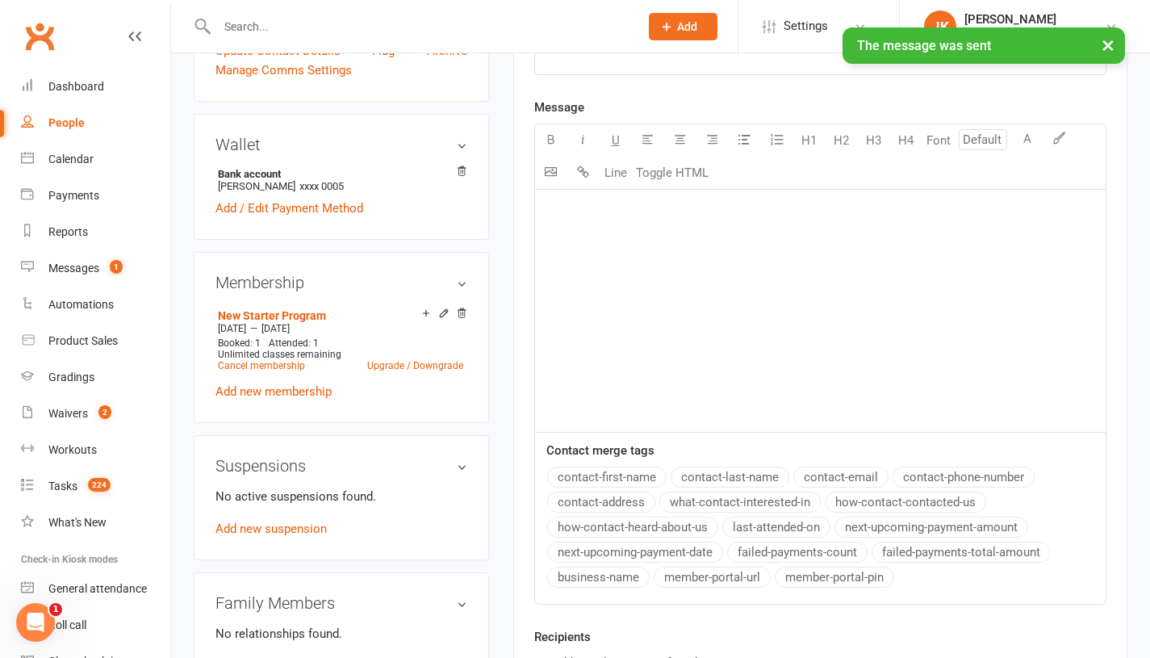
scroll to position [0, 0]
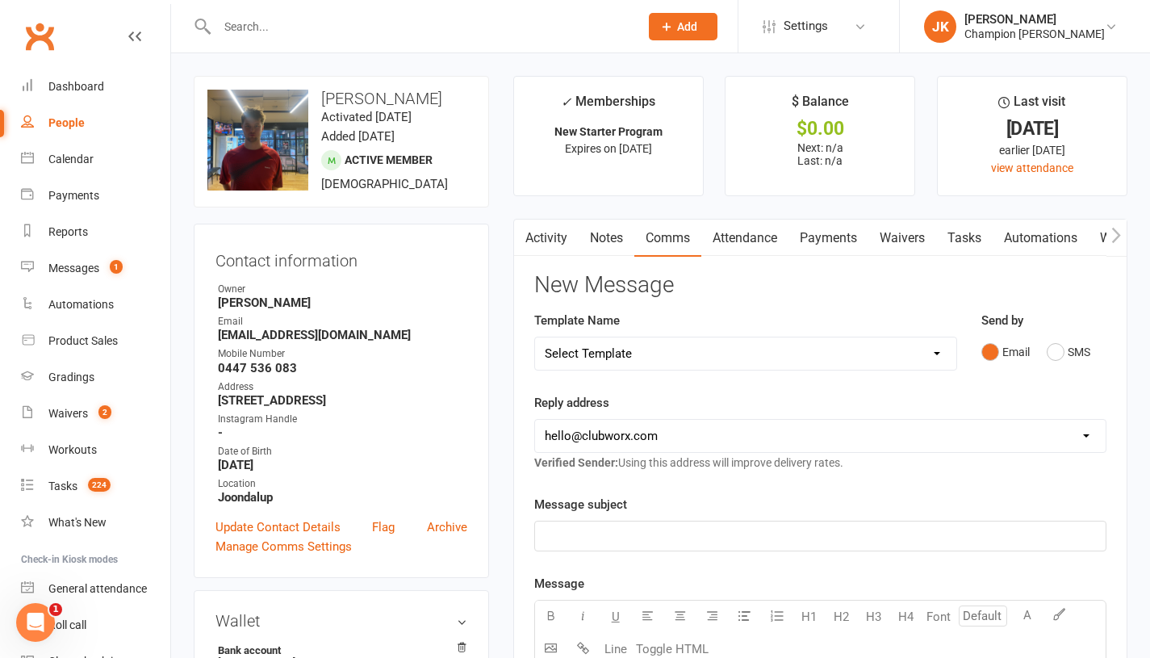
click at [298, 27] on input "text" at bounding box center [420, 26] width 416 height 23
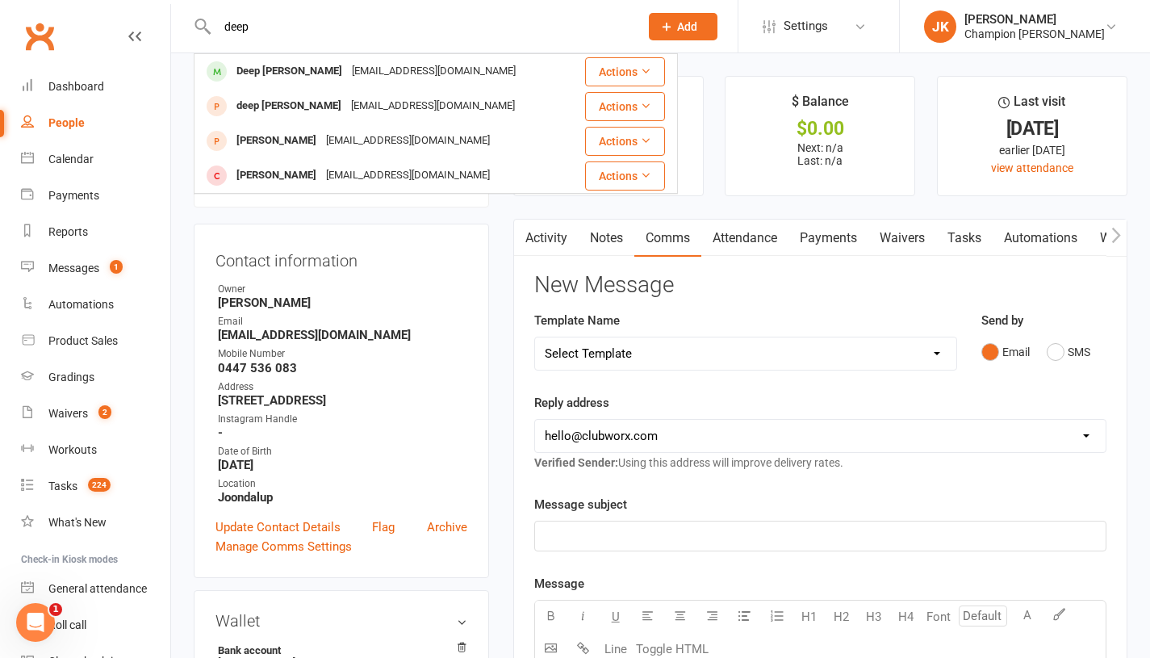
type input "deep"
click at [274, 86] on div "Deep Prajapati deepprjpt2004@gmail.com" at bounding box center [383, 71] width 376 height 33
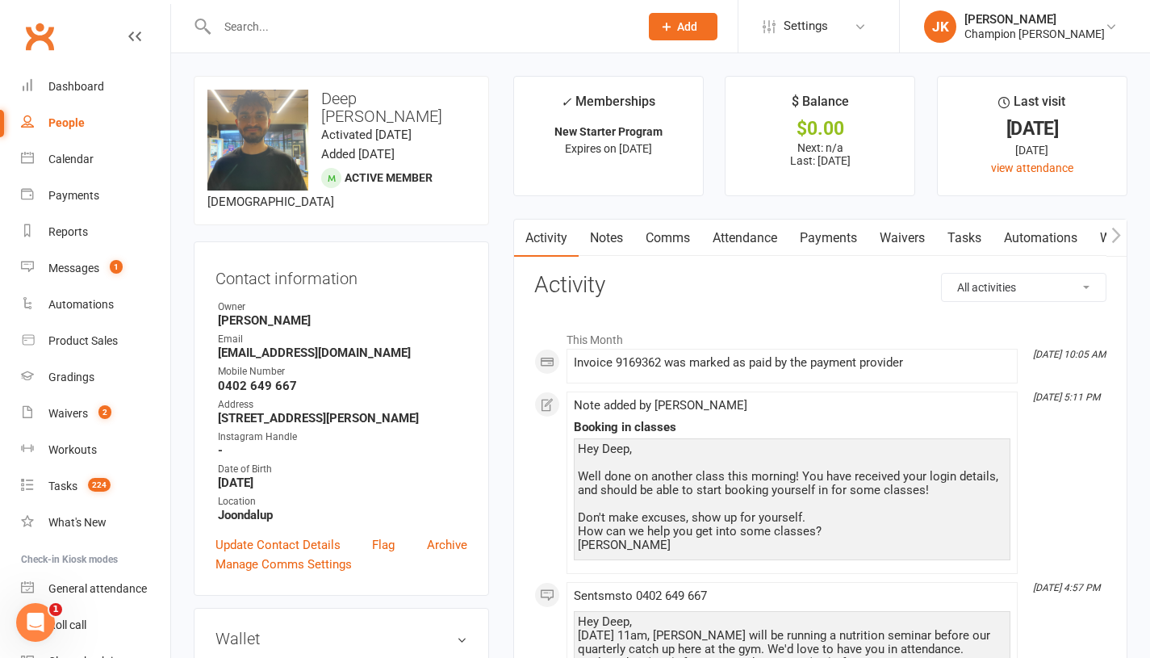
click at [742, 238] on link "Attendance" at bounding box center [744, 238] width 87 height 37
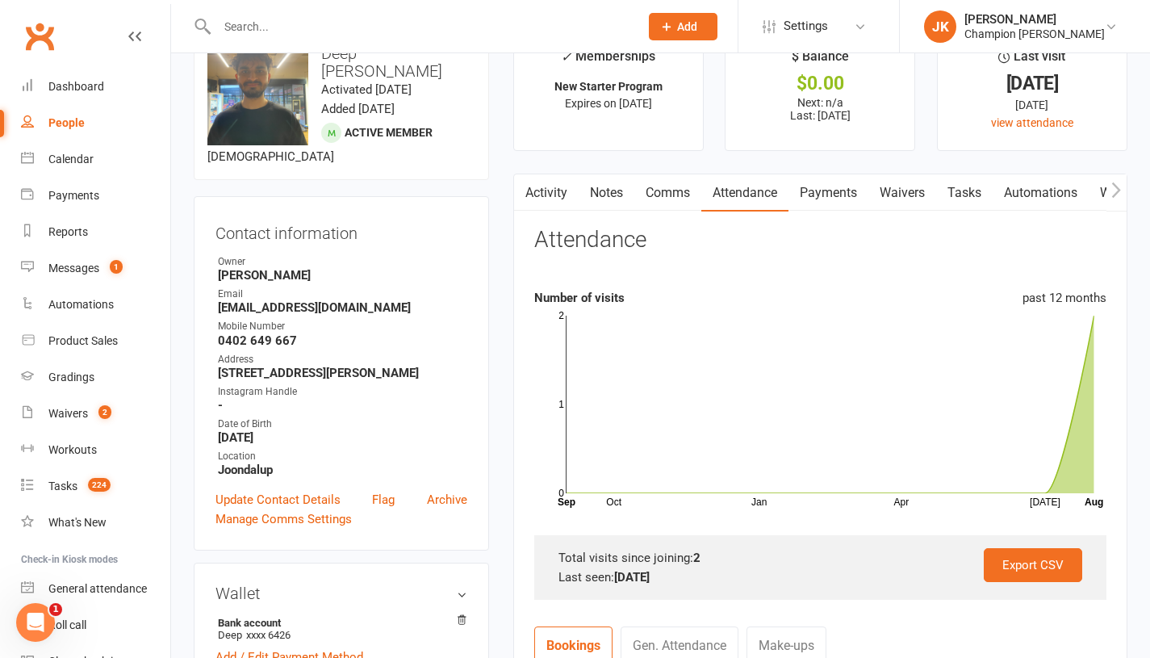
scroll to position [34, 0]
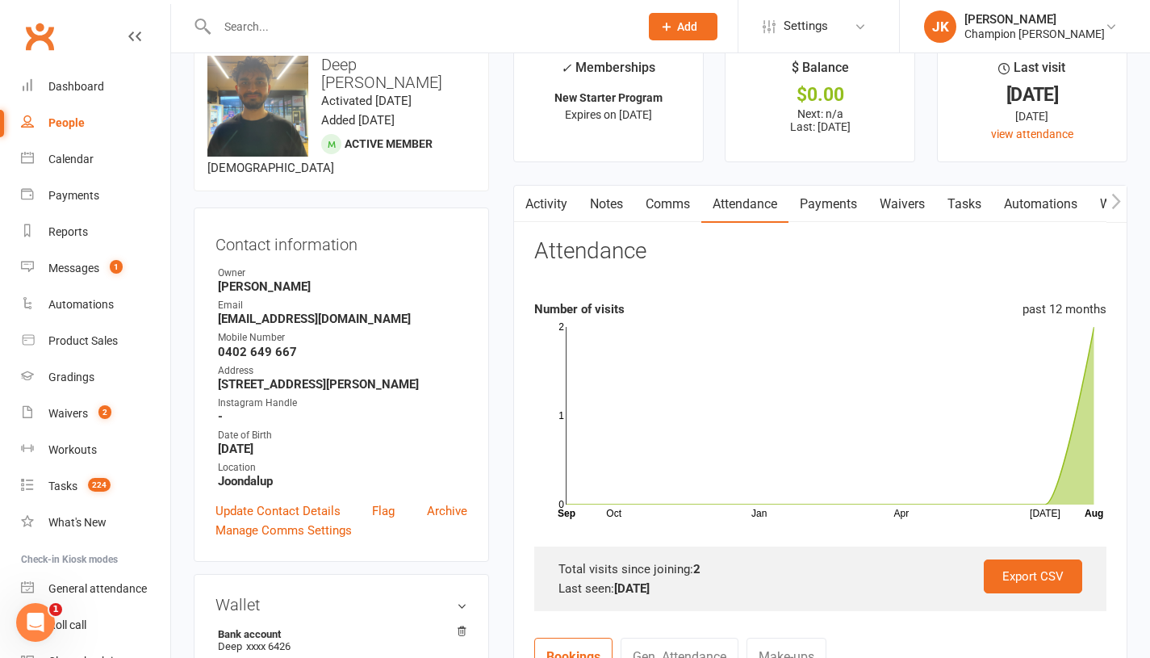
click at [655, 207] on link "Comms" at bounding box center [667, 204] width 67 height 37
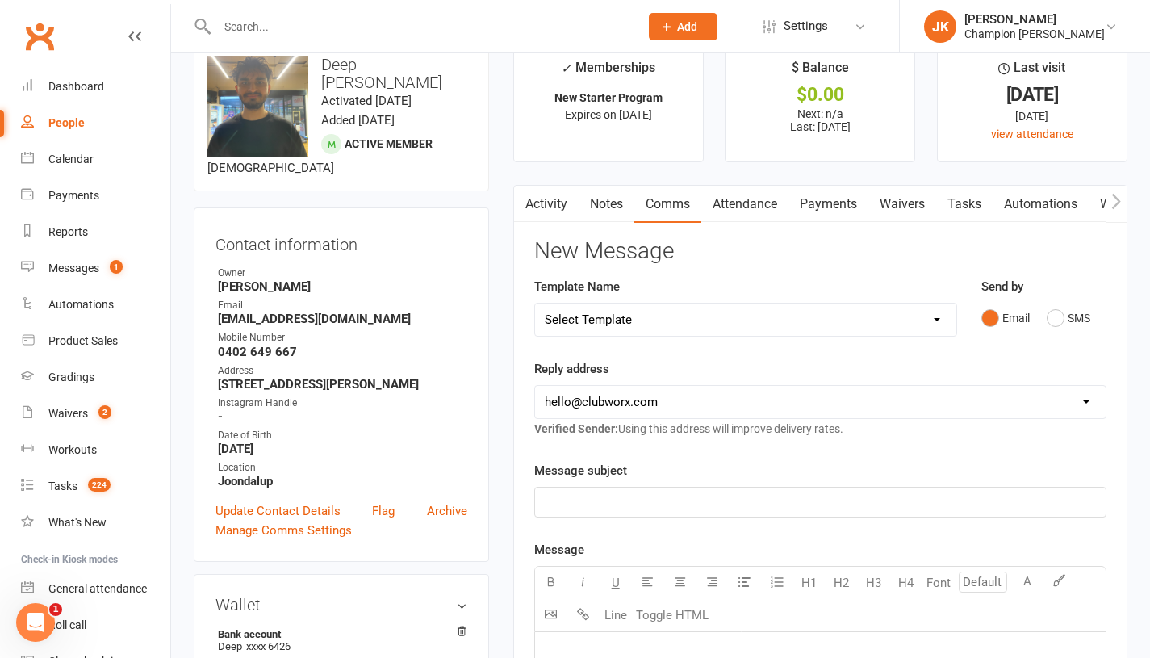
click at [743, 320] on select "Select Template [Email] Goal Setting Template [SMS] 14 days absence [Email] 202…" at bounding box center [745, 319] width 421 height 32
click at [741, 319] on select "Select Template [Email] Goal Setting Template [SMS] 14 days absence [Email] 202…" at bounding box center [745, 319] width 421 height 32
click at [1049, 316] on button "SMS" at bounding box center [1069, 318] width 44 height 31
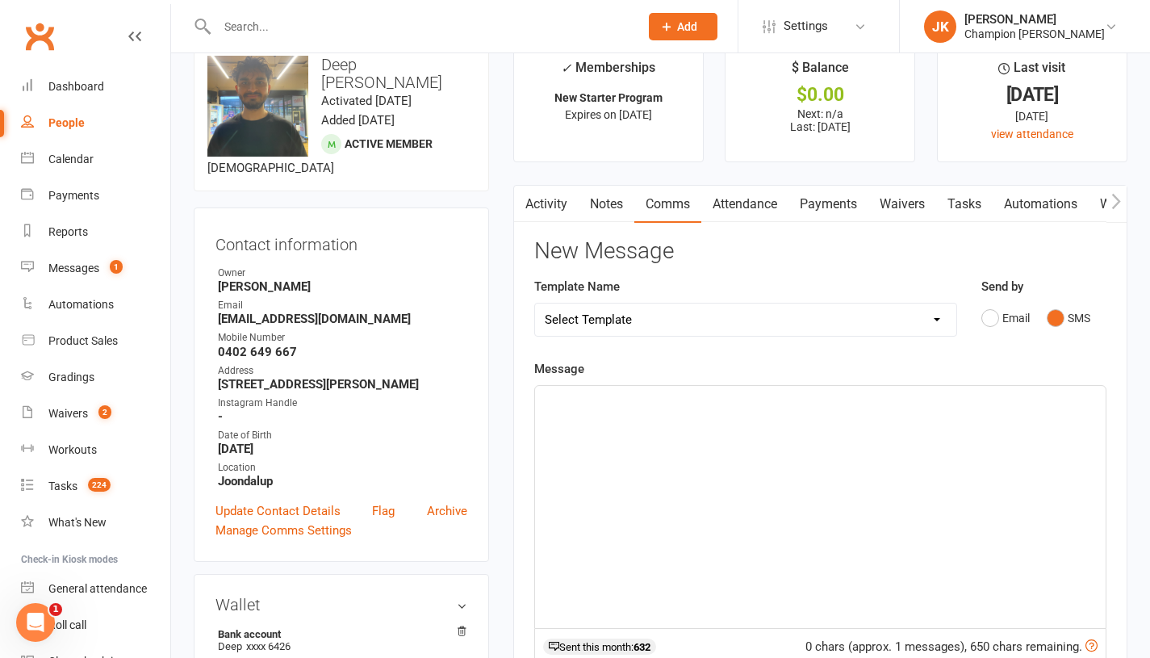
click at [964, 425] on div "﻿" at bounding box center [820, 507] width 571 height 242
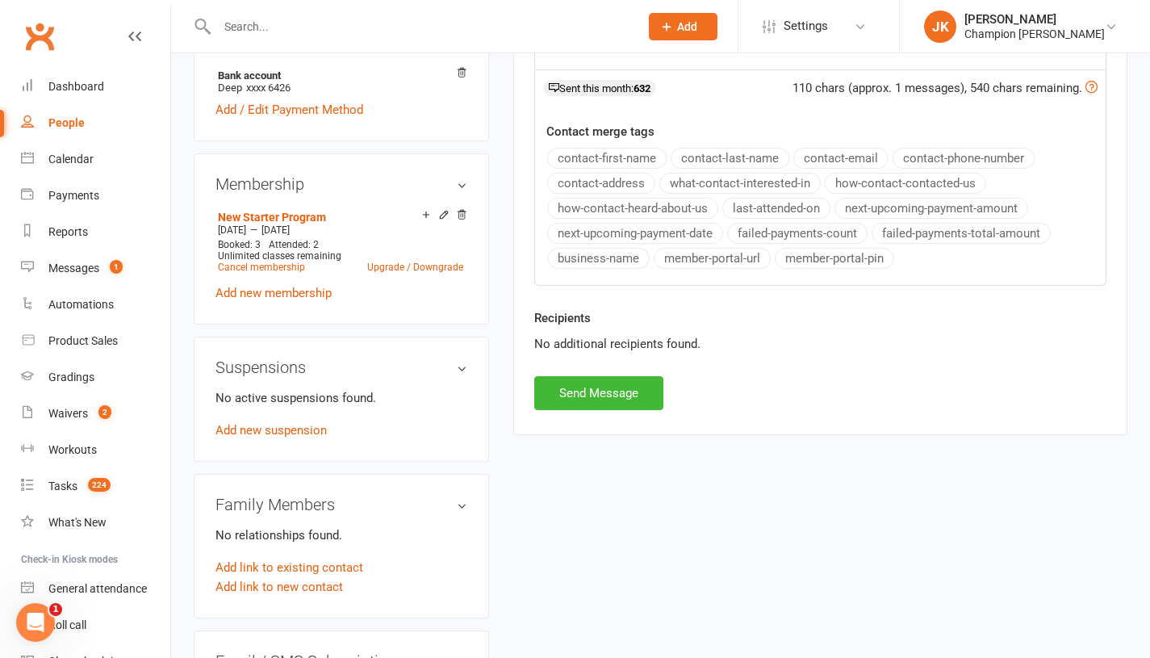
scroll to position [630, 0]
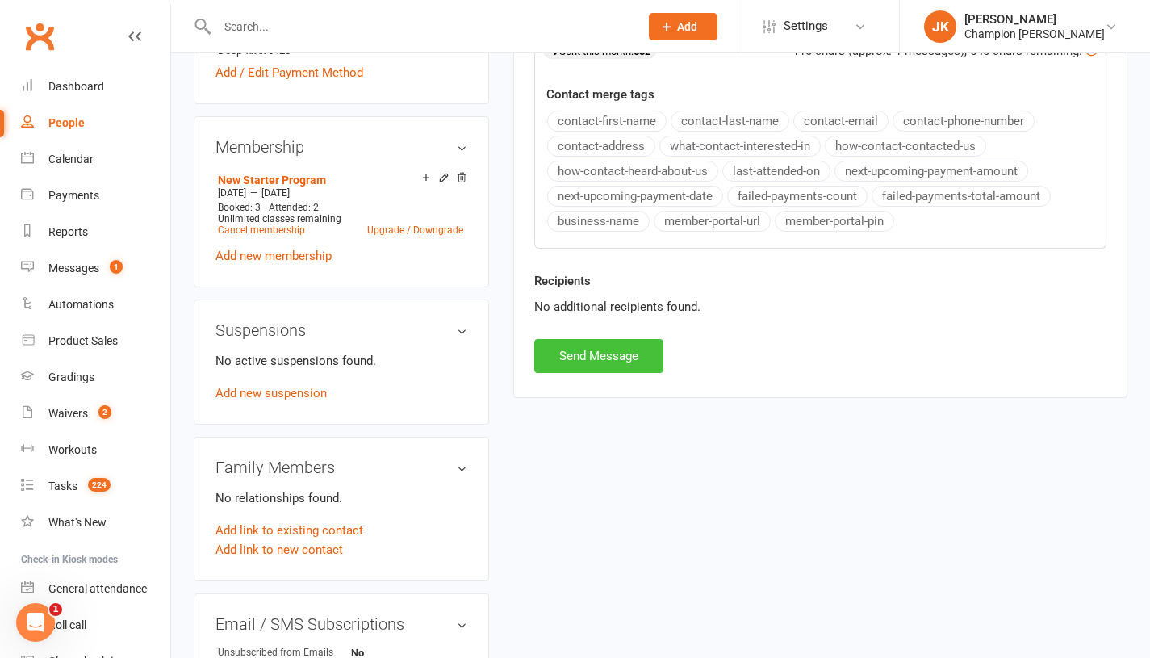
click at [621, 358] on button "Send Message" at bounding box center [598, 356] width 129 height 34
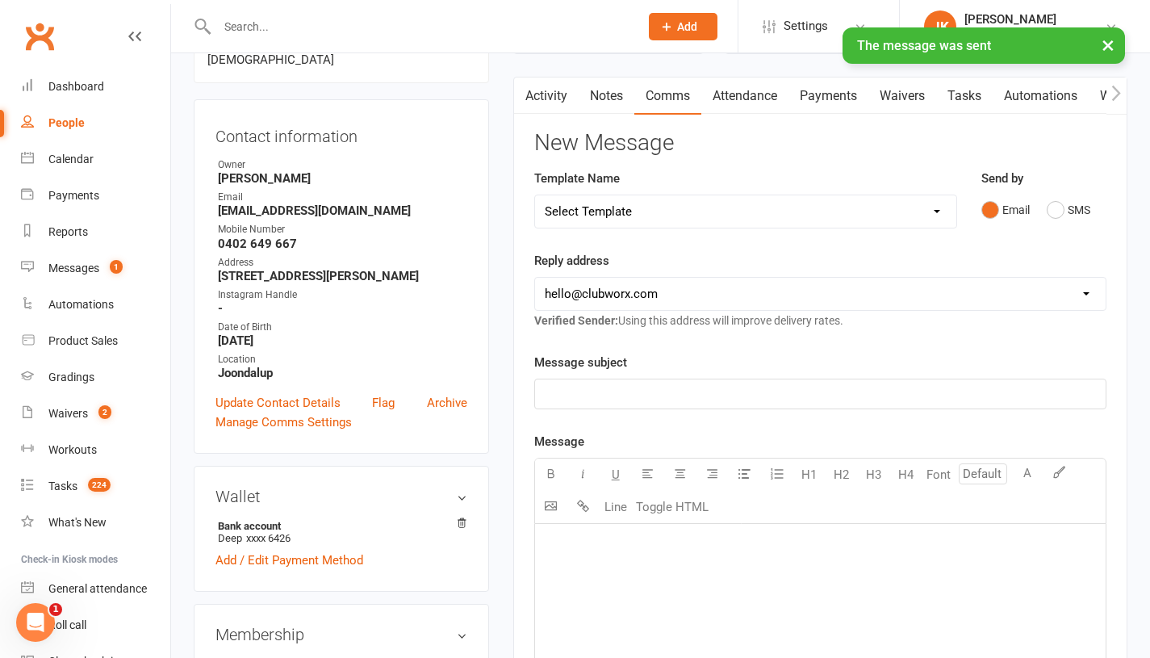
scroll to position [68, 0]
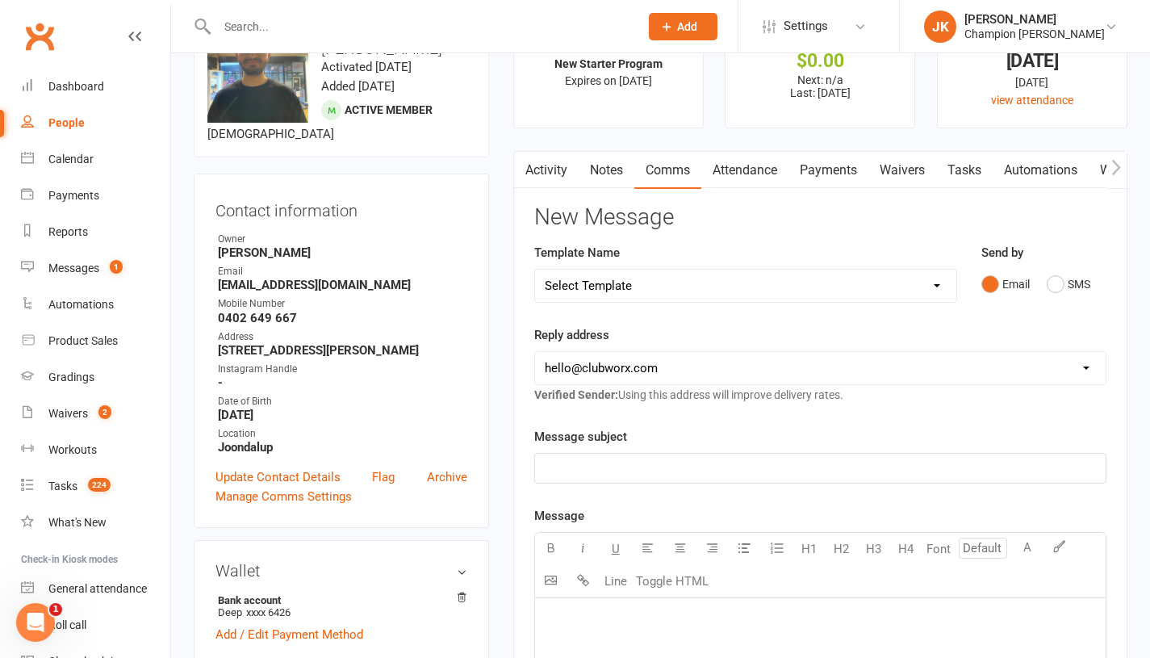
click at [355, 31] on input "text" at bounding box center [420, 26] width 416 height 23
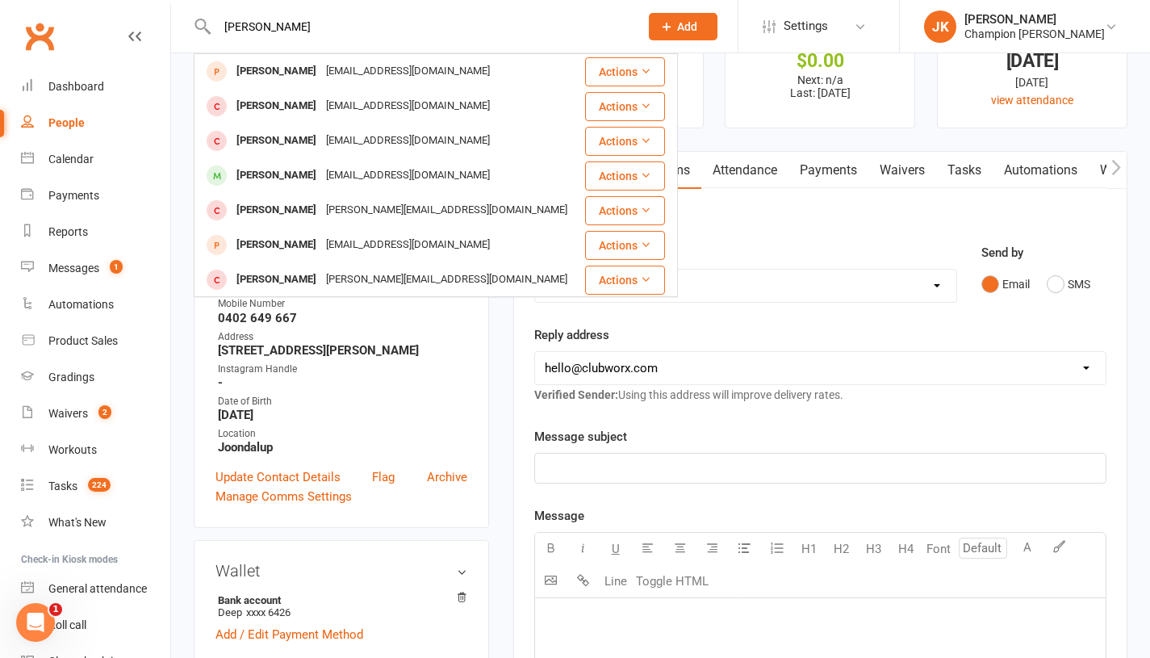
type input "shaun"
click at [290, 161] on div "Shaun Garlett garlett123@hotmail.com" at bounding box center [388, 175] width 387 height 33
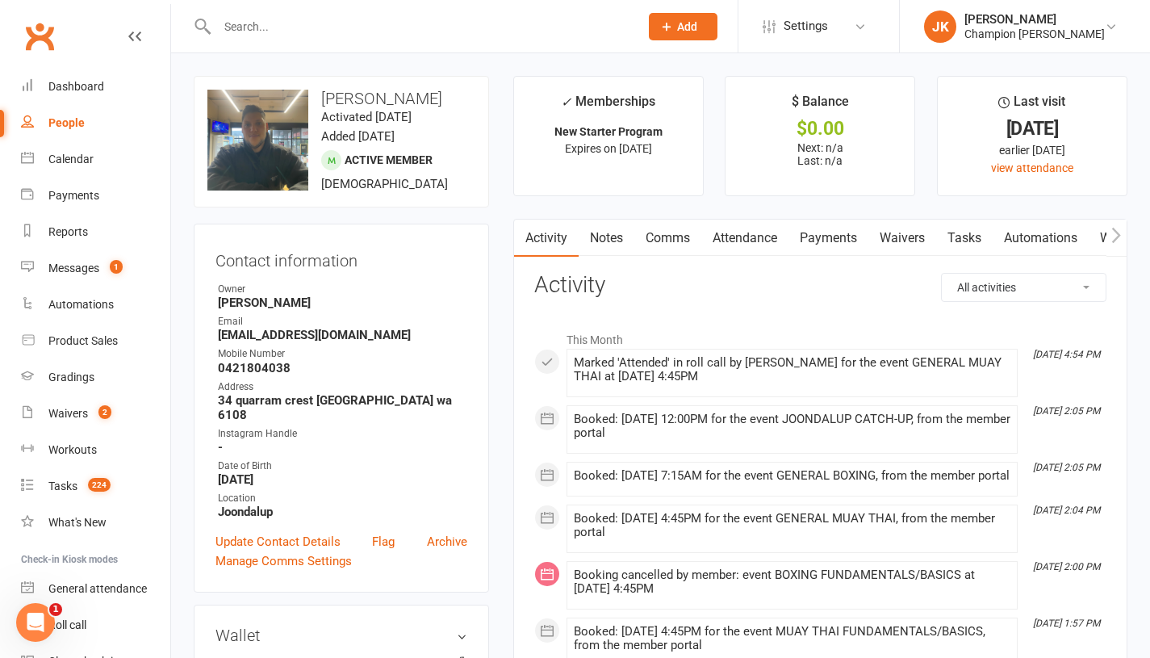
click at [726, 241] on link "Attendance" at bounding box center [744, 238] width 87 height 37
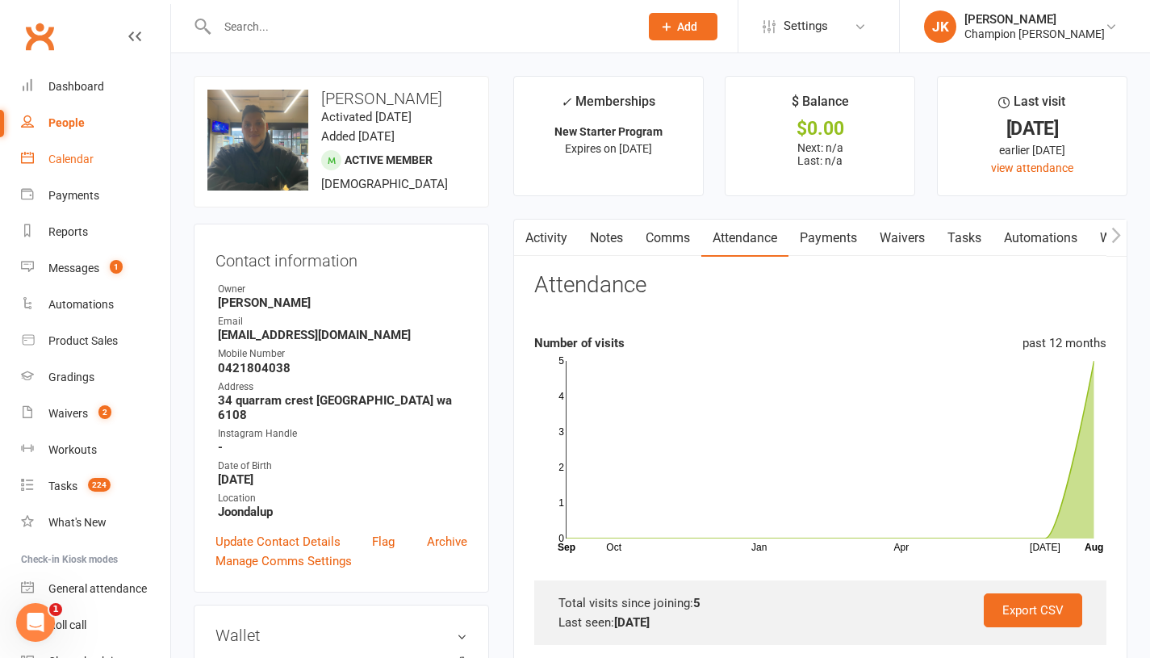
click at [115, 162] on link "Calendar" at bounding box center [95, 159] width 149 height 36
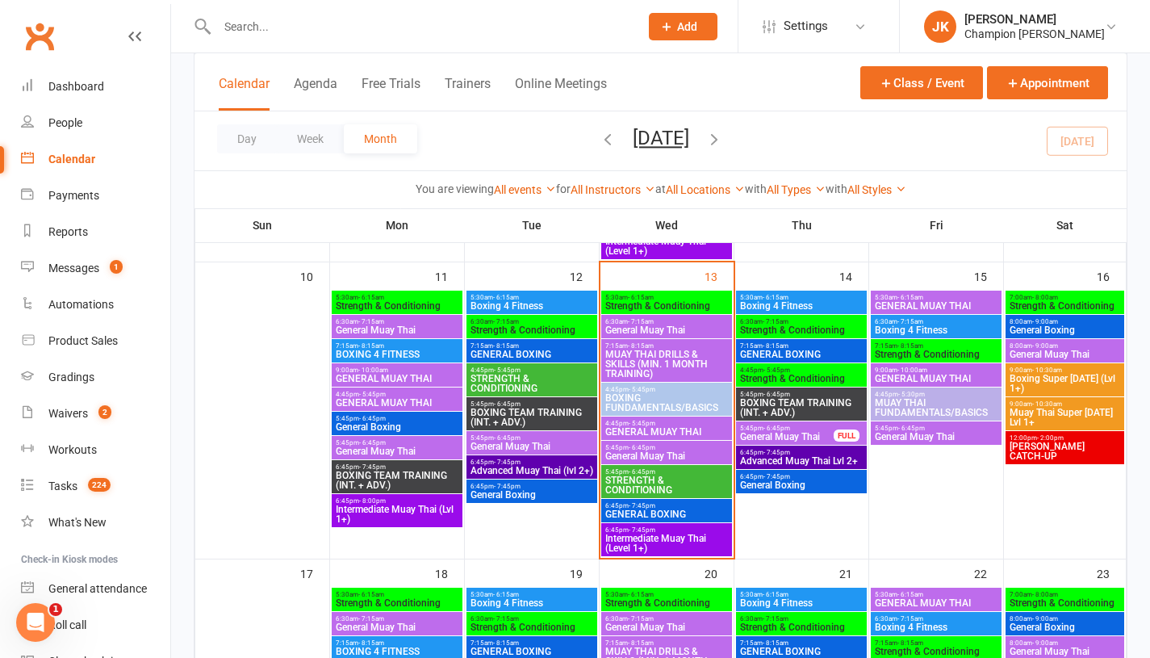
scroll to position [637, 0]
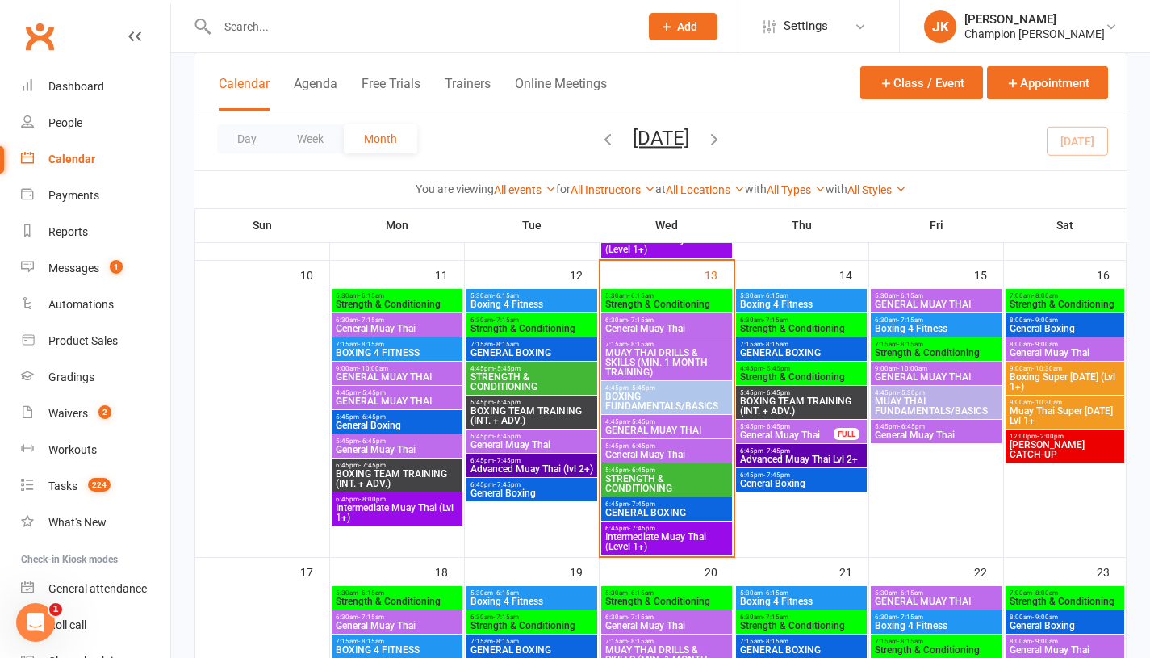
click at [1039, 447] on span "JOONDALUP CATCH-UP" at bounding box center [1065, 449] width 112 height 19
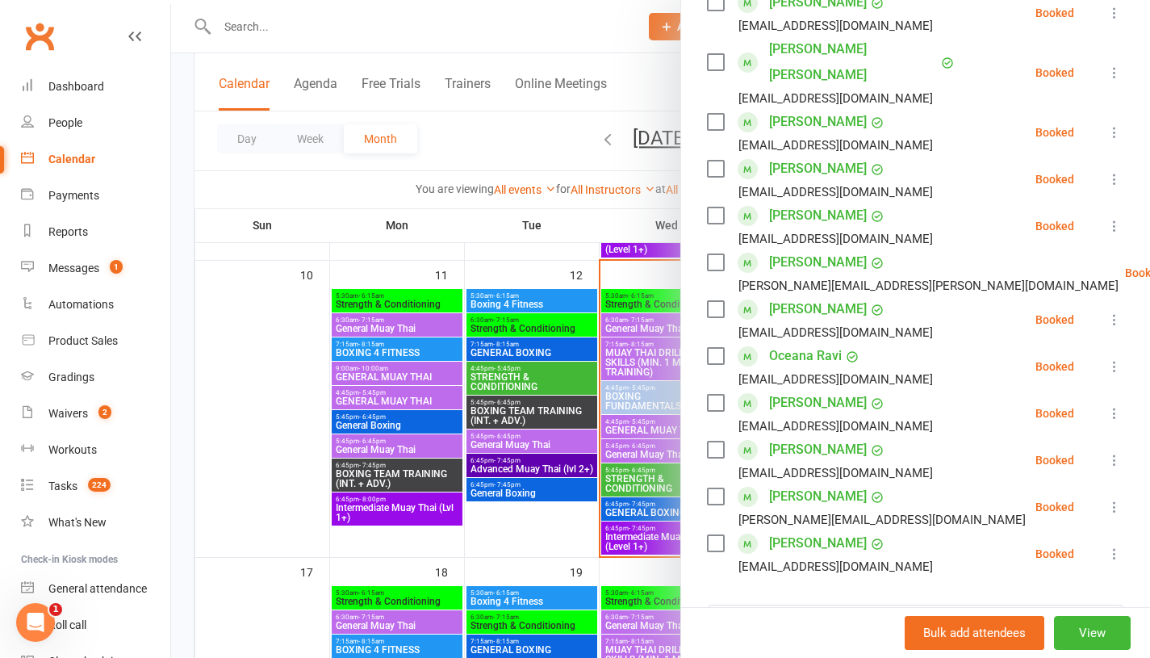
scroll to position [499, 0]
click at [247, 335] on div at bounding box center [660, 329] width 979 height 658
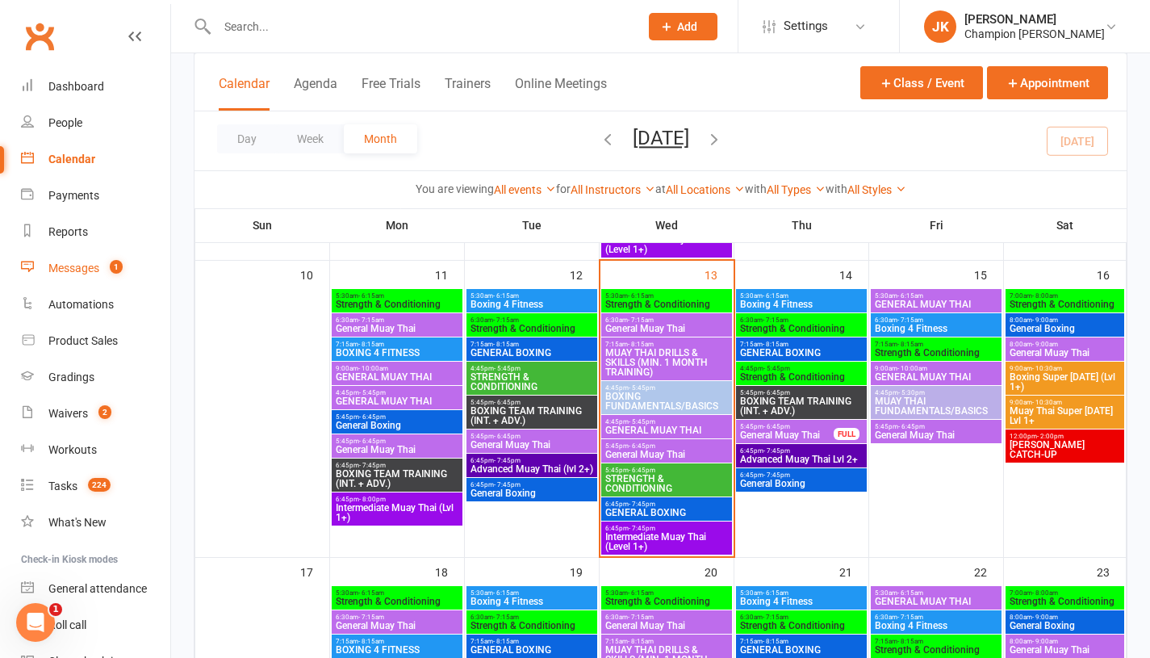
click at [82, 271] on div "Messages" at bounding box center [73, 268] width 51 height 13
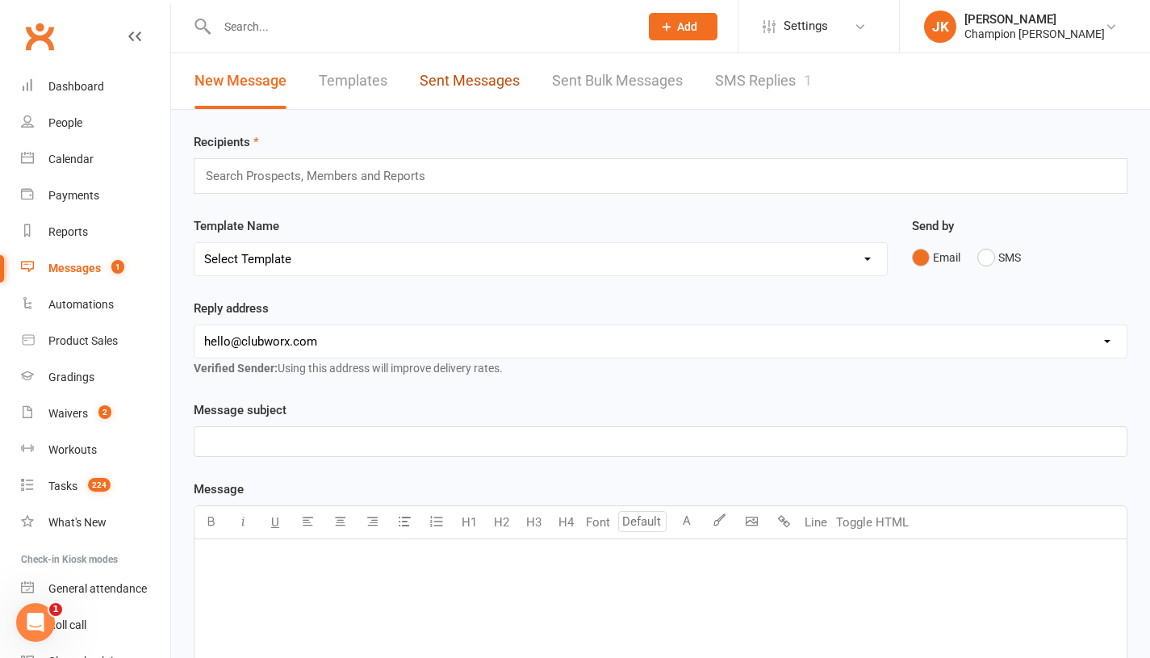
click at [471, 82] on link "Sent Messages" at bounding box center [470, 81] width 100 height 56
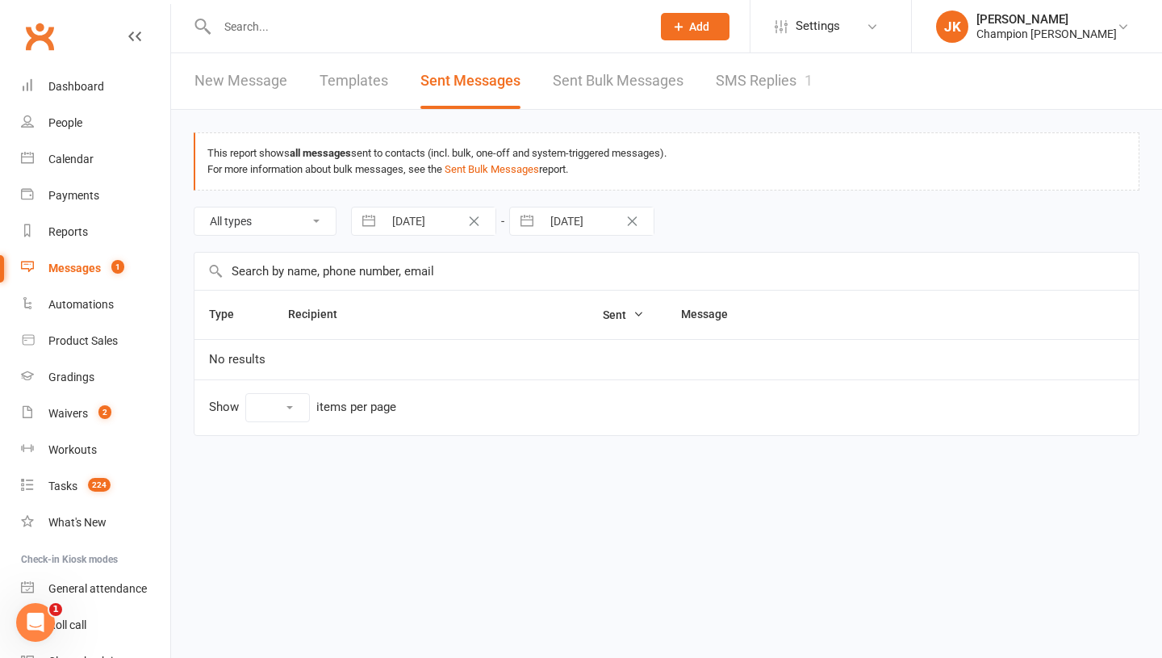
select select "10"
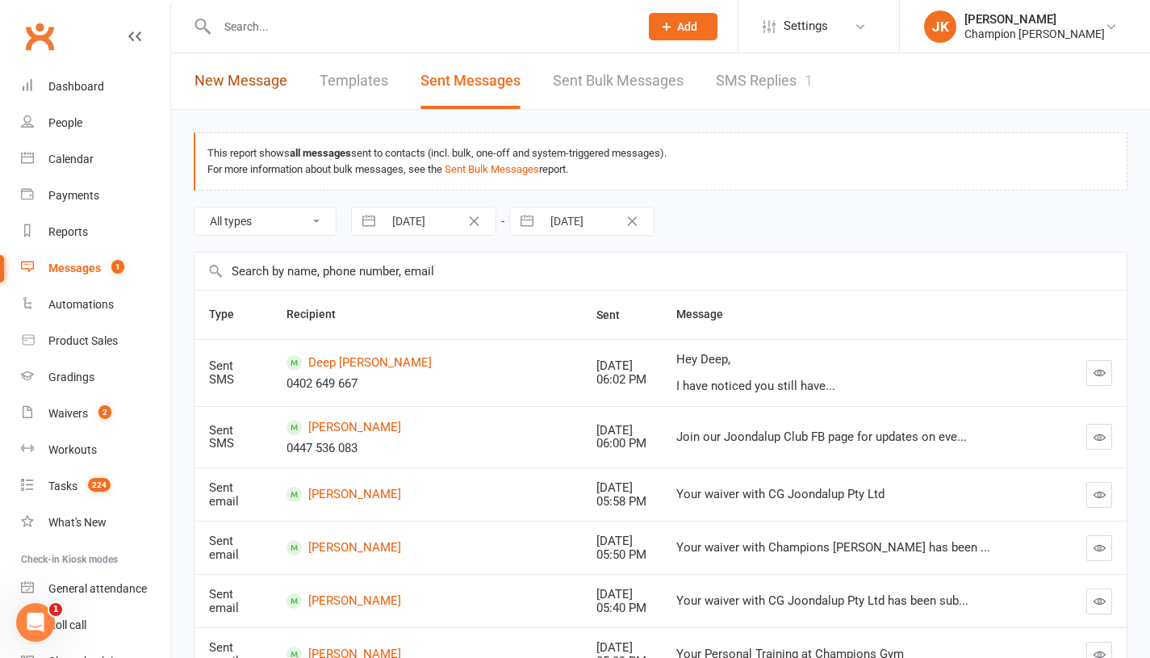
click at [252, 69] on link "New Message" at bounding box center [241, 81] width 93 height 56
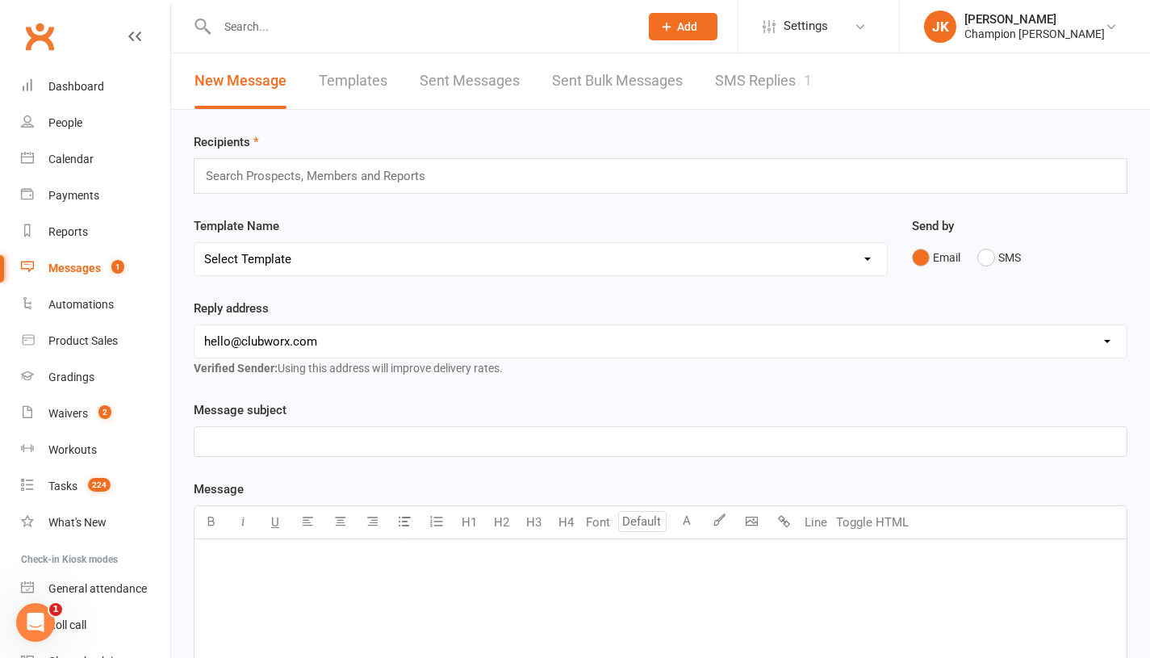
click at [294, 169] on input "text" at bounding box center [322, 175] width 236 height 21
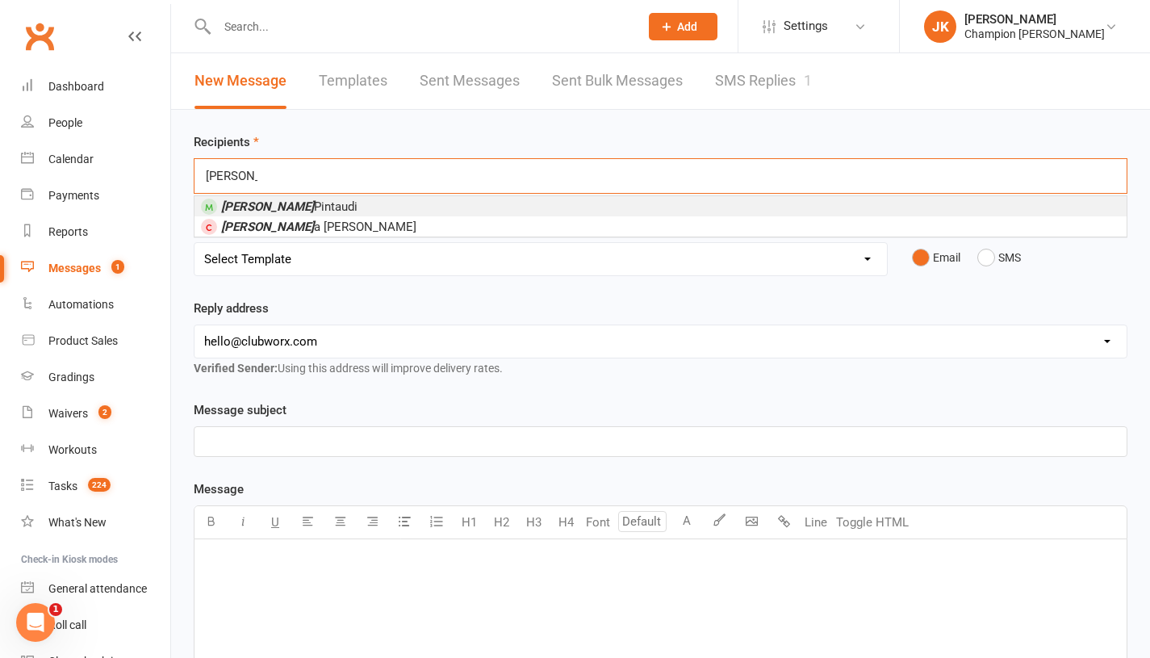
type input "julian"
click at [297, 199] on span "Julian Pintaudi" at bounding box center [279, 206] width 157 height 15
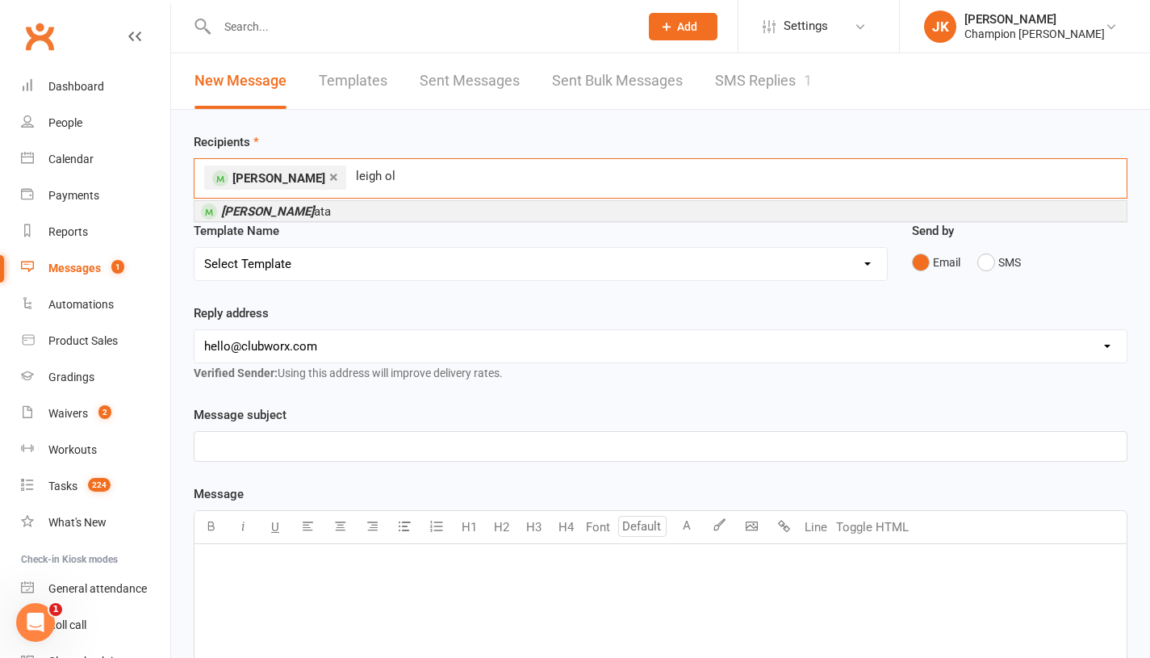
type input "leigh ol"
click at [278, 208] on span "Leigh Ol ata" at bounding box center [276, 211] width 110 height 15
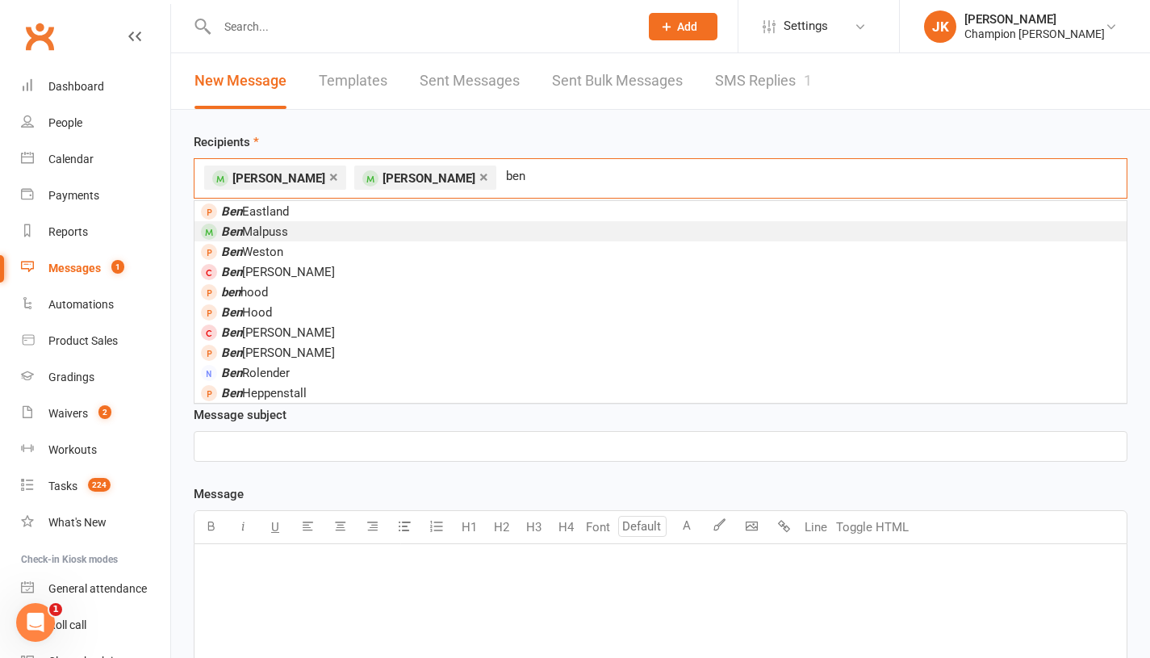
type input "ben"
click at [395, 224] on li "Ben Malpuss" at bounding box center [661, 231] width 932 height 20
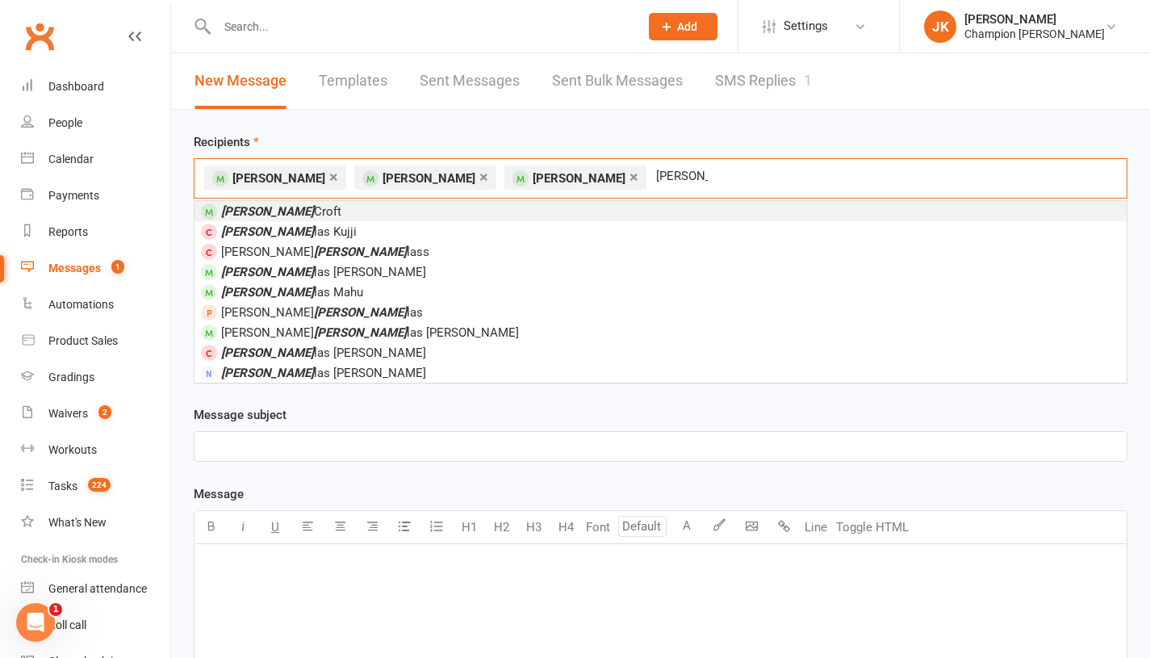
type input "doug"
click at [388, 211] on li "Doug Croft" at bounding box center [661, 211] width 932 height 20
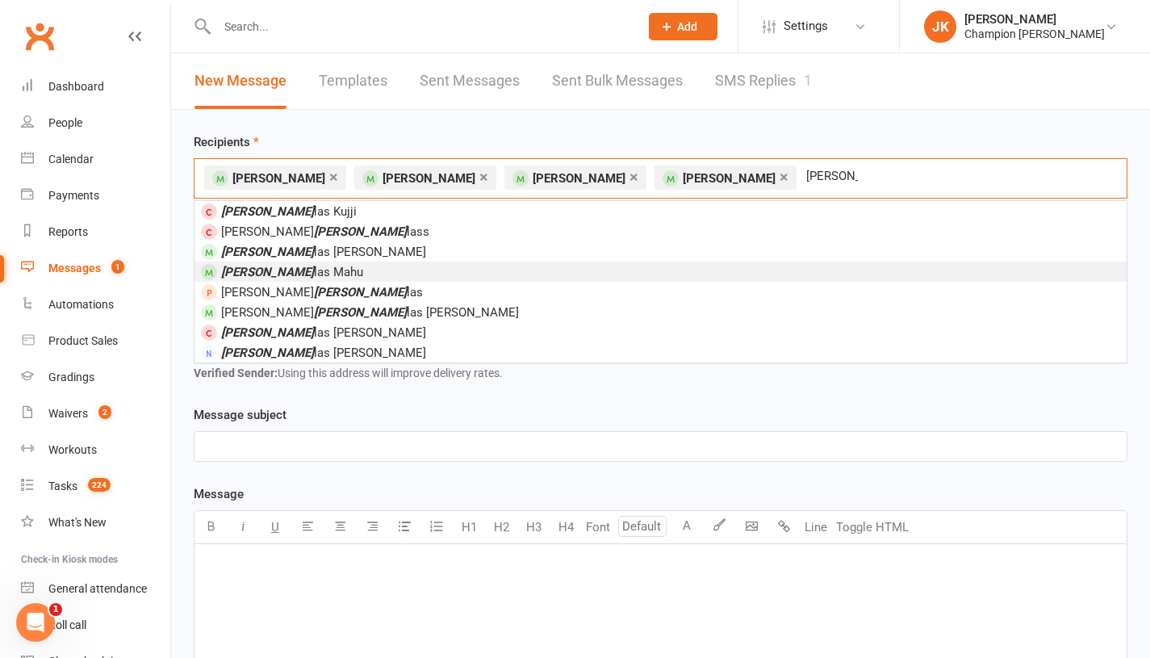
type input "doug"
click at [440, 266] on li "Doug las Mahu" at bounding box center [661, 272] width 932 height 20
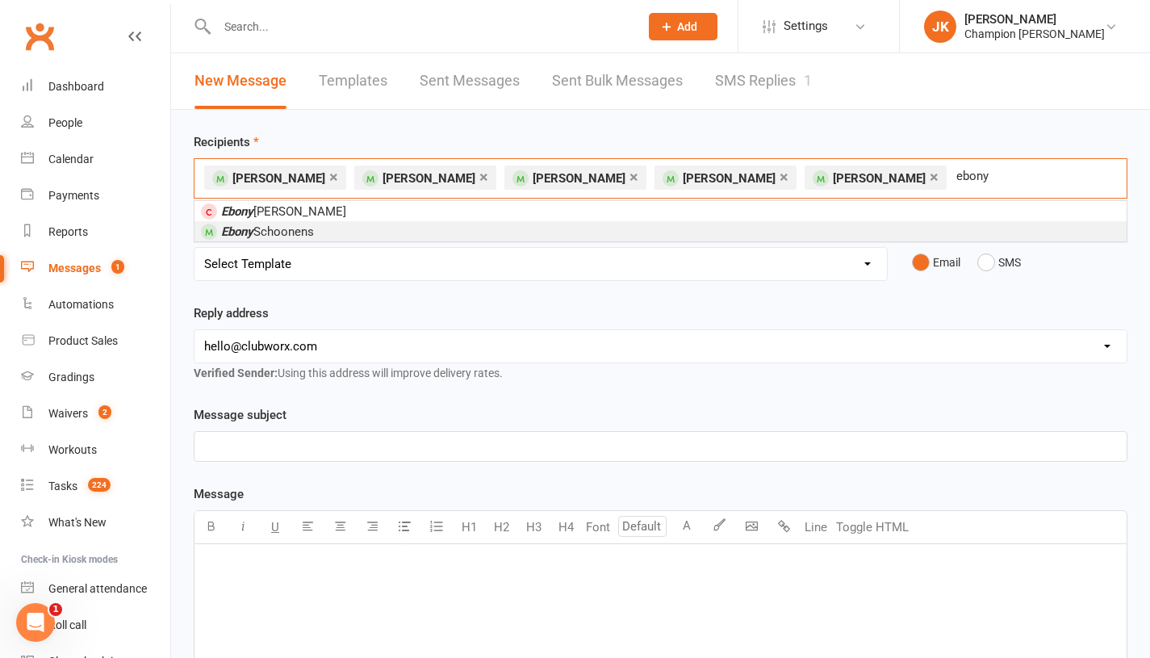
type input "ebony"
click at [427, 225] on li "Ebony Schoonens" at bounding box center [661, 231] width 932 height 20
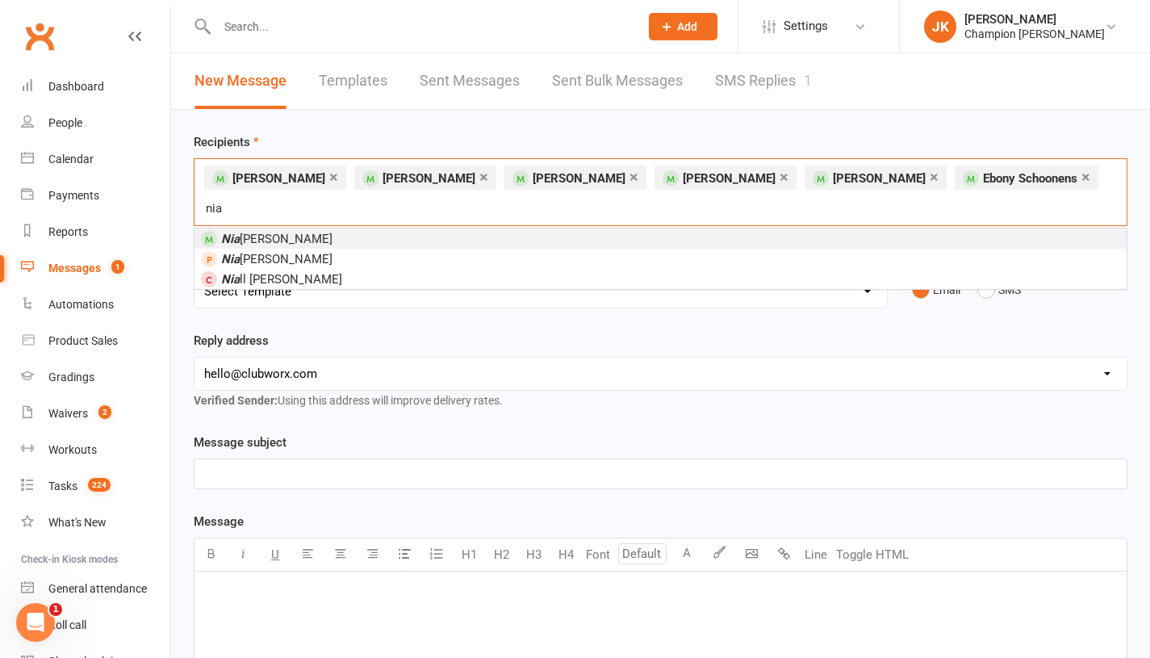
type input "nia"
click at [298, 232] on span "Nia mh Pattenden" at bounding box center [276, 239] width 111 height 15
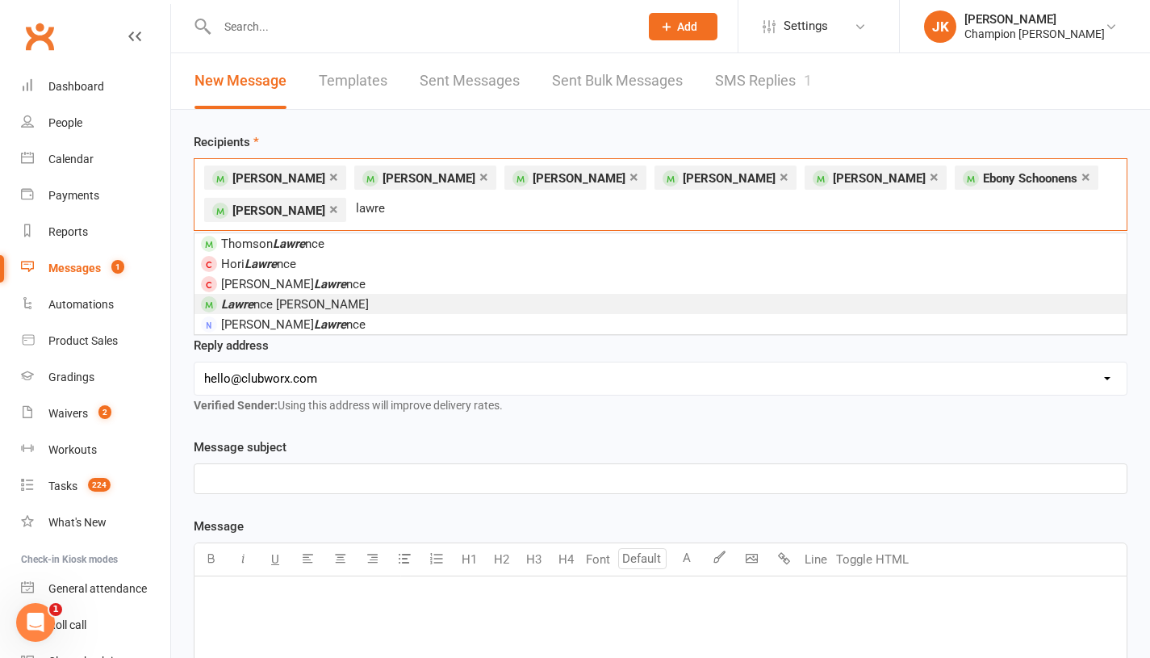
type input "lawre"
click at [327, 309] on li "Lawre nce Murphy" at bounding box center [661, 304] width 932 height 20
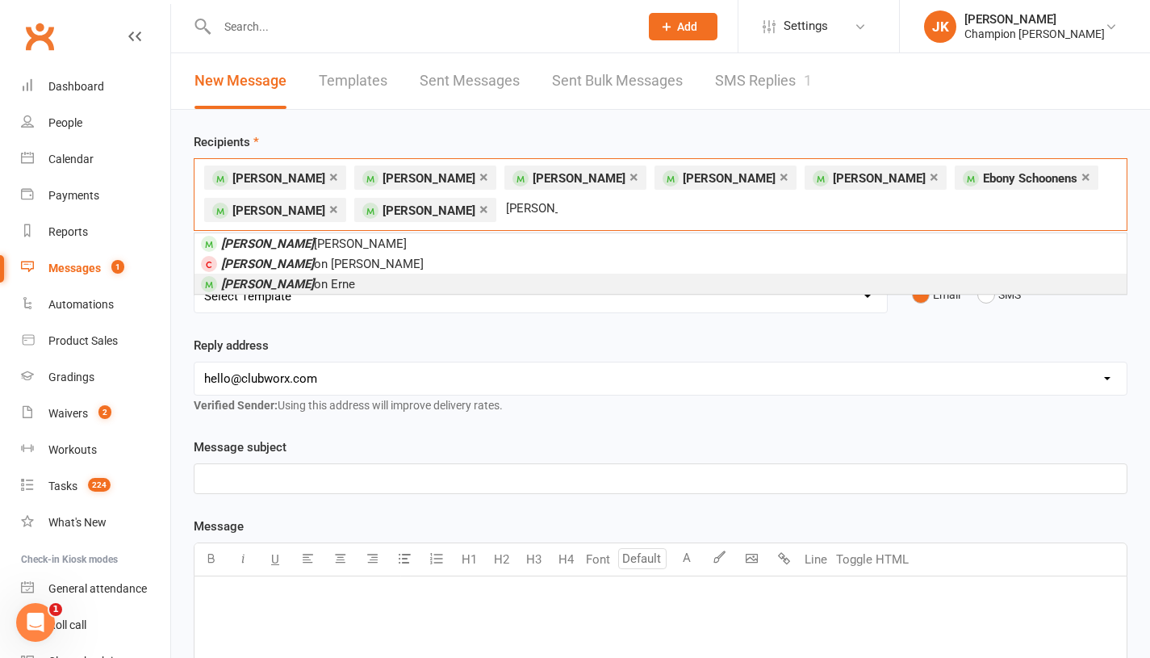
type input "clint"
click at [303, 275] on li "Clint on Erne" at bounding box center [661, 284] width 932 height 20
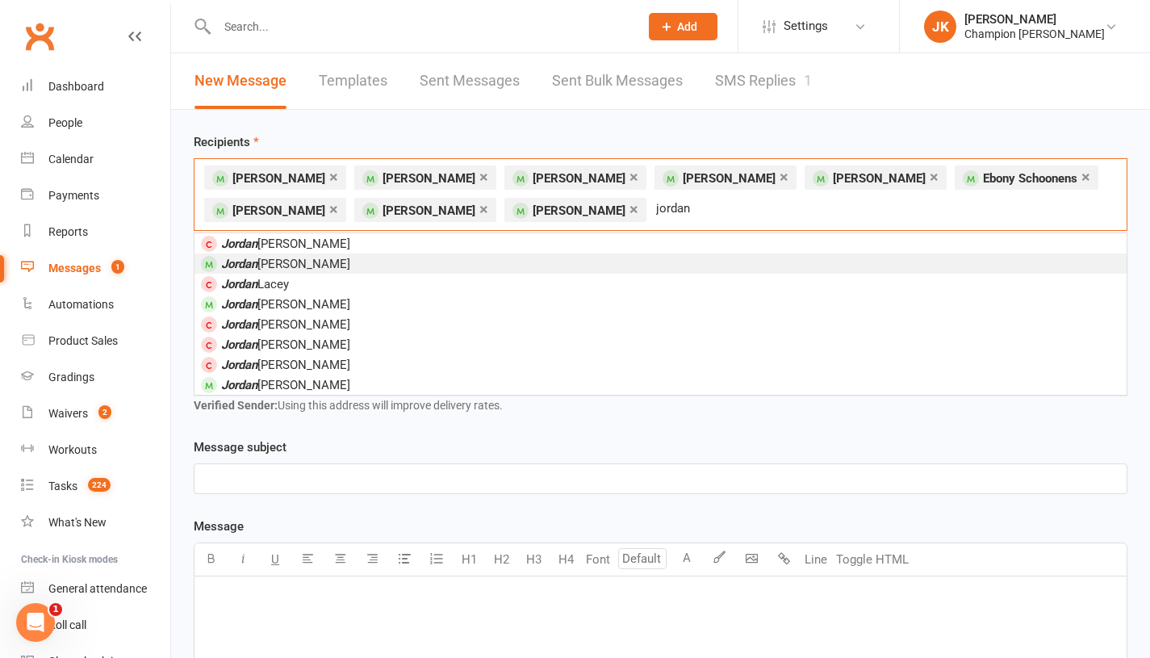
type input "jordan"
click at [584, 269] on li "Jordan Cox" at bounding box center [661, 263] width 932 height 20
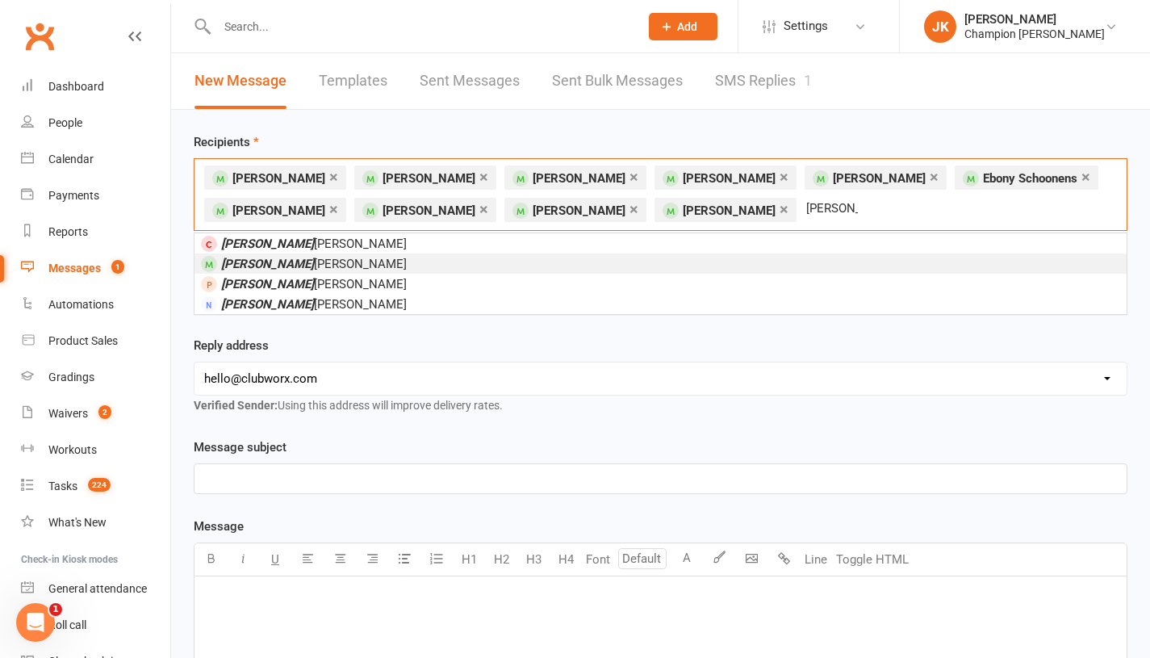
type input "andy"
click at [602, 257] on li "Andy Oliver" at bounding box center [661, 263] width 932 height 20
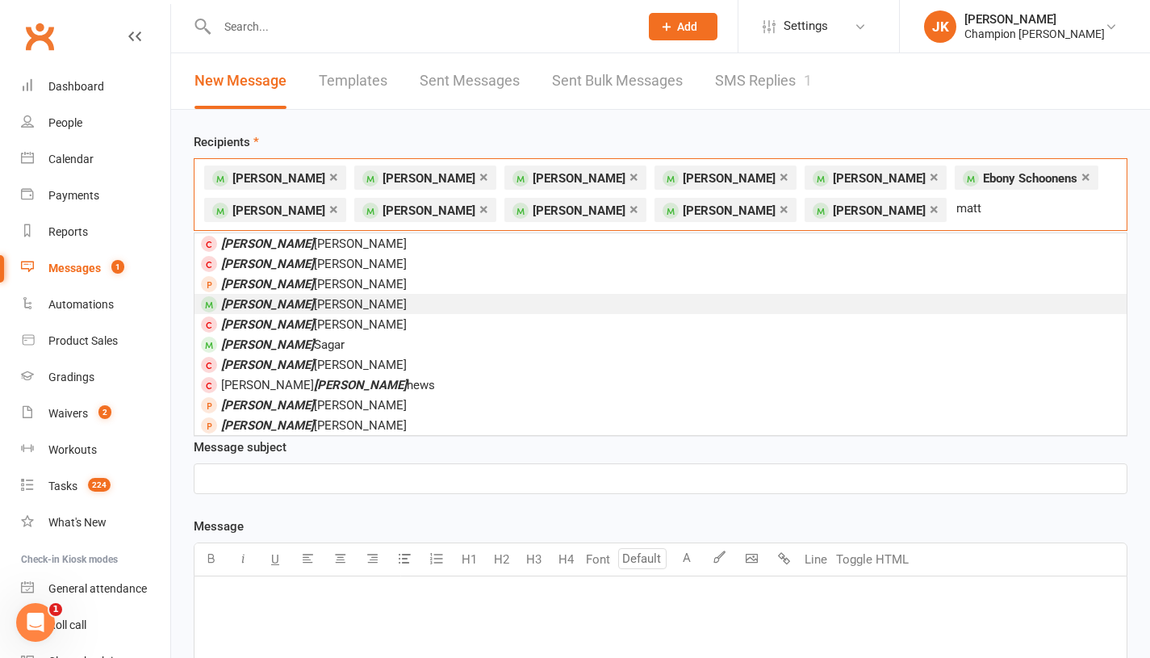
type input "matt"
click at [349, 300] on li "Matt Blackmore" at bounding box center [661, 304] width 932 height 20
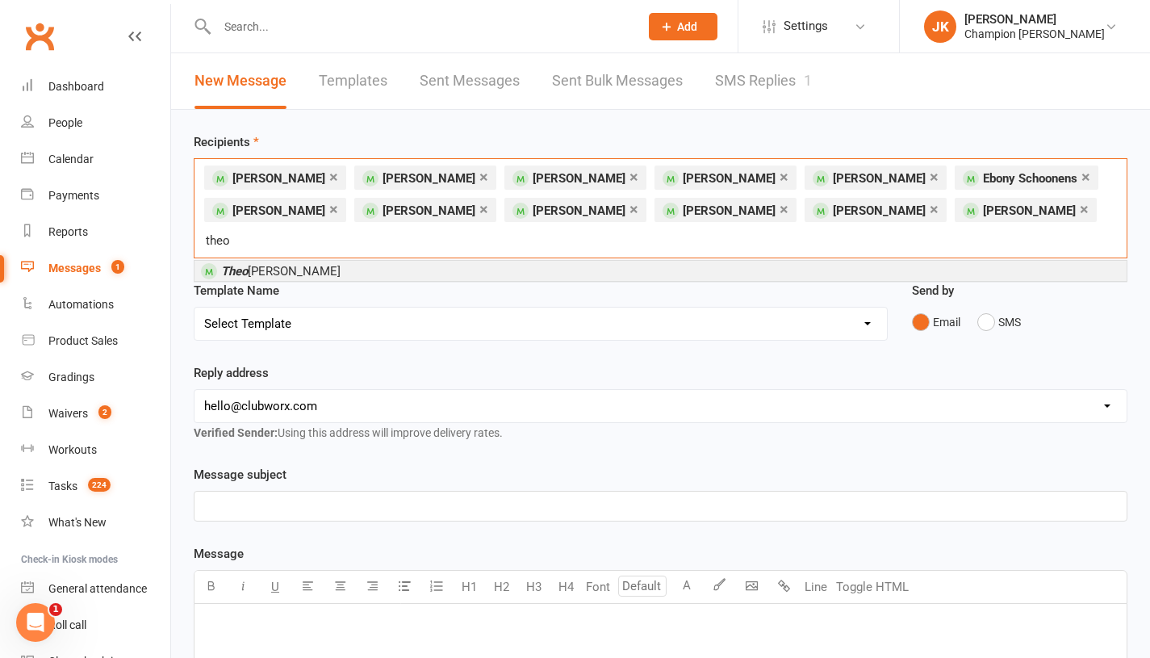
type input "theo"
click at [285, 264] on span "Theo dore McCallum" at bounding box center [280, 271] width 119 height 15
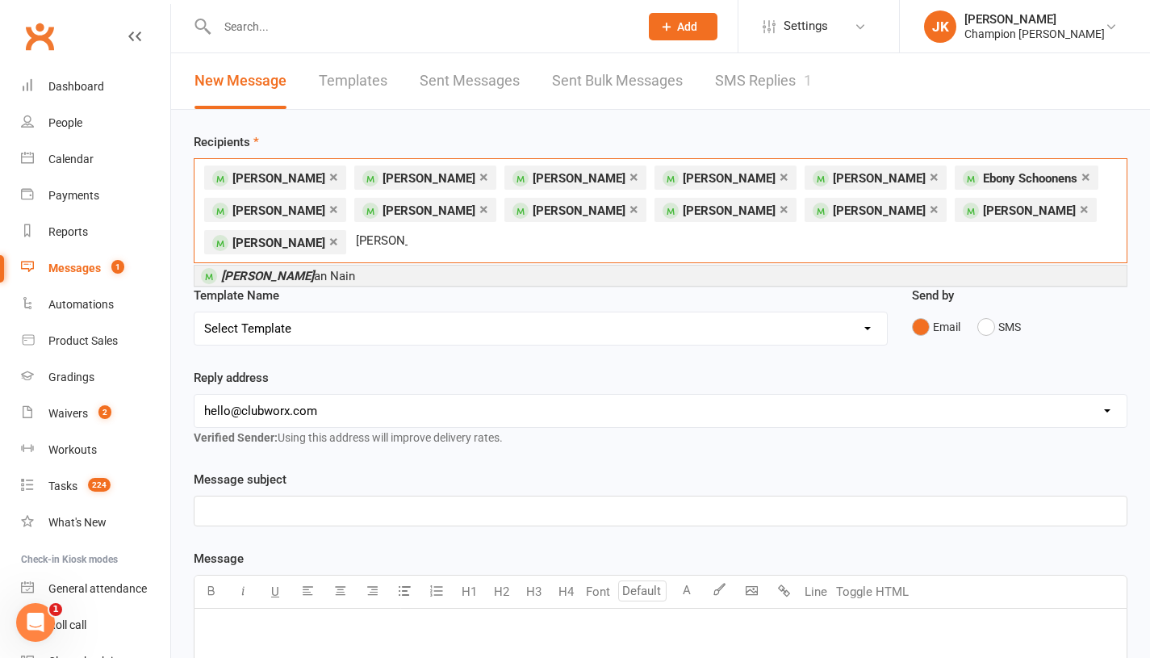
type input "krish"
click at [523, 268] on li "Krish an Nain" at bounding box center [661, 276] width 932 height 20
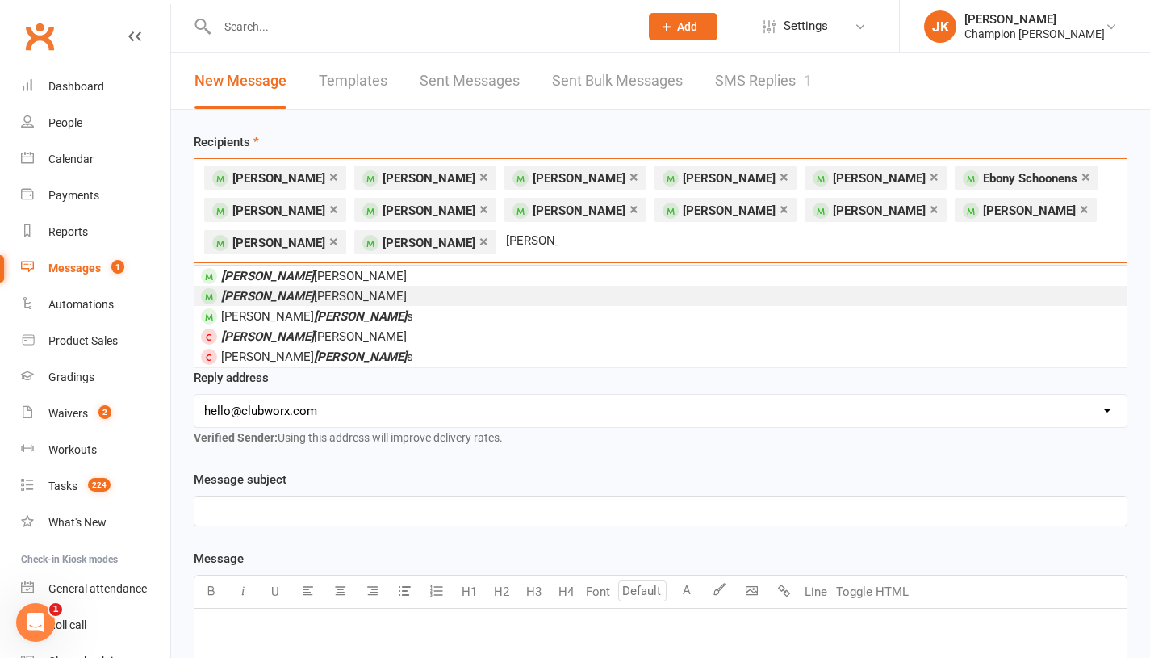
type input "richard"
click at [509, 291] on li "Richard Lindsay" at bounding box center [661, 296] width 932 height 20
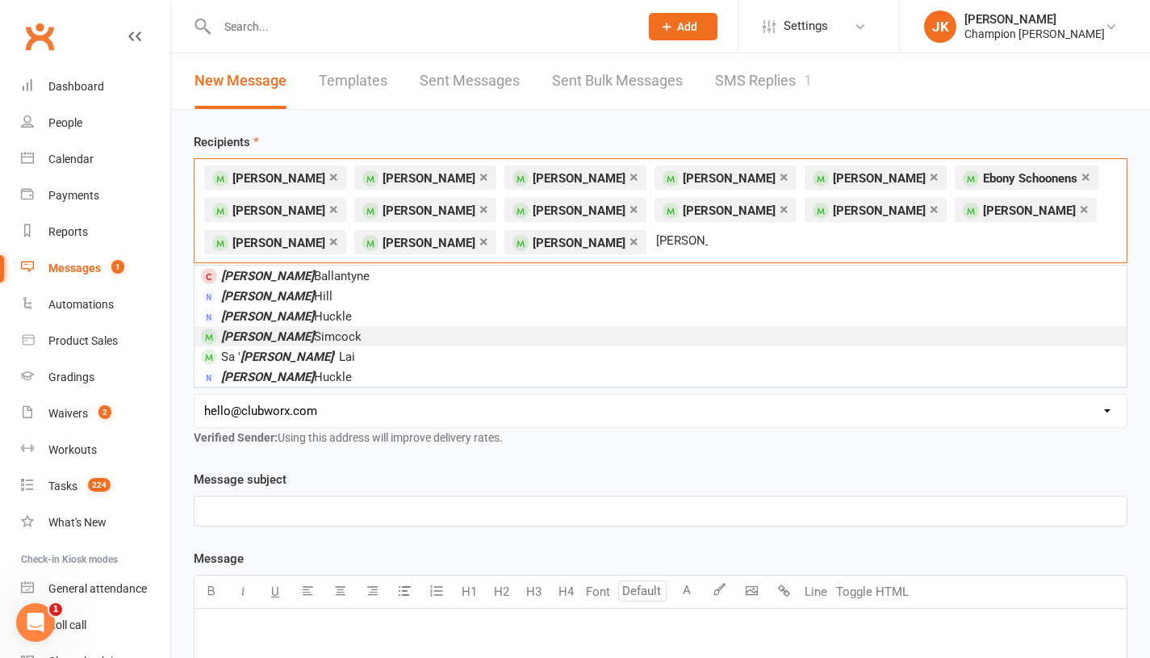
type input "lisa"
click at [617, 341] on li "Lisa Simcock" at bounding box center [661, 336] width 932 height 20
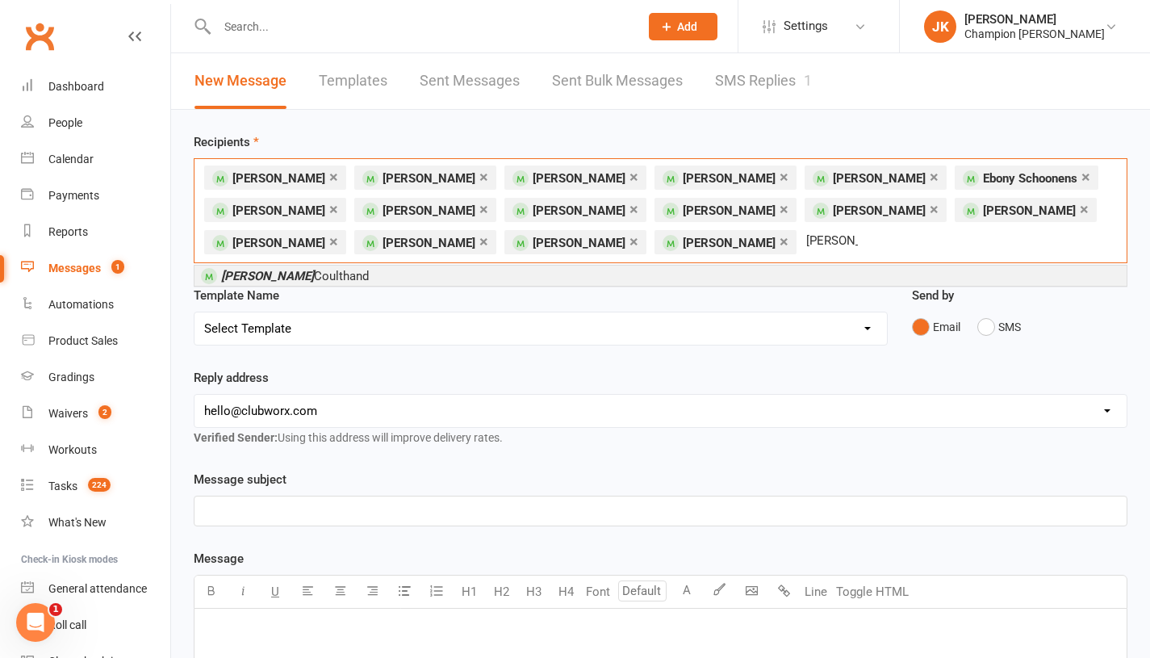
type input "zack"
click at [366, 275] on li "Zack Coulthand" at bounding box center [661, 276] width 932 height 20
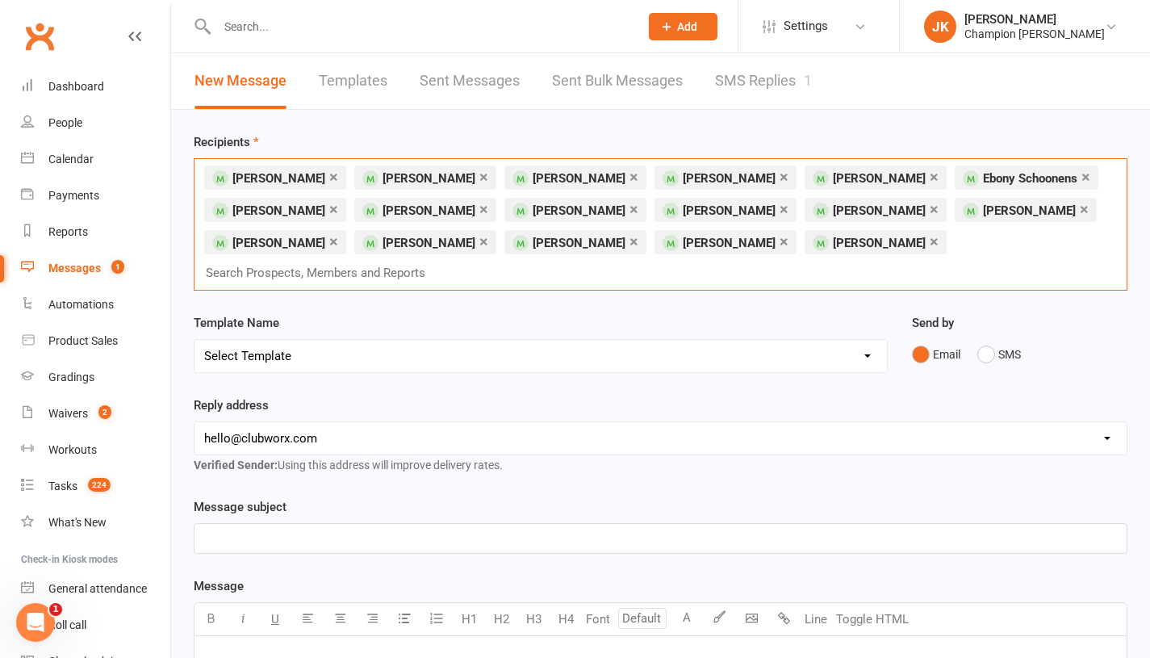
type input "j"
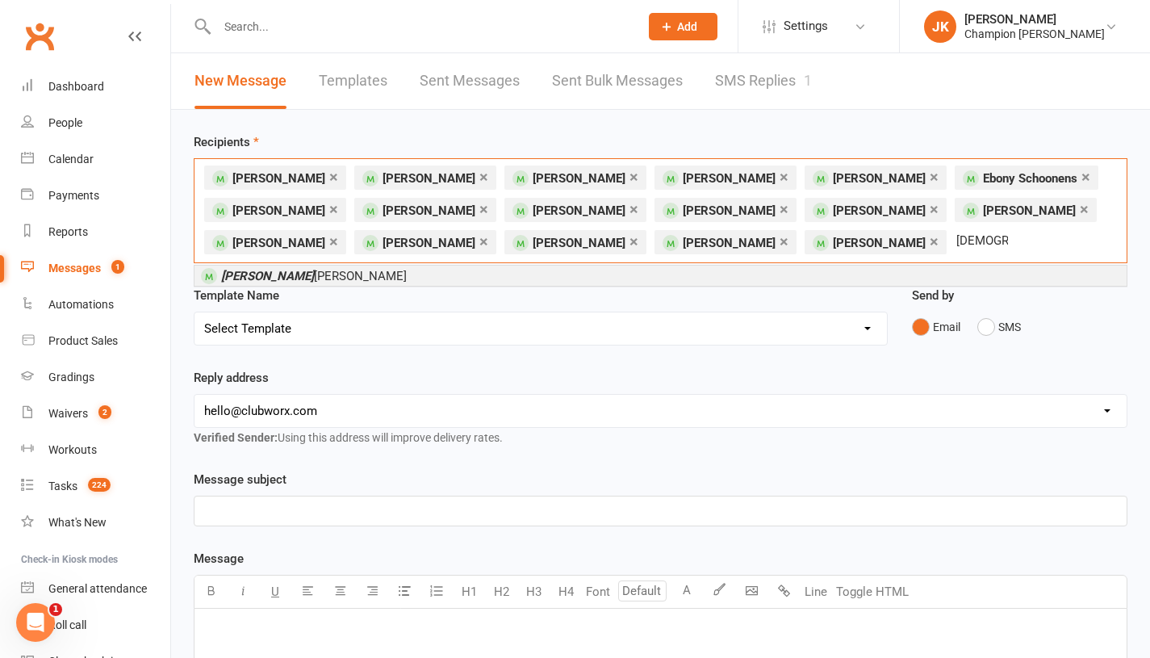
type input "jude"
click at [366, 275] on li "Jude Foster" at bounding box center [661, 276] width 932 height 20
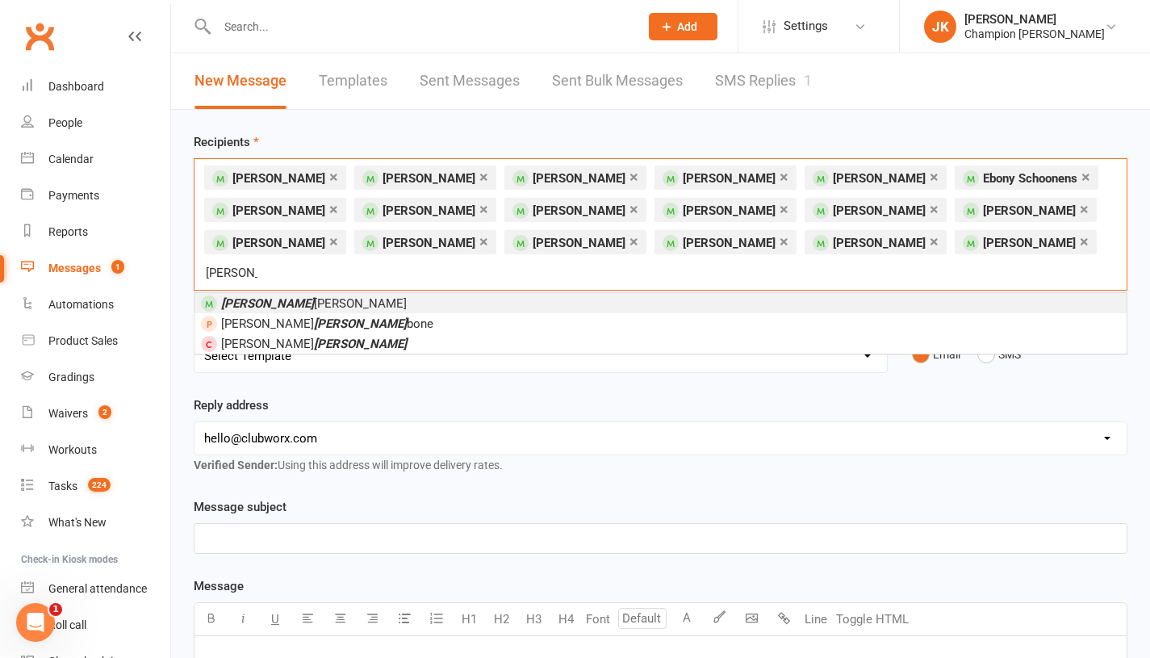
type input "rath"
click at [734, 293] on li "Rath asela Pheng" at bounding box center [661, 303] width 932 height 20
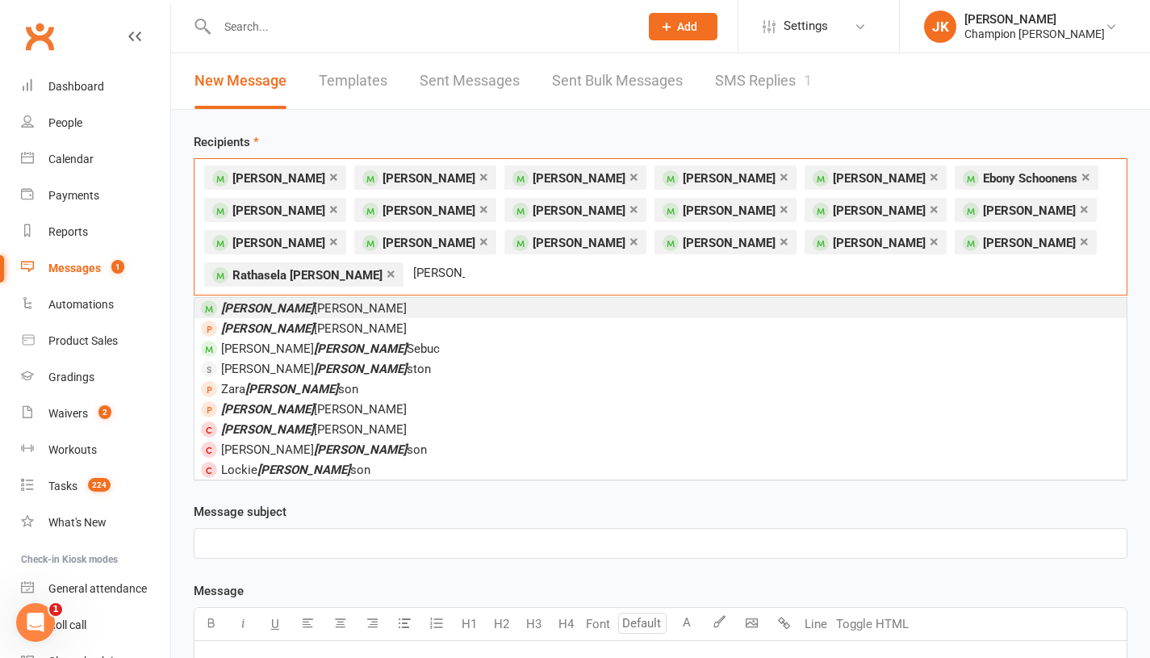
type input "john"
click at [591, 303] on li "John Lyle" at bounding box center [661, 308] width 932 height 20
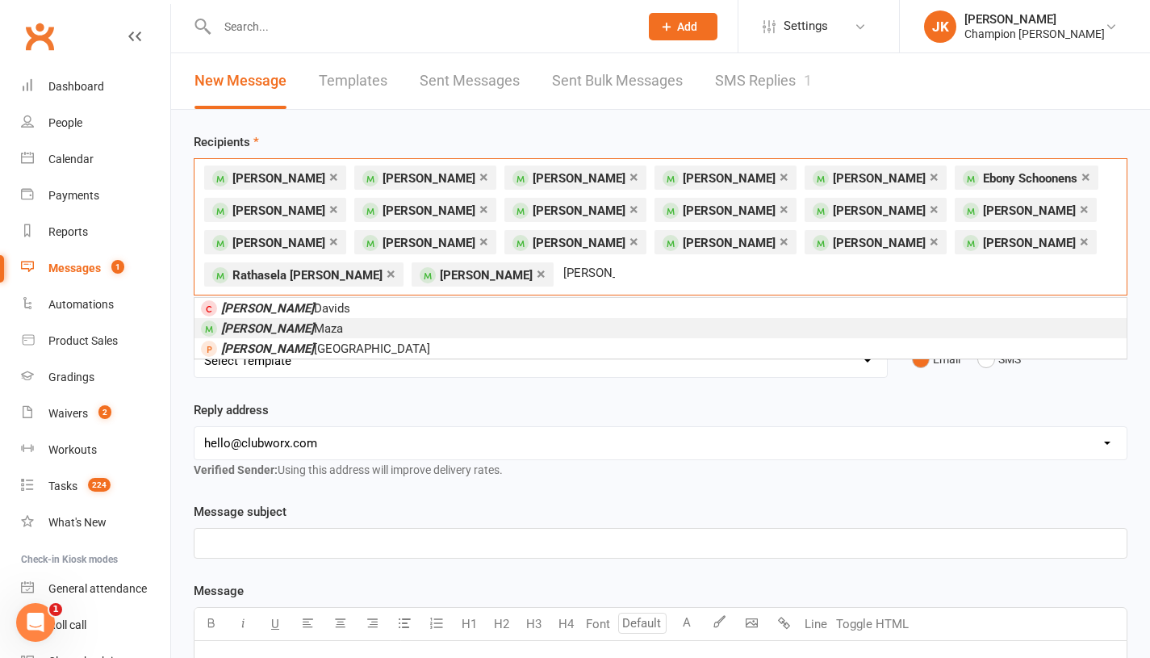
type input "andrea"
click at [483, 320] on li "Andrea Maza" at bounding box center [661, 328] width 932 height 20
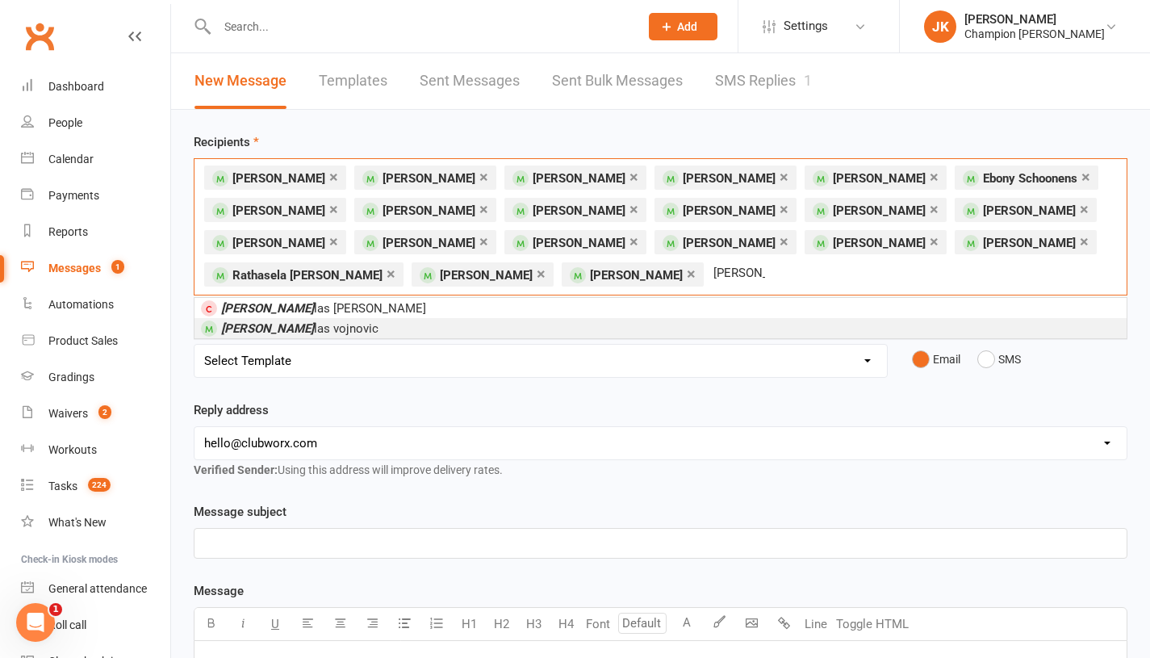
type input "niko"
click at [446, 334] on li "niko las vojnovic" at bounding box center [661, 328] width 932 height 20
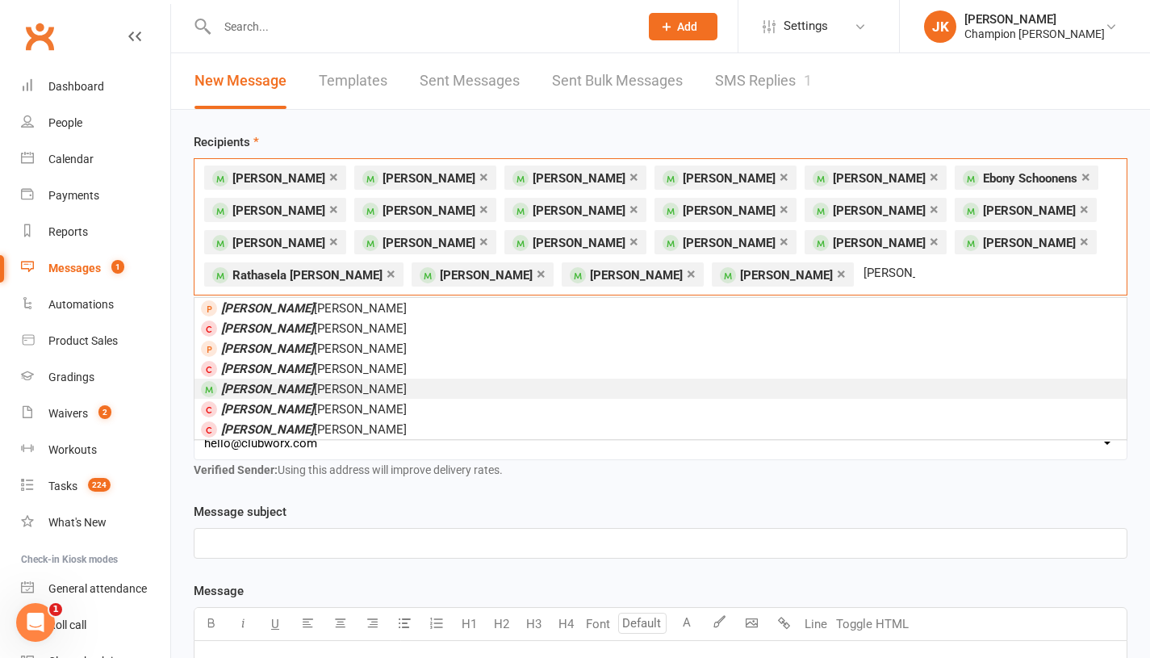
type input "lach"
click at [316, 379] on li "Lach lan Chapman" at bounding box center [661, 389] width 932 height 20
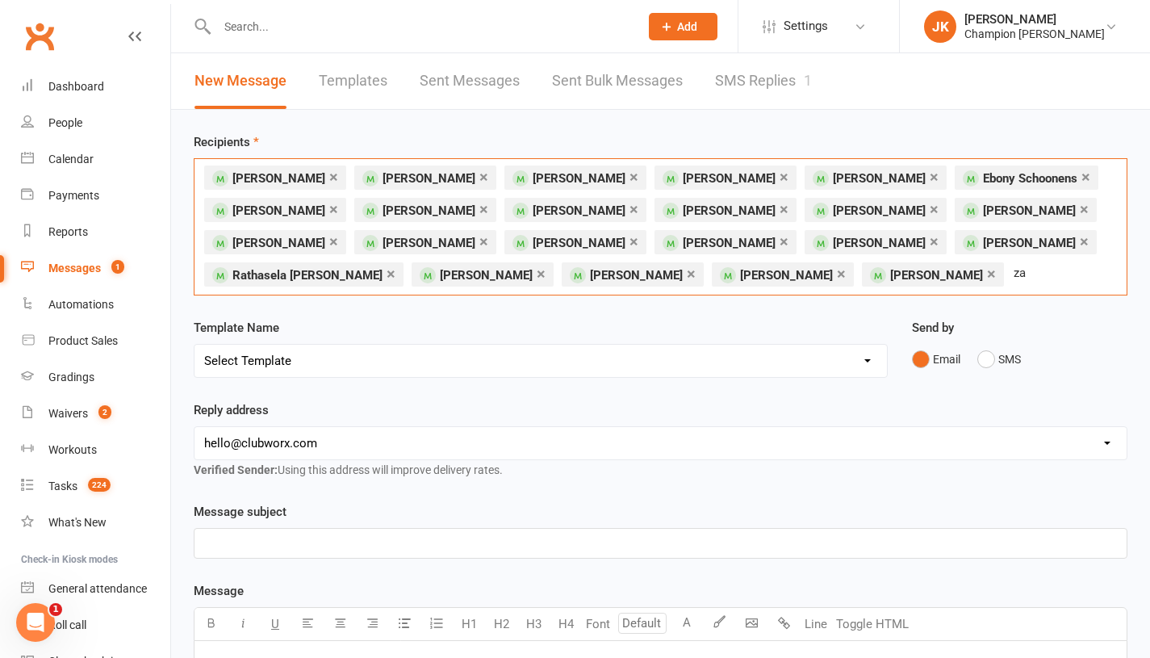
type input "z"
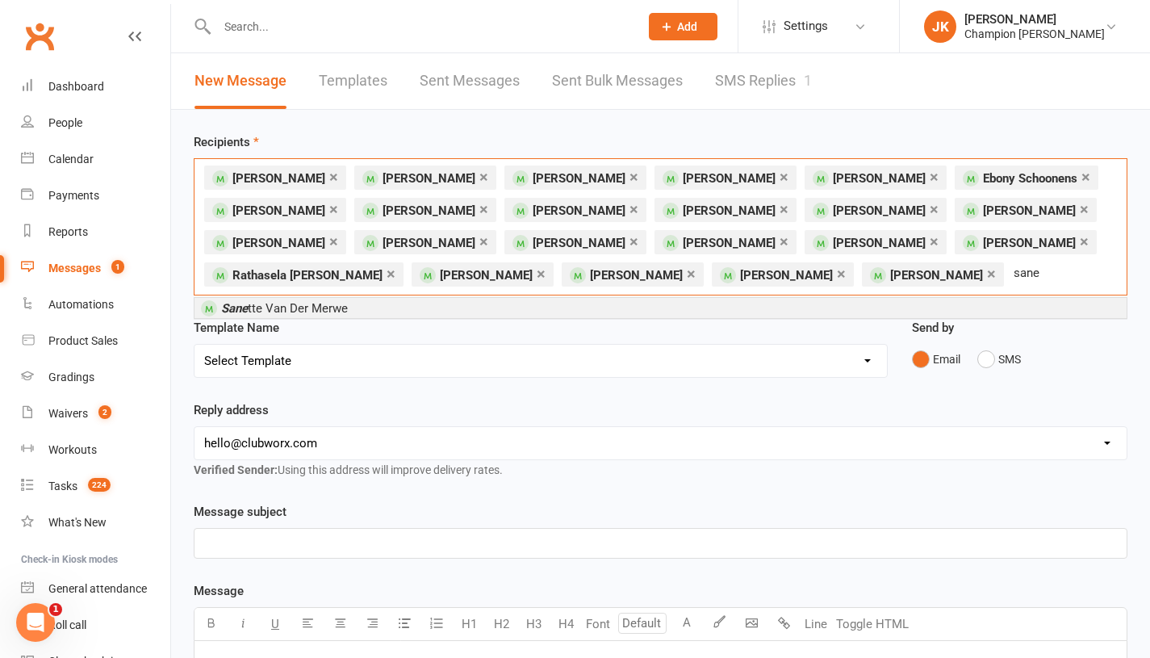
type input "sane"
click at [576, 301] on li "Sane tte Van Der Merwe" at bounding box center [661, 308] width 932 height 20
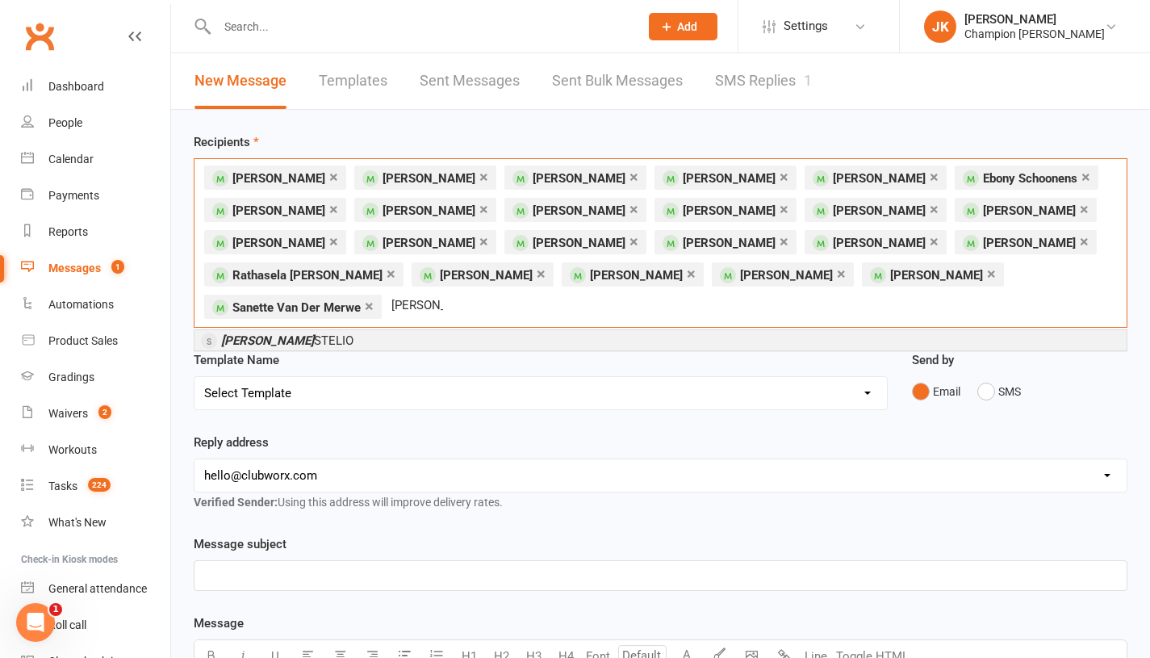
type input "maurice"
click at [283, 338] on span "MAURICE STELIO" at bounding box center [287, 340] width 132 height 15
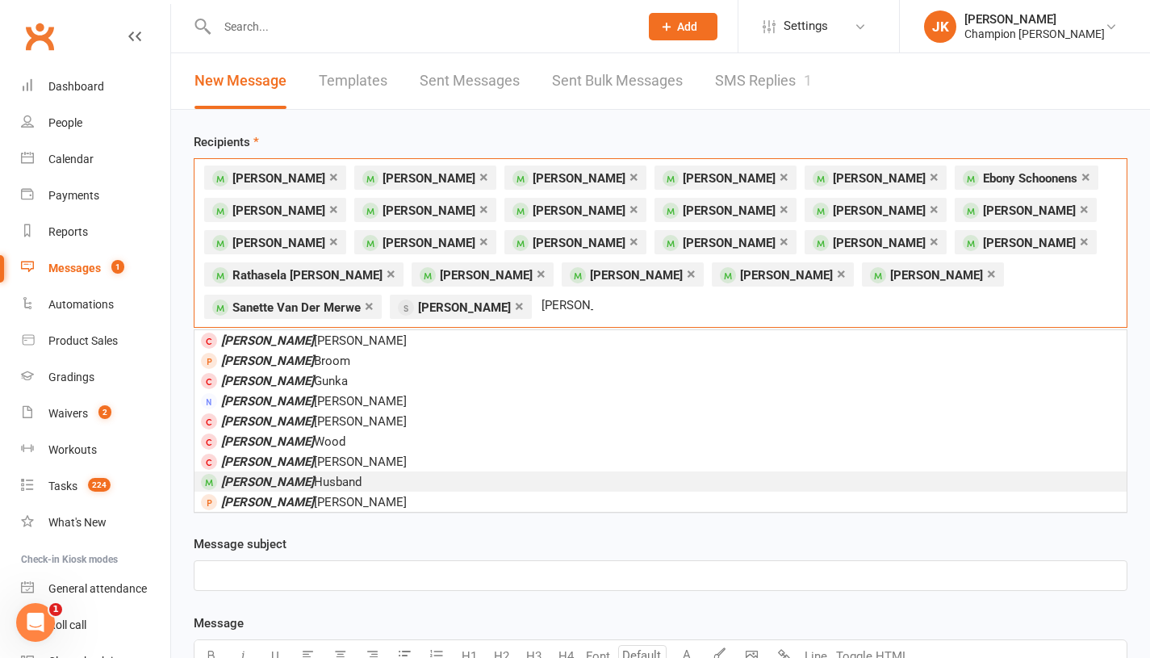
type input "tom"
click at [368, 476] on li "Tom Husband" at bounding box center [661, 481] width 932 height 20
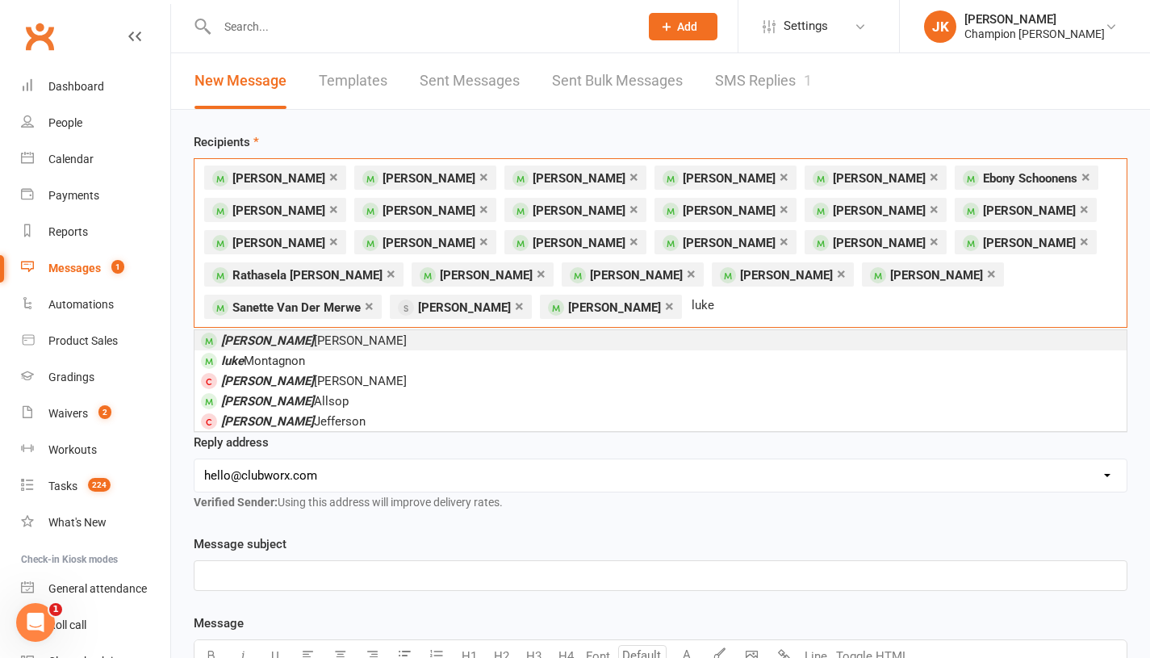
type input "luke"
click at [285, 343] on li "Luke Smith" at bounding box center [661, 340] width 932 height 20
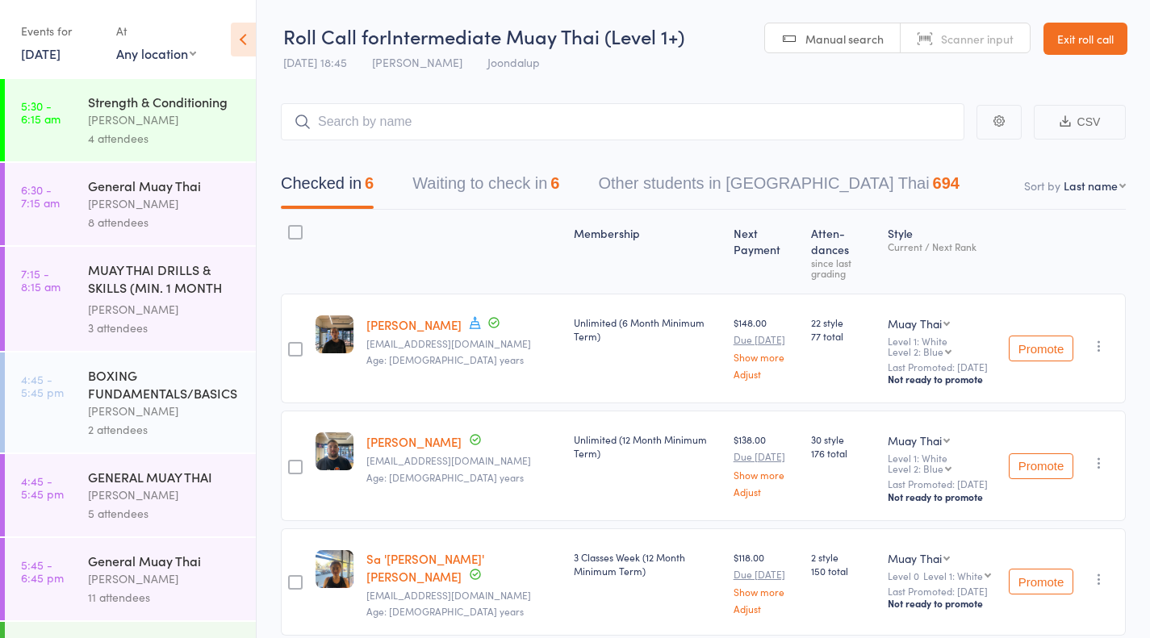
click at [485, 174] on button "Waiting to check in 6" at bounding box center [485, 187] width 147 height 43
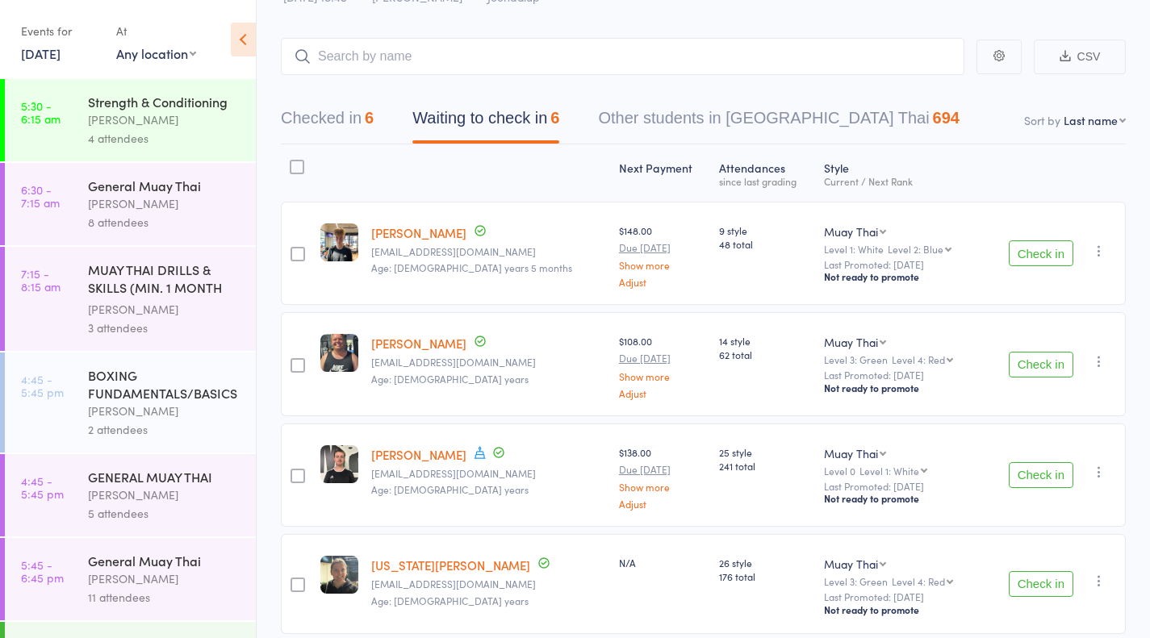
scroll to position [21, 0]
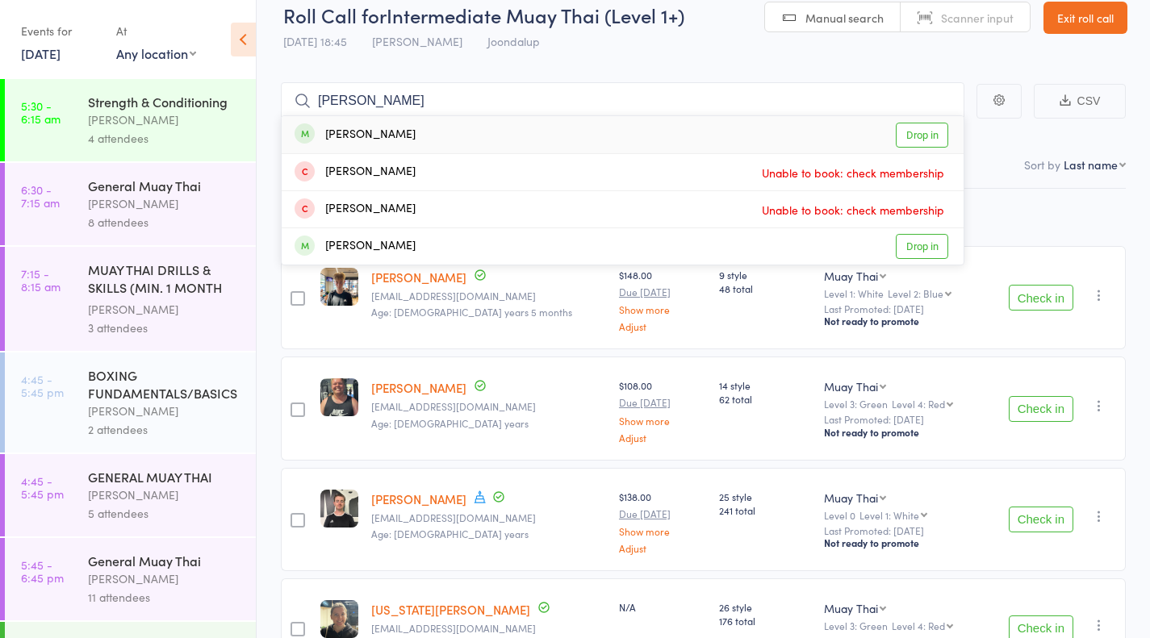
type input "[PERSON_NAME]"
click at [939, 127] on link "Drop in" at bounding box center [922, 135] width 52 height 25
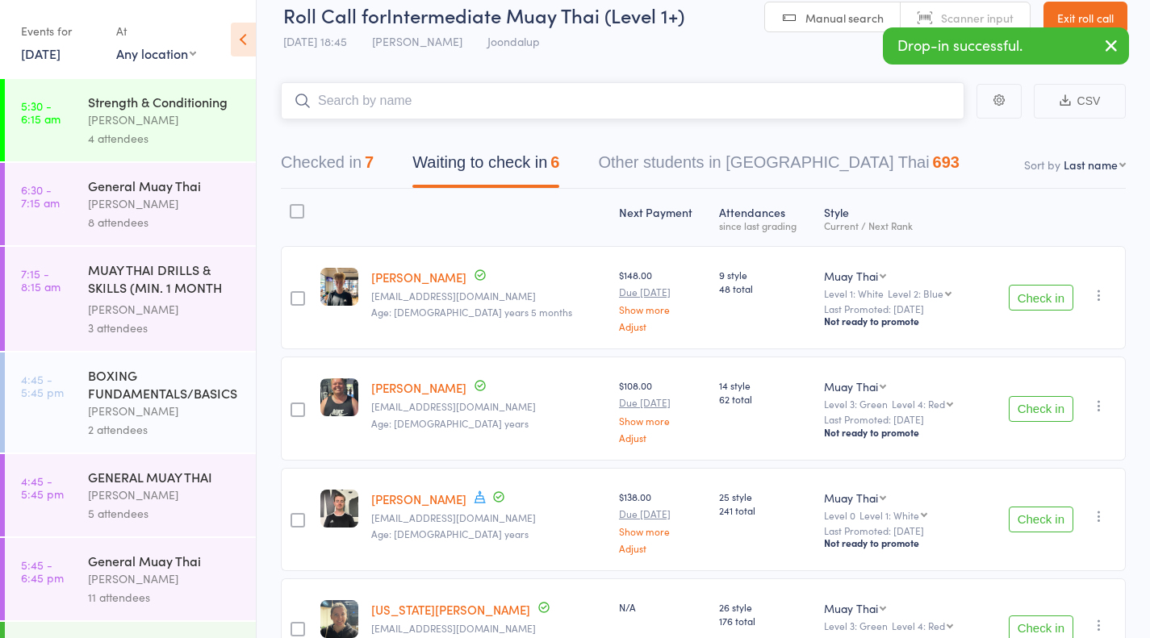
type input "4"
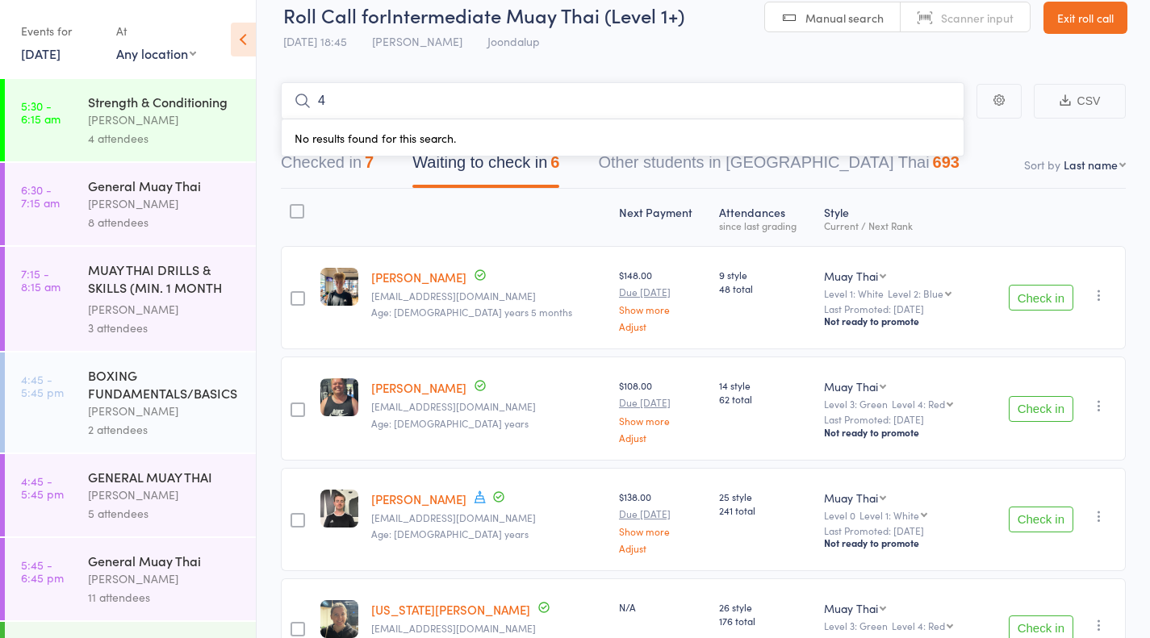
click at [979, 164] on nav "Checked in 7 Waiting to check in 6 Other students in [GEOGRAPHIC_DATA] Thai 693" at bounding box center [704, 166] width 884 height 43
click at [926, 178] on nav "Checked in 7 Waiting to check in 6 Other students in [GEOGRAPHIC_DATA] Thai 693" at bounding box center [704, 166] width 884 height 43
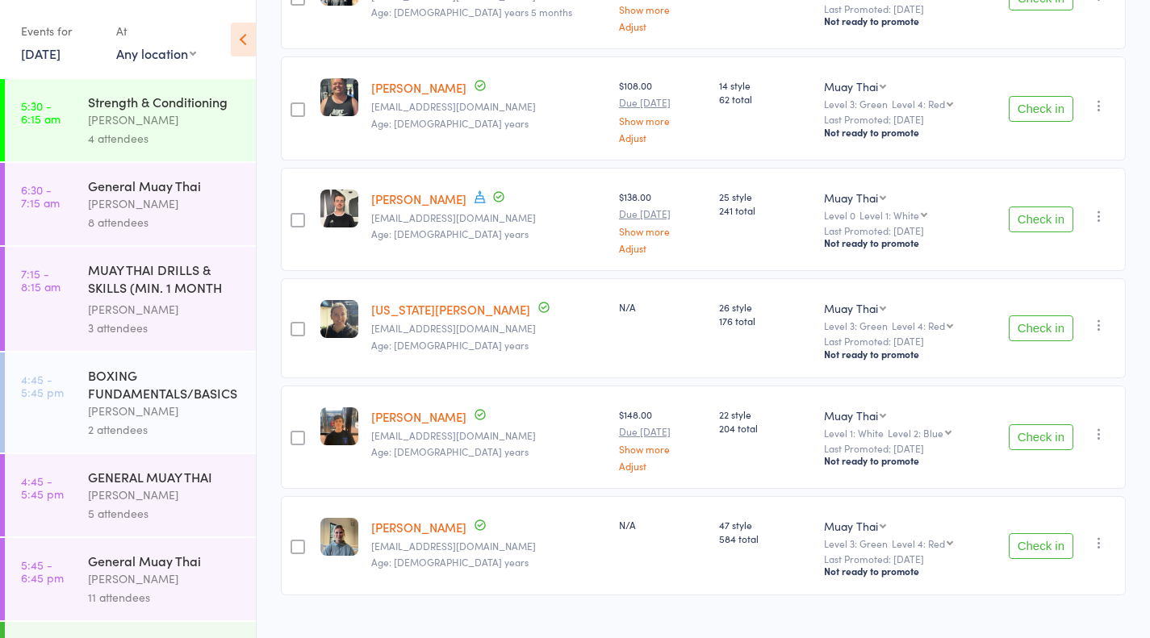
scroll to position [327, 0]
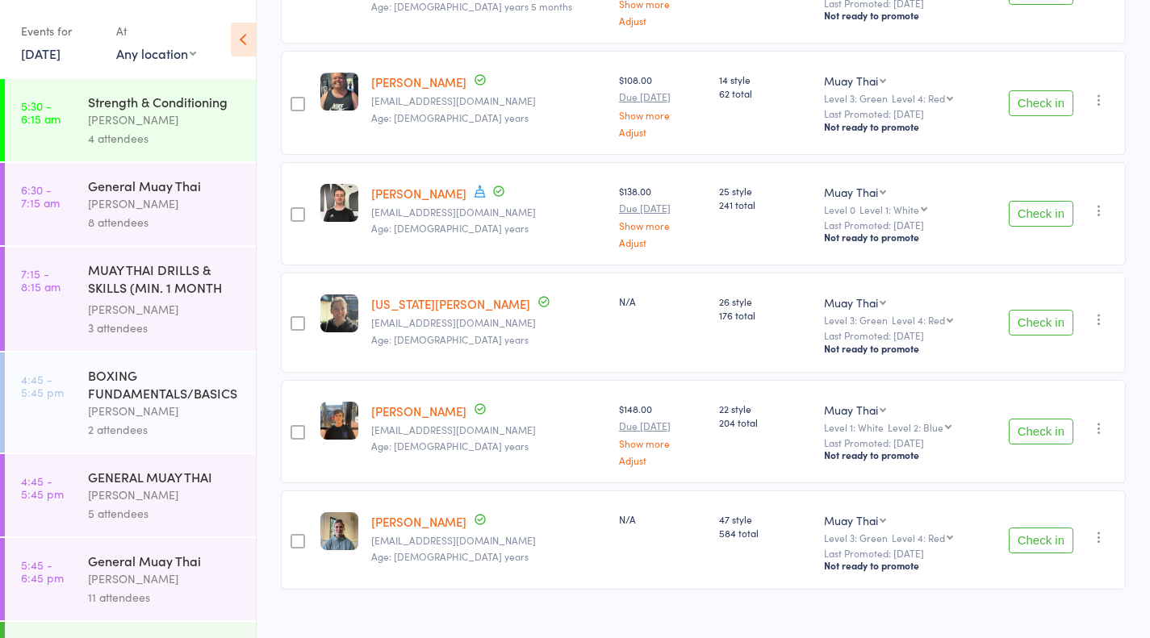
click at [1040, 426] on button "Check in" at bounding box center [1041, 432] width 65 height 26
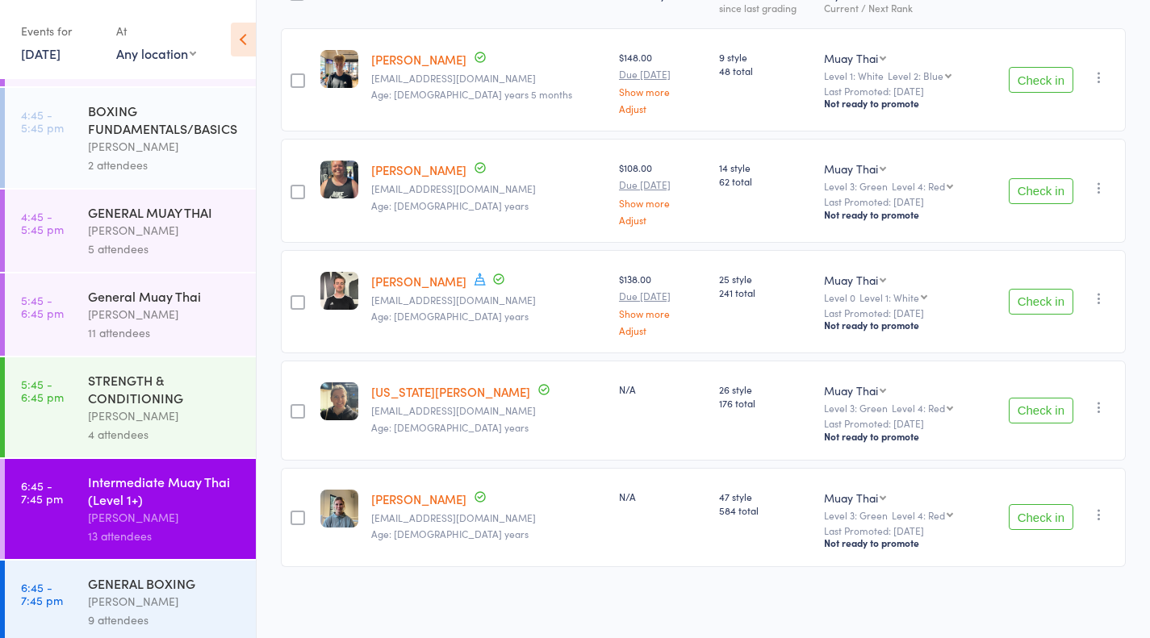
scroll to position [275, 0]
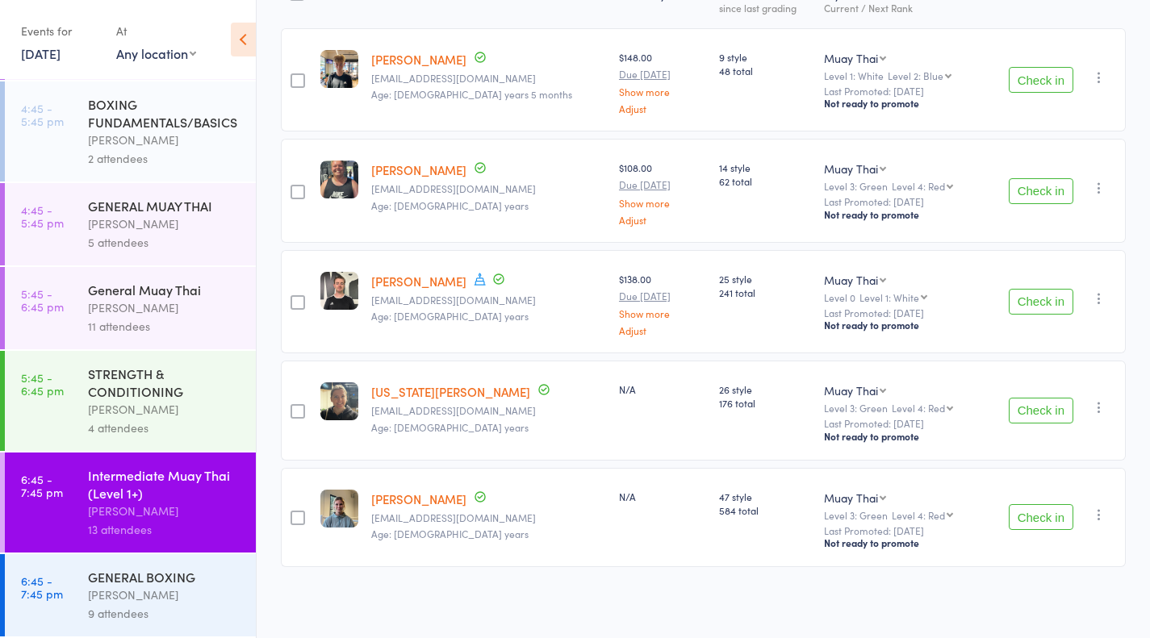
click at [176, 321] on div "11 attendees" at bounding box center [165, 326] width 154 height 19
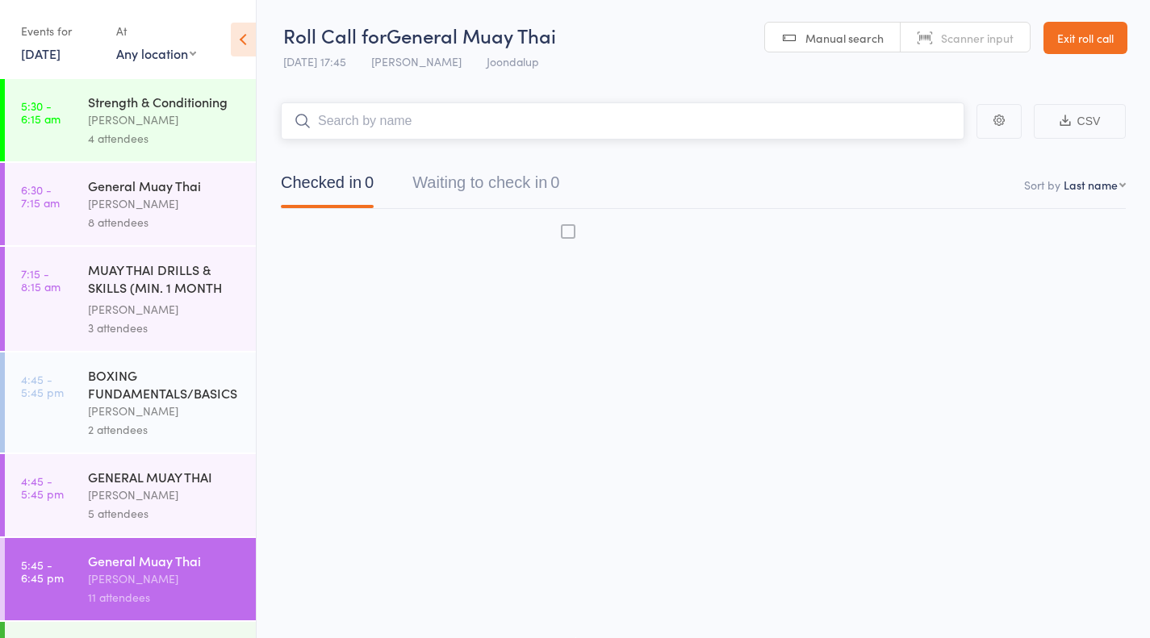
scroll to position [1, 0]
click at [153, 580] on div "[PERSON_NAME]" at bounding box center [165, 579] width 154 height 19
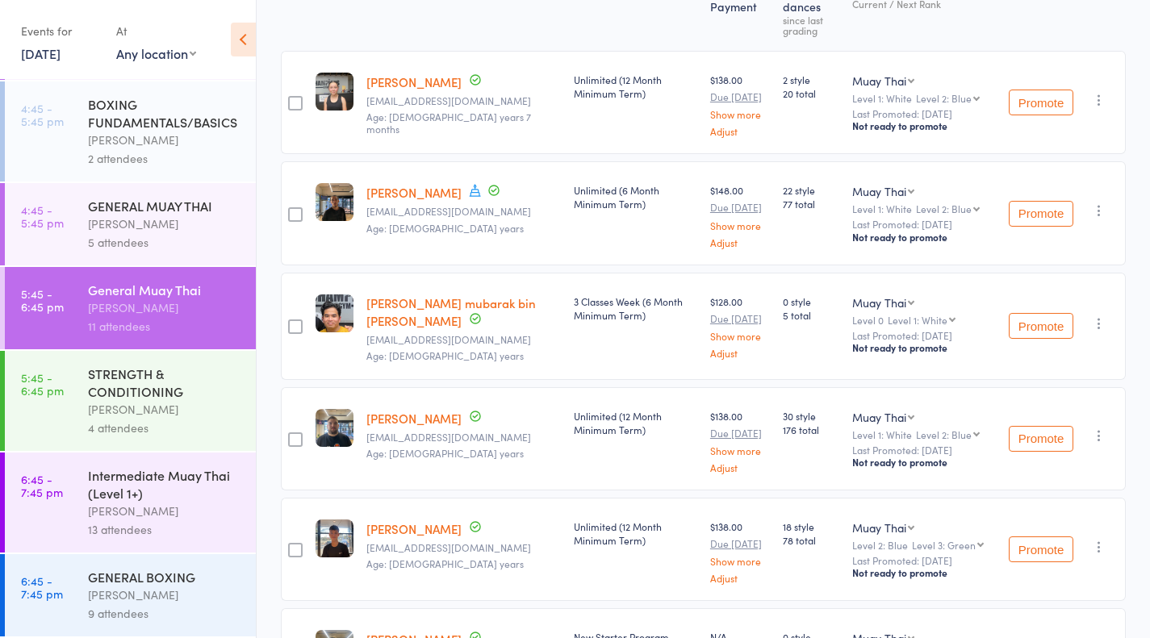
scroll to position [271, 0]
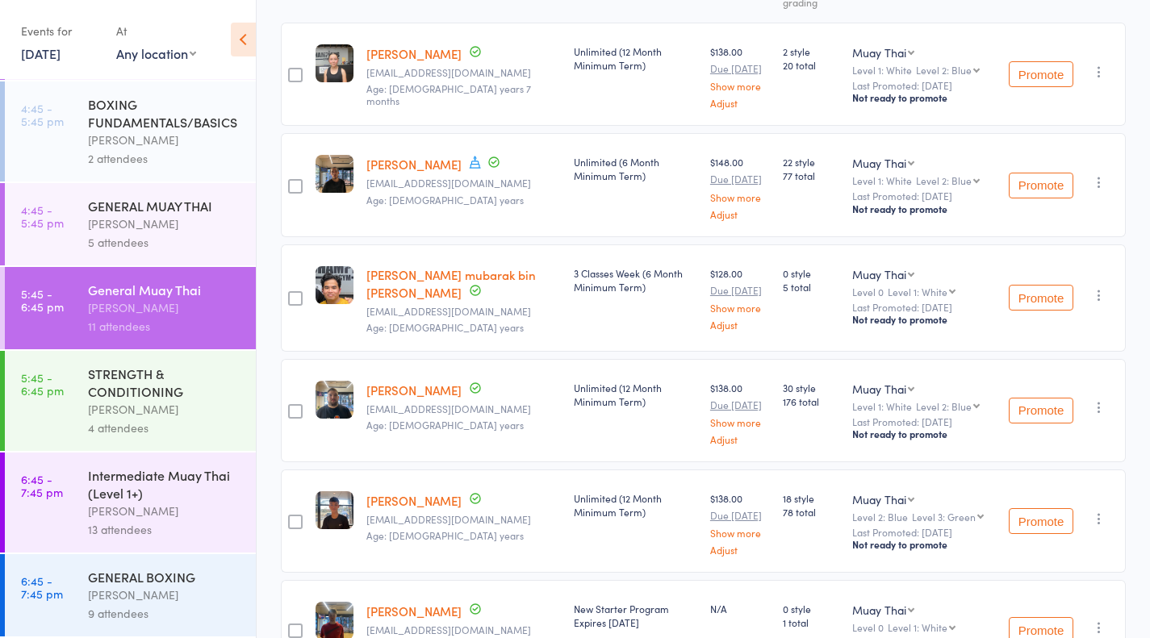
click at [212, 581] on div "GENERAL BOXING" at bounding box center [165, 577] width 154 height 18
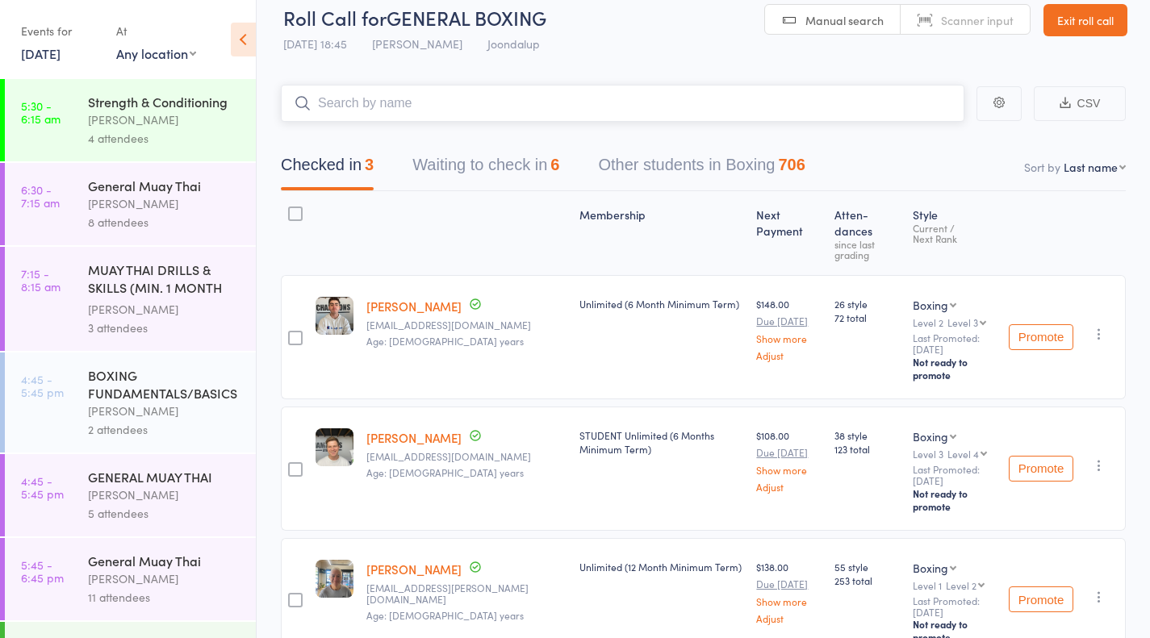
scroll to position [52, 0]
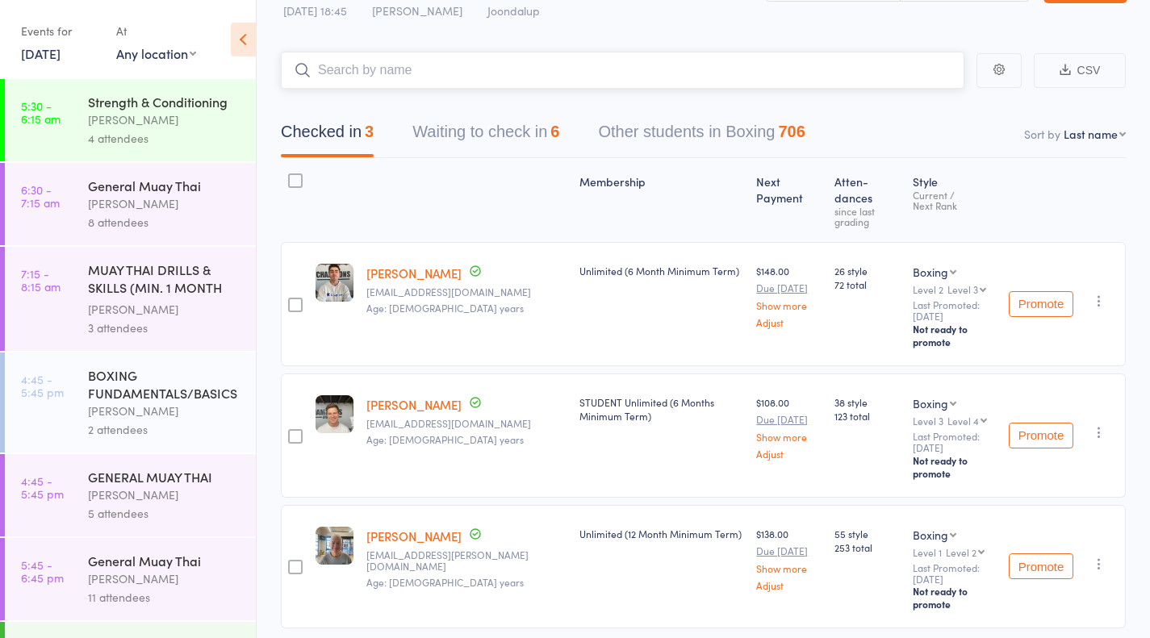
click at [493, 135] on button "Waiting to check in 6" at bounding box center [485, 136] width 147 height 43
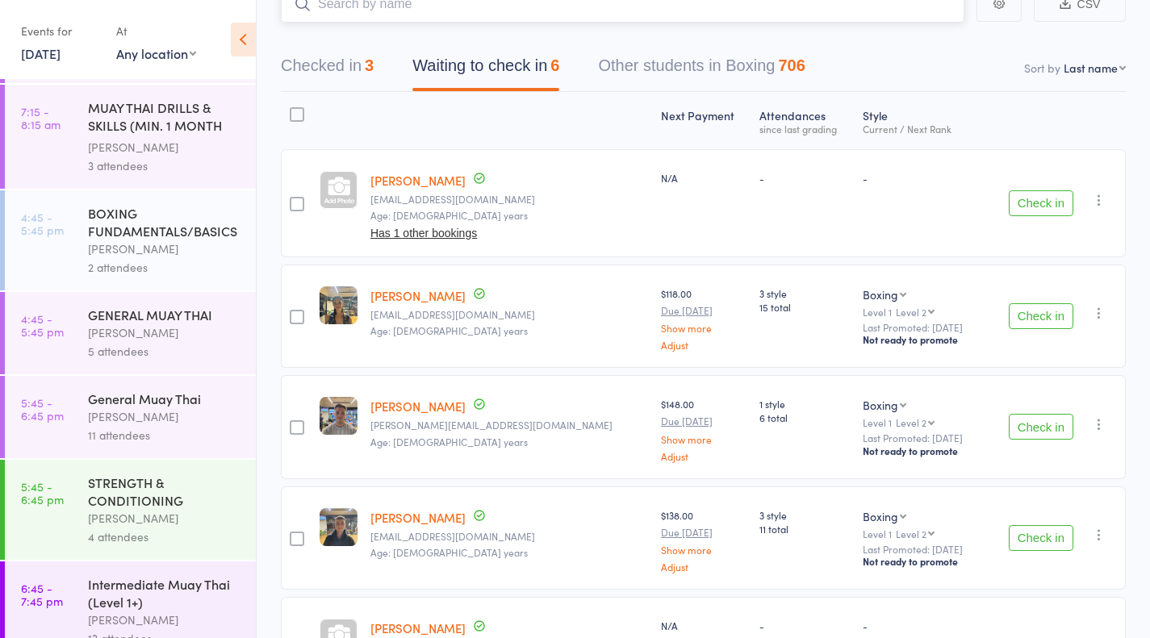
scroll to position [164, 0]
click at [1038, 529] on button "Check in" at bounding box center [1041, 538] width 65 height 26
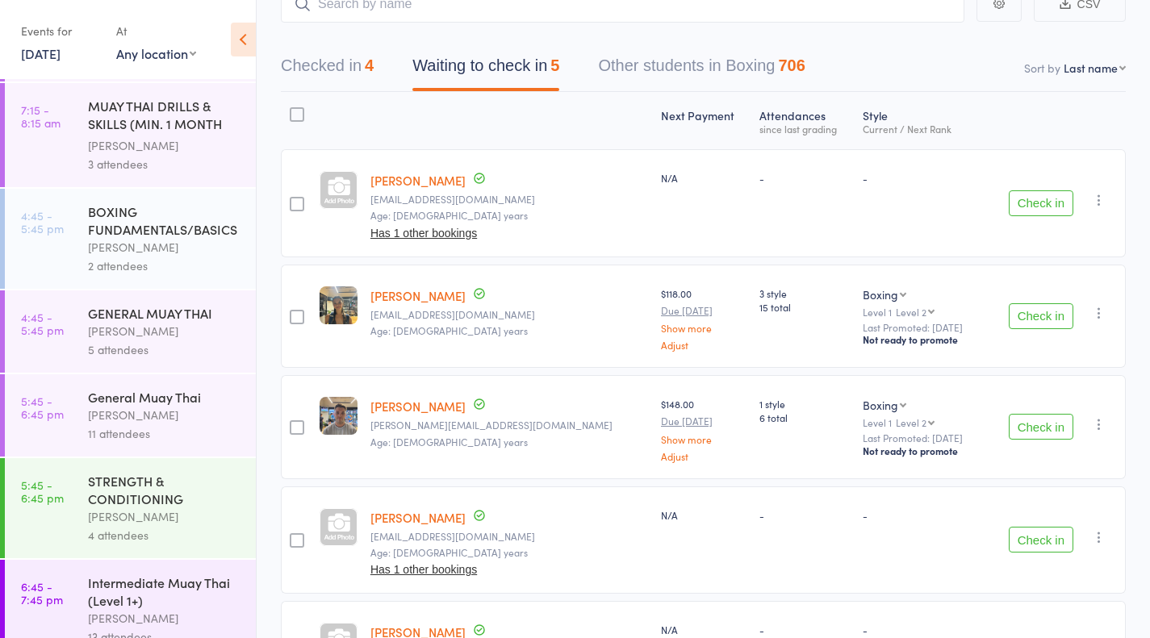
click at [1050, 318] on button "Check in" at bounding box center [1041, 316] width 65 height 26
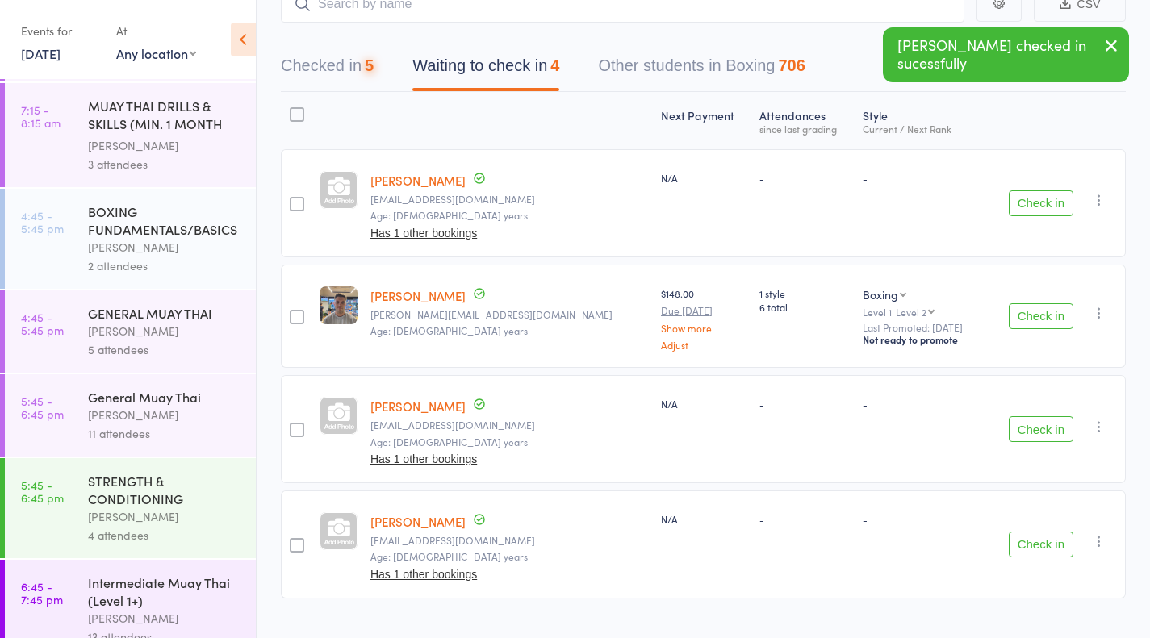
click at [1052, 322] on button "Check in" at bounding box center [1041, 316] width 65 height 26
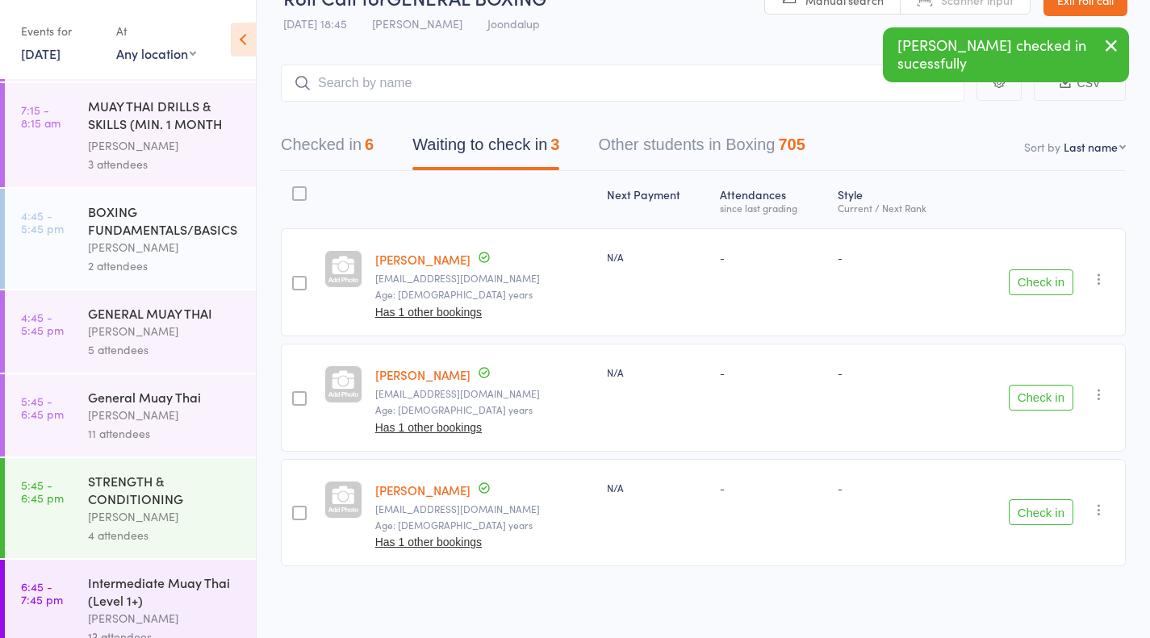
scroll to position [275, 0]
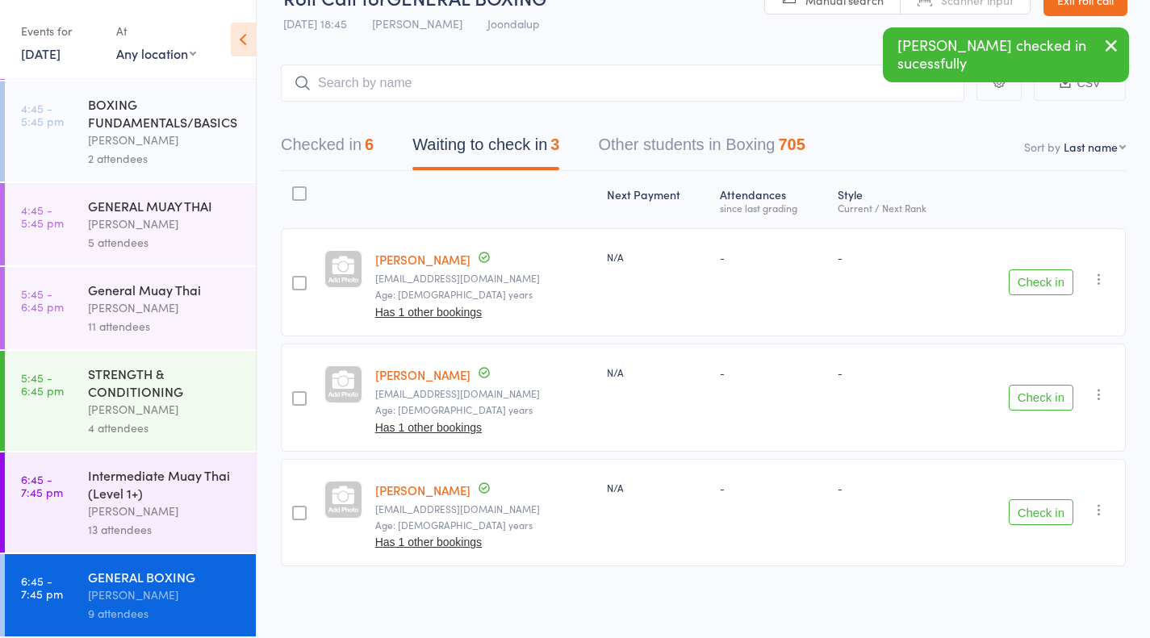
click at [193, 515] on div "[PERSON_NAME]" at bounding box center [165, 511] width 154 height 19
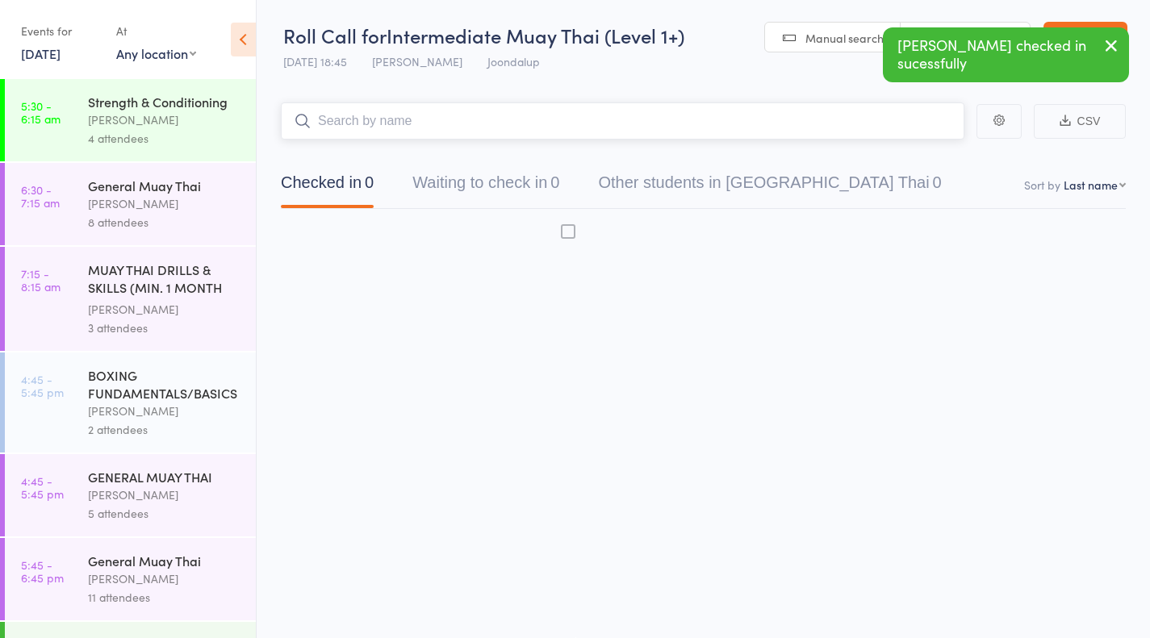
scroll to position [1, 0]
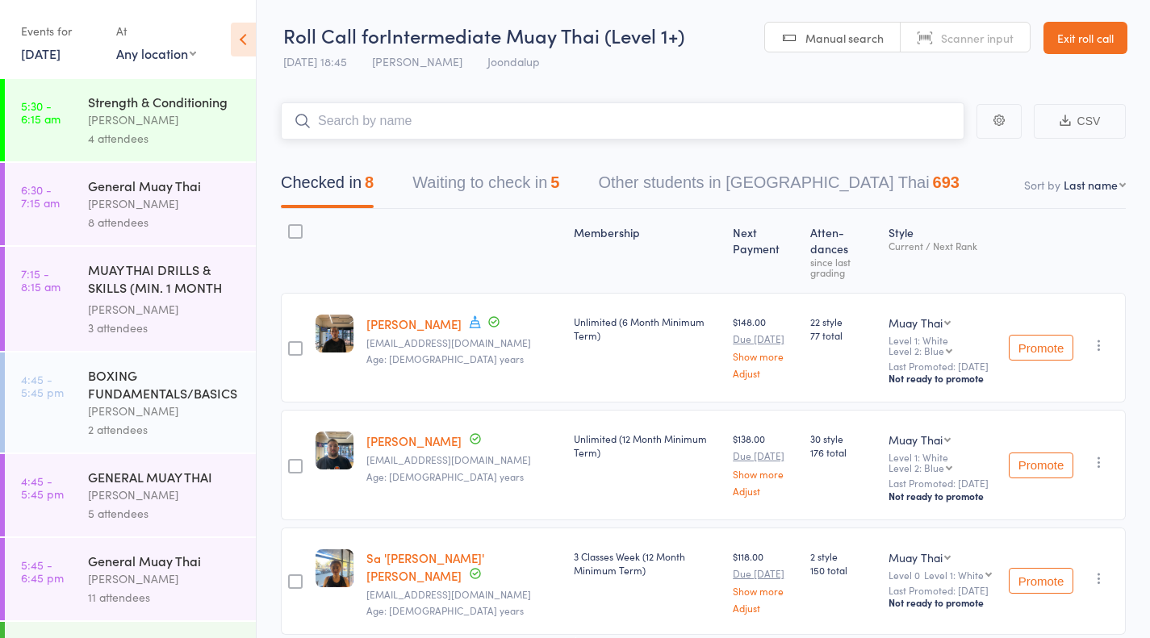
click at [504, 181] on button "Waiting to check in 5" at bounding box center [485, 186] width 147 height 43
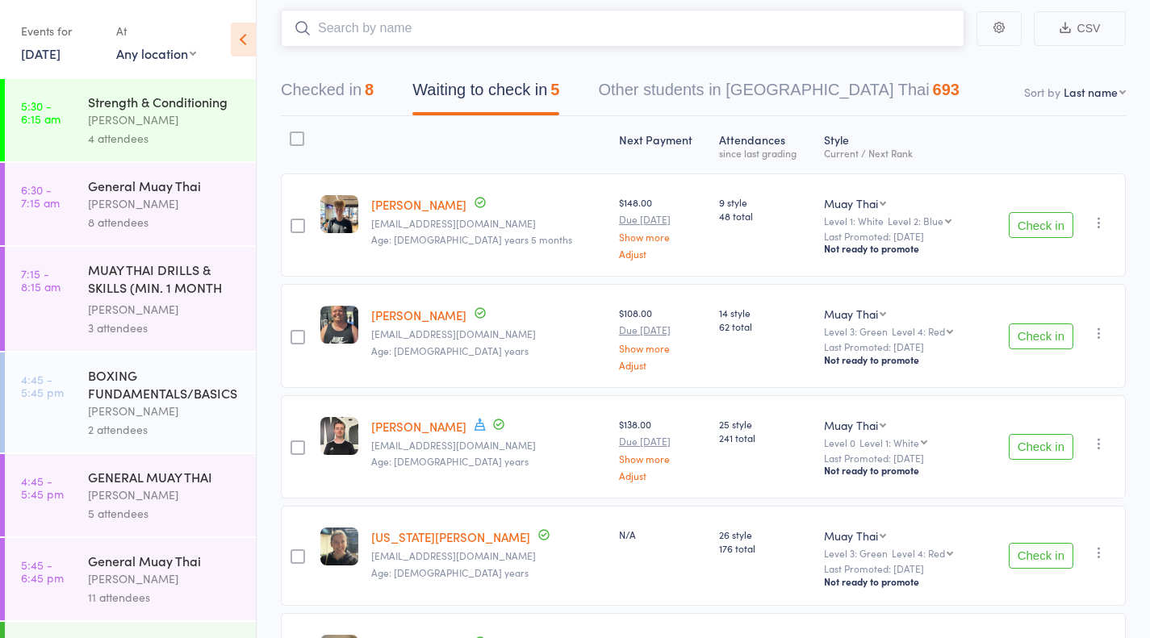
scroll to position [149, 0]
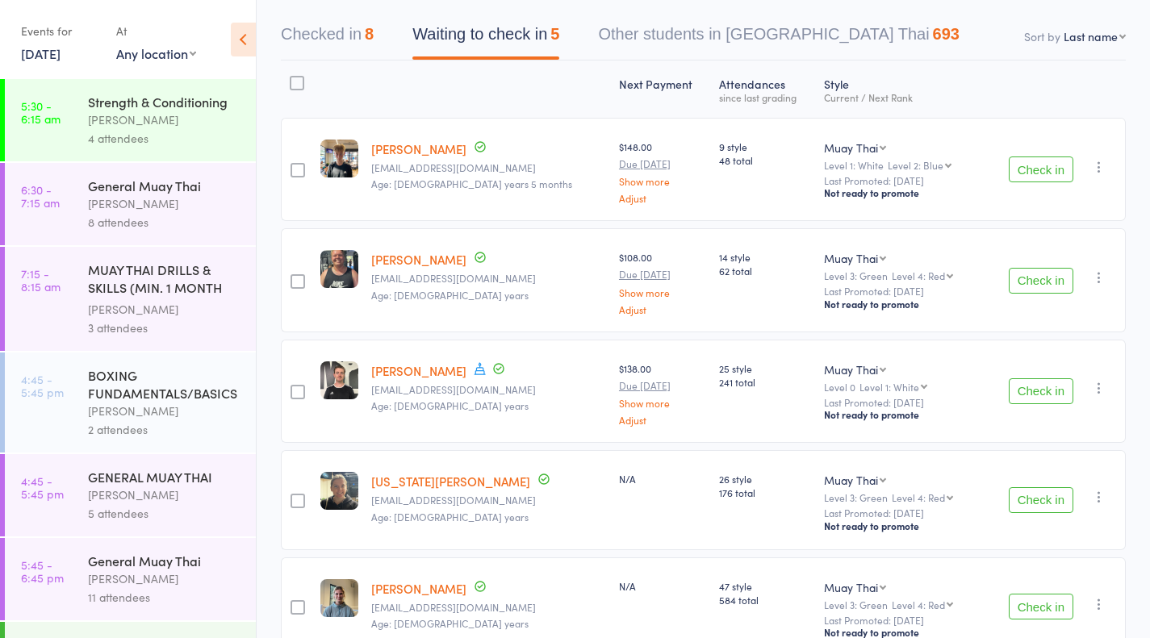
click at [1048, 278] on button "Check in" at bounding box center [1041, 281] width 65 height 26
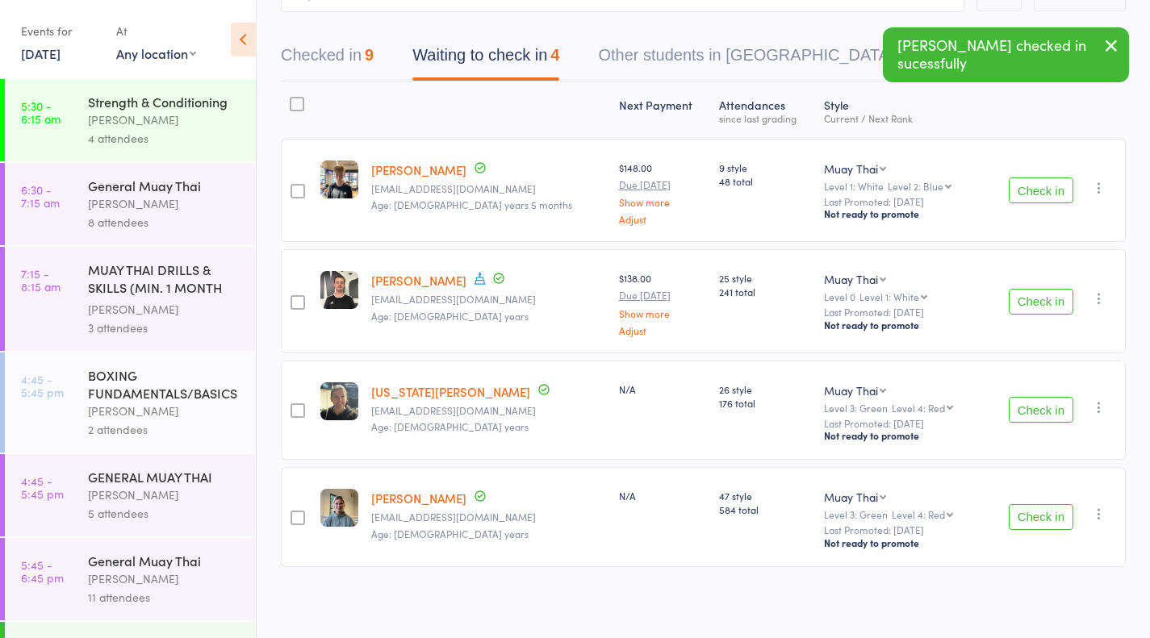
click at [1024, 510] on button "Check in" at bounding box center [1041, 517] width 65 height 26
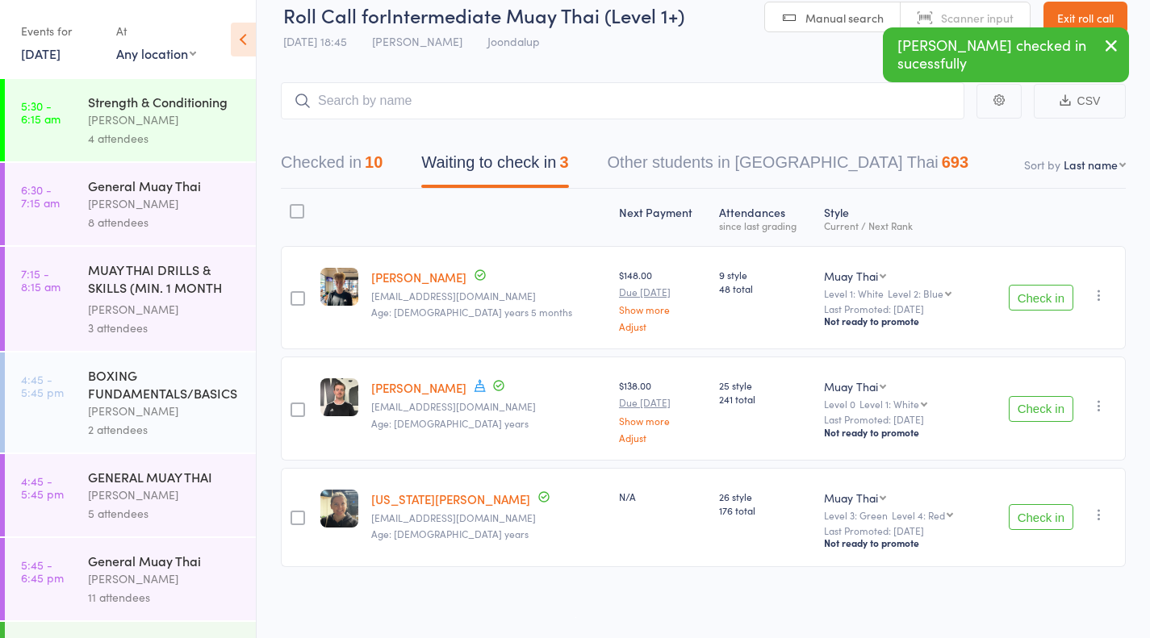
click at [1024, 510] on button "Check in" at bounding box center [1041, 517] width 65 height 26
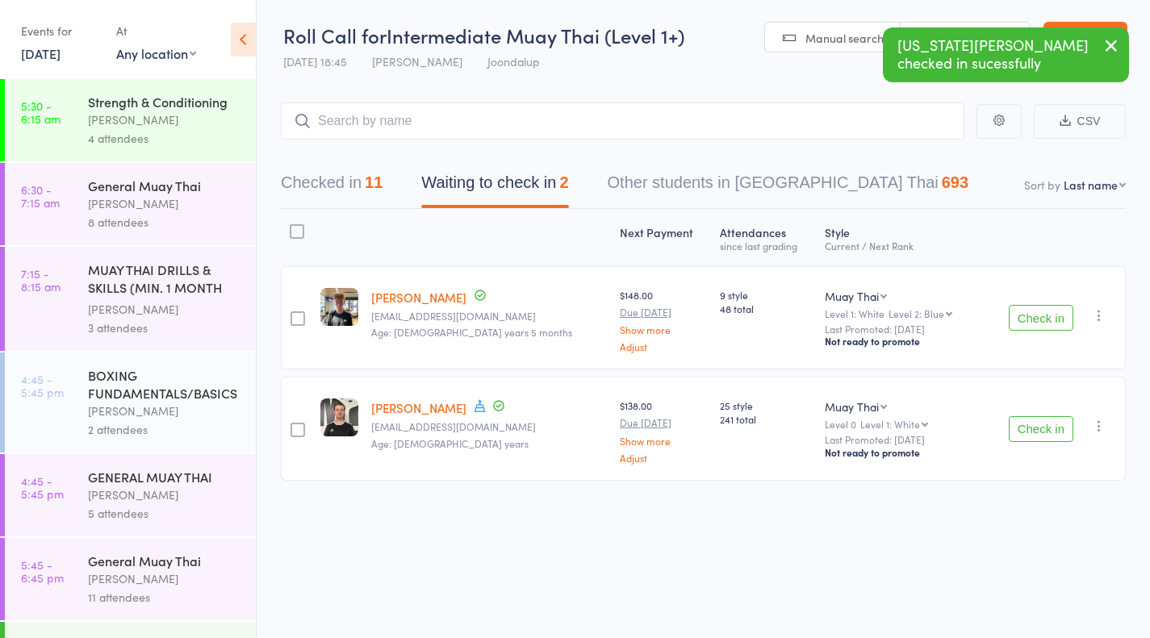
click at [355, 186] on button "Checked in 11" at bounding box center [332, 186] width 102 height 43
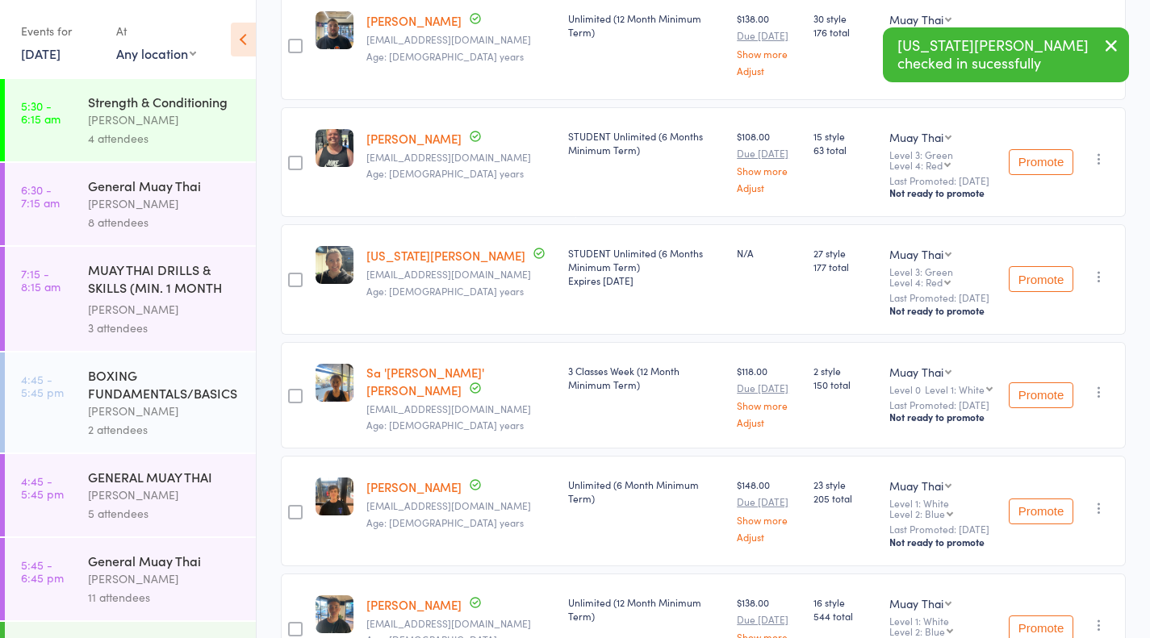
scroll to position [423, 0]
click at [1101, 283] on icon "button" at bounding box center [1099, 275] width 16 height 16
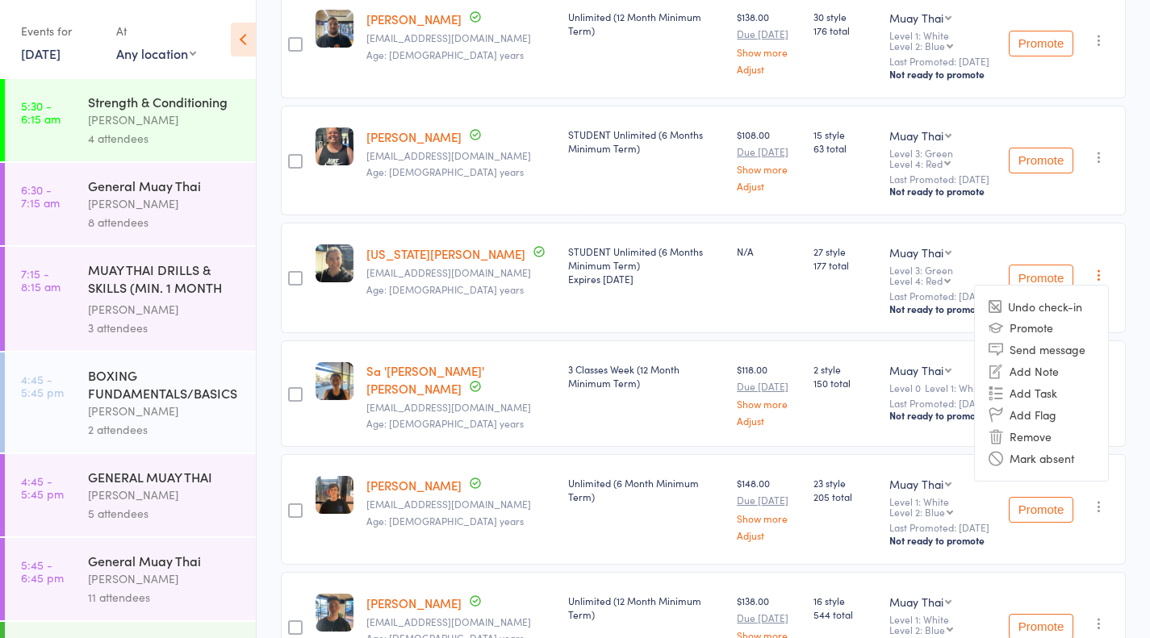
click at [1044, 317] on li "Undo check-in" at bounding box center [1041, 307] width 133 height 20
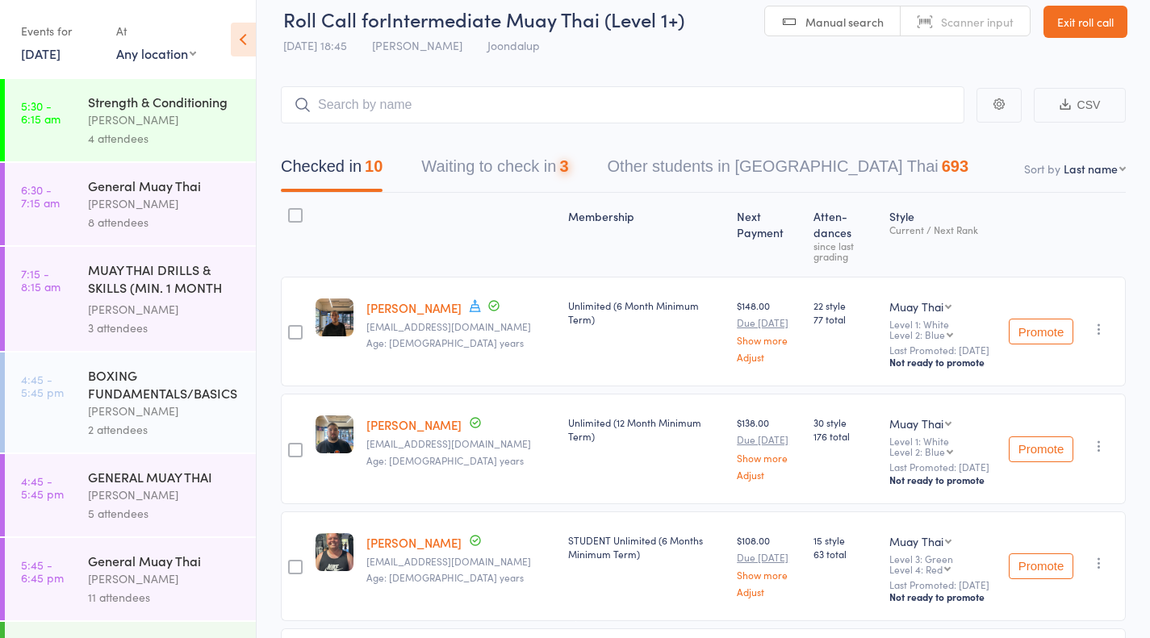
scroll to position [0, 0]
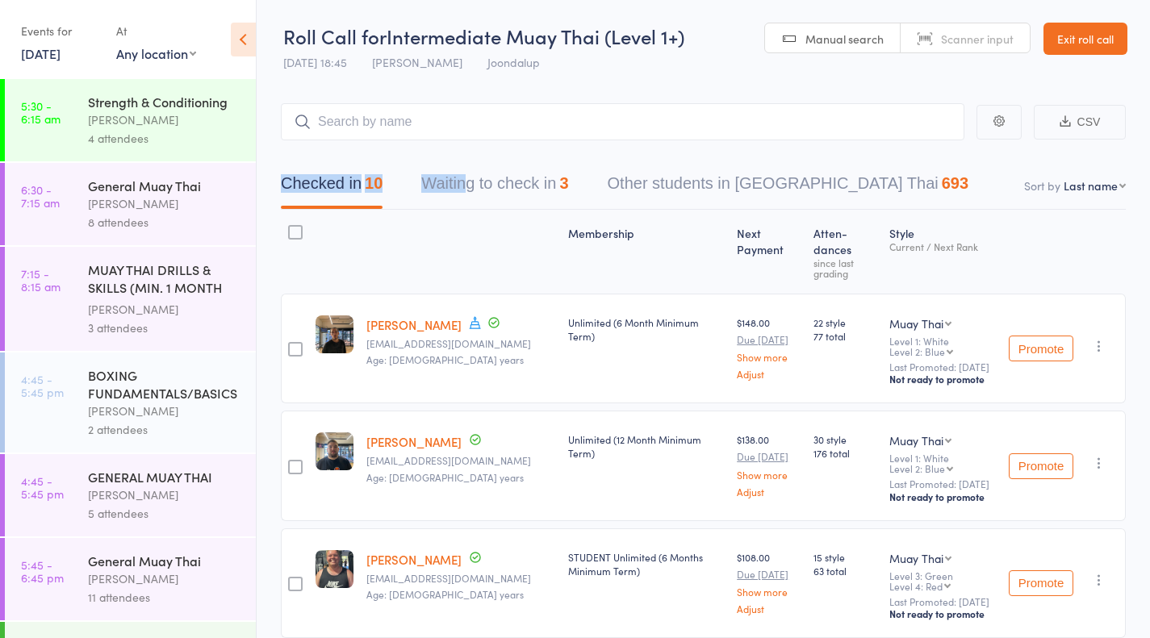
drag, startPoint x: 463, startPoint y: 161, endPoint x: 468, endPoint y: 179, distance: 19.2
click at [468, 179] on div "Checked in 10 Waiting to check in 3 Other students in Muay Thai 693" at bounding box center [703, 174] width 845 height 69
click at [468, 179] on button "Waiting to check in 3" at bounding box center [494, 187] width 147 height 43
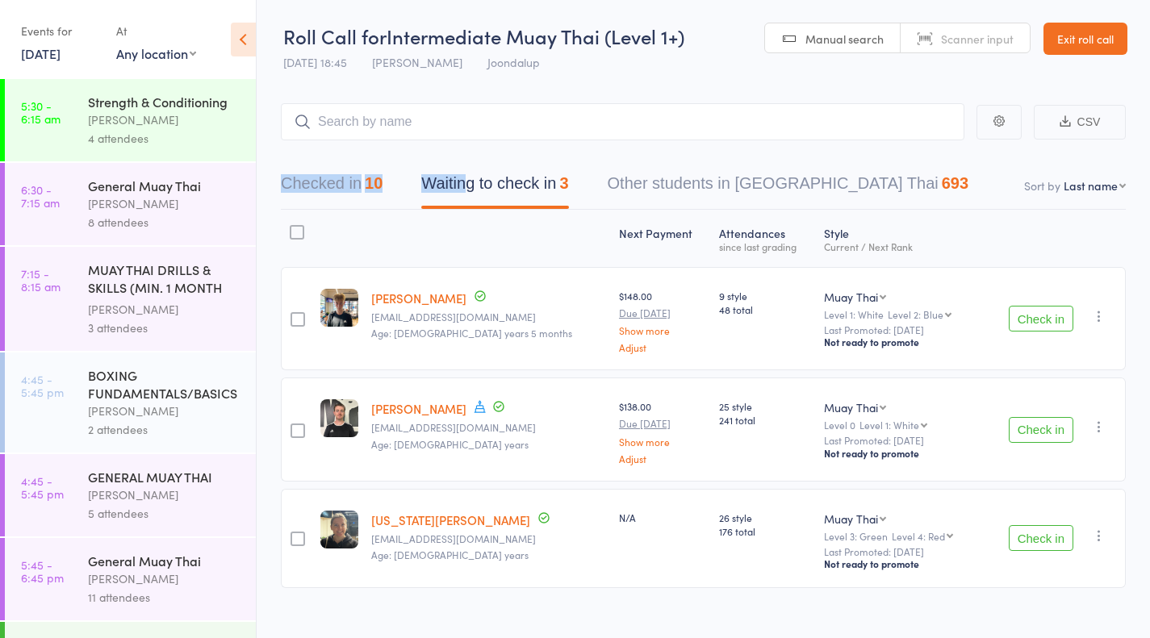
click at [932, 201] on nav "Checked in 10 Waiting to check in 3 Other students in Muay Thai 693" at bounding box center [704, 187] width 884 height 43
click at [758, 132] on input "search" at bounding box center [623, 121] width 684 height 37
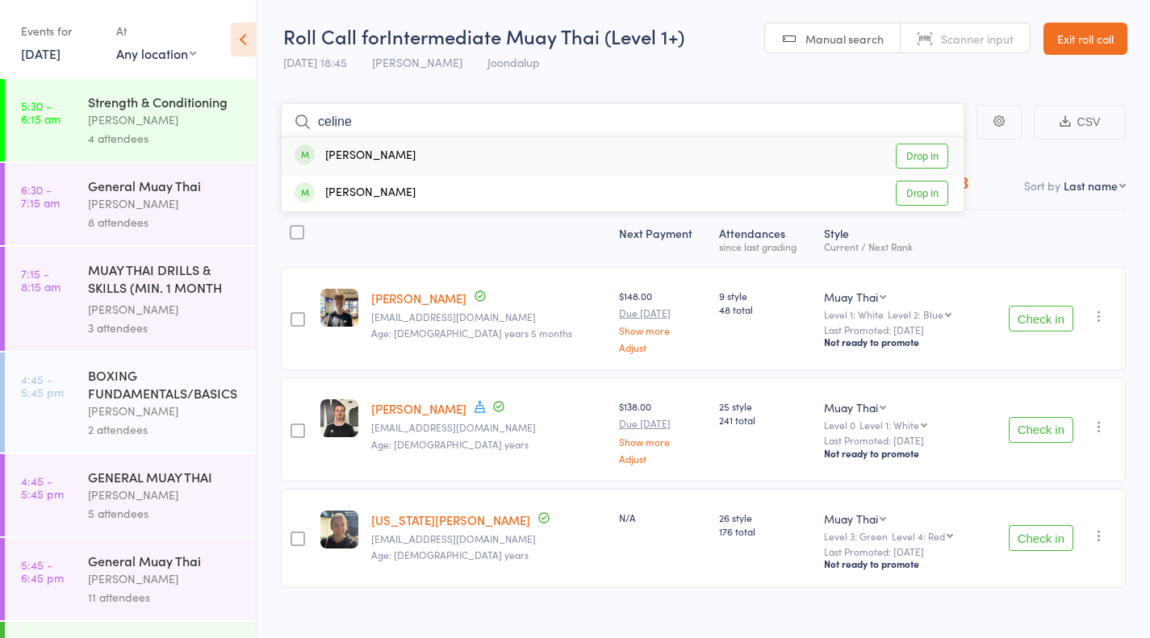
type input "celine"
click at [923, 144] on link "Drop in" at bounding box center [922, 156] width 52 height 25
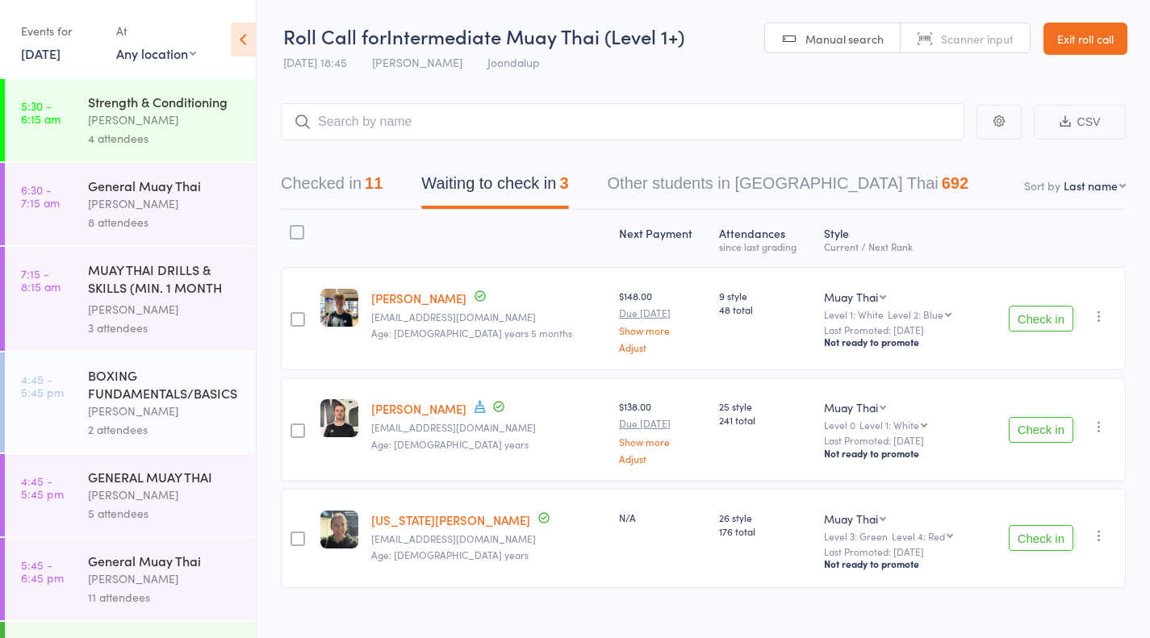
click at [1049, 538] on button "Check in" at bounding box center [1041, 538] width 65 height 26
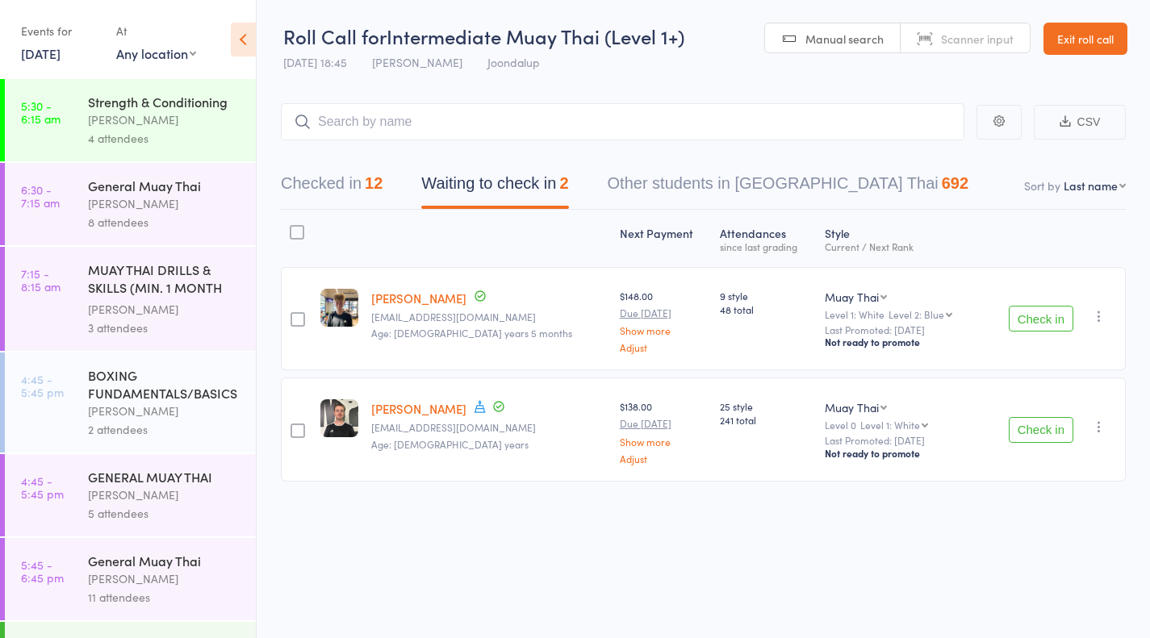
scroll to position [1, 0]
click at [1071, 34] on link "Exit roll call" at bounding box center [1086, 38] width 84 height 32
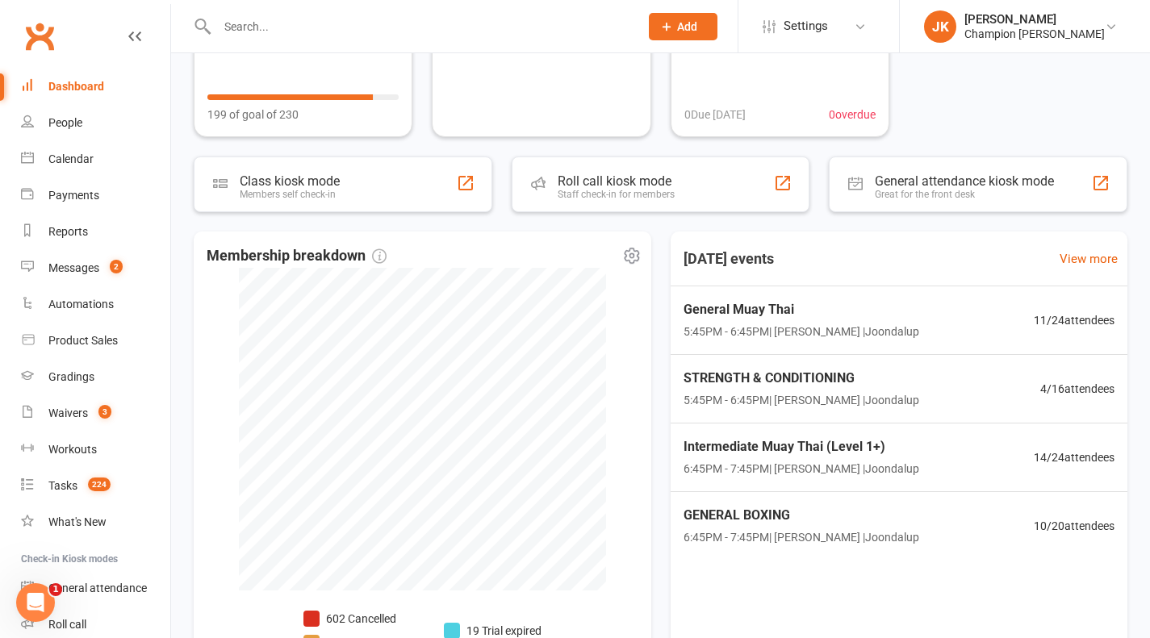
scroll to position [198, 0]
click at [768, 440] on span "Intermediate Muay Thai (Level 1+)" at bounding box center [799, 445] width 241 height 21
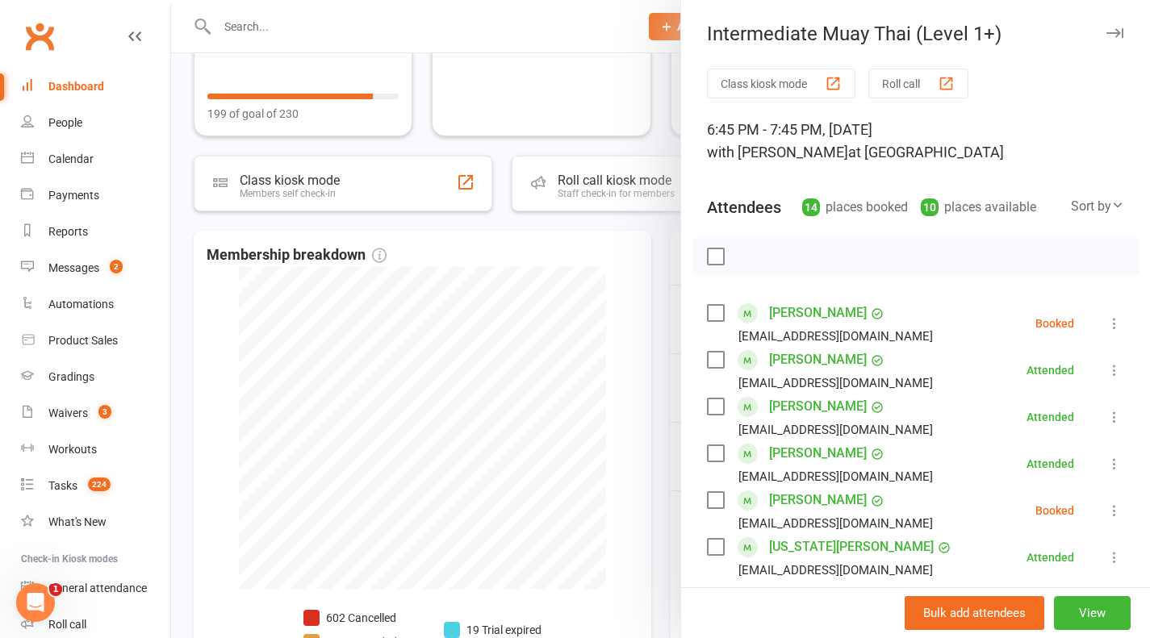
click at [889, 97] on button "Roll call" at bounding box center [918, 84] width 100 height 30
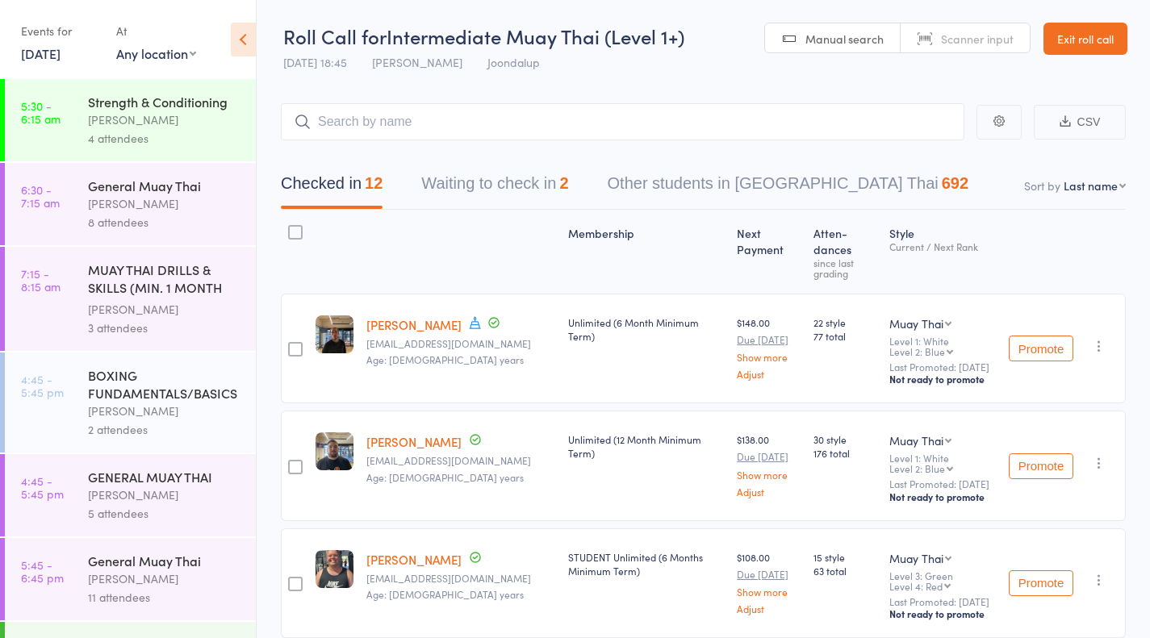
click at [489, 200] on button "Waiting to check in 2" at bounding box center [494, 187] width 147 height 43
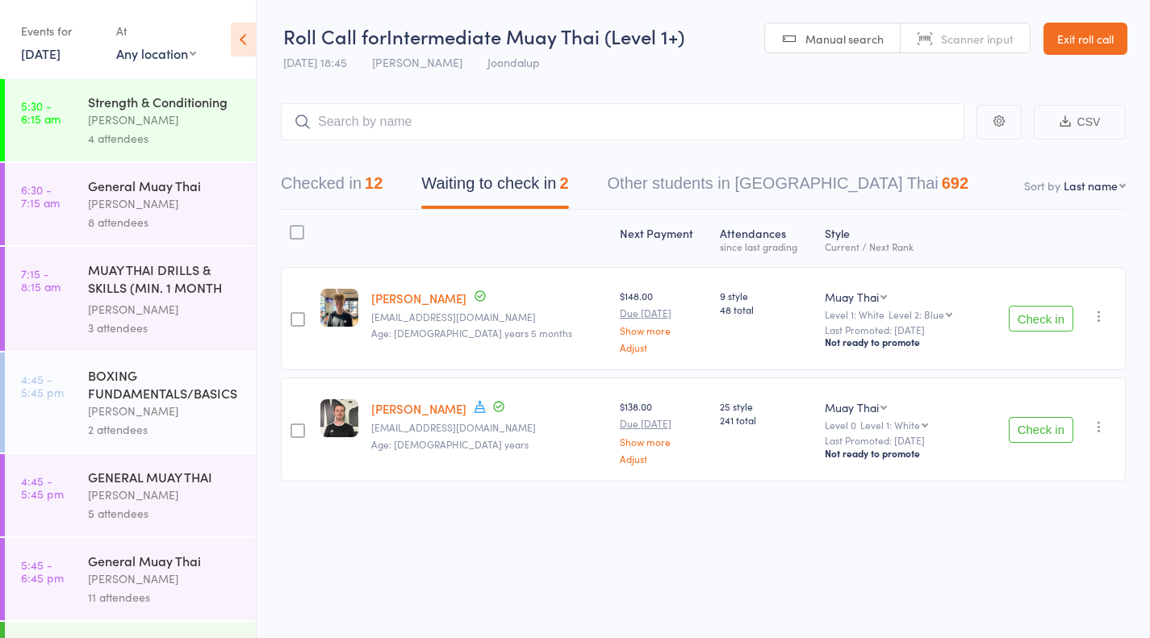
click at [1048, 316] on button "Check in" at bounding box center [1041, 319] width 65 height 26
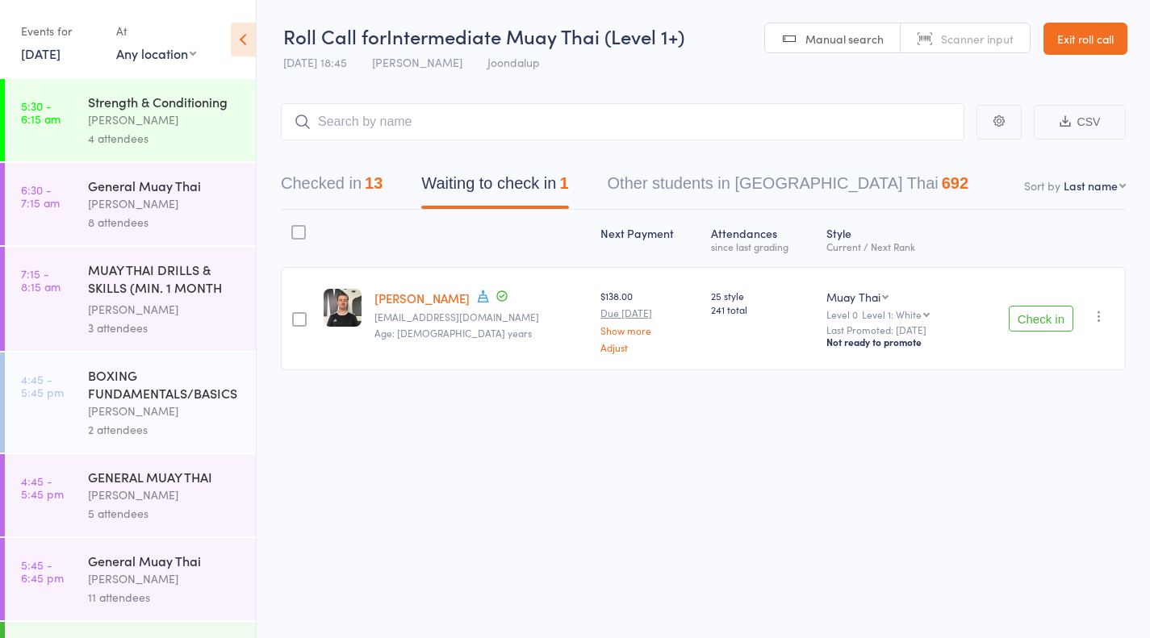
click at [1038, 327] on button "Check in" at bounding box center [1041, 319] width 65 height 26
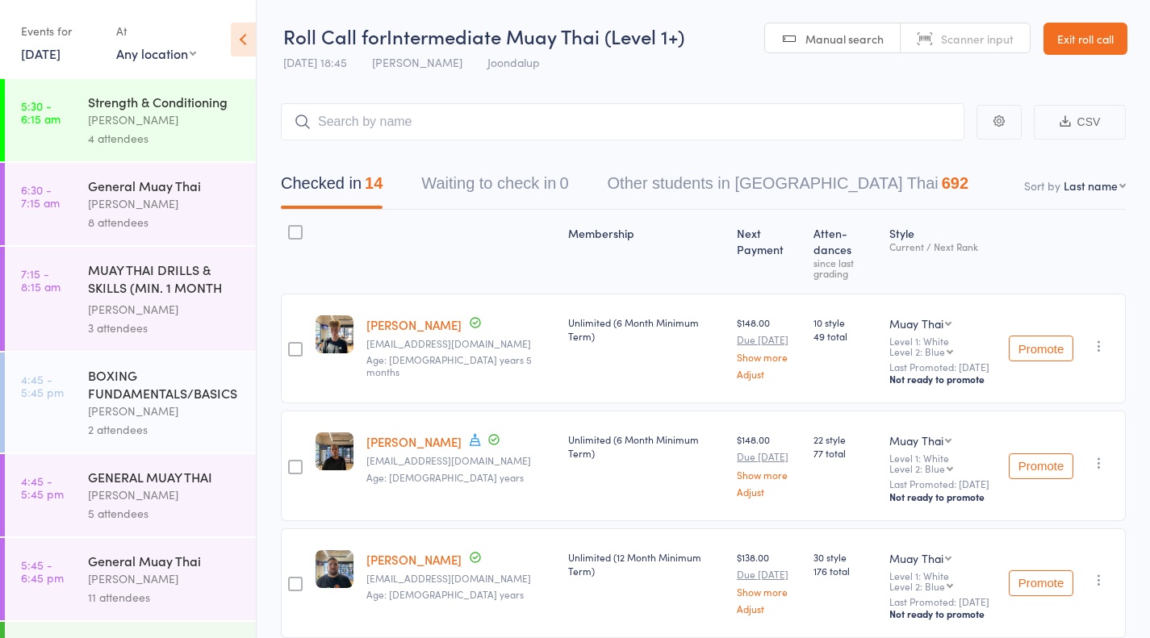
scroll to position [275, 0]
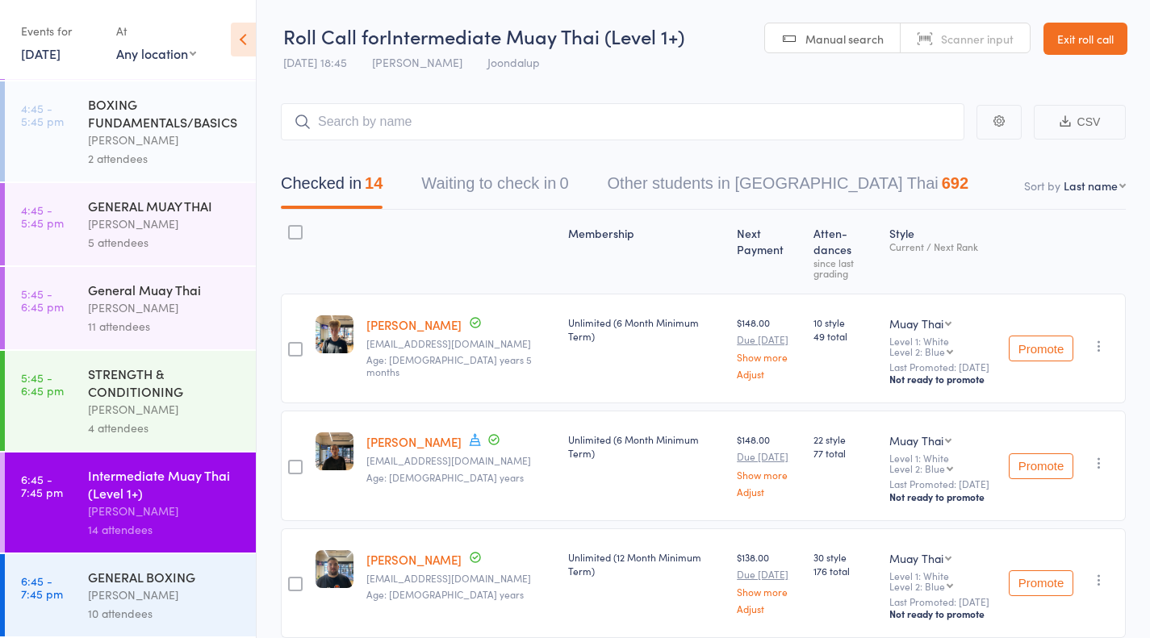
click at [174, 572] on div "GENERAL BOXING" at bounding box center [165, 577] width 154 height 18
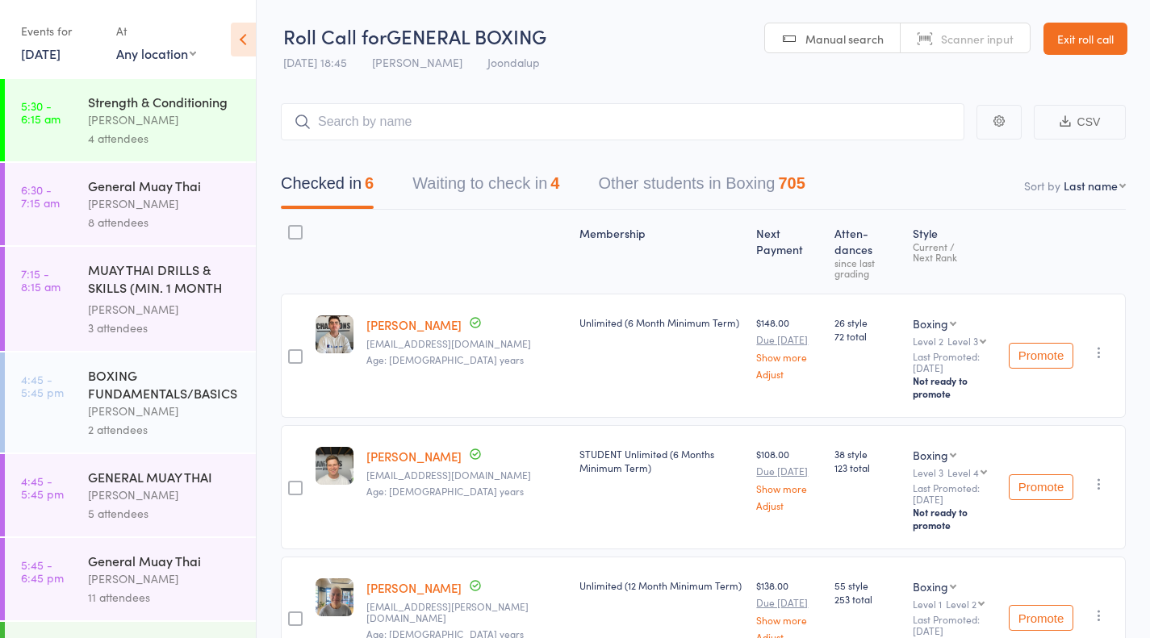
click at [460, 190] on button "Waiting to check in 4" at bounding box center [485, 187] width 147 height 43
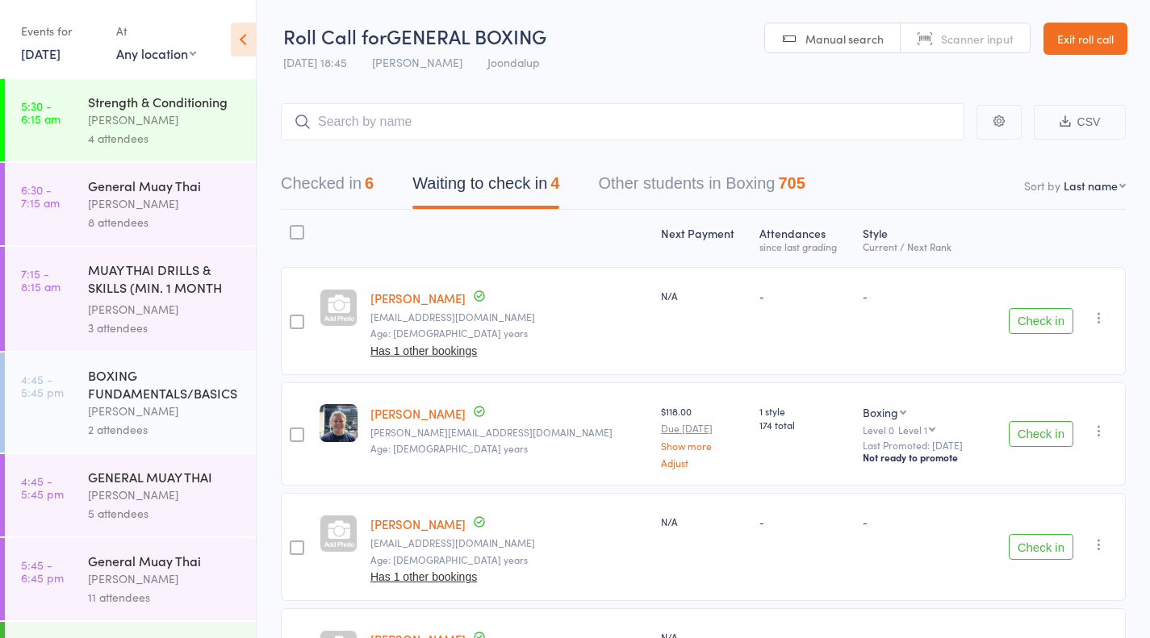
click at [1028, 426] on button "Check in" at bounding box center [1041, 434] width 65 height 26
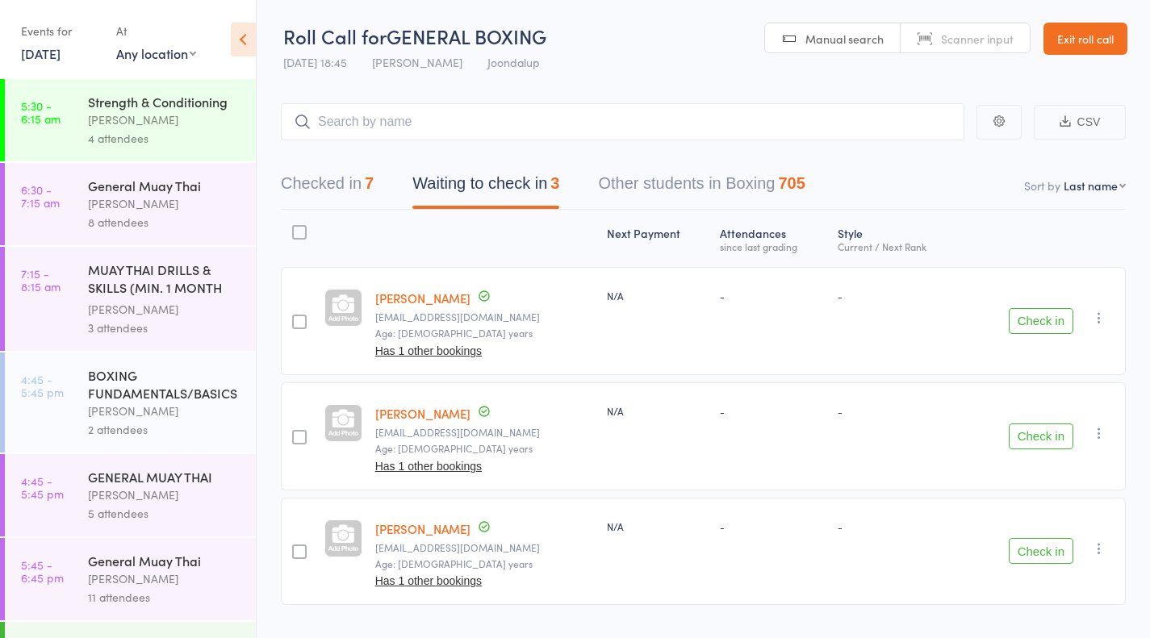
click at [343, 202] on button "Checked in 7" at bounding box center [327, 187] width 93 height 43
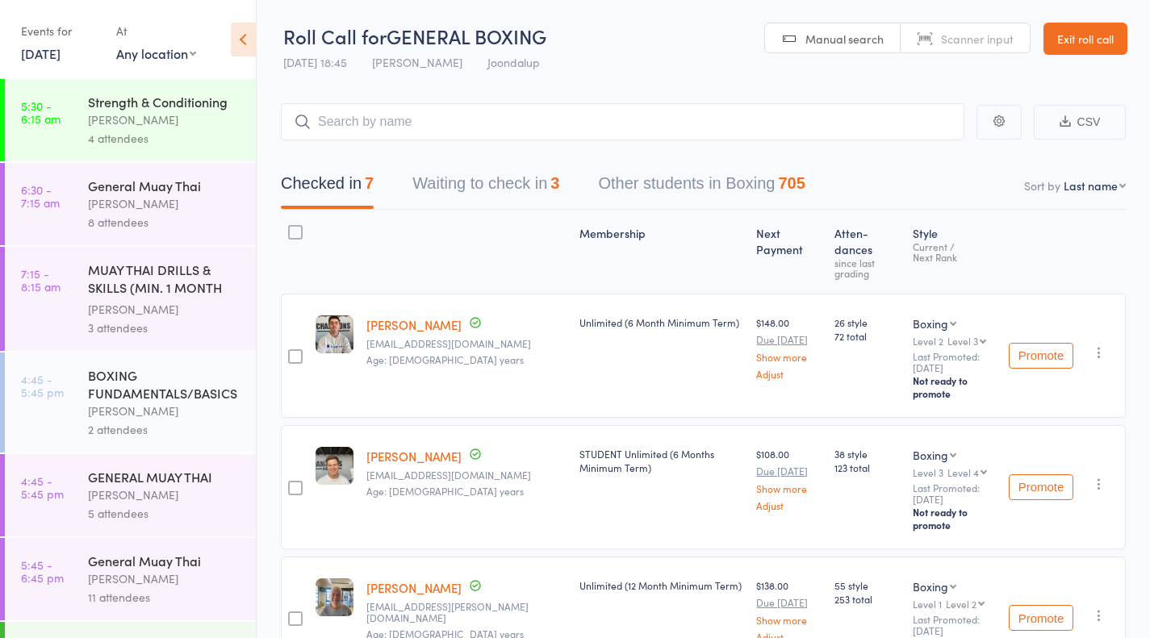
click at [1073, 39] on link "Exit roll call" at bounding box center [1086, 39] width 84 height 32
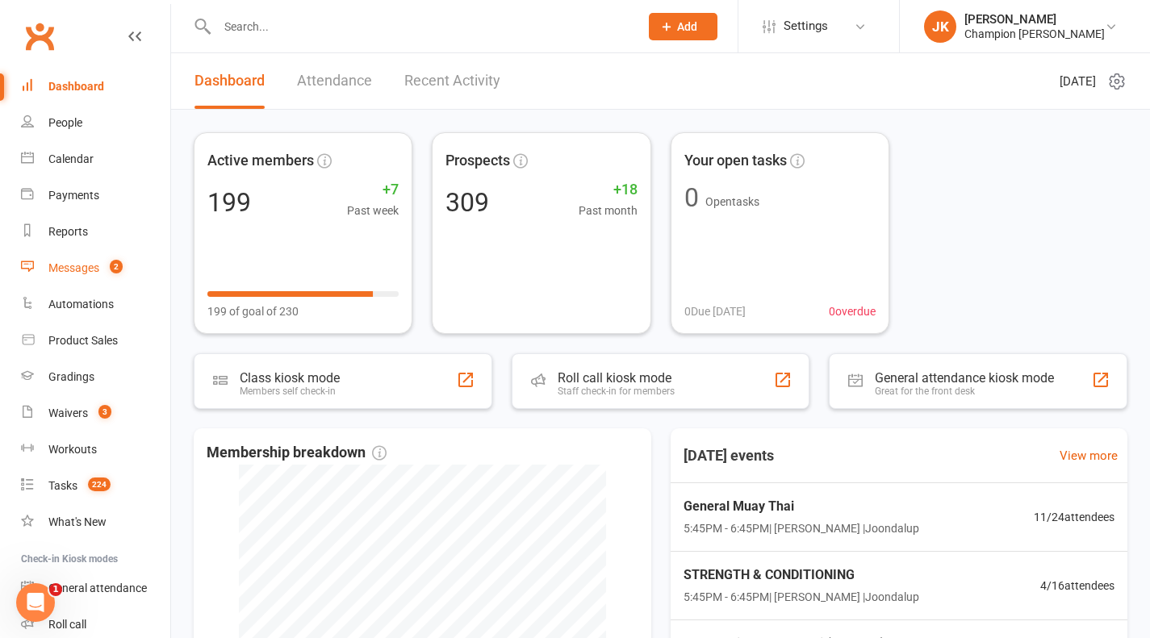
click at [120, 278] on link "Messages 2" at bounding box center [95, 268] width 149 height 36
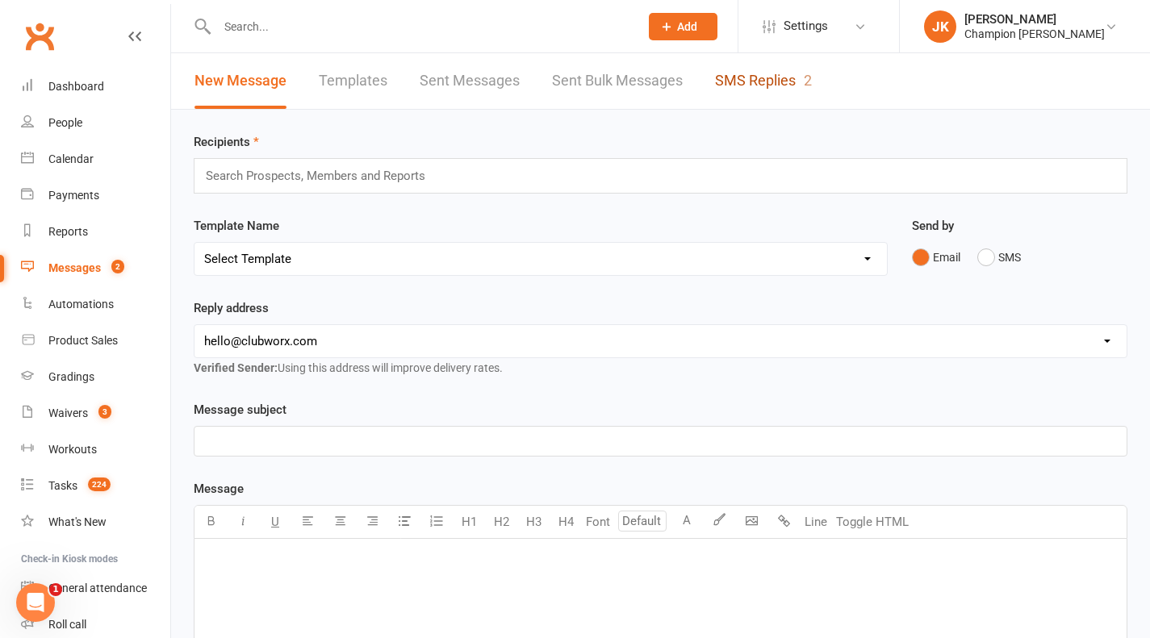
click at [780, 102] on link "SMS Replies 2" at bounding box center [763, 81] width 97 height 56
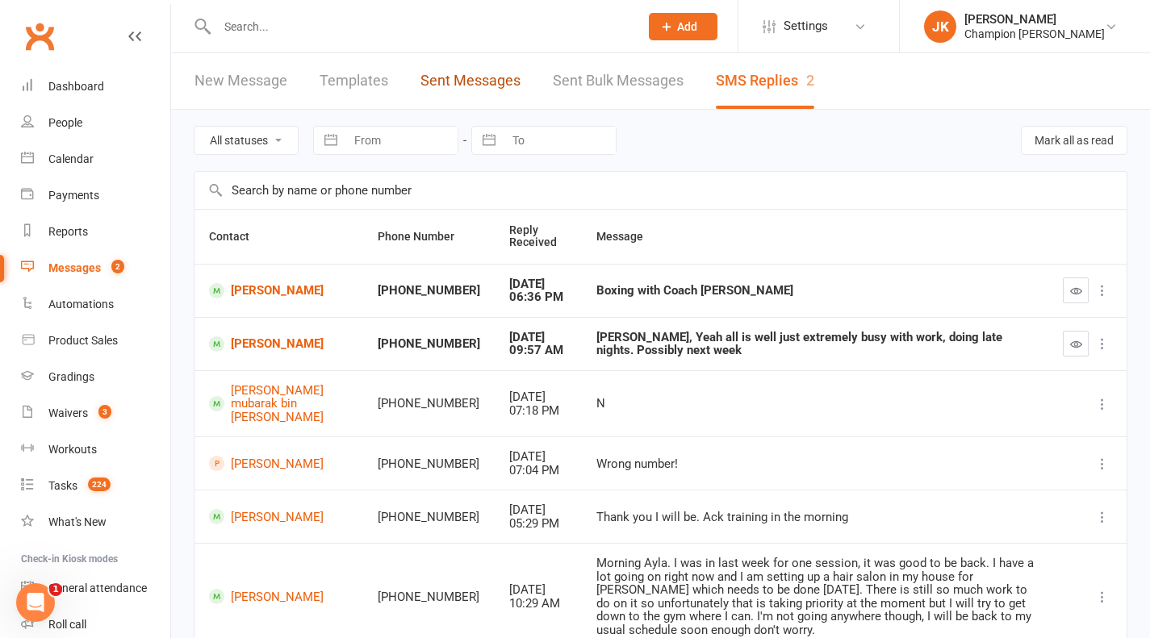
click at [502, 89] on link "Sent Messages" at bounding box center [471, 81] width 100 height 56
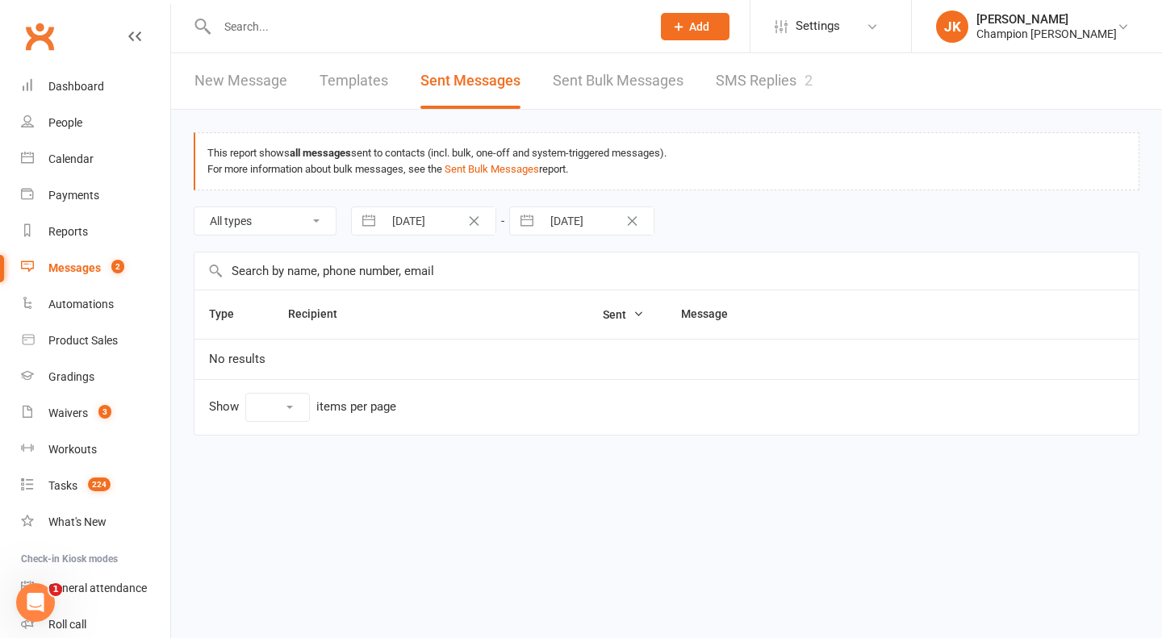
select select "10"
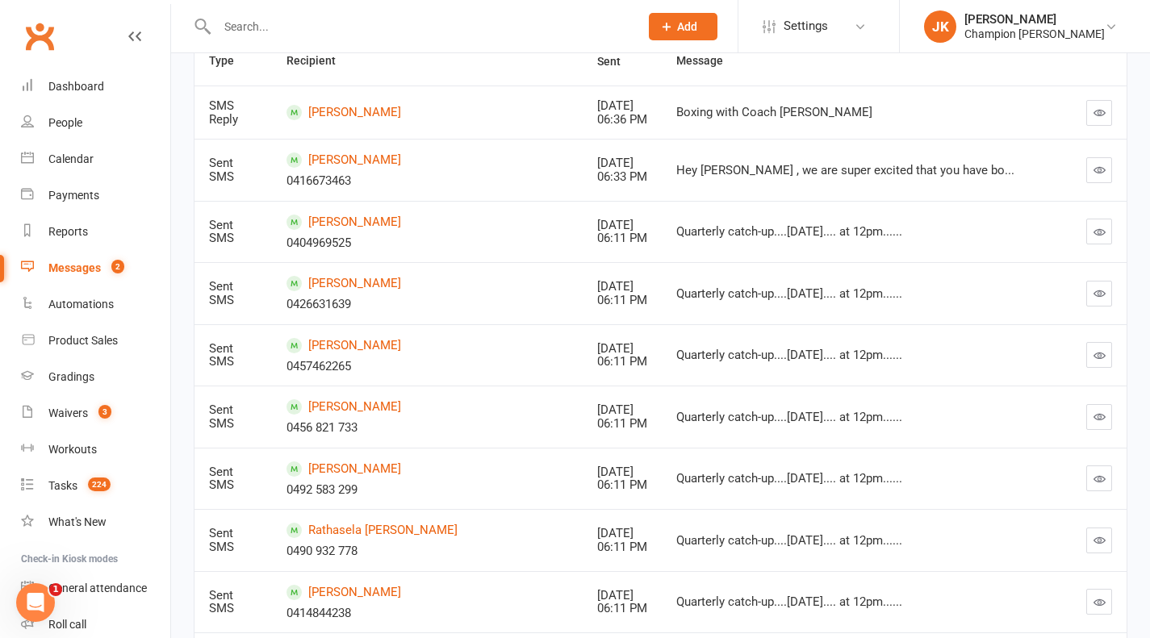
scroll to position [255, 0]
click at [1109, 290] on button "button" at bounding box center [1099, 292] width 26 height 26
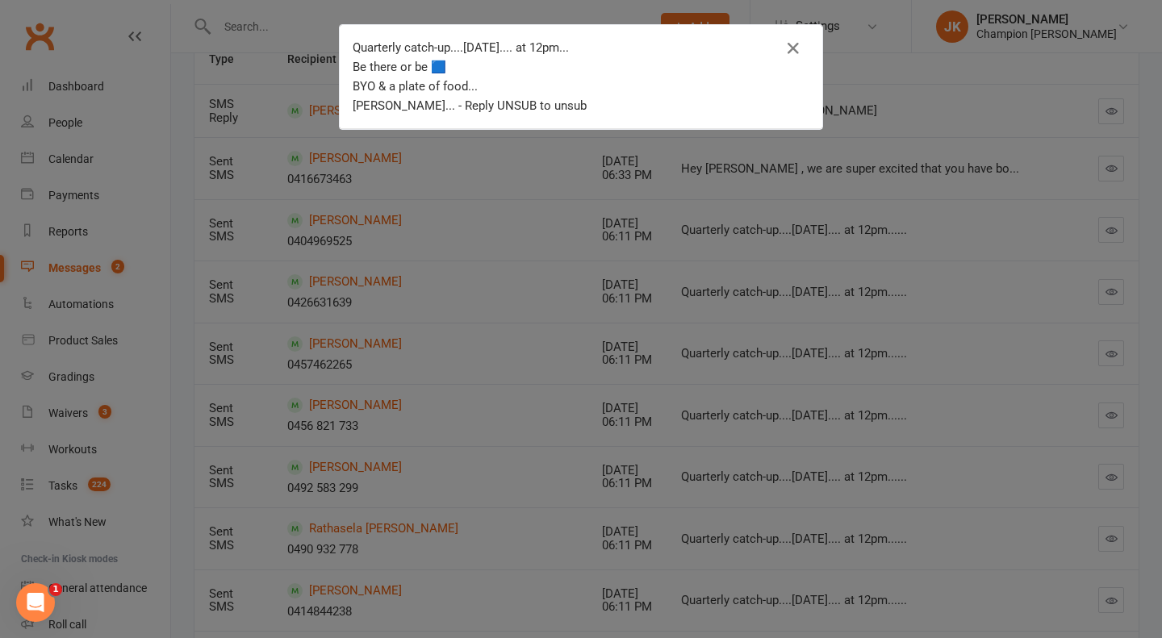
click at [749, 250] on div "Quarterly catch-up....this Saturday.... at 12pm... Be there or be 🟦 BYO & a pla…" at bounding box center [581, 319] width 1162 height 638
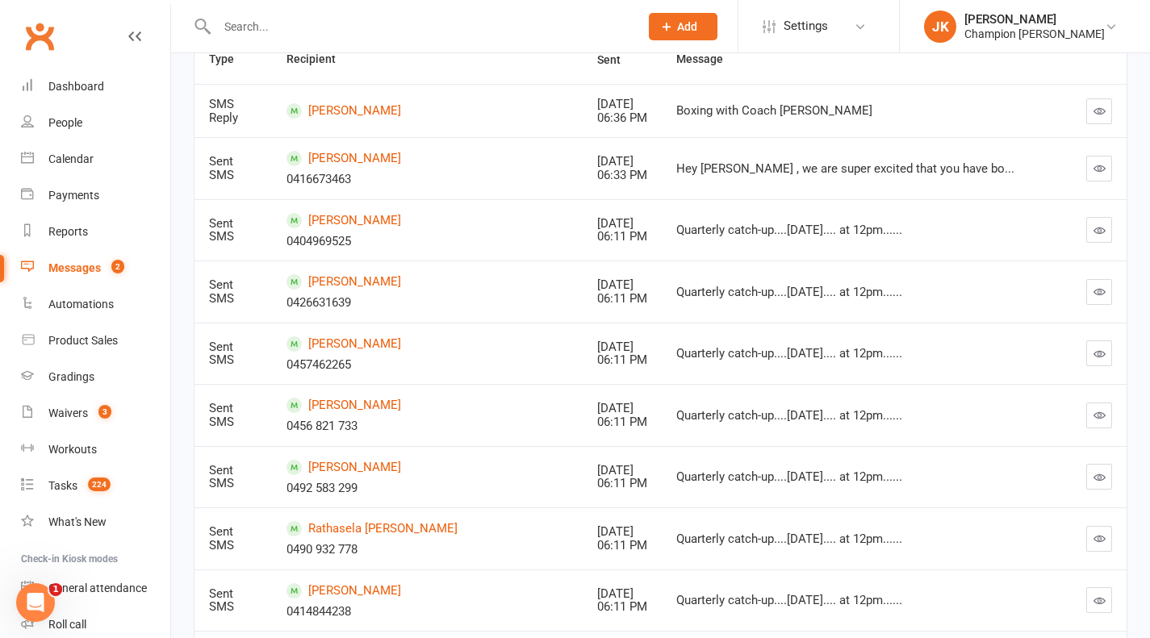
scroll to position [0, 0]
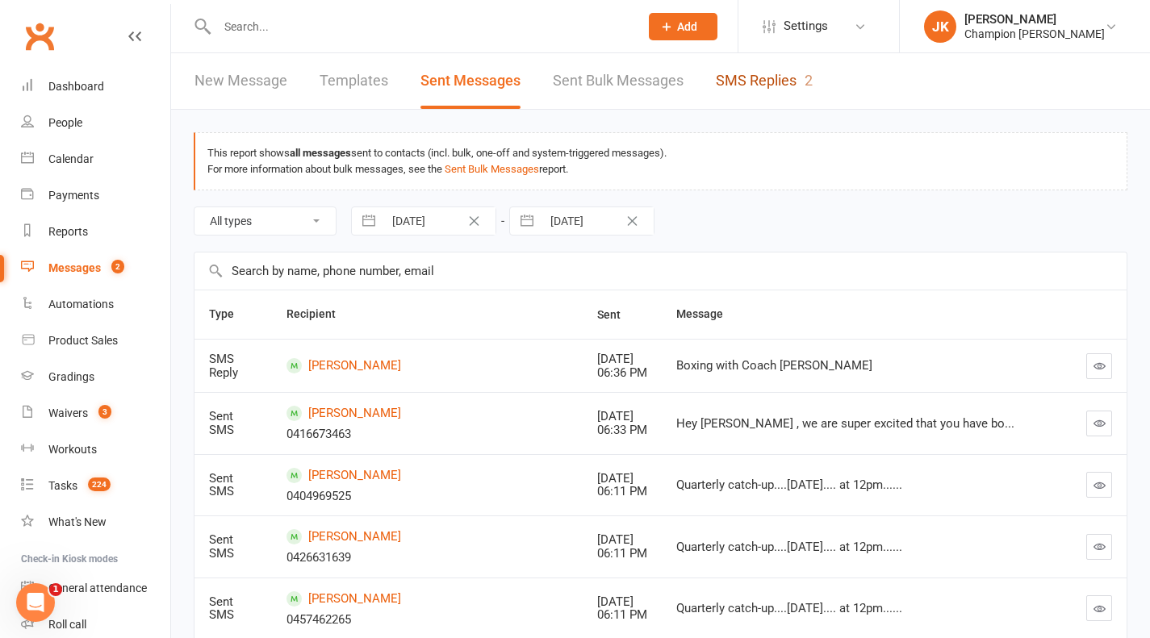
click at [752, 102] on link "SMS Replies 2" at bounding box center [764, 81] width 97 height 56
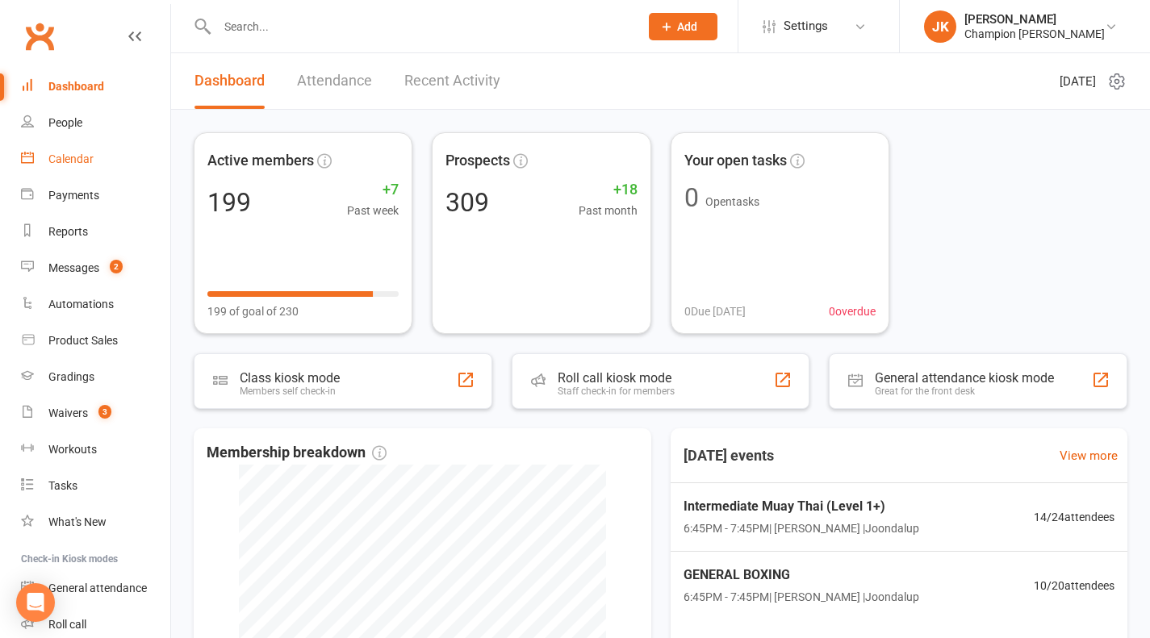
click at [116, 156] on link "Calendar" at bounding box center [95, 159] width 149 height 36
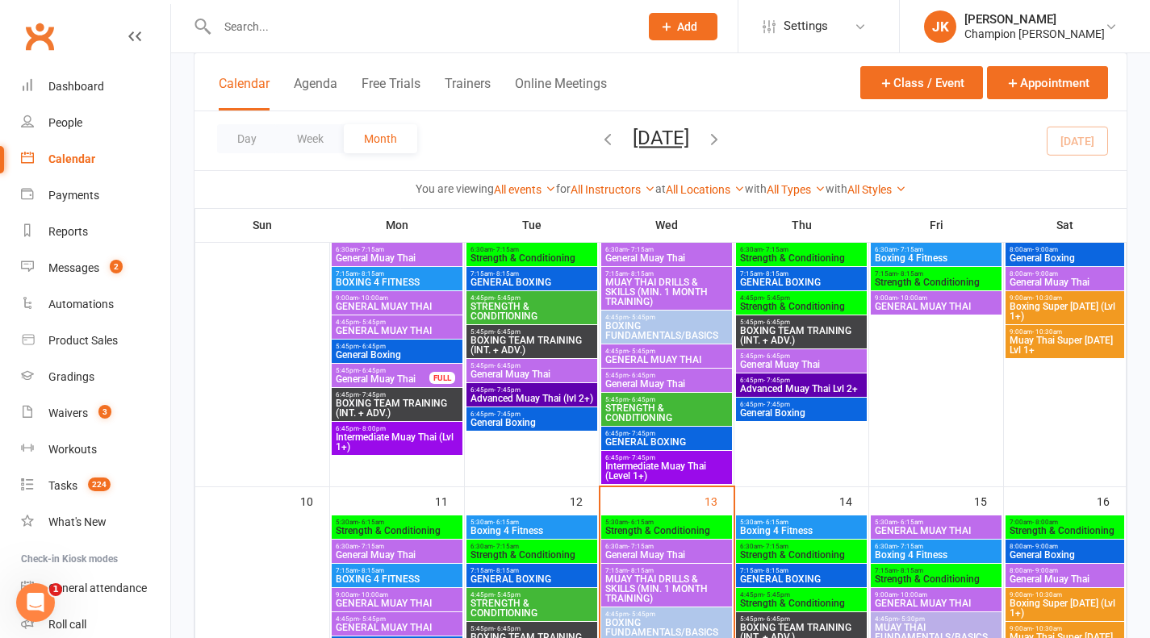
scroll to position [603, 0]
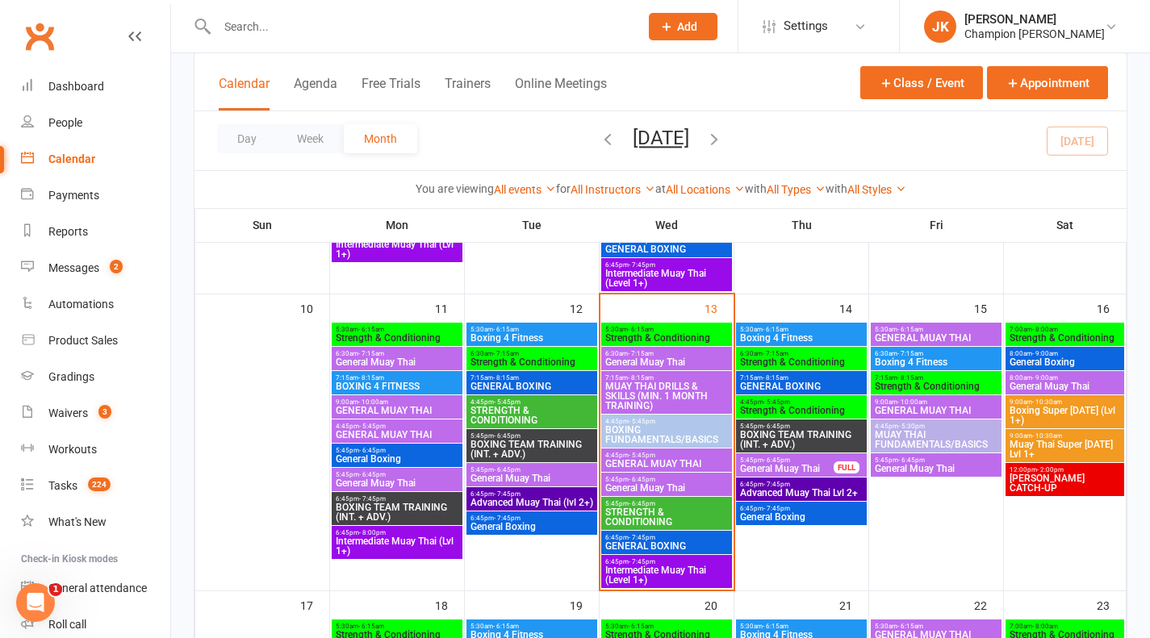
click at [892, 457] on span "5:45pm - 6:45pm" at bounding box center [936, 460] width 124 height 7
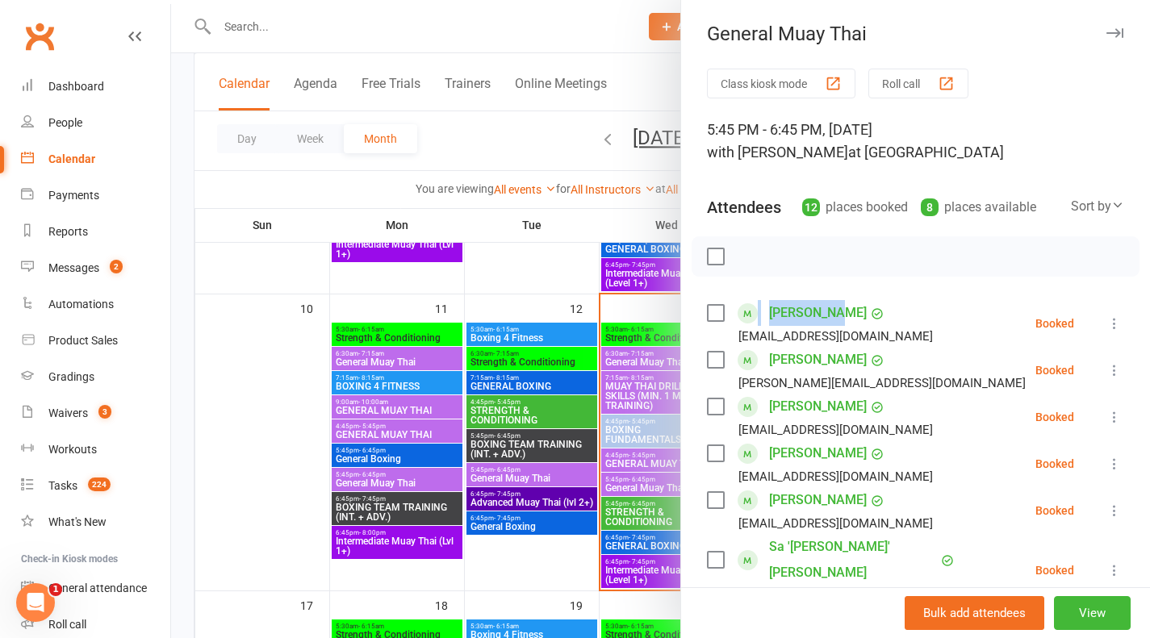
drag, startPoint x: 815, startPoint y: 255, endPoint x: 817, endPoint y: 317, distance: 62.2
click at [817, 317] on div "Class kiosk mode Roll call 5:45 PM - 6:45 PM, [DATE] with [PERSON_NAME] at Joon…" at bounding box center [915, 623] width 469 height 1109
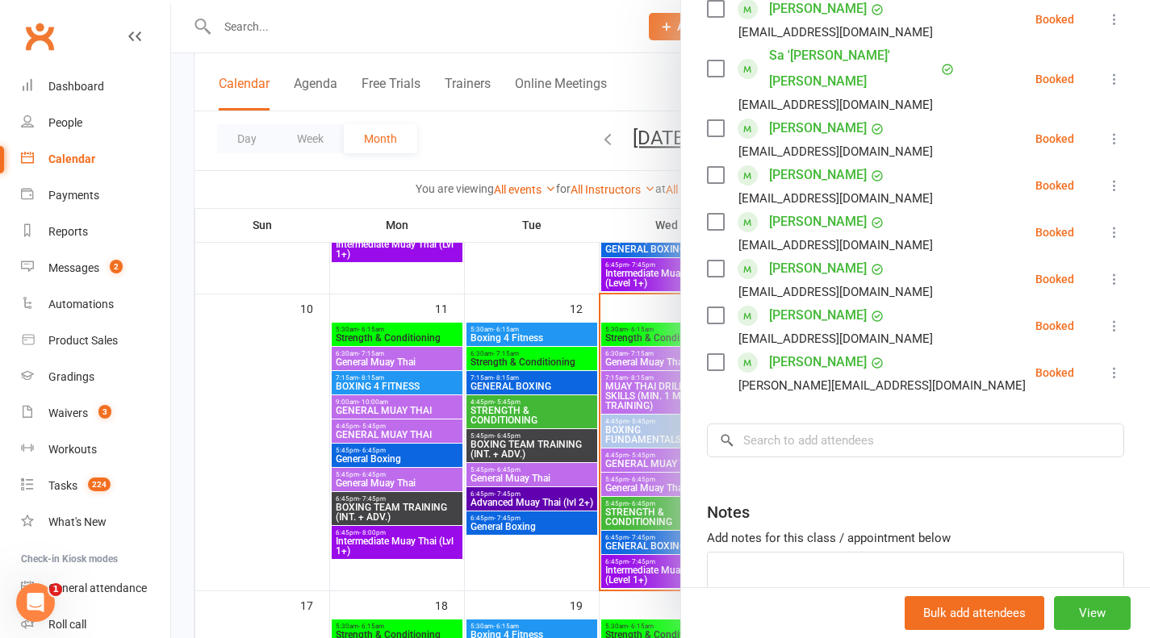
scroll to position [496, 0]
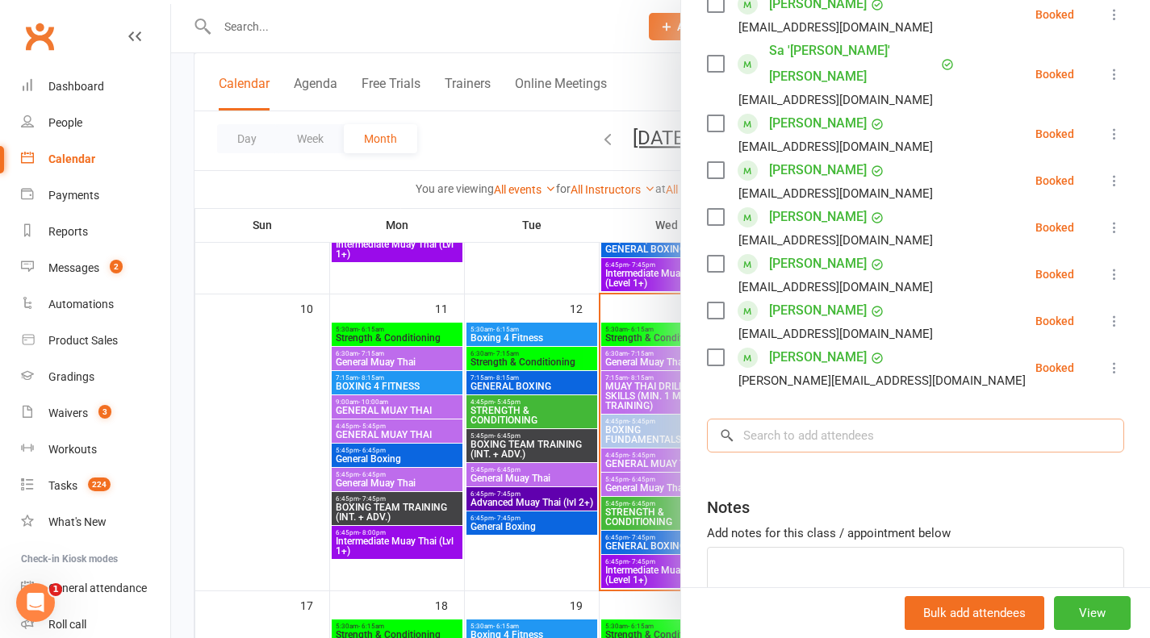
click at [822, 419] on input "search" at bounding box center [915, 436] width 417 height 34
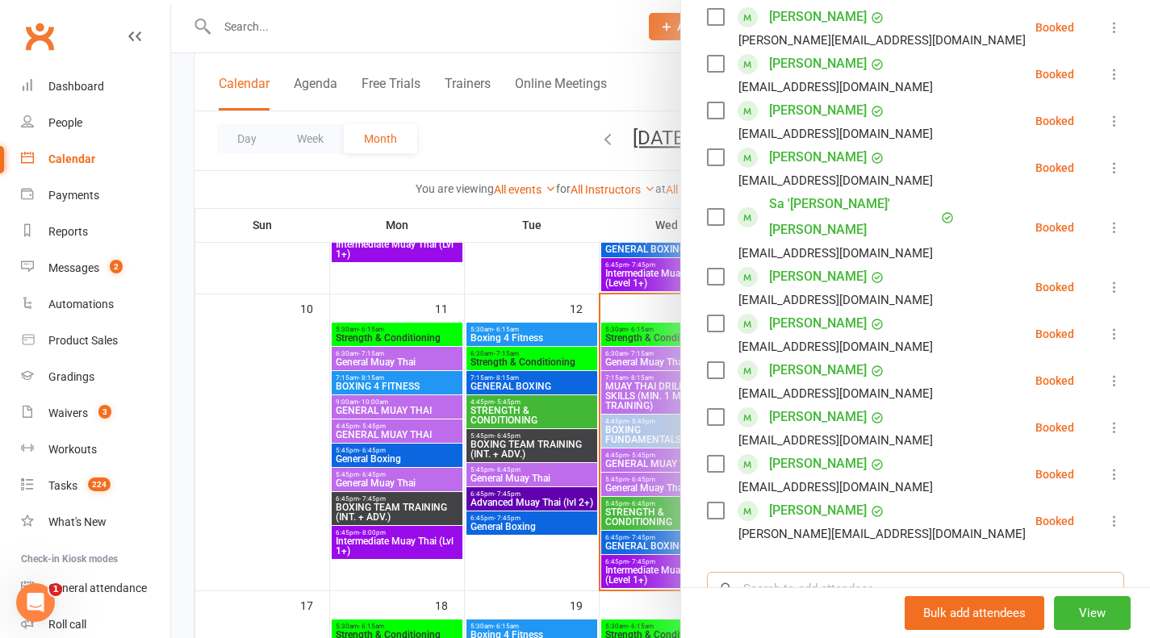
scroll to position [462, 0]
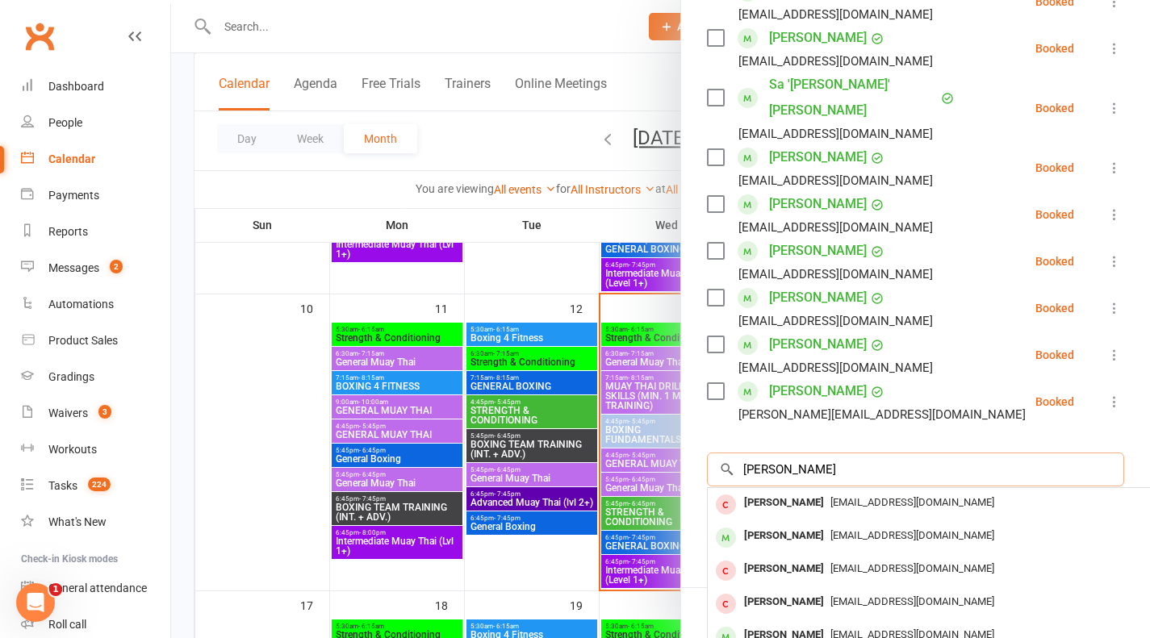
type input "[PERSON_NAME]"
click at [847, 624] on div "[EMAIL_ADDRESS][DOMAIN_NAME]" at bounding box center [949, 635] width 470 height 23
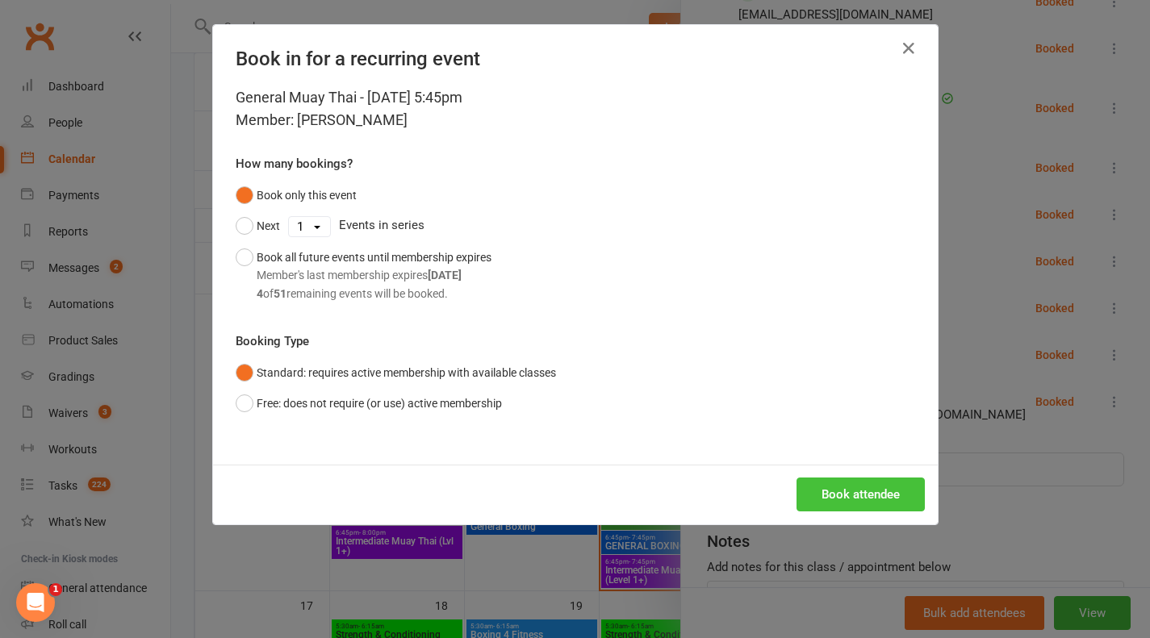
click at [857, 499] on button "Book attendee" at bounding box center [861, 495] width 128 height 34
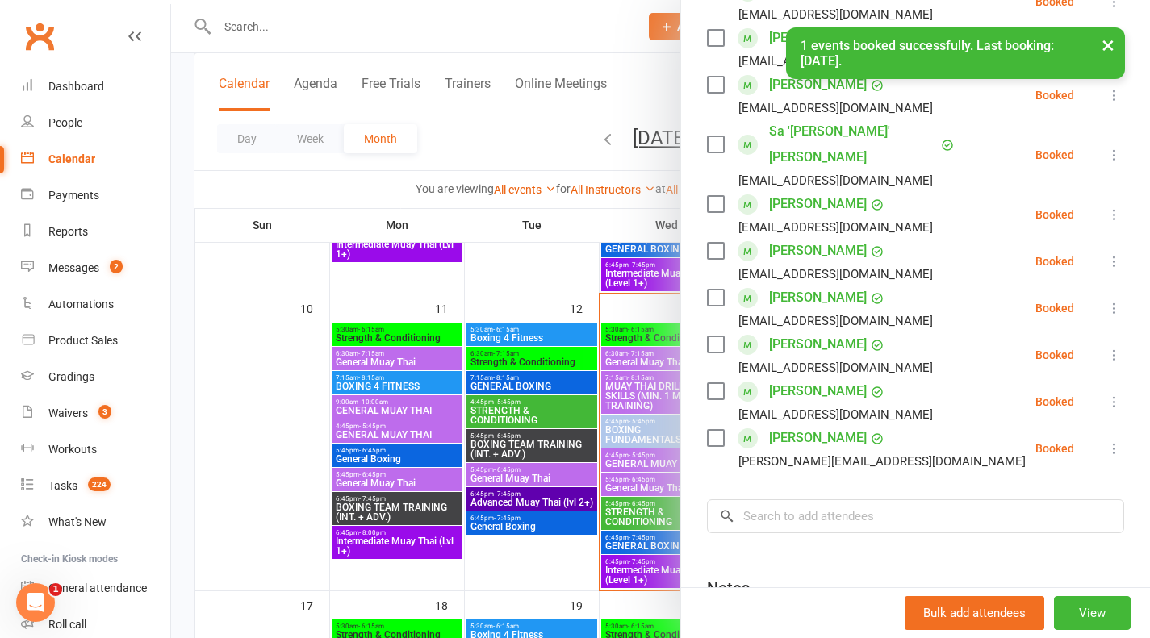
click at [529, 282] on div at bounding box center [660, 319] width 979 height 638
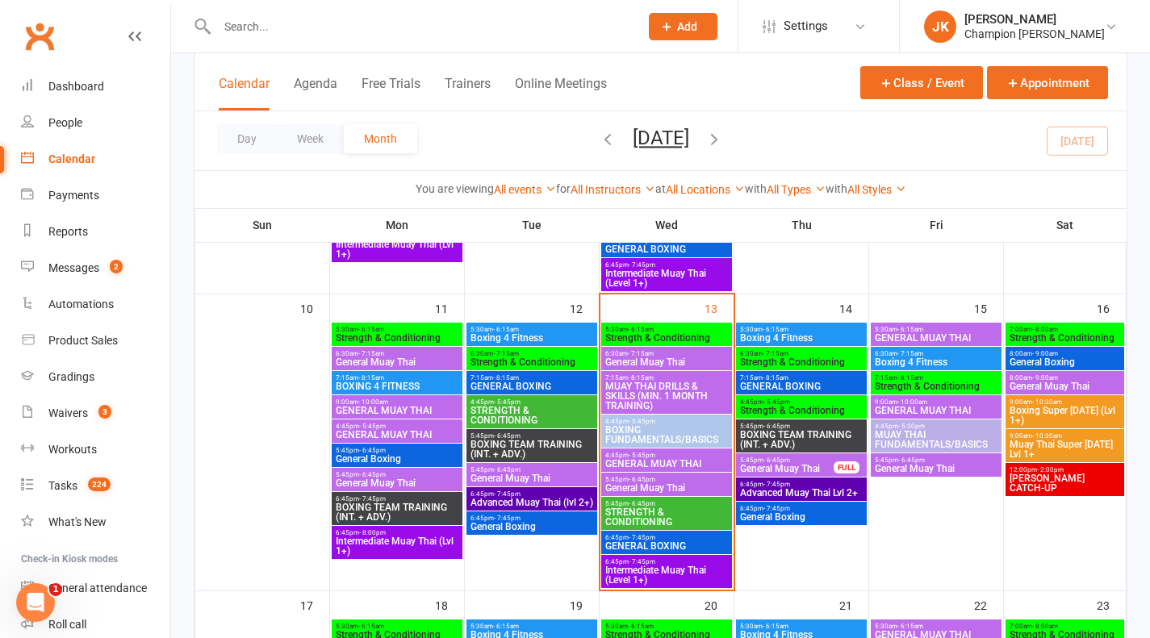
click at [665, 542] on span "GENERAL BOXING" at bounding box center [667, 547] width 124 height 10
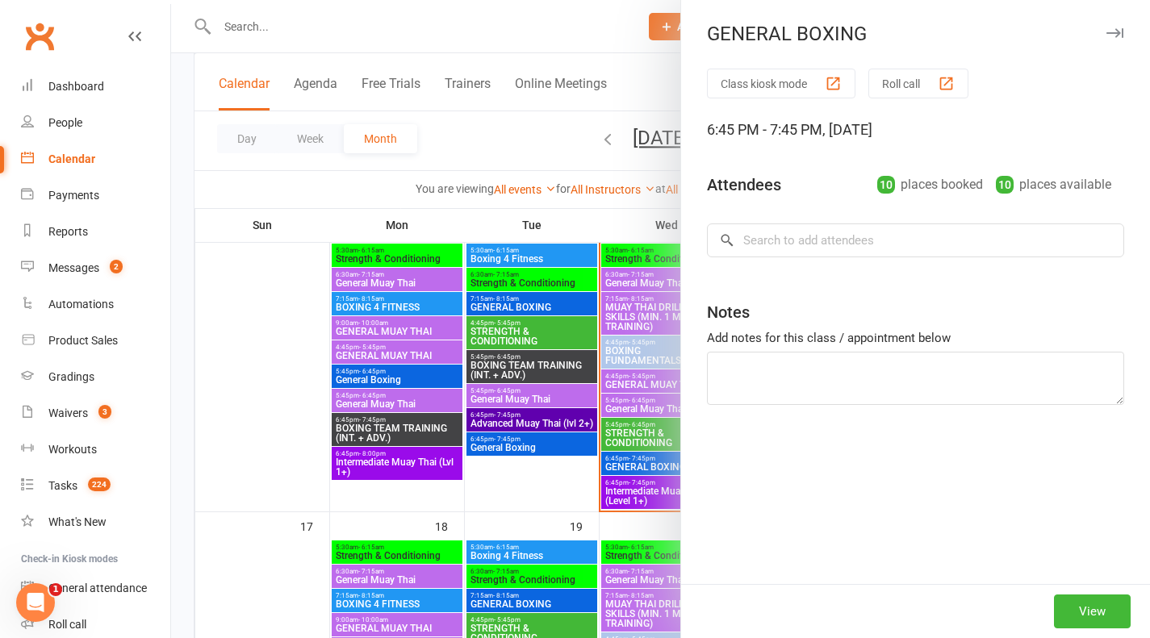
scroll to position [684, 0]
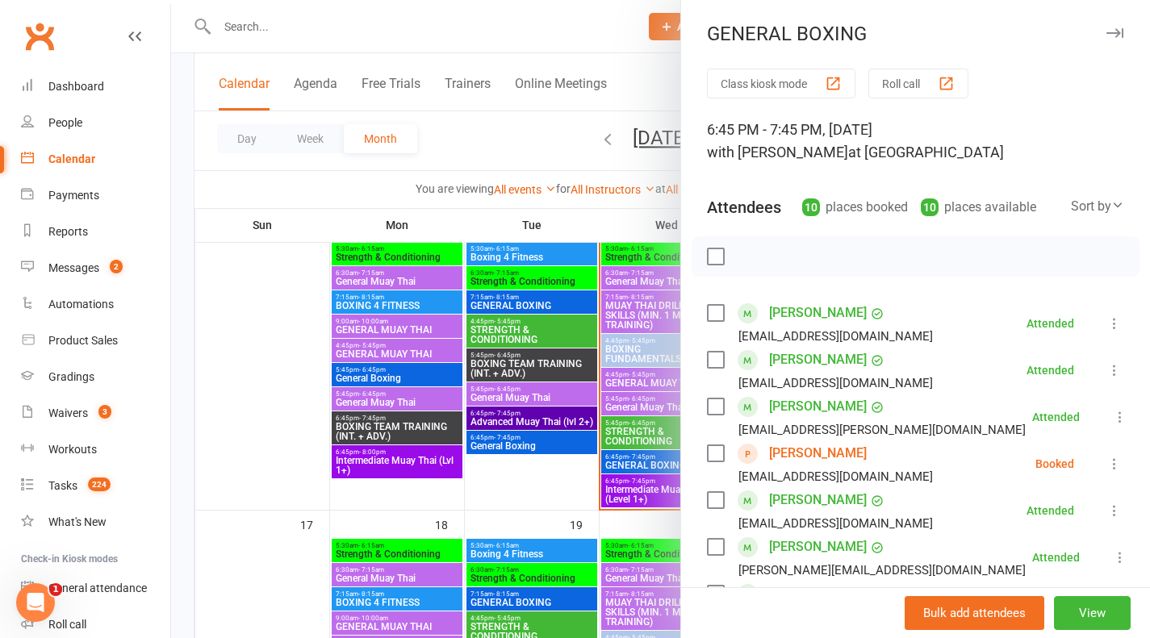
click at [904, 77] on button "Roll call" at bounding box center [918, 84] width 100 height 30
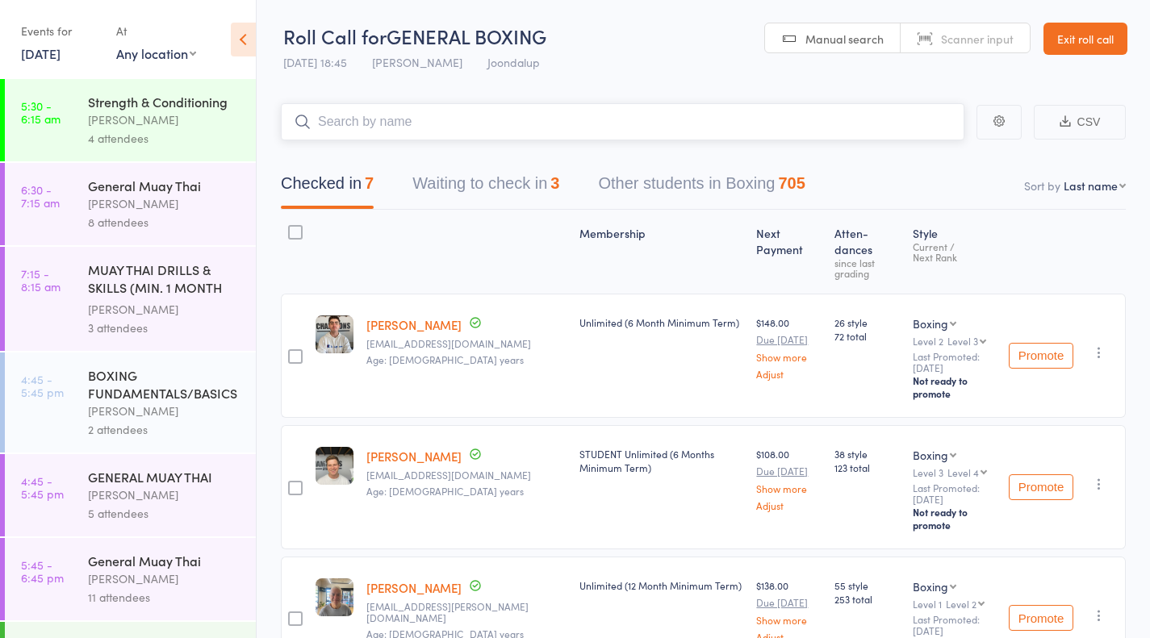
click at [522, 195] on button "Waiting to check in 3" at bounding box center [485, 187] width 147 height 43
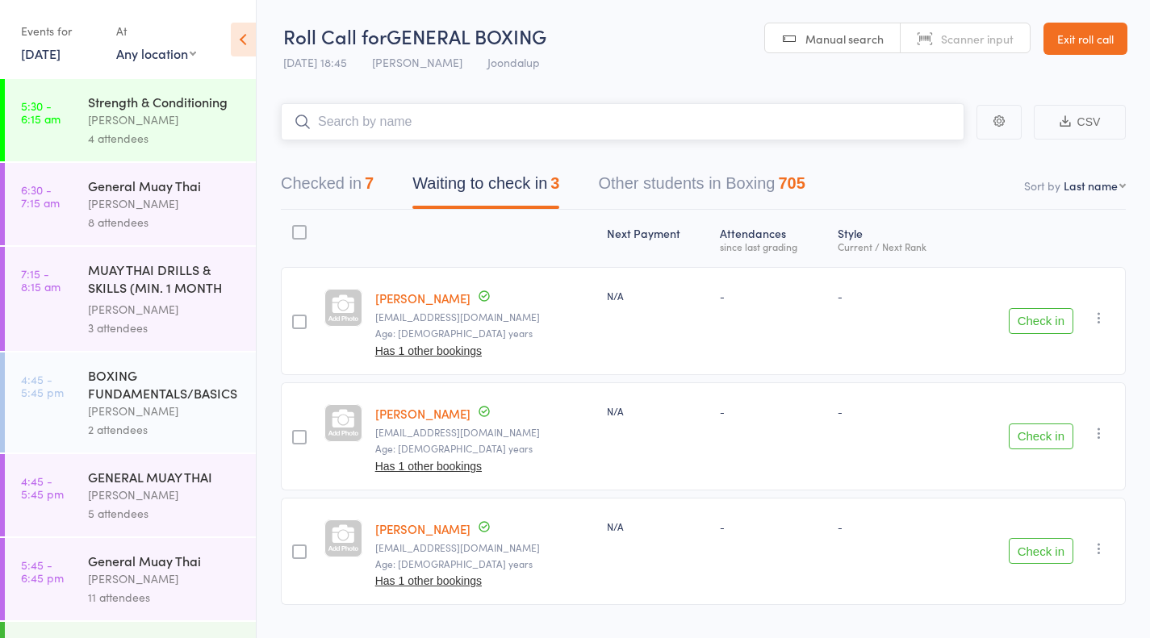
scroll to position [39, 0]
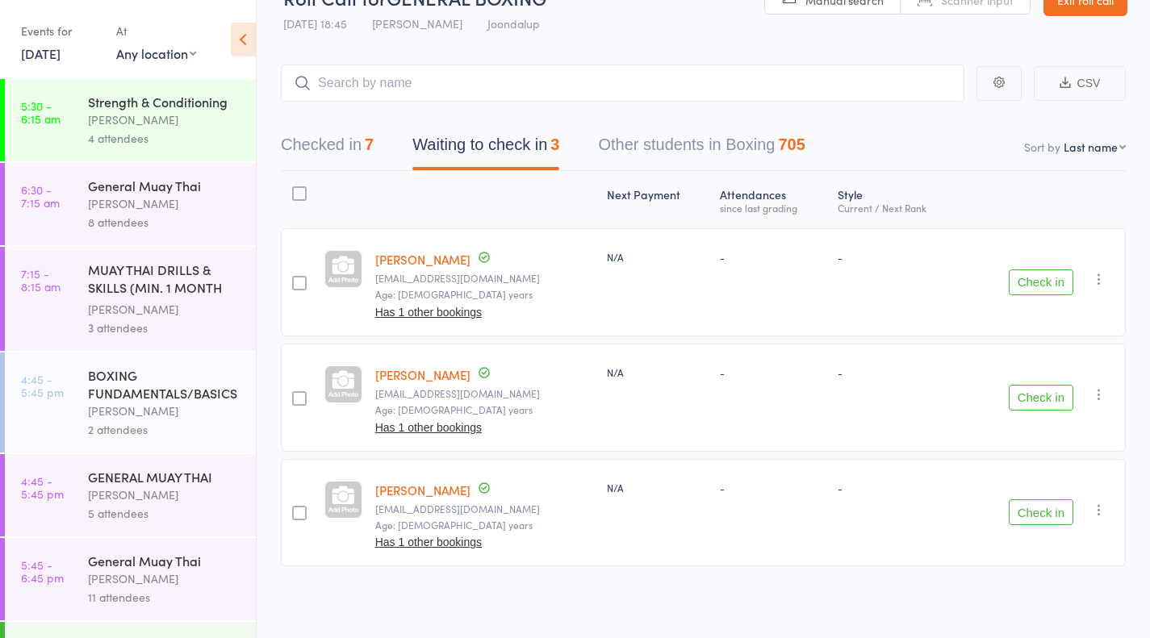
click at [439, 257] on link "[PERSON_NAME]" at bounding box center [422, 259] width 95 height 17
click at [397, 485] on link "[PERSON_NAME]" at bounding box center [422, 490] width 95 height 17
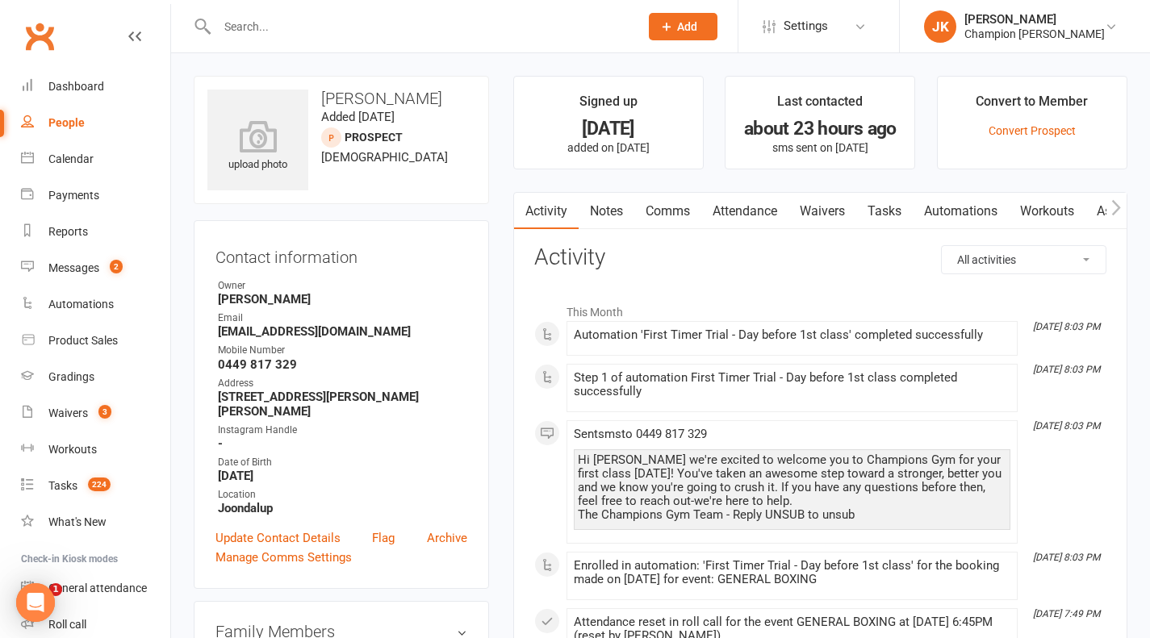
click at [835, 224] on link "Waivers" at bounding box center [823, 211] width 68 height 37
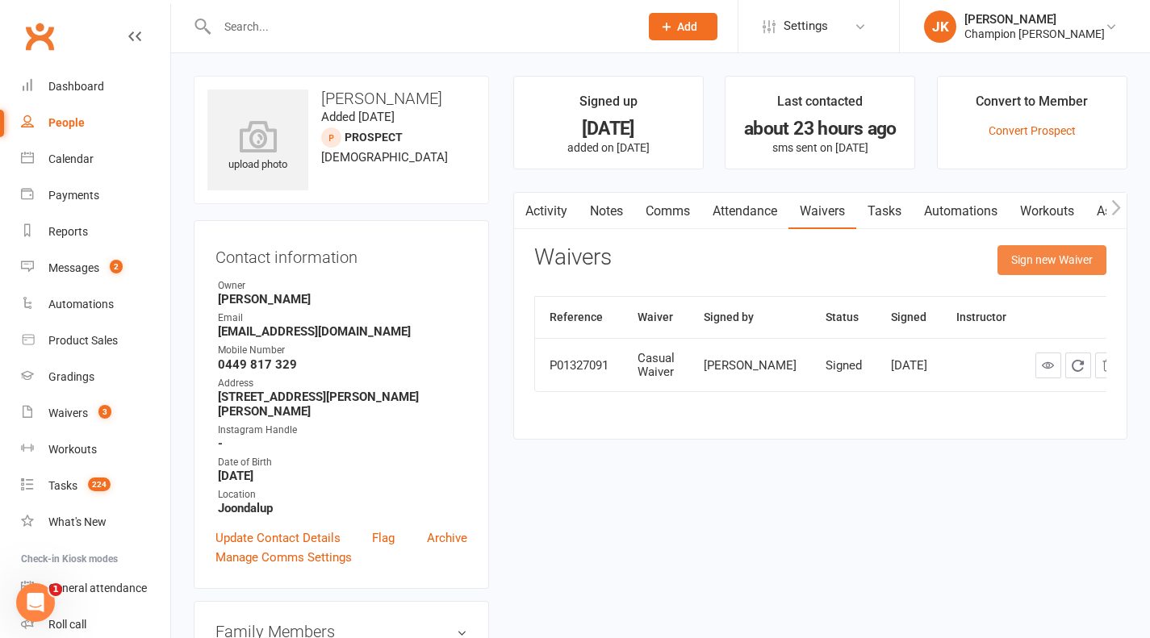
click at [1021, 273] on button "Sign new Waiver" at bounding box center [1052, 259] width 109 height 29
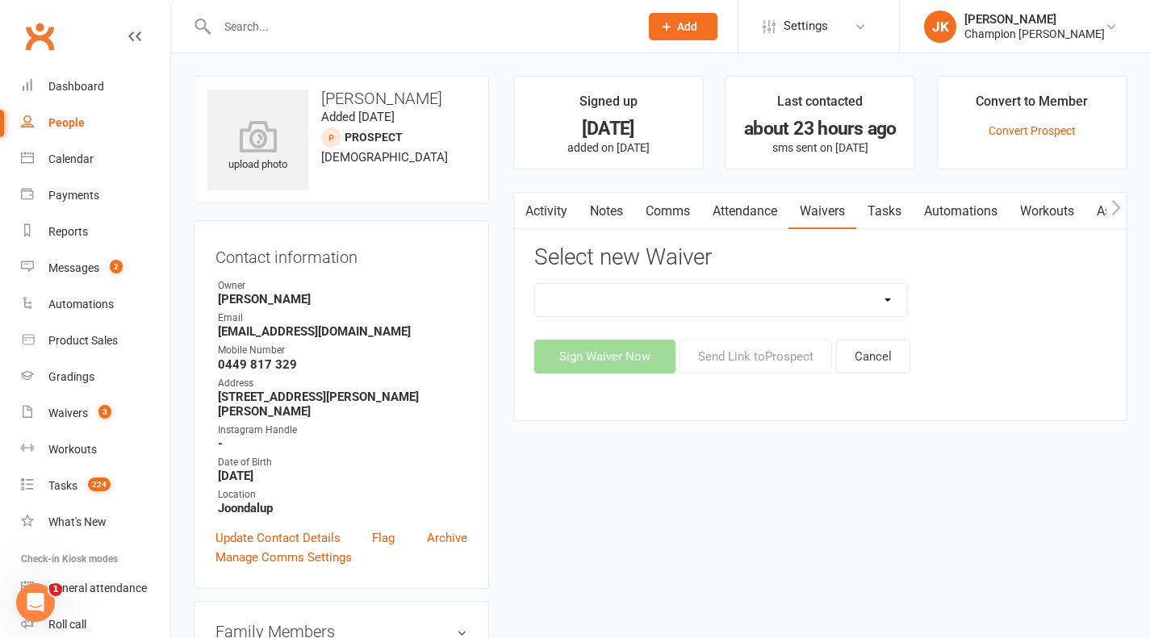
click at [846, 306] on select "Casual Waiver Casual Waiver (STAFF ONLY) CG Joondalup Cancellation Form CG Joon…" at bounding box center [721, 300] width 372 height 32
select select "9216"
click at [535, 284] on select "Casual Waiver Casual Waiver (STAFF ONLY) CG Joondalup Cancellation Form CG Joon…" at bounding box center [721, 300] width 372 height 32
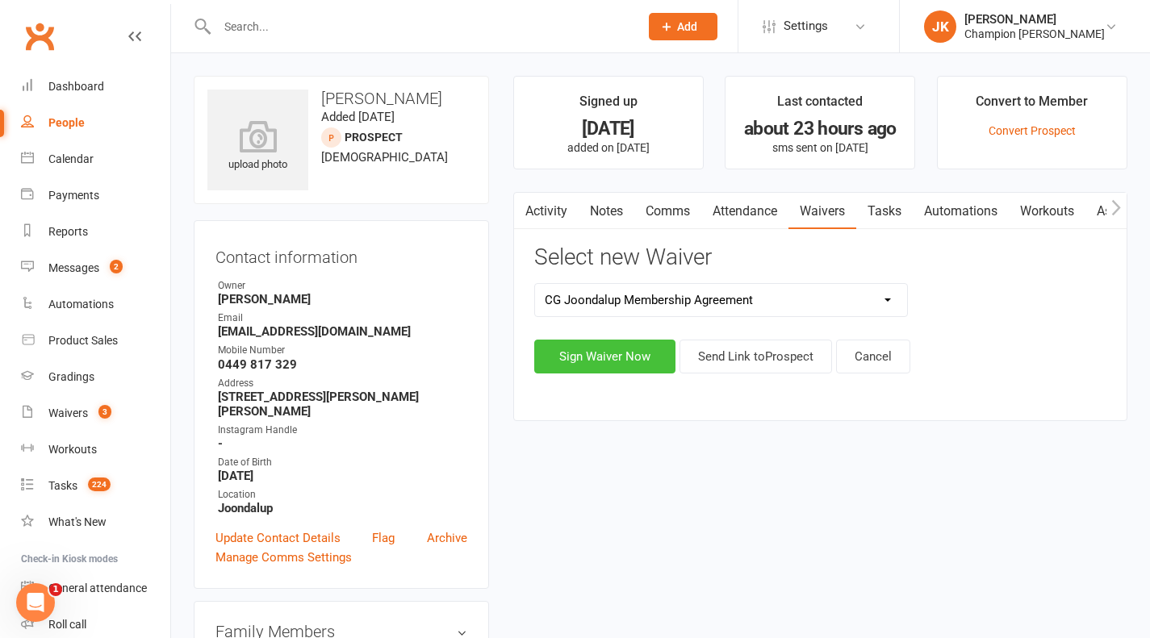
click at [617, 371] on button "Sign Waiver Now" at bounding box center [604, 357] width 141 height 34
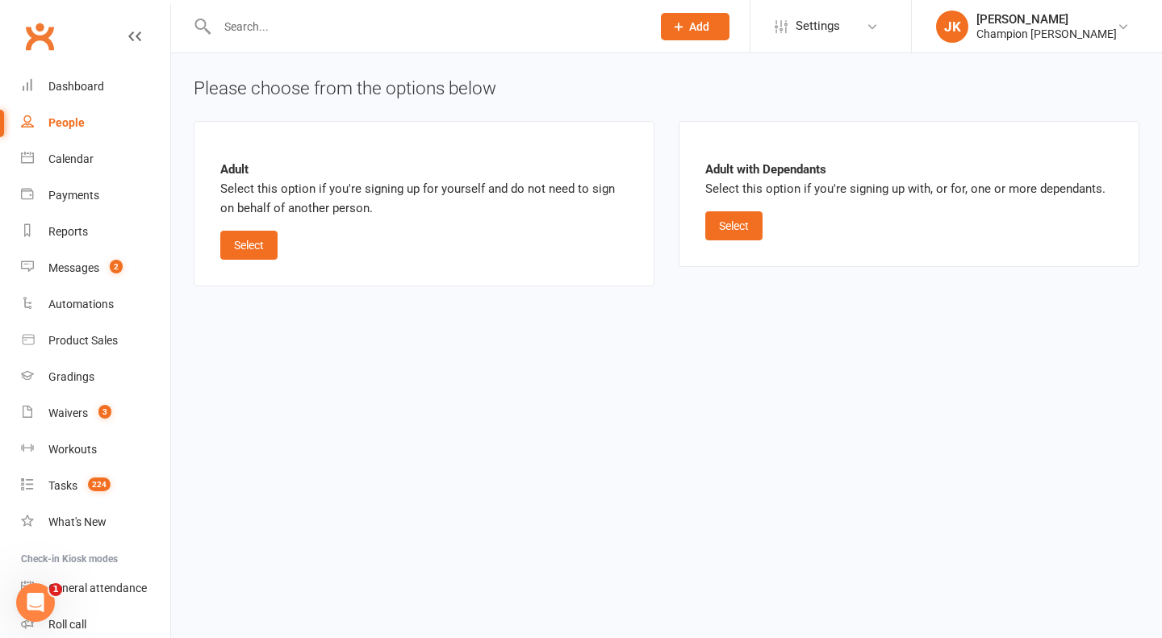
click at [257, 234] on button "Select" at bounding box center [248, 245] width 57 height 29
select select "bank_account"
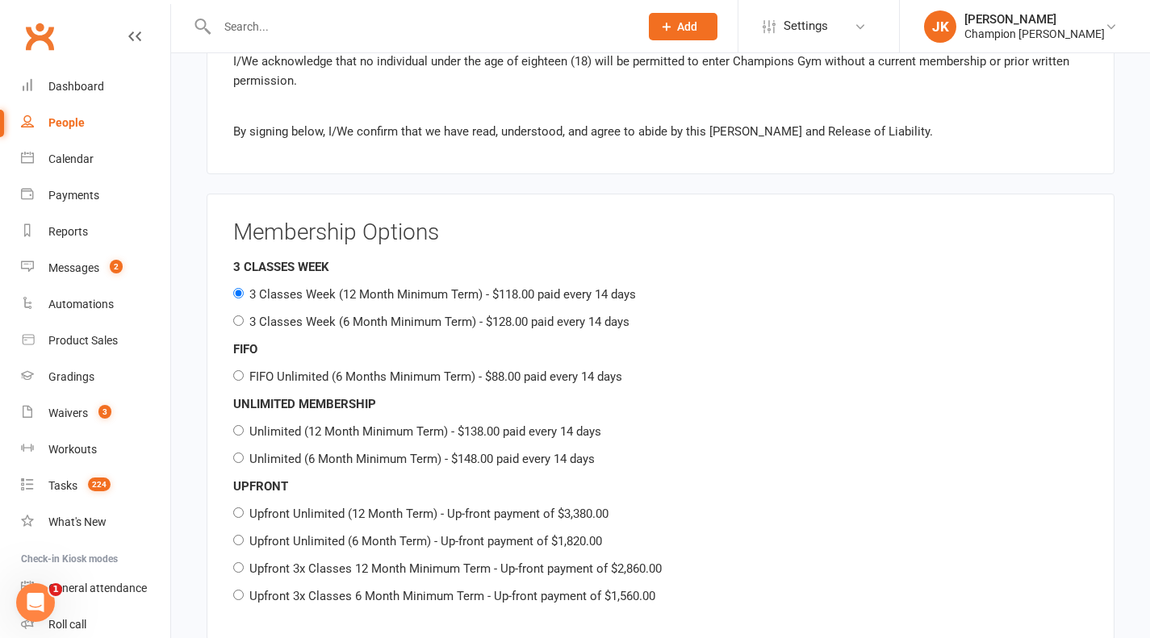
scroll to position [1858, 0]
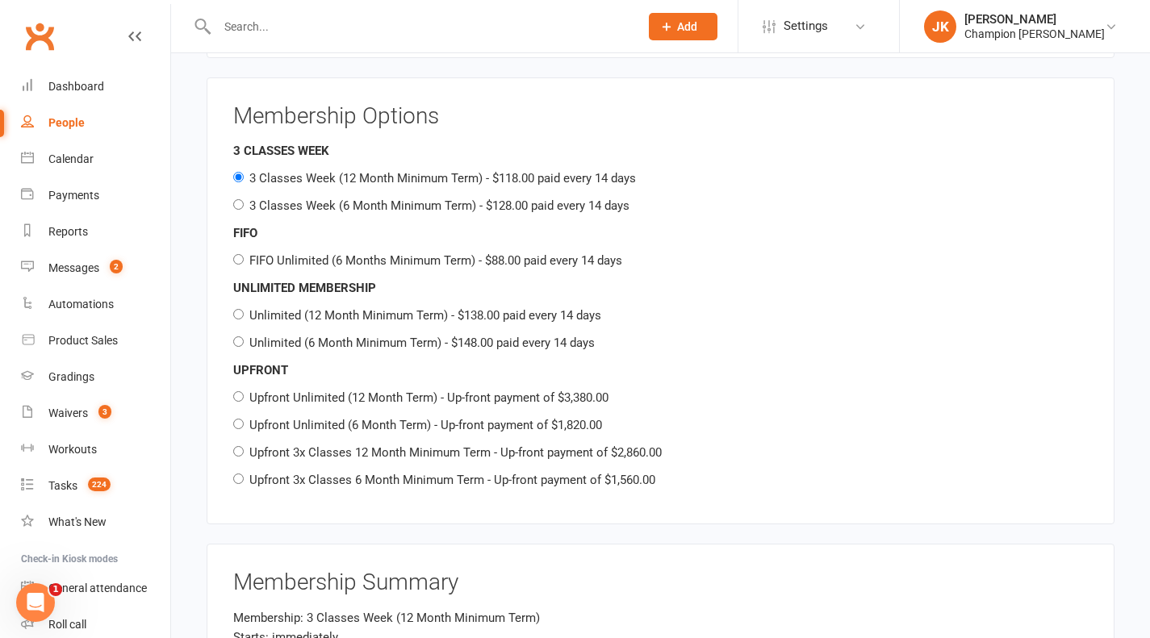
click at [231, 203] on div "Membership Options 3 CLASSES WEEK 3 Classes Week (12 Month Minimum Term) - $118…" at bounding box center [661, 301] width 908 height 448
click at [238, 203] on input "3 Classes Week (6 Month Minimum Term) - $128.00 paid every 14 days" at bounding box center [238, 204] width 10 height 10
radio input "true"
radio input "false"
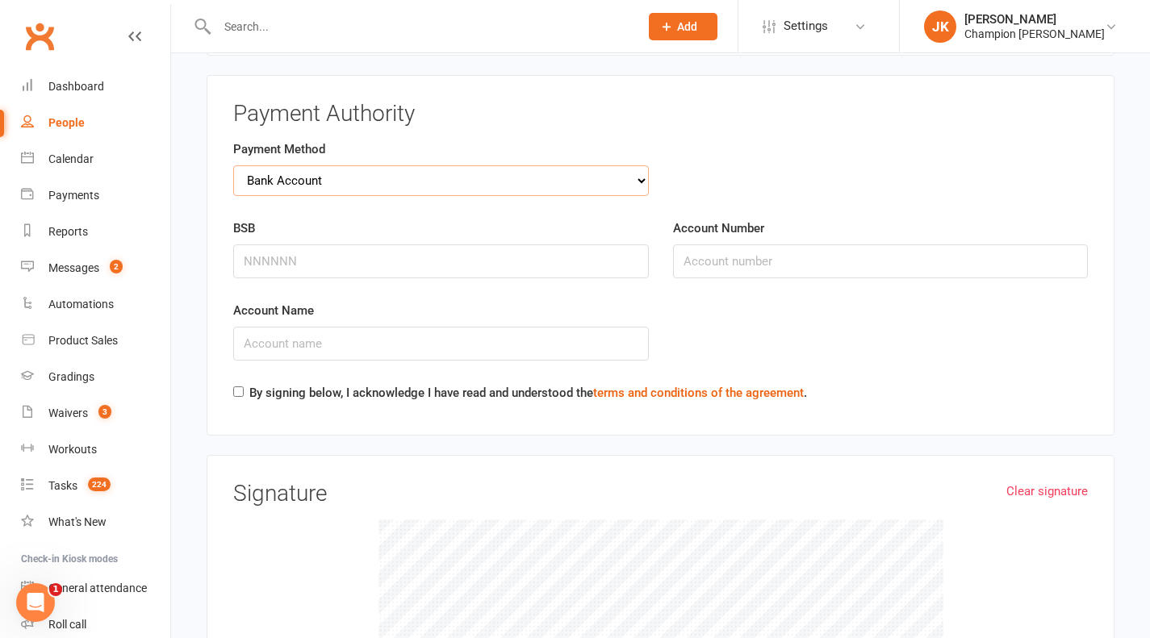
scroll to position [2719, 0]
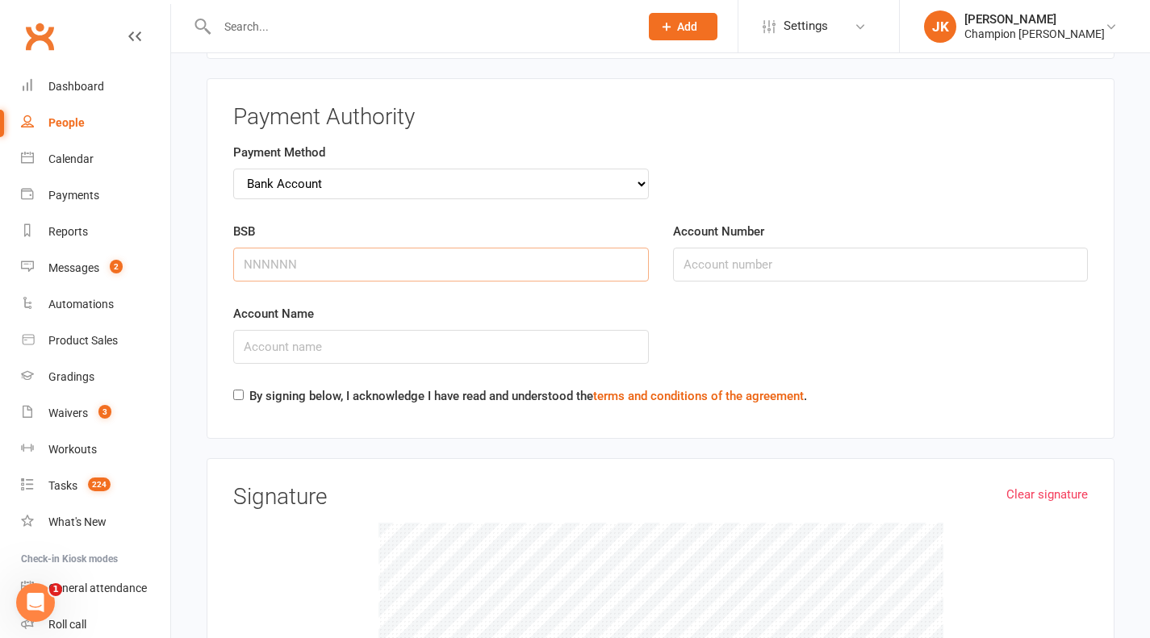
click at [391, 267] on input "BSB" at bounding box center [441, 265] width 416 height 34
type input "061495"
click at [733, 257] on input "Account Number" at bounding box center [881, 265] width 416 height 34
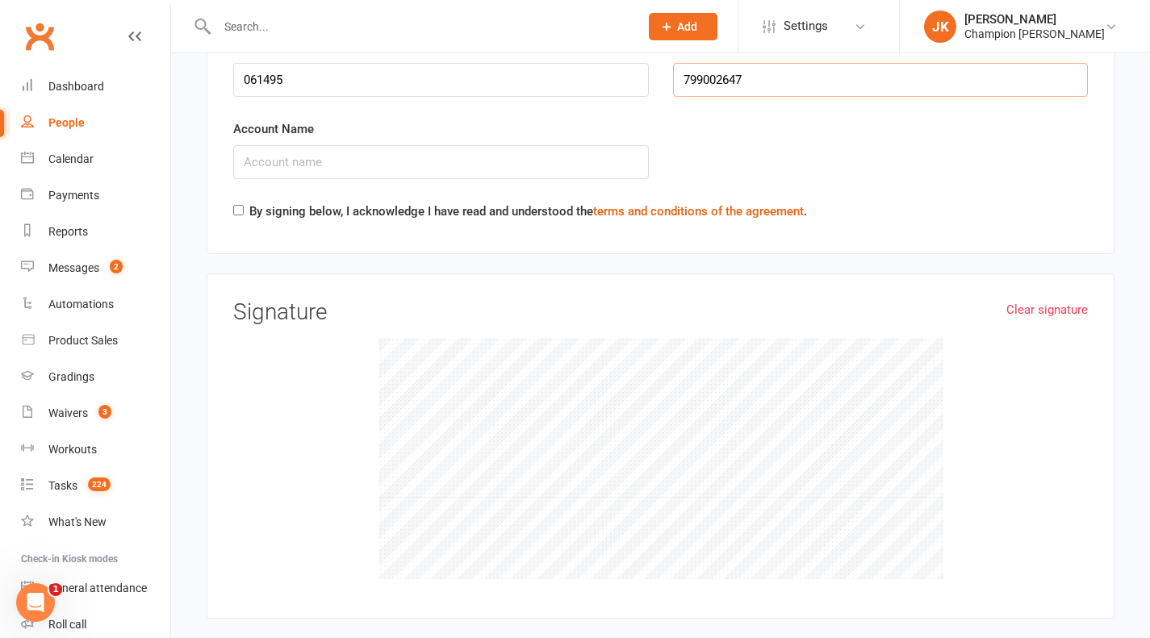
scroll to position [2903, 0]
type input "799002647"
click at [486, 149] on input "Account Name" at bounding box center [441, 163] width 416 height 34
type input "[PERSON_NAME]"
click at [238, 207] on input "By signing below, I acknowledge I have read and understood the terms and condit…" at bounding box center [238, 211] width 10 height 10
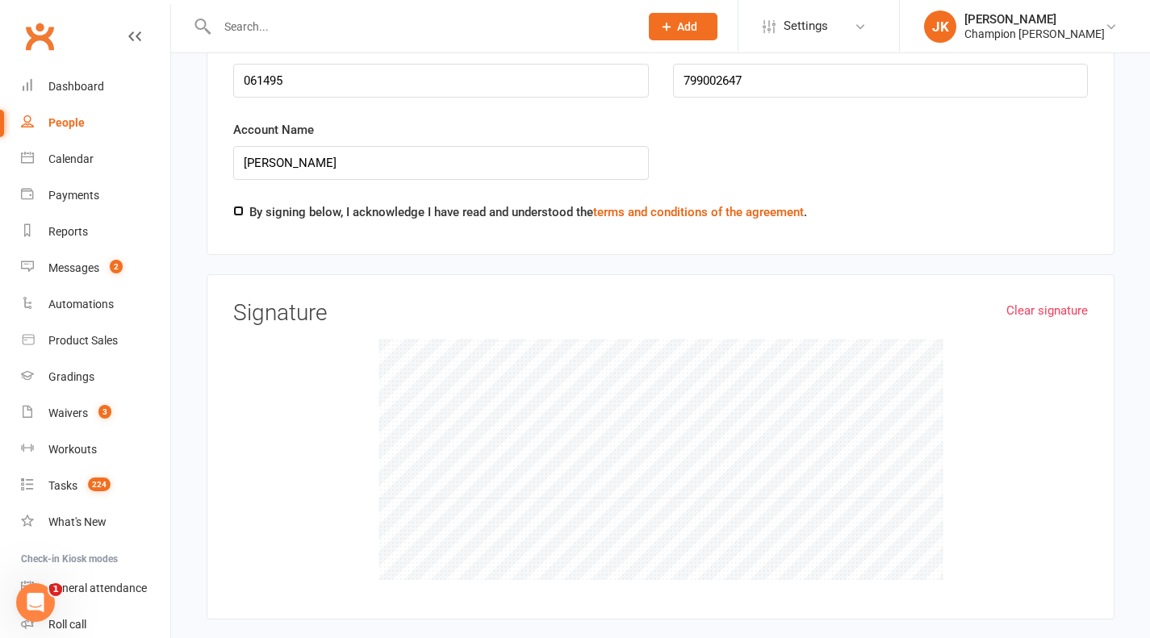
checkbox input "true"
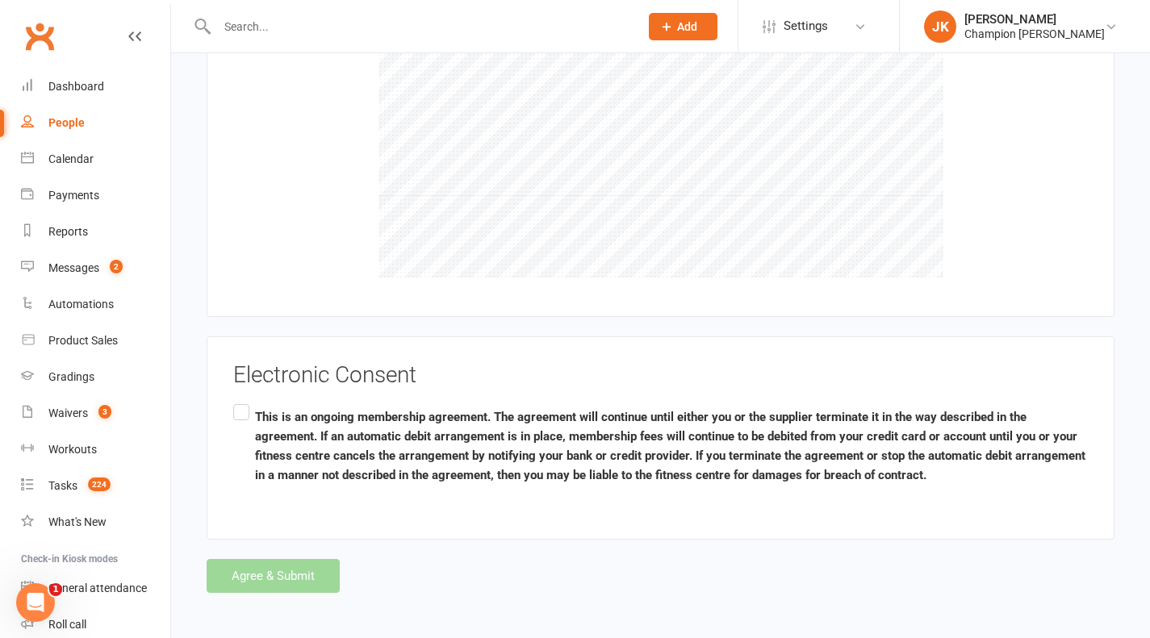
click at [241, 428] on label "This is an ongoing membership agreement. The agreement will continue until eith…" at bounding box center [660, 446] width 855 height 90
click at [241, 401] on input "This is an ongoing membership agreement. The agreement will continue until eith…" at bounding box center [238, 401] width 10 height 0
click at [257, 568] on button "Agree & Submit" at bounding box center [273, 576] width 133 height 34
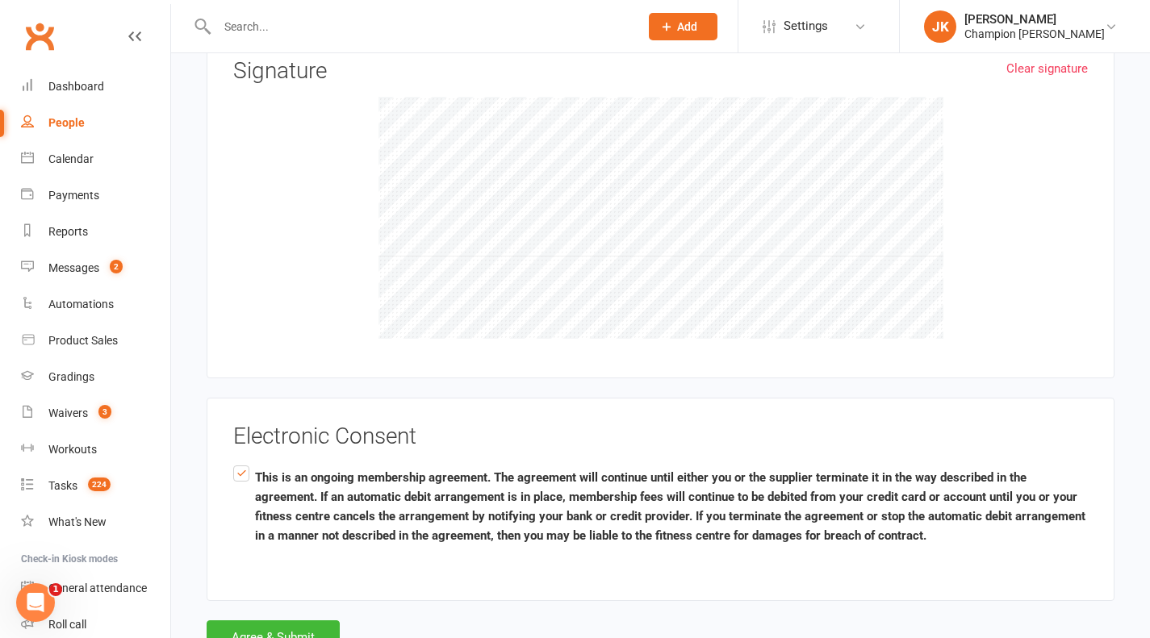
scroll to position [3259, 0]
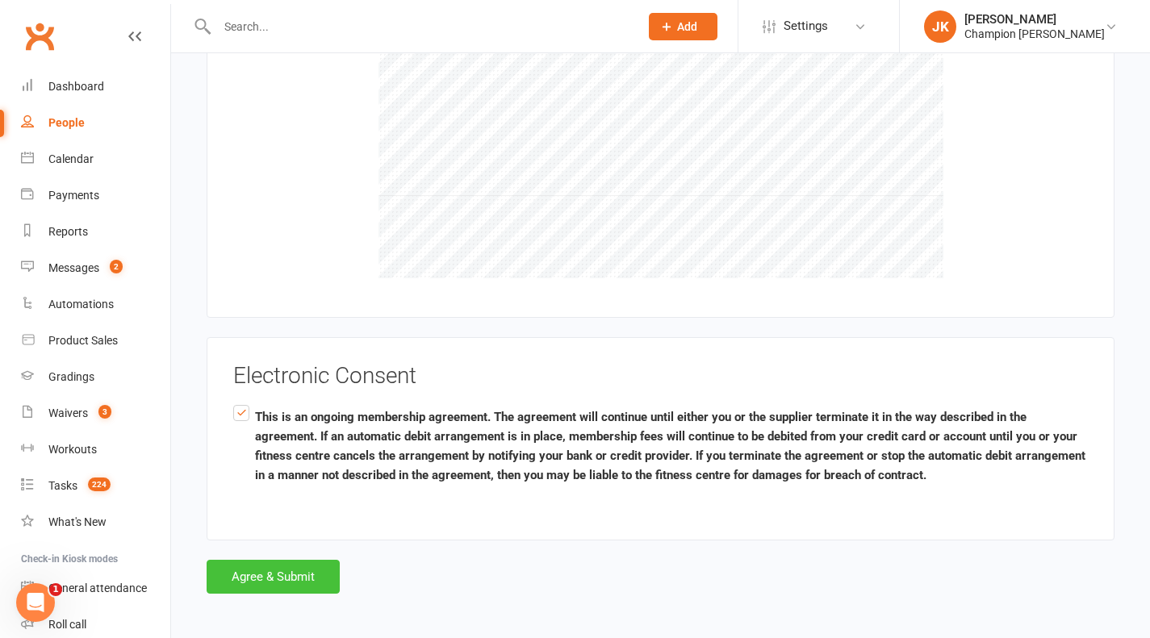
click at [229, 576] on button "Agree & Submit" at bounding box center [273, 577] width 133 height 34
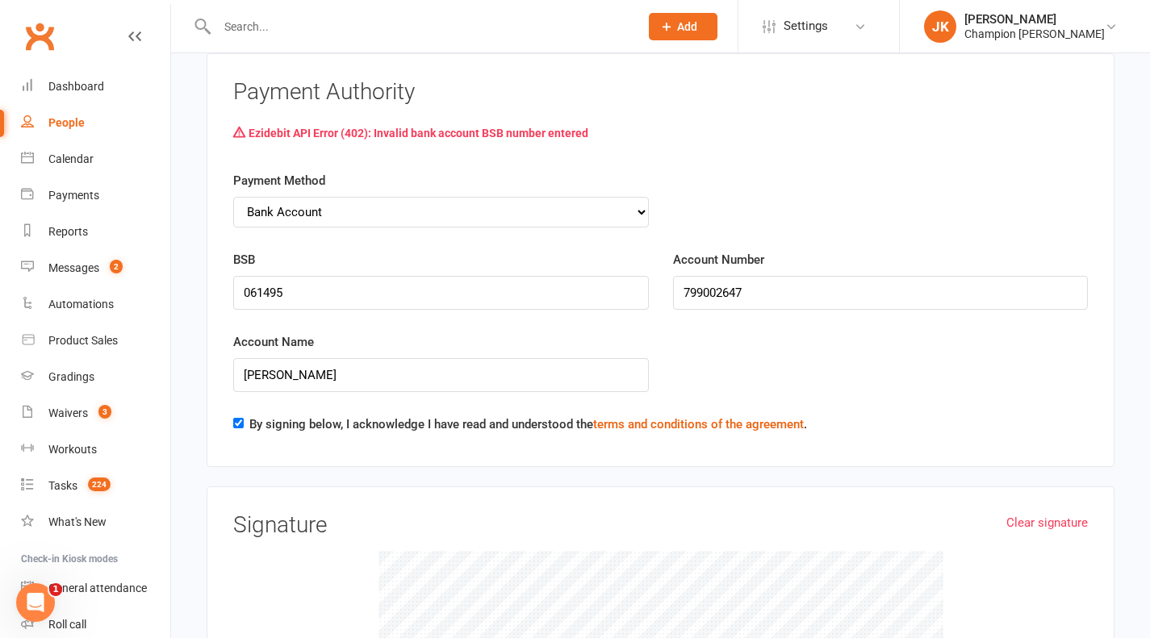
scroll to position [2742, 0]
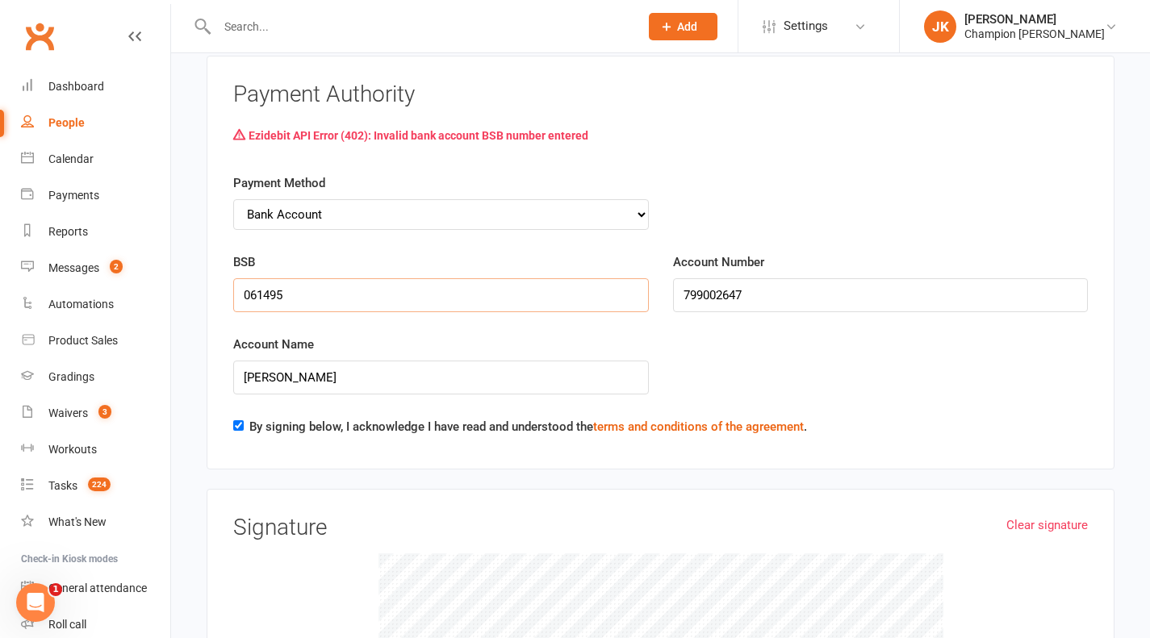
click at [479, 282] on input "061495" at bounding box center [441, 295] width 416 height 34
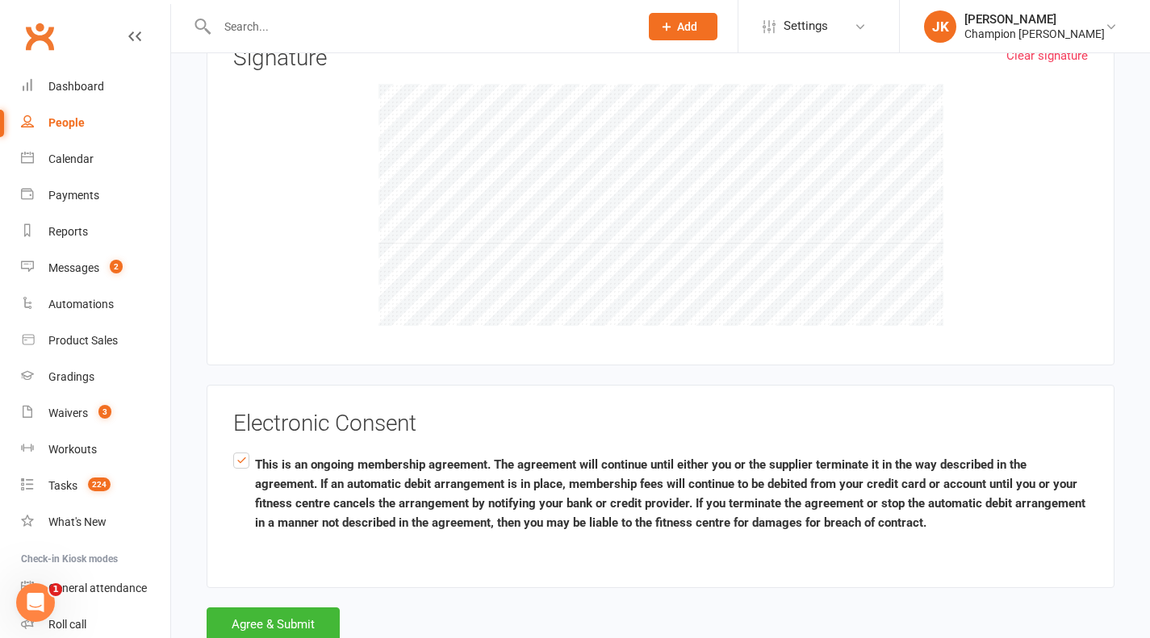
scroll to position [3259, 0]
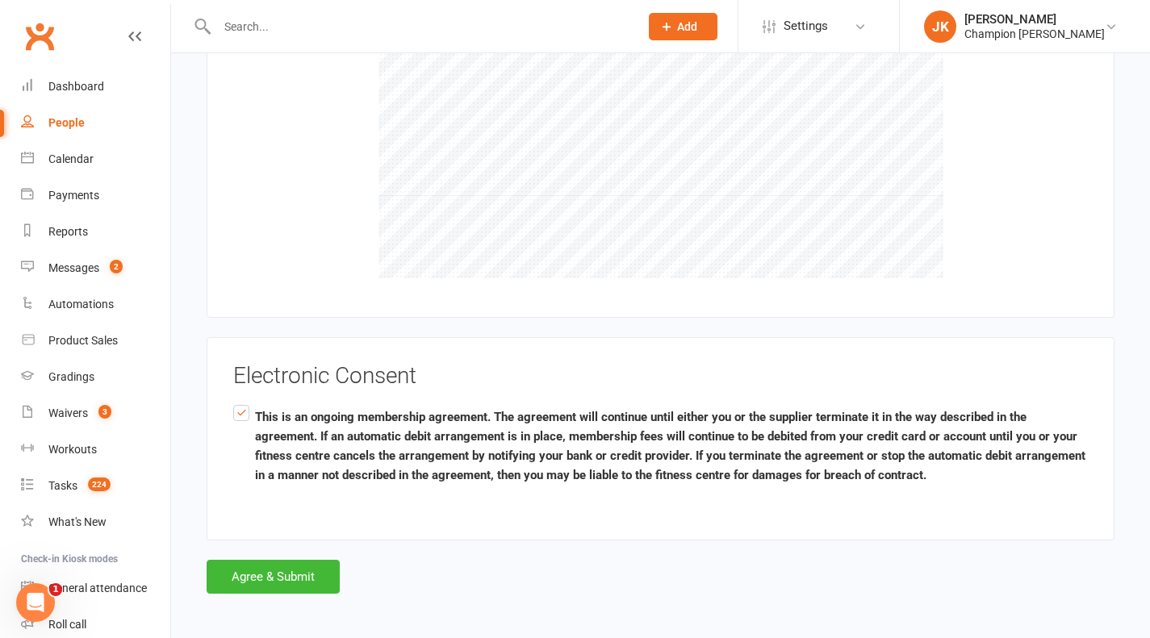
type input "016495"
click at [263, 565] on button "Agree & Submit" at bounding box center [273, 577] width 133 height 34
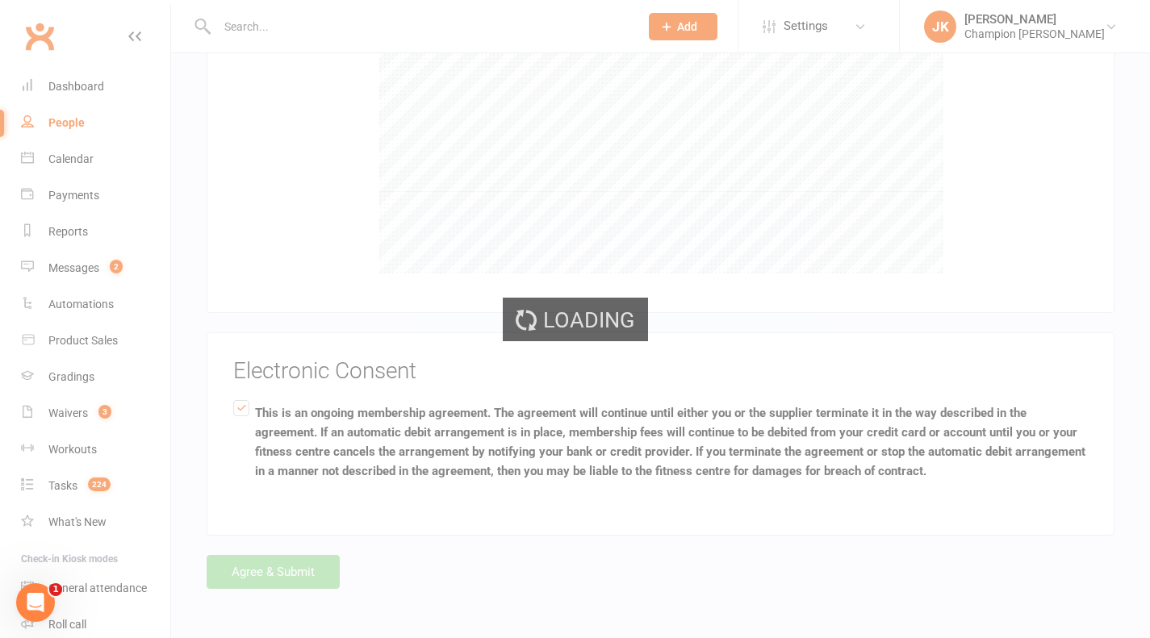
scroll to position [3206, 0]
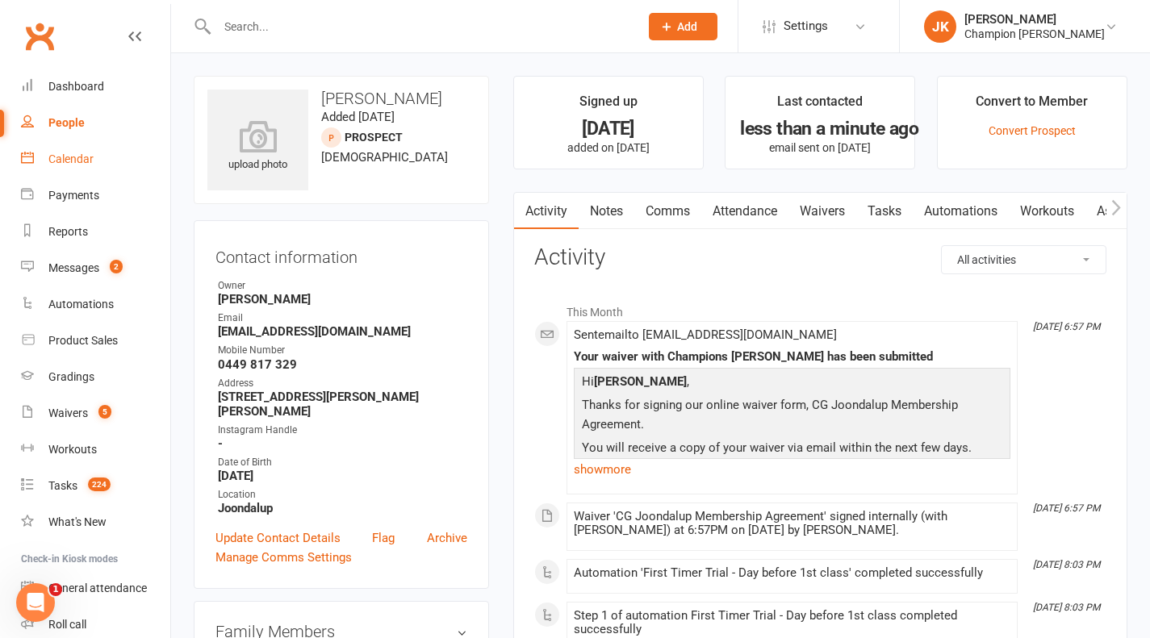
click at [89, 165] on div "Calendar" at bounding box center [70, 159] width 45 height 13
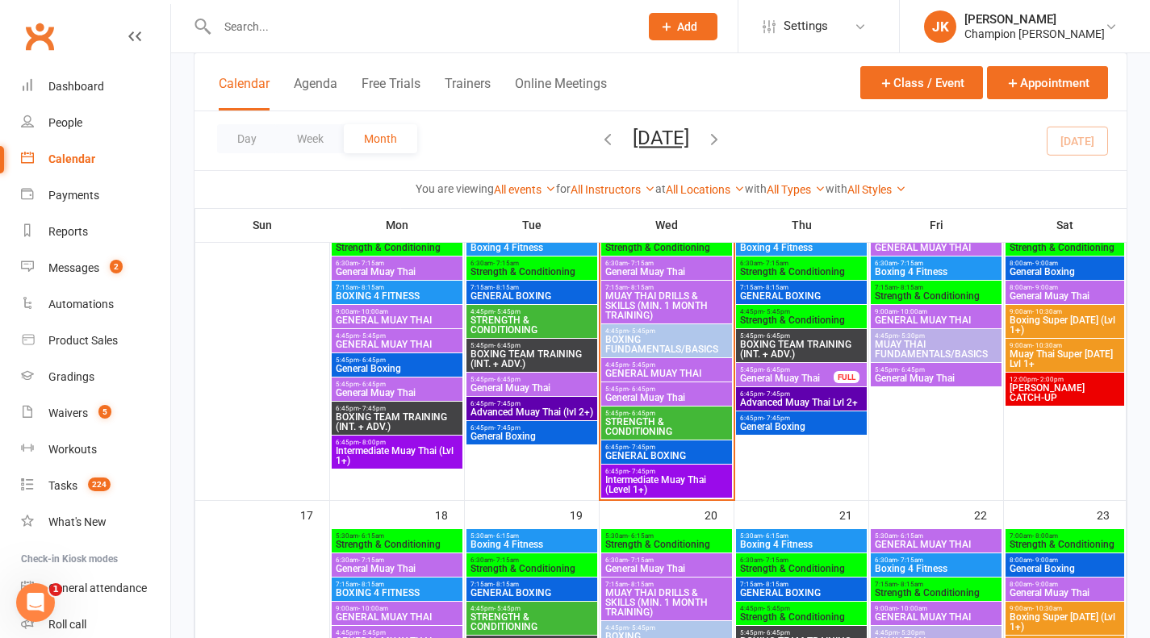
scroll to position [621, 0]
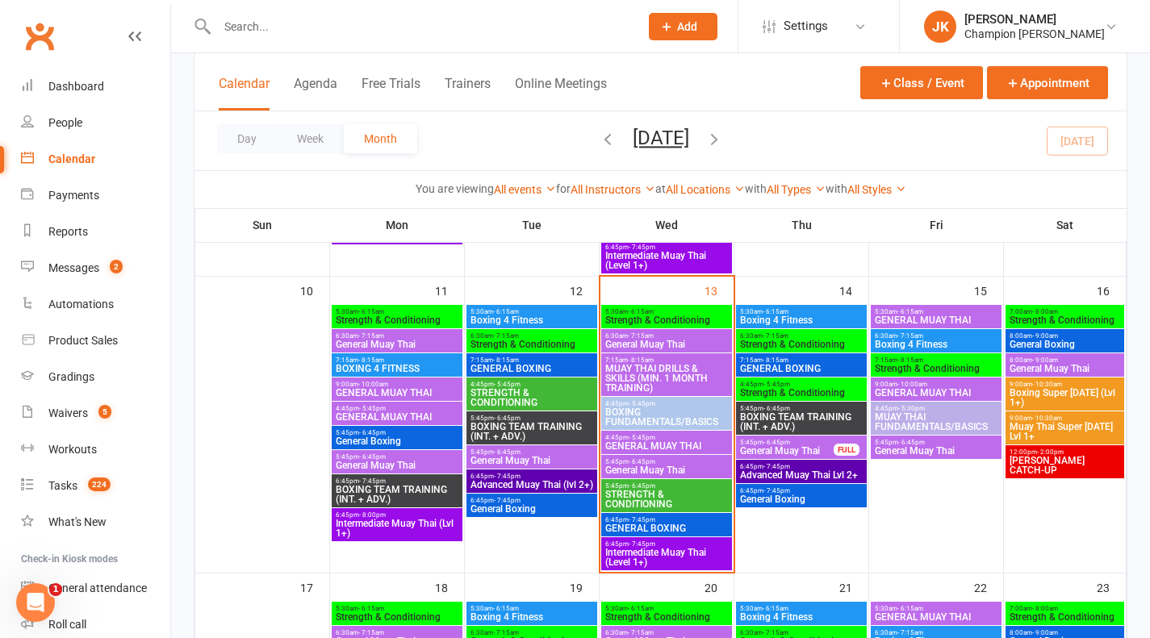
click at [688, 316] on span "Strength & Conditioning" at bounding box center [667, 321] width 124 height 10
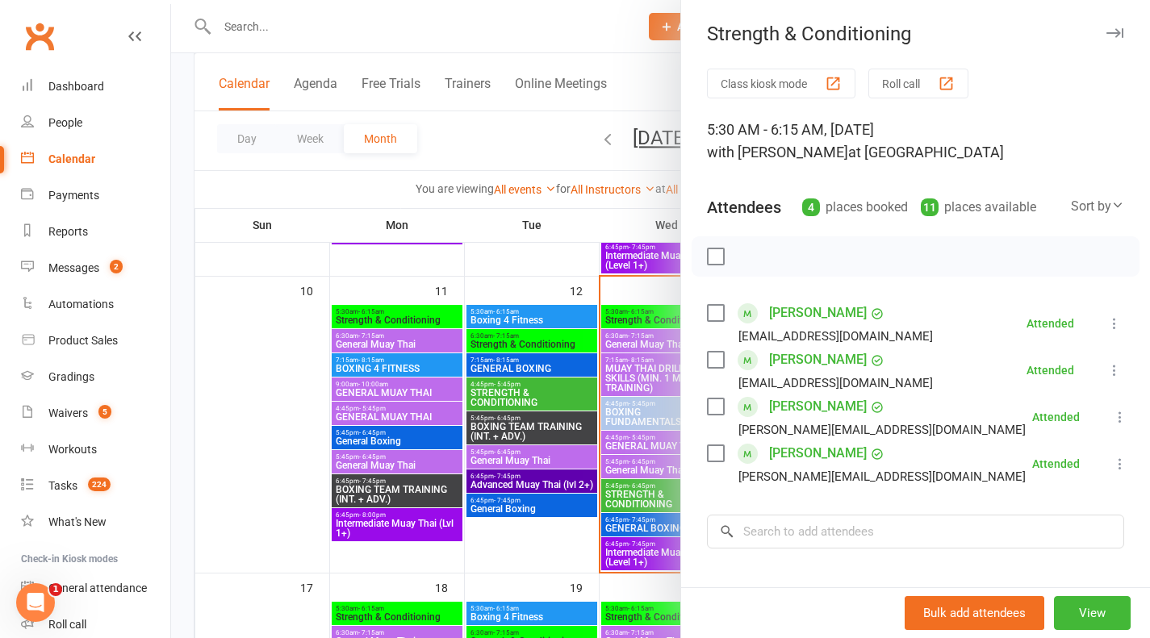
click at [926, 81] on button "Roll call" at bounding box center [918, 84] width 100 height 30
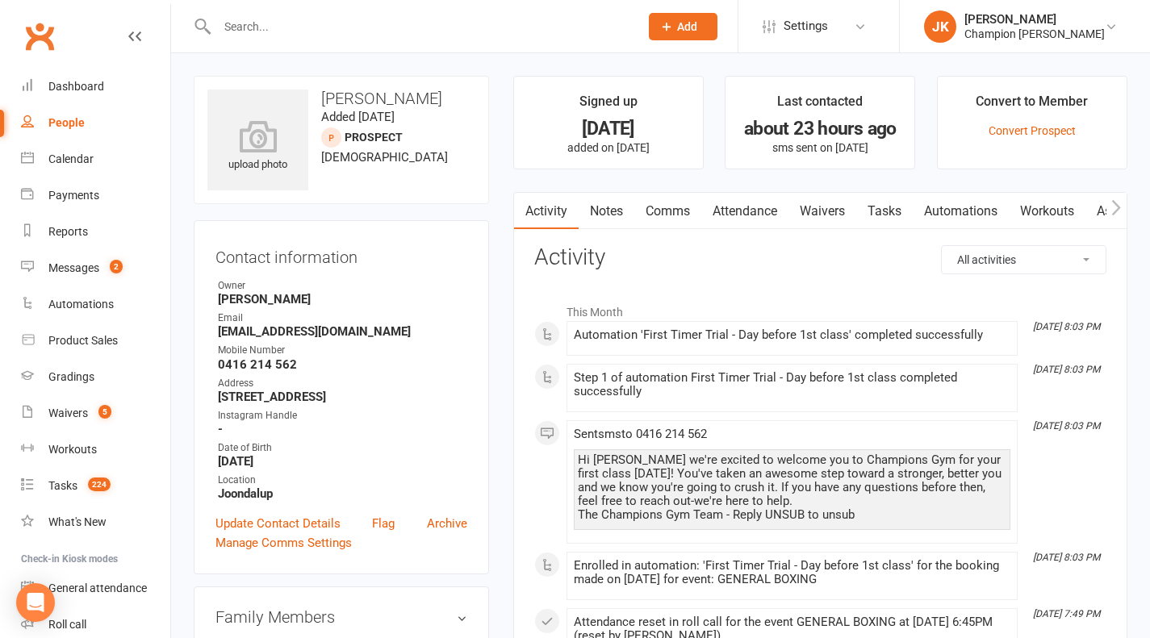
click at [830, 211] on link "Waivers" at bounding box center [823, 211] width 68 height 37
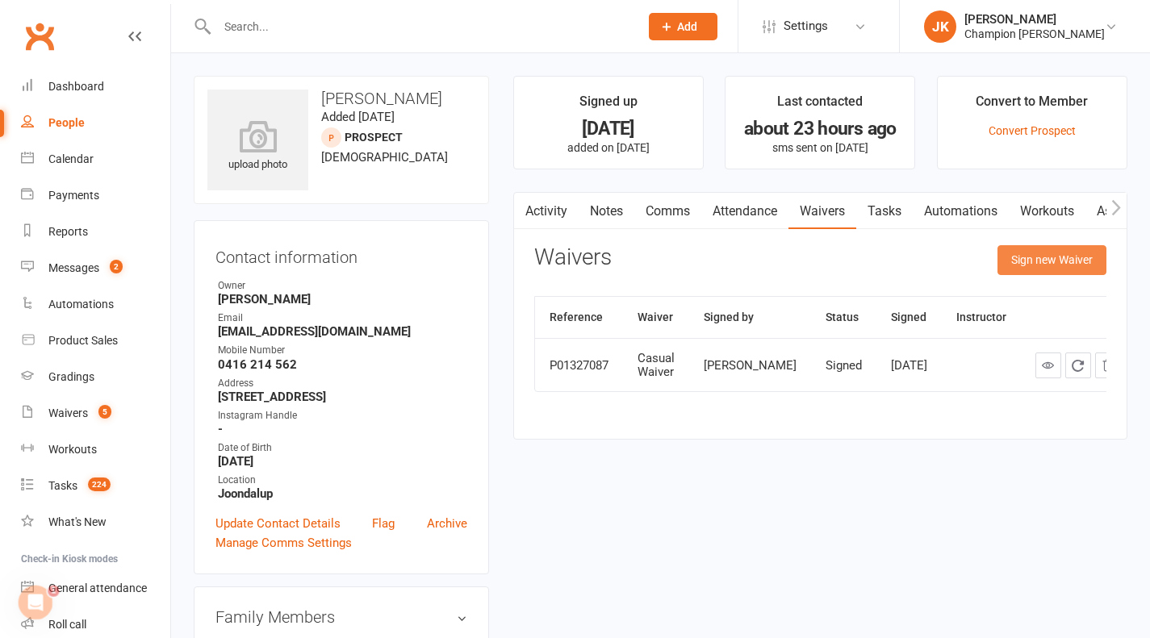
click at [1008, 257] on button "Sign new Waiver" at bounding box center [1052, 259] width 109 height 29
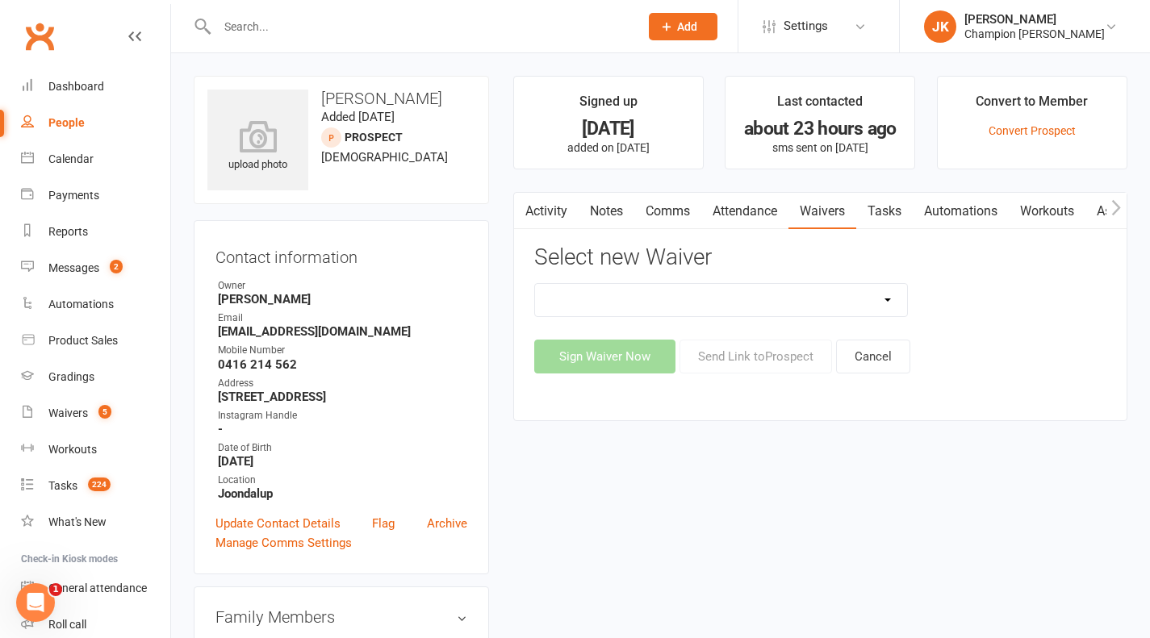
click at [675, 289] on select "Casual Waiver Casual Waiver (STAFF ONLY) CG Joondalup Cancellation Form CG Joon…" at bounding box center [721, 300] width 372 height 32
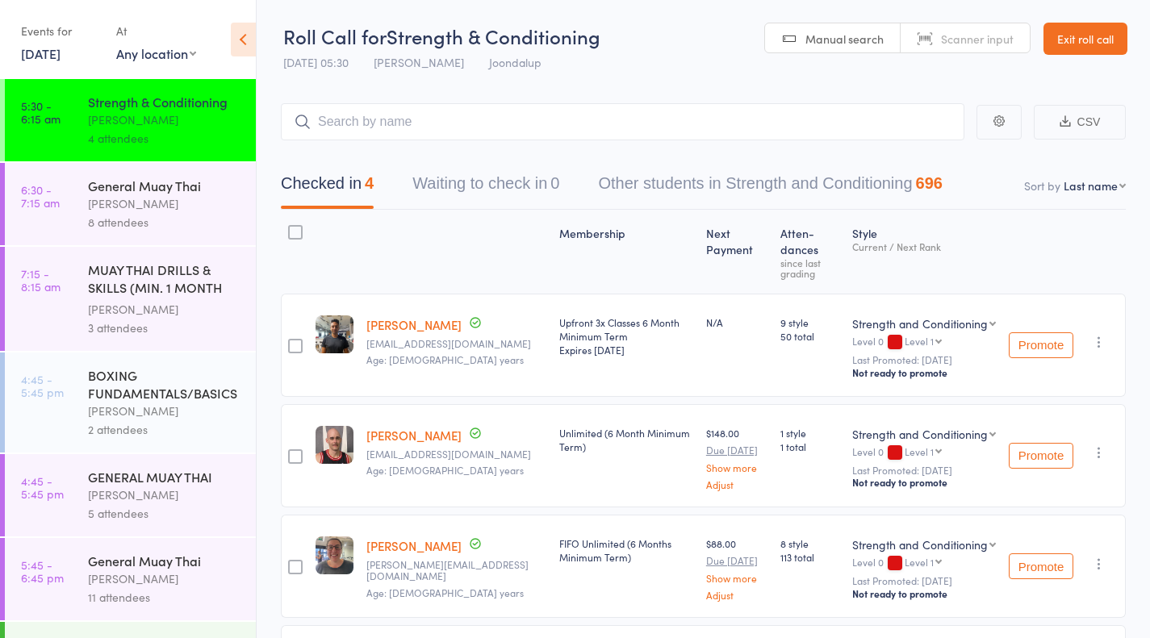
click at [168, 176] on div "General Muay Thai [PERSON_NAME] 8 attendees" at bounding box center [172, 204] width 168 height 82
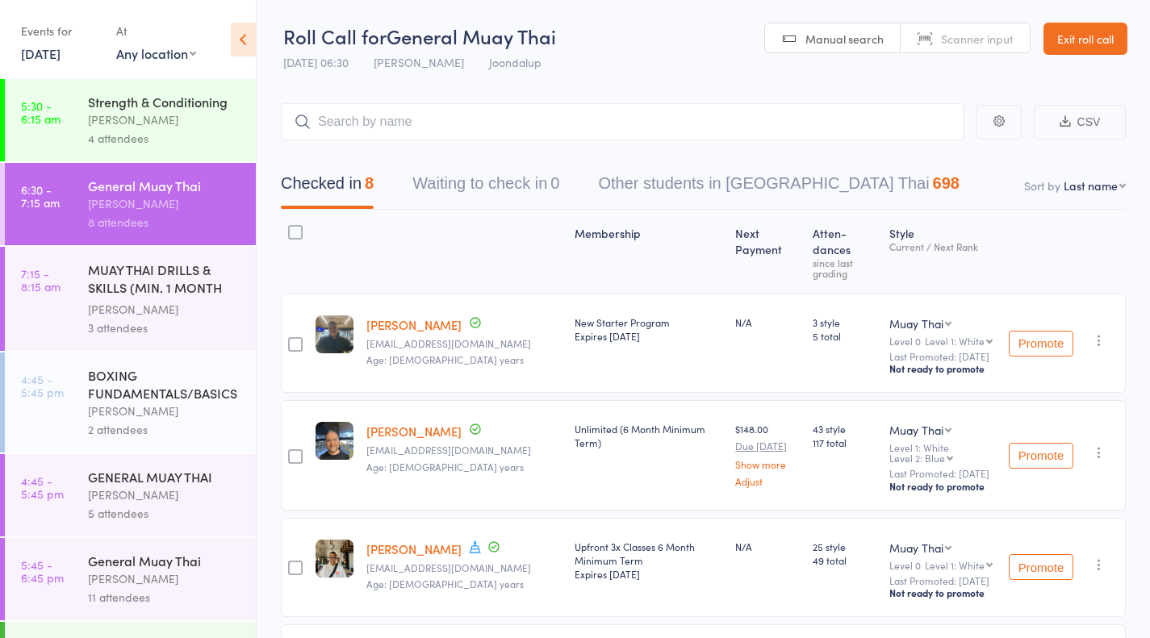
click at [141, 281] on div "MUAY THAI DRILLS & SKILLS (MIN. 1 MONTH TRAINING)" at bounding box center [165, 281] width 154 height 40
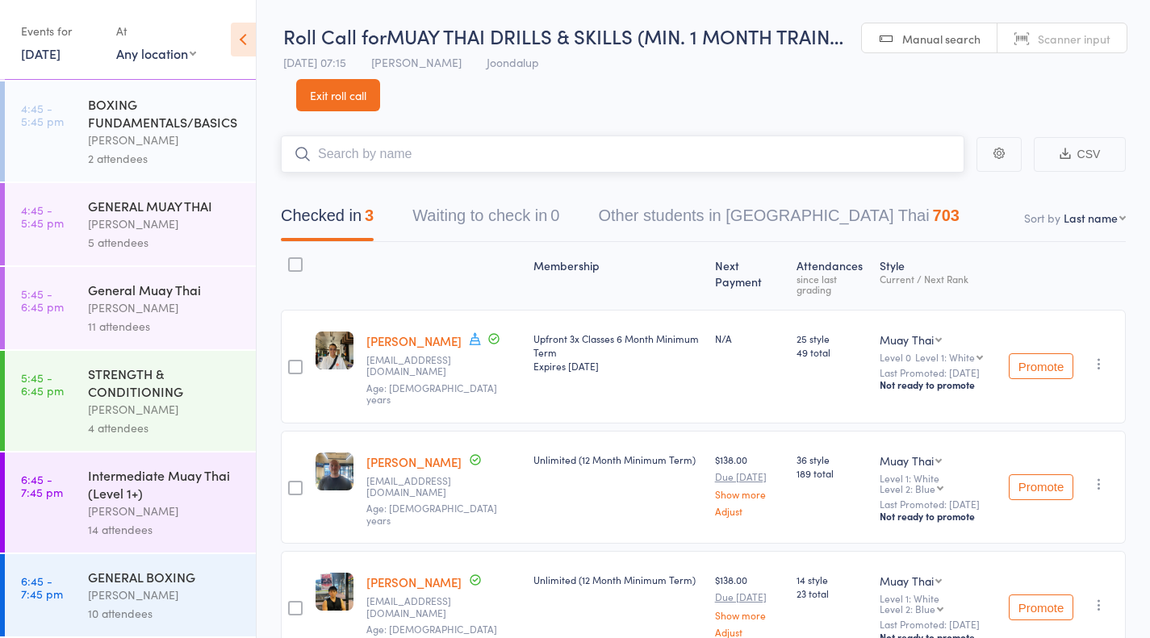
scroll to position [102, 0]
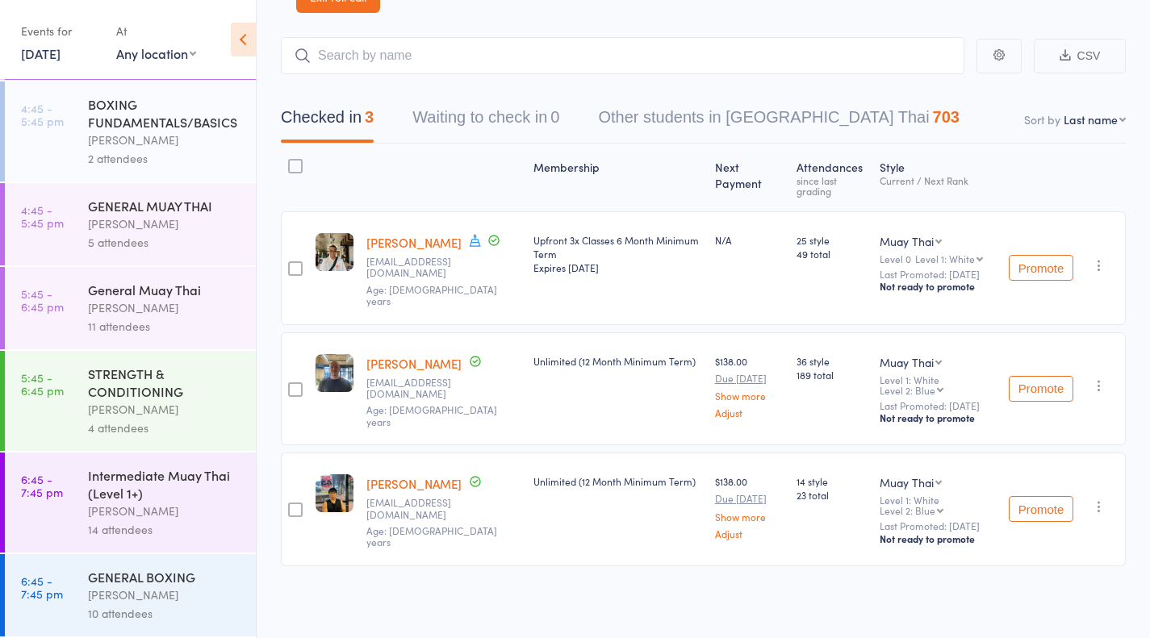
click at [171, 586] on div "[PERSON_NAME]" at bounding box center [165, 595] width 154 height 19
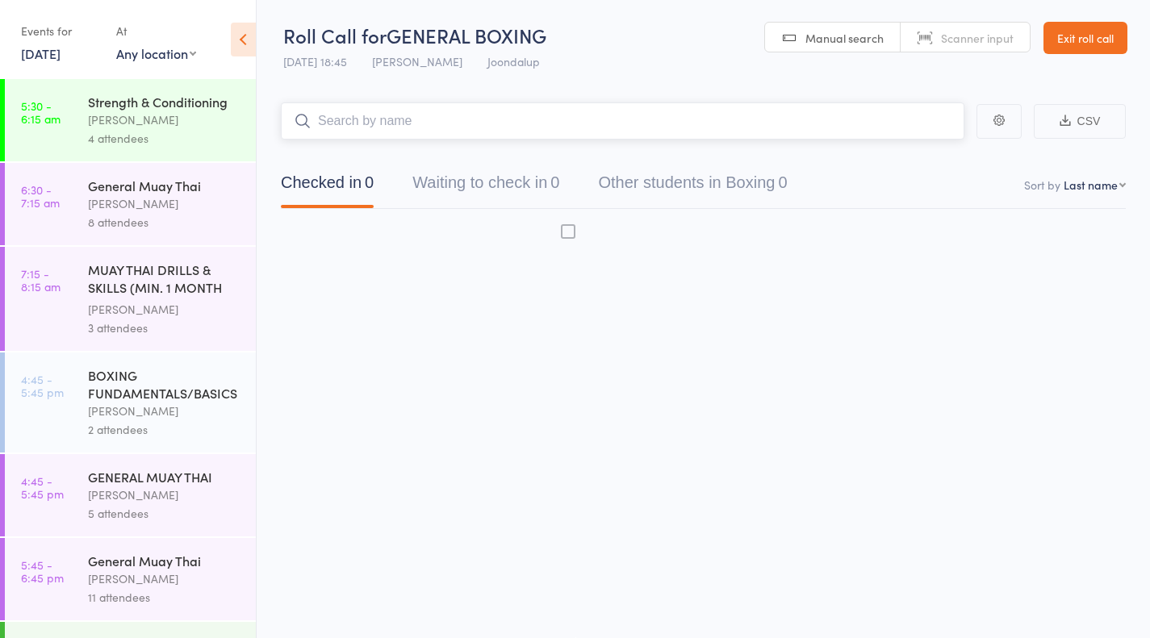
scroll to position [1, 0]
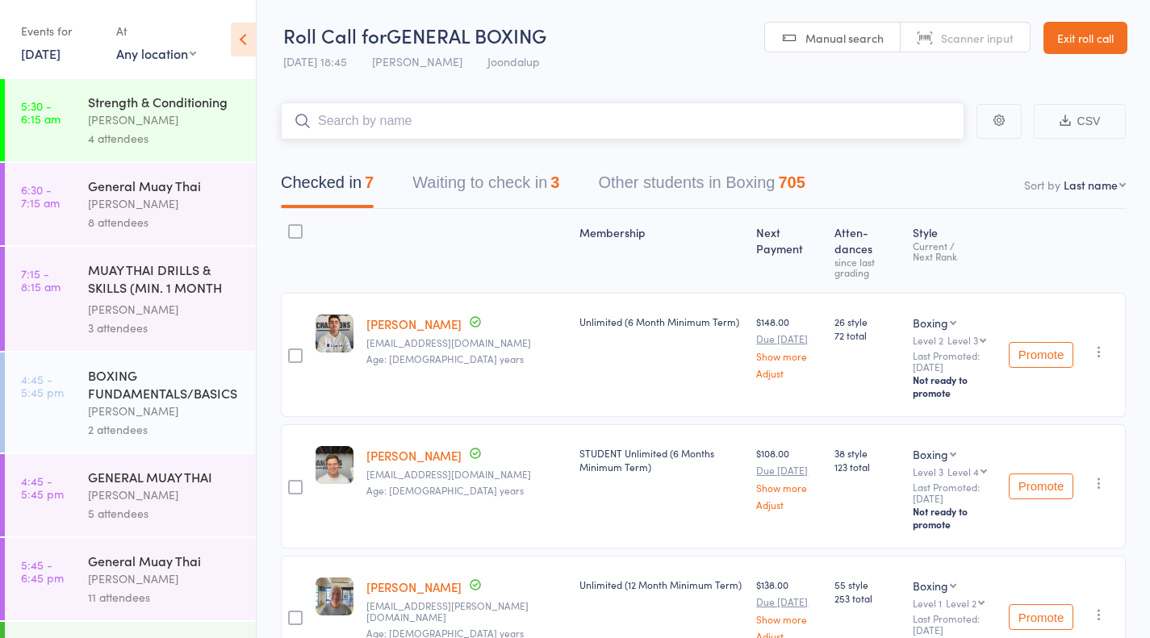
click at [558, 189] on button "Waiting to check in 3" at bounding box center [485, 186] width 147 height 43
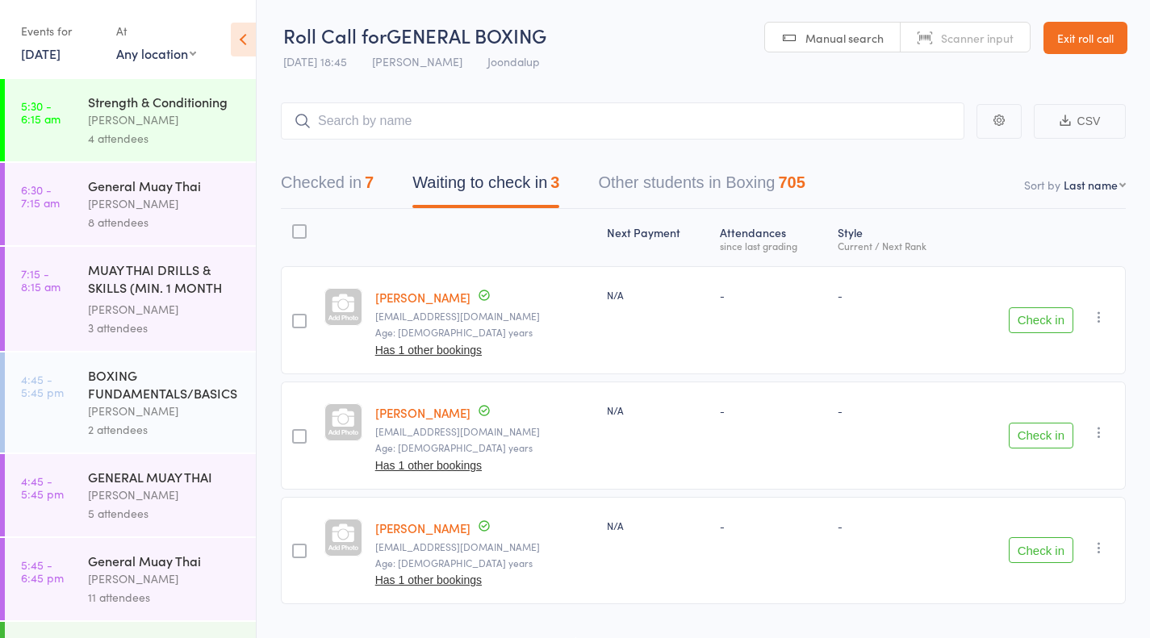
click at [1057, 323] on button "Check in" at bounding box center [1041, 321] width 65 height 26
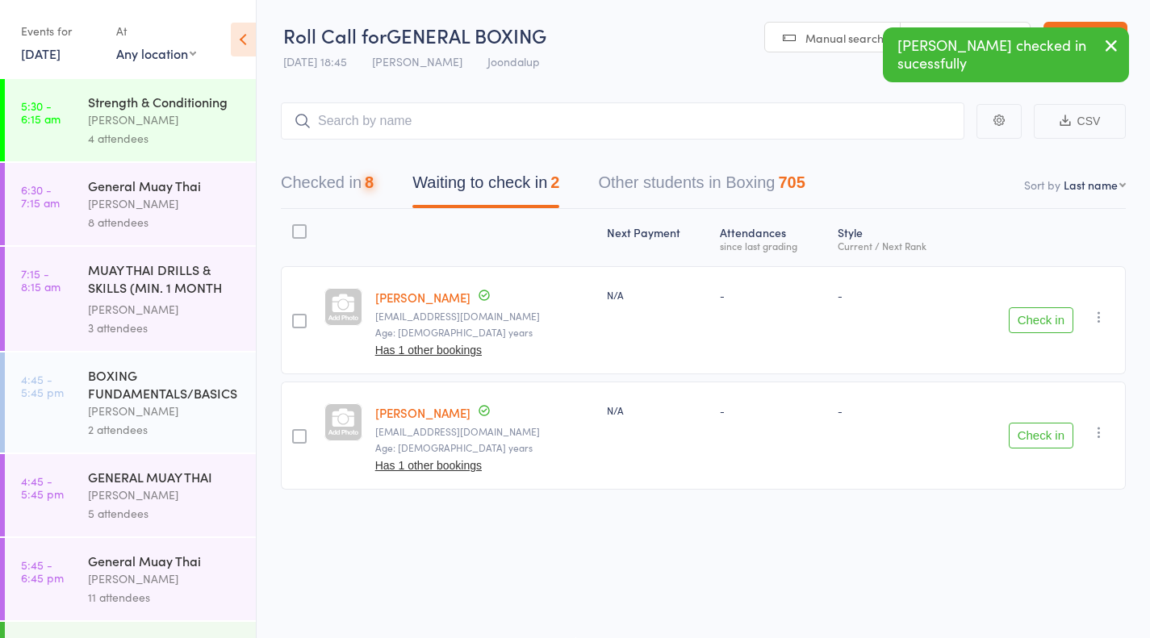
click at [1048, 322] on button "Check in" at bounding box center [1041, 321] width 65 height 26
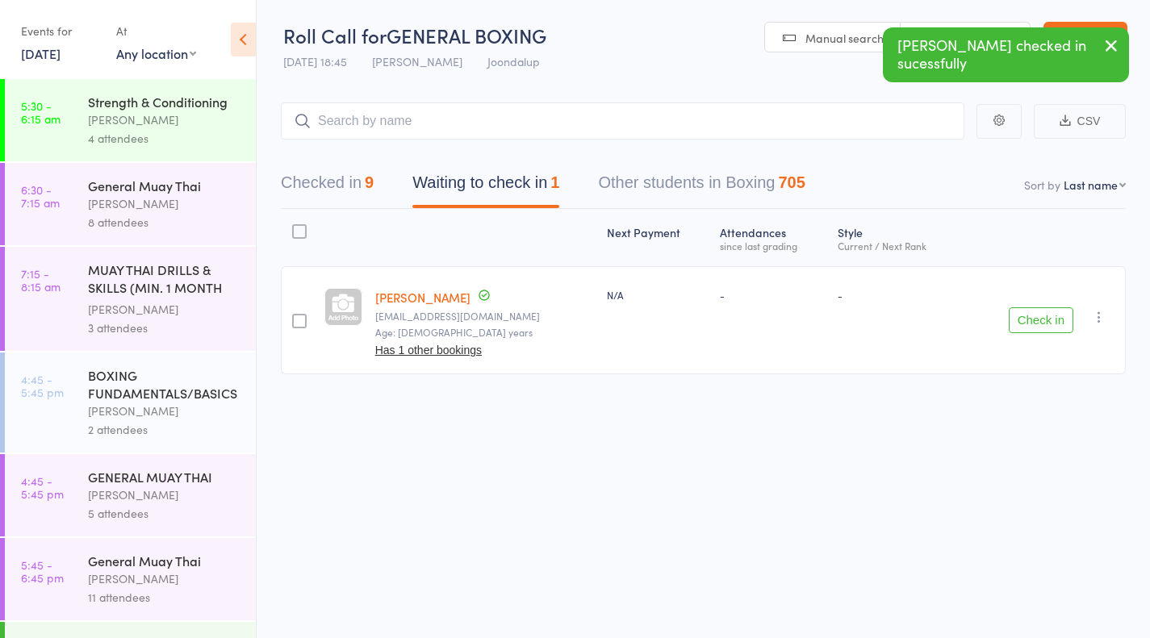
click at [1058, 327] on button "Check in" at bounding box center [1041, 321] width 65 height 26
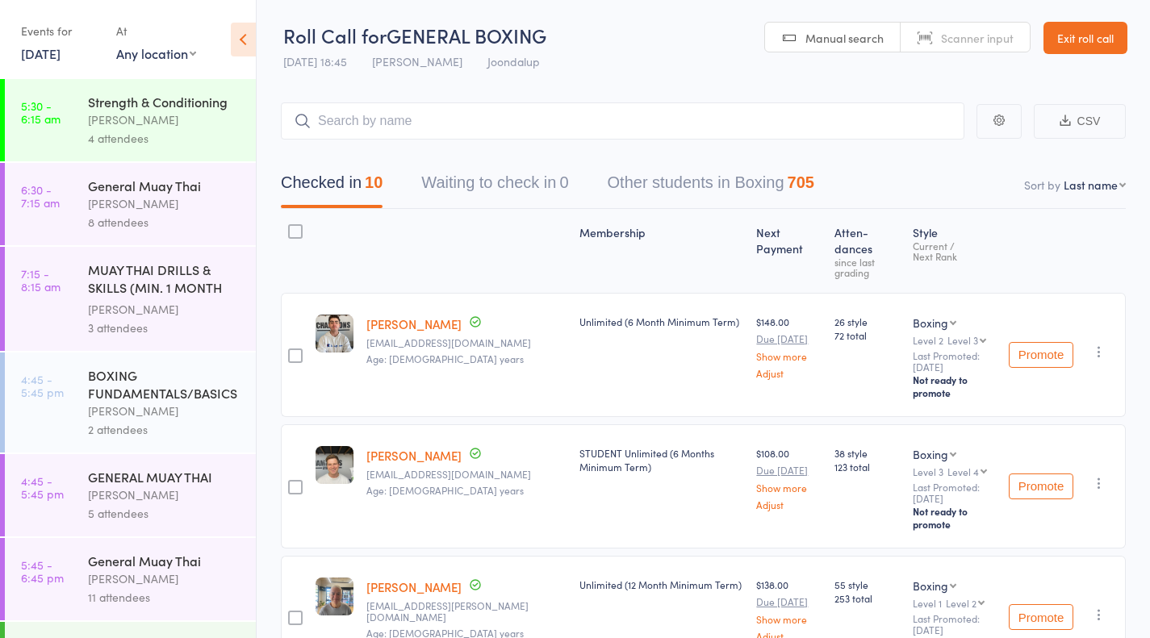
scroll to position [275, 0]
